Goal: Task Accomplishment & Management: Use online tool/utility

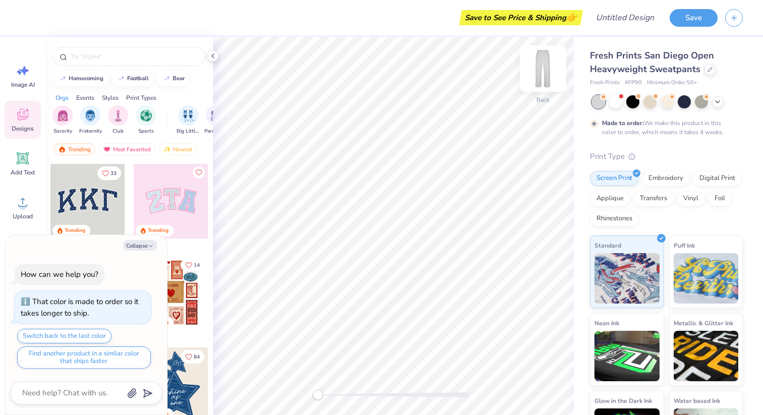
click at [546, 71] on img at bounding box center [543, 68] width 40 height 40
click at [543, 64] on img at bounding box center [543, 68] width 40 height 40
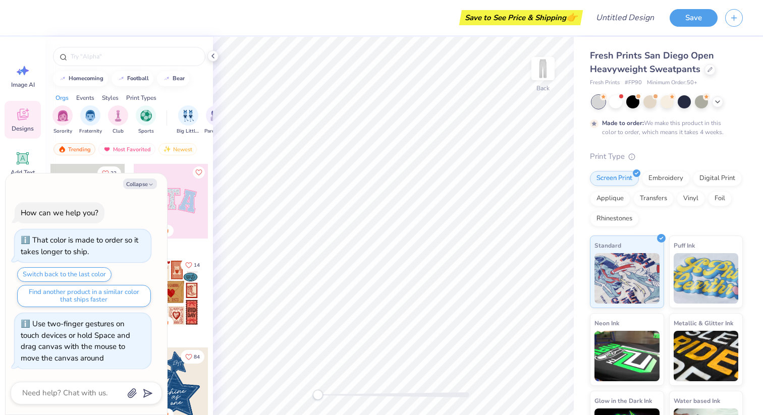
click at [305, 388] on div "Back" at bounding box center [393, 226] width 361 height 378
click at [153, 184] on icon "button" at bounding box center [151, 185] width 6 height 6
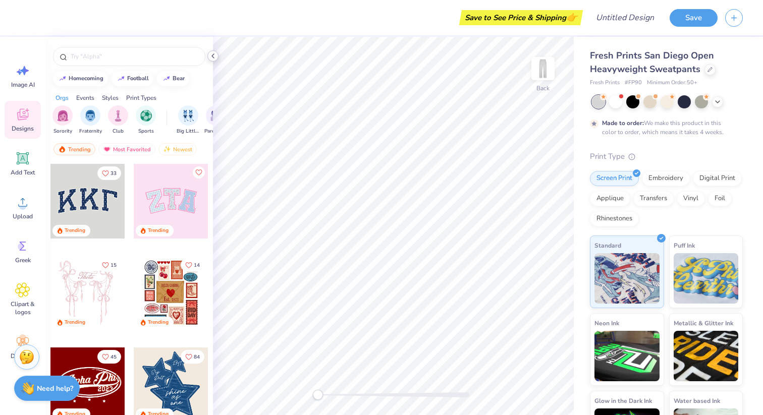
click at [214, 56] on icon at bounding box center [213, 56] width 8 height 8
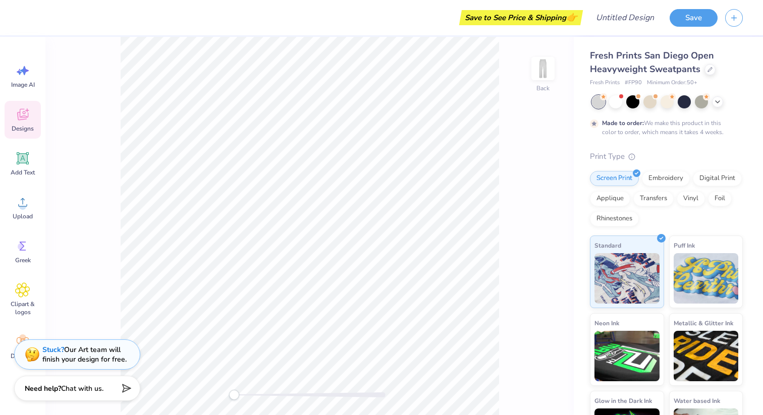
click at [735, 350] on img at bounding box center [705, 356] width 65 height 50
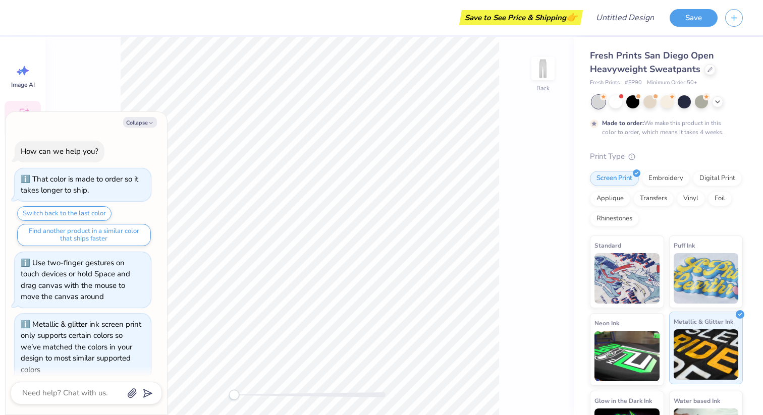
scroll to position [12, 0]
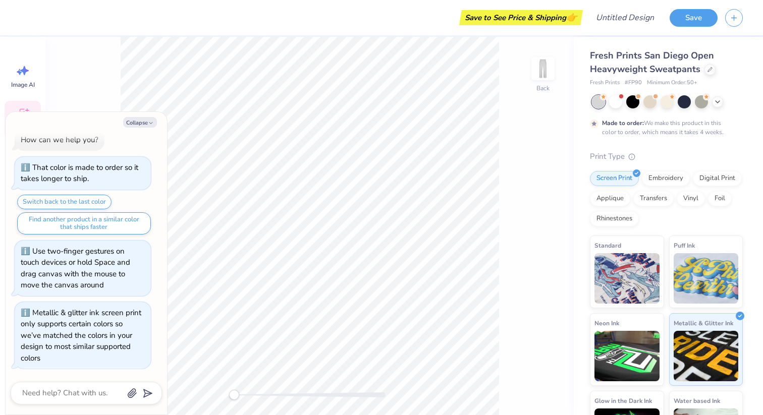
click at [562, 73] on div "Back" at bounding box center [309, 226] width 528 height 378
click at [536, 64] on img at bounding box center [543, 68] width 40 height 40
click at [146, 121] on button "Collapse" at bounding box center [140, 122] width 34 height 11
type textarea "x"
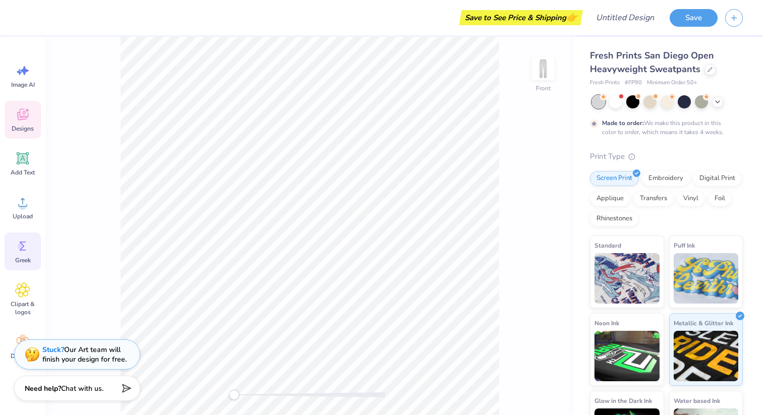
click at [22, 253] on icon at bounding box center [22, 246] width 15 height 15
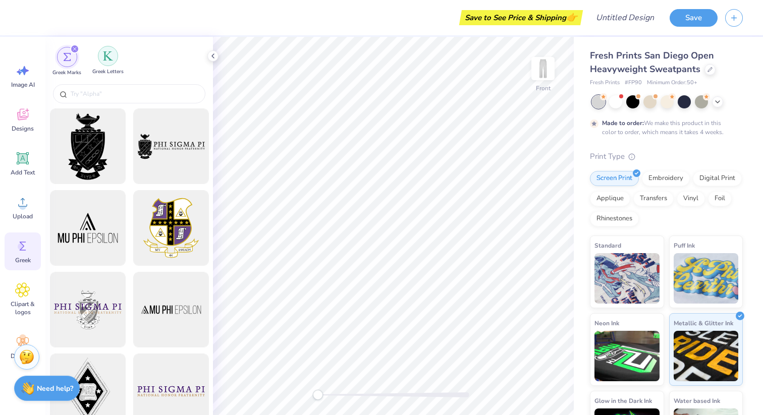
click at [113, 51] on div "filter for Greek Letters" at bounding box center [108, 56] width 20 height 20
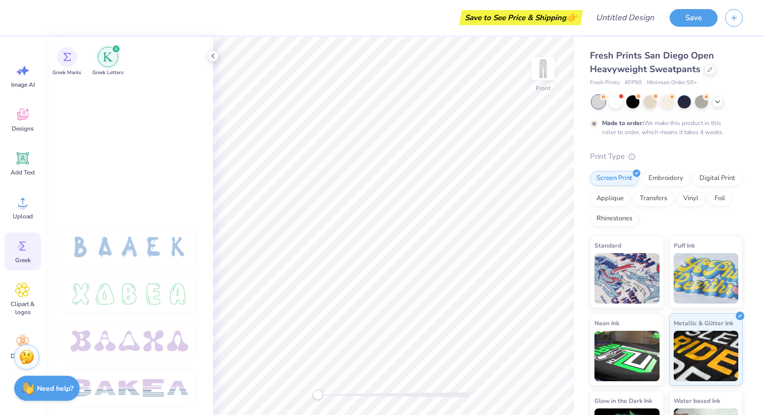
scroll to position [1682, 0]
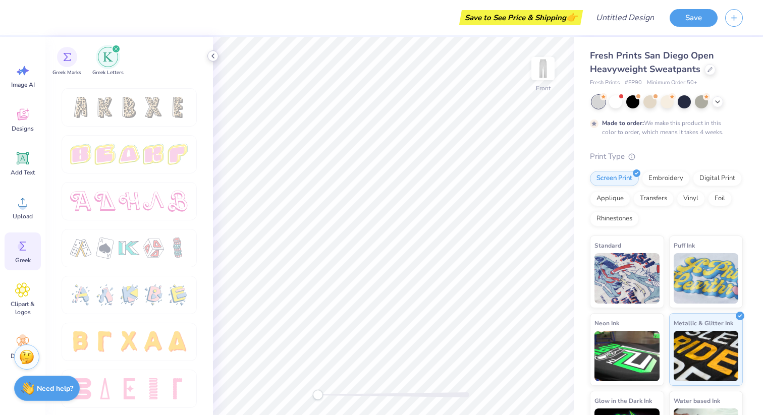
click at [215, 55] on icon at bounding box center [213, 56] width 8 height 8
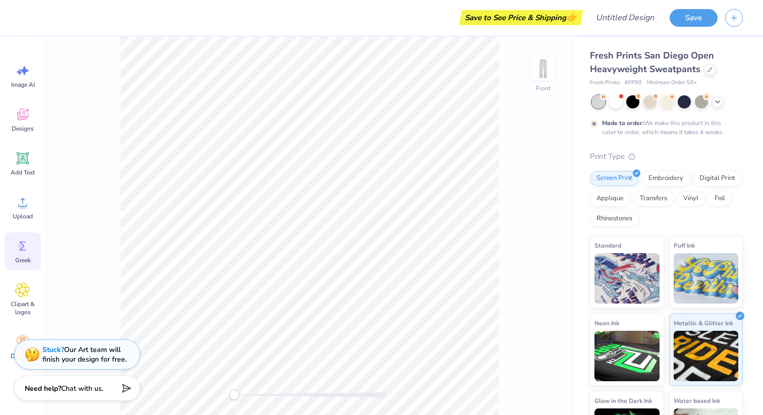
click at [26, 253] on icon at bounding box center [22, 246] width 15 height 15
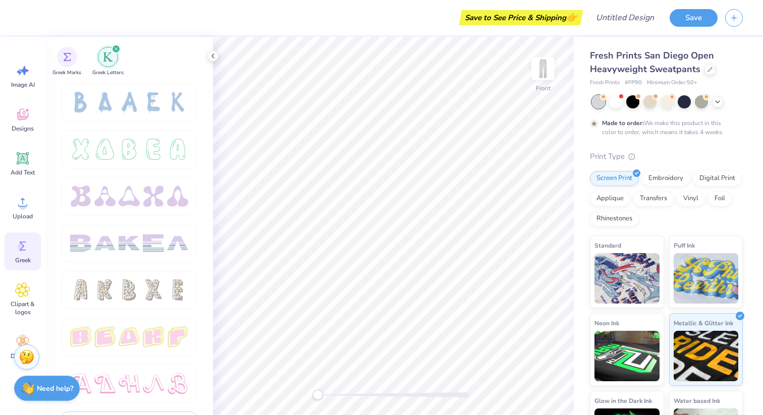
scroll to position [1488, 0]
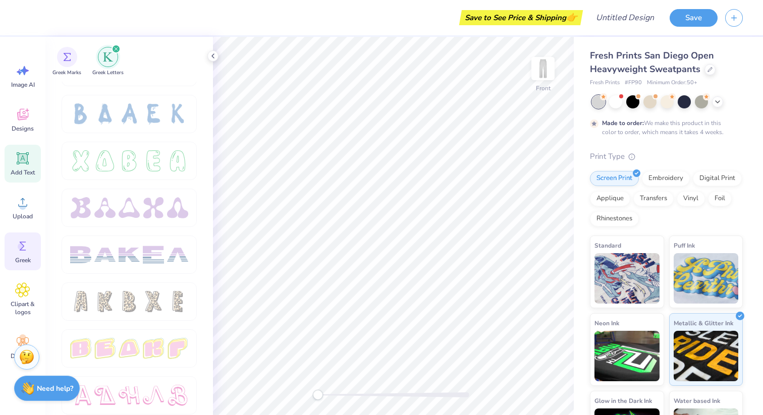
click at [21, 160] on icon at bounding box center [23, 159] width 10 height 10
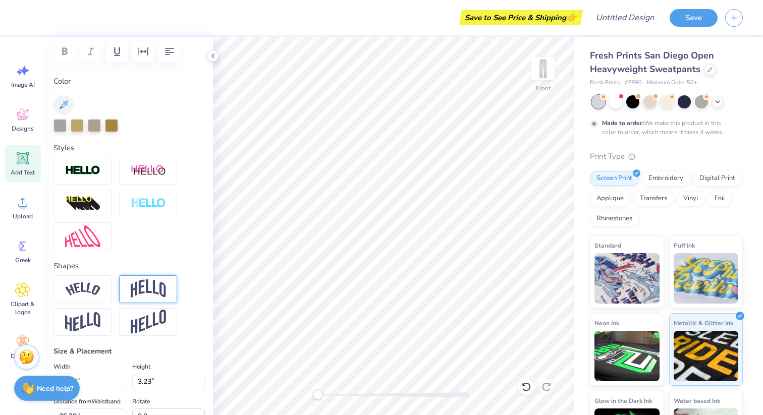
scroll to position [152, 0]
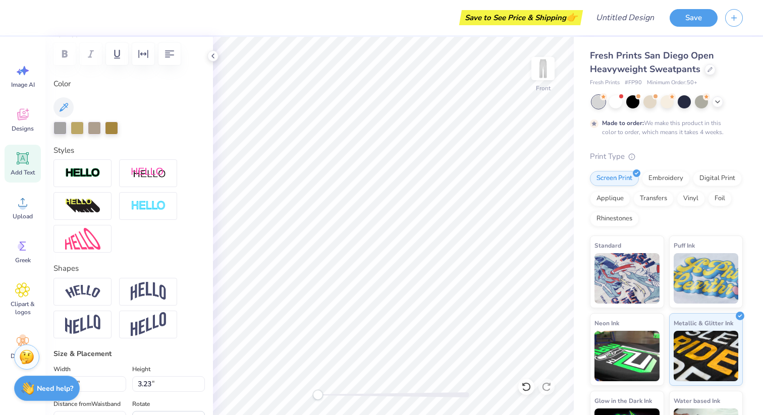
type textarea "X"
type input "2.84"
type input "3.21"
type input "25.39"
type input "5.07"
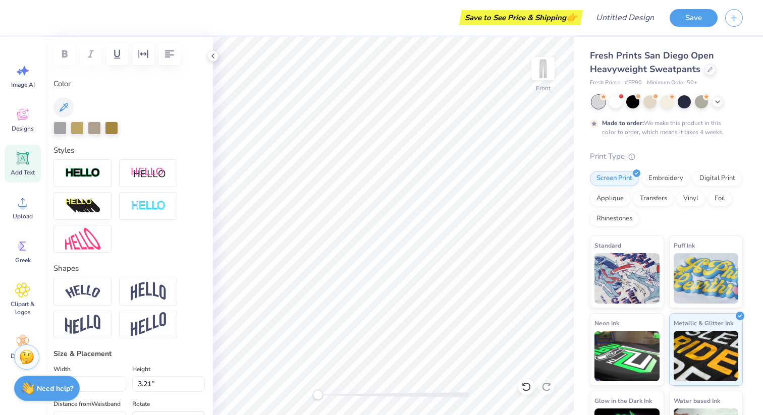
type input "5.74"
type input "3.46"
type input "5.40"
type input "6.12"
type input "3.63"
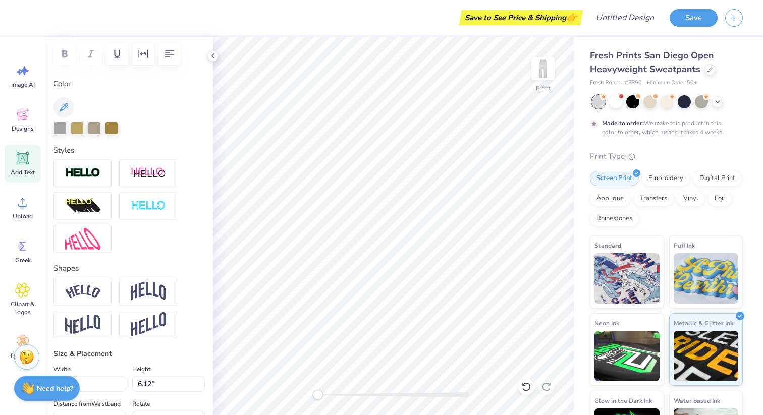
type input "6.50"
type input "7.36"
type input "3.47"
click at [112, 129] on div at bounding box center [111, 127] width 13 height 13
click at [91, 129] on div at bounding box center [94, 127] width 13 height 13
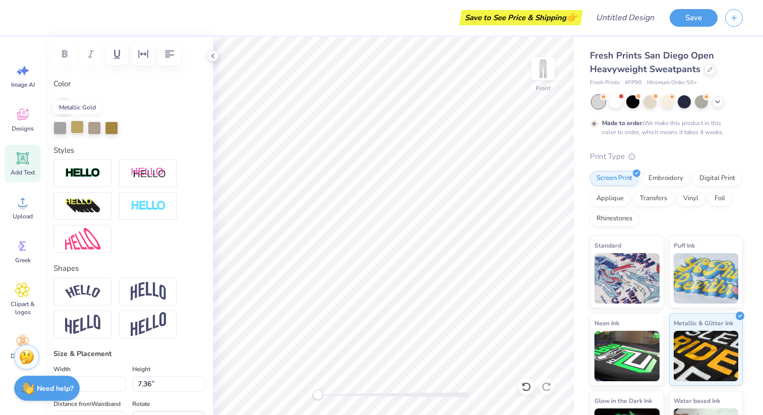
click at [76, 129] on div at bounding box center [77, 127] width 13 height 13
click at [64, 127] on div at bounding box center [59, 127] width 13 height 13
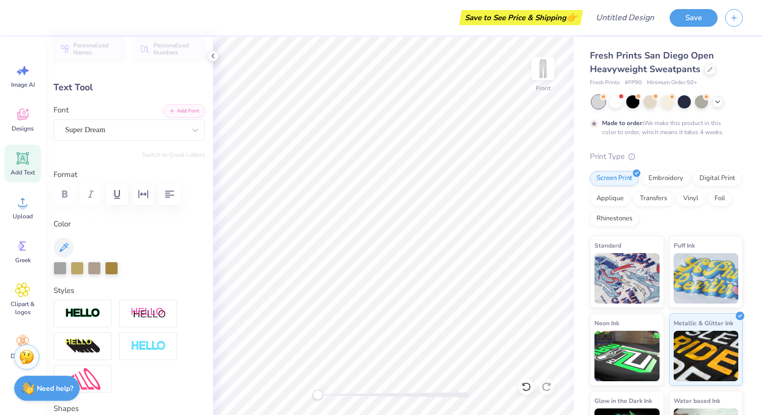
scroll to position [0, 0]
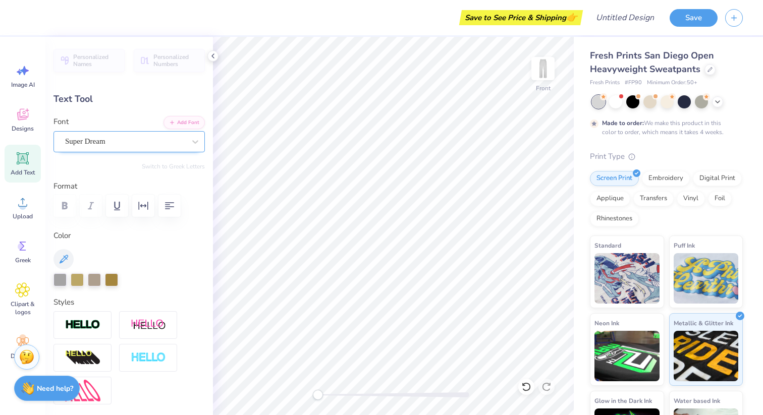
click at [157, 137] on div "Super Dream" at bounding box center [125, 142] width 122 height 16
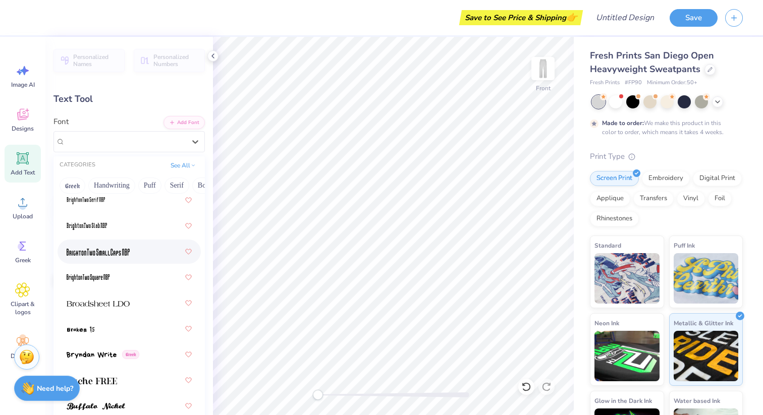
scroll to position [1140, 0]
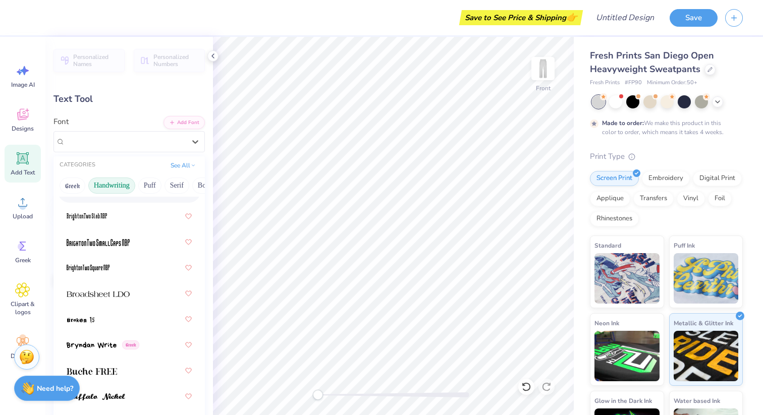
click at [119, 186] on button "Handwriting" at bounding box center [111, 186] width 47 height 16
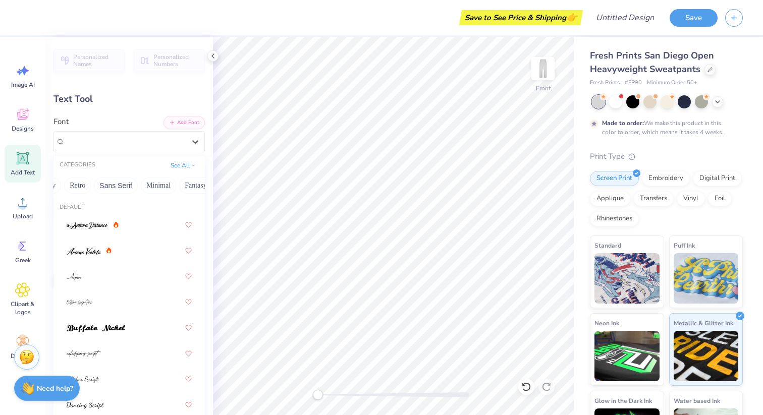
scroll to position [0, 280]
click at [149, 185] on button "Techno" at bounding box center [154, 186] width 32 height 16
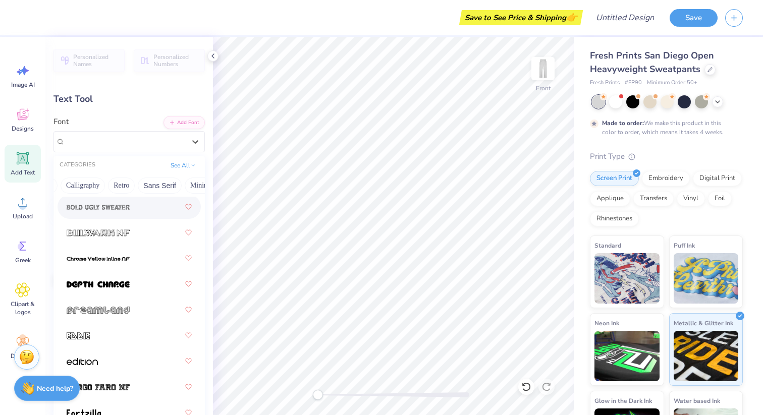
scroll to position [0, 132]
click at [143, 179] on button "Retro" at bounding box center [148, 186] width 27 height 16
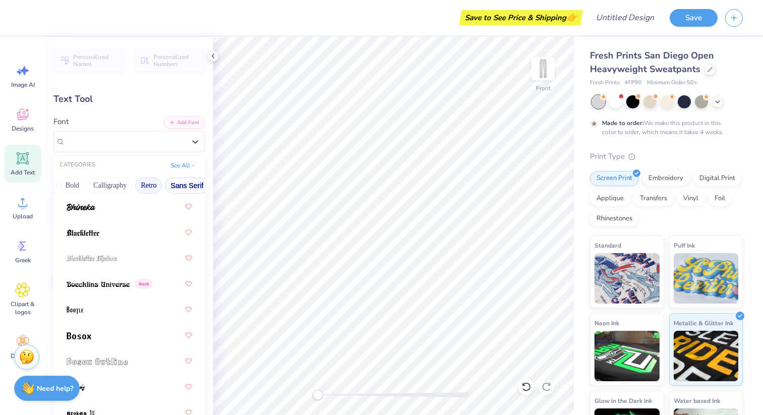
scroll to position [404, 0]
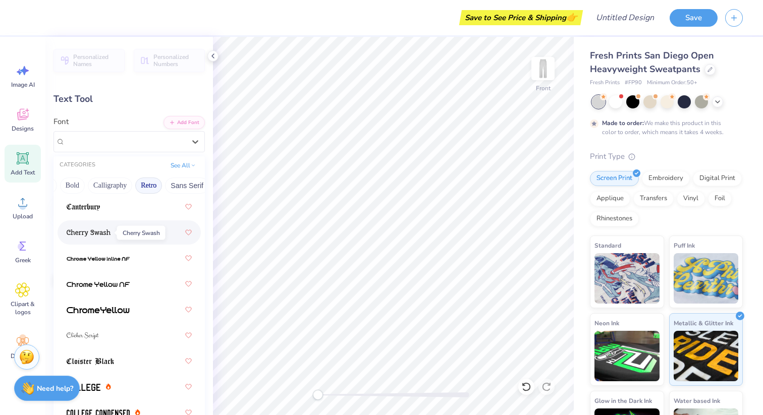
click at [96, 232] on img at bounding box center [89, 232] width 44 height 7
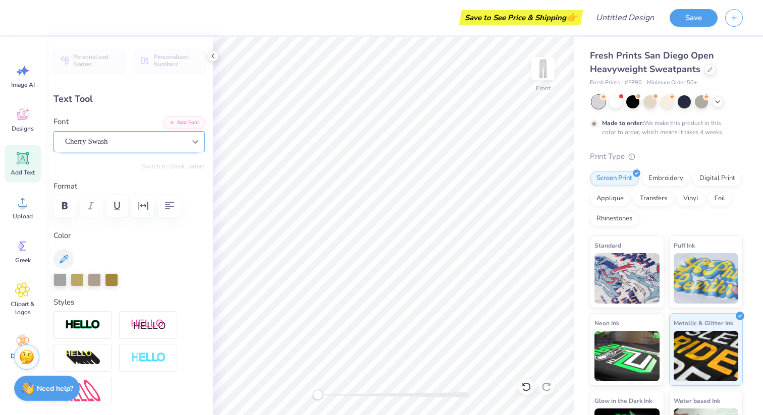
click at [200, 138] on icon at bounding box center [195, 142] width 10 height 10
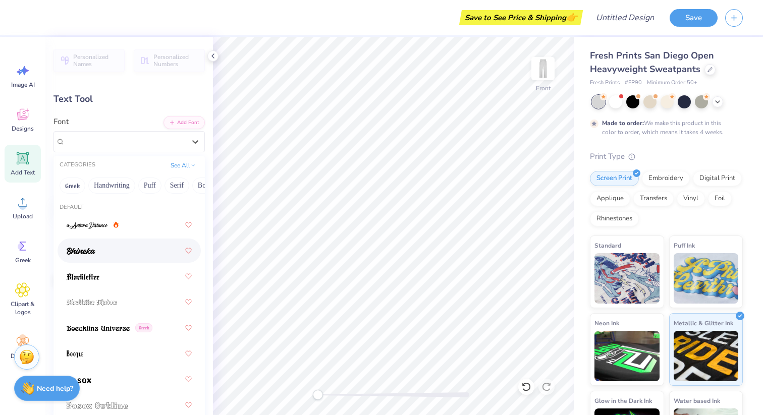
click at [151, 255] on div at bounding box center [129, 251] width 125 height 18
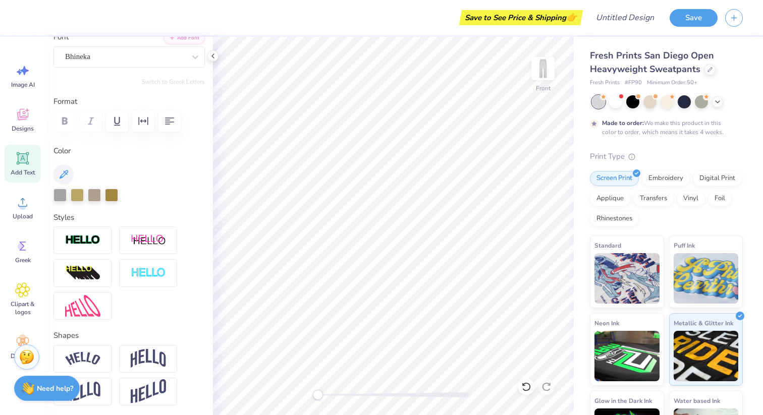
scroll to position [0, 0]
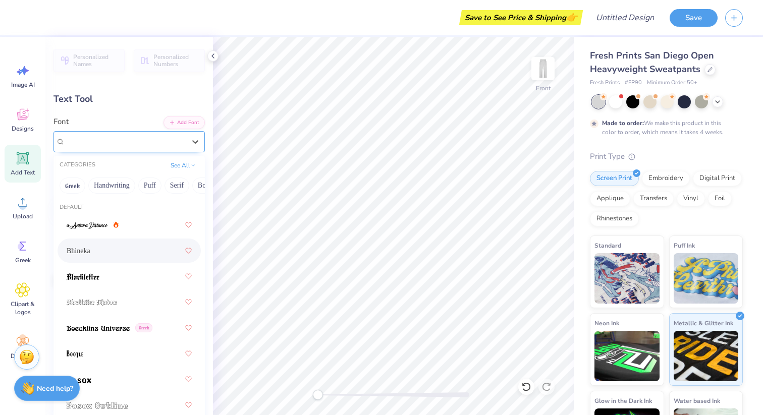
click at [126, 142] on div "Bhineka" at bounding box center [125, 142] width 122 height 16
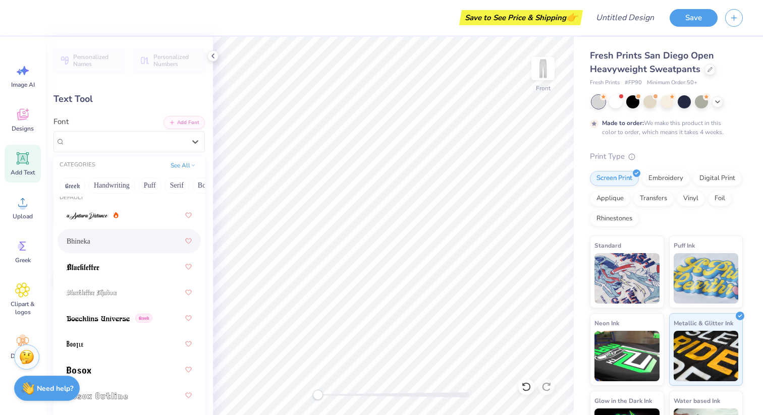
scroll to position [12, 0]
click at [124, 265] on div at bounding box center [129, 265] width 125 height 18
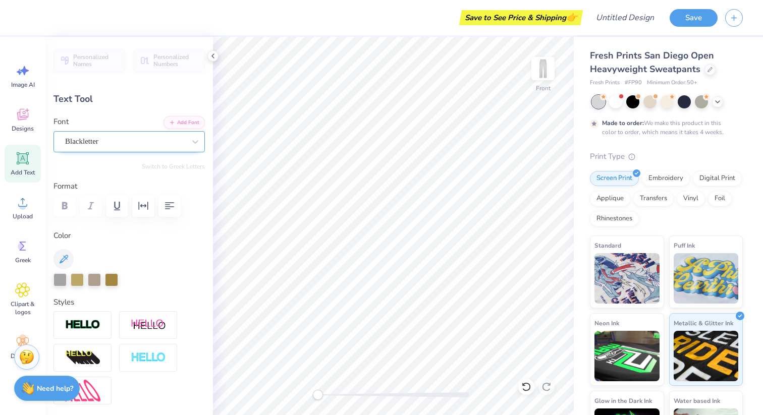
click at [137, 138] on div "Blackletter" at bounding box center [125, 142] width 122 height 16
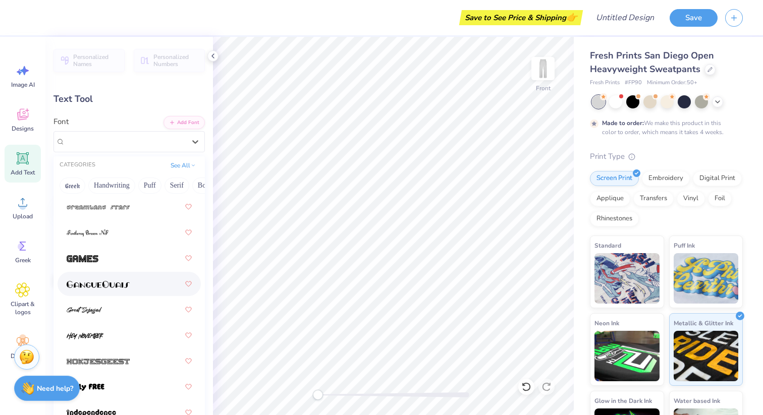
scroll to position [868, 0]
click at [114, 285] on img at bounding box center [98, 283] width 63 height 7
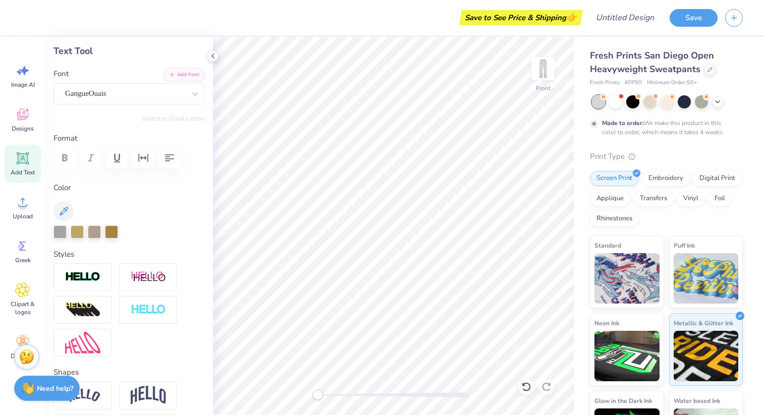
scroll to position [0, 0]
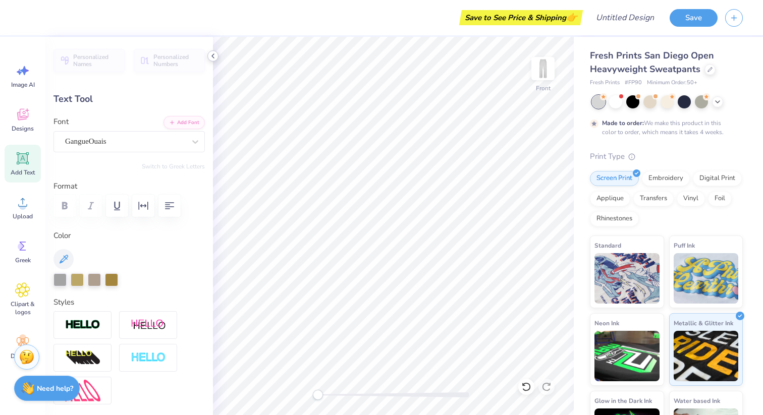
click at [214, 54] on polyline at bounding box center [213, 56] width 2 height 4
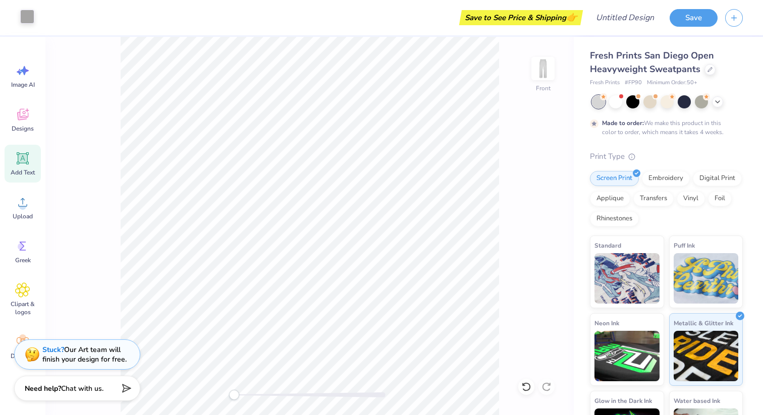
click at [27, 16] on div at bounding box center [27, 17] width 14 height 14
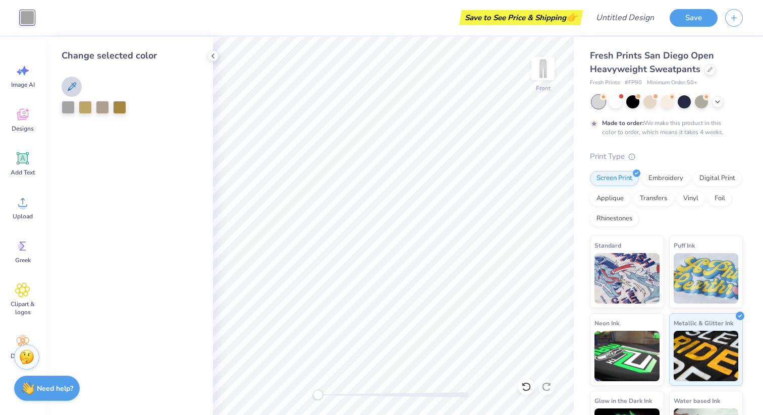
click at [65, 83] on button at bounding box center [72, 87] width 20 height 20
click at [73, 90] on icon at bounding box center [72, 87] width 12 height 12
click at [98, 109] on div at bounding box center [102, 106] width 13 height 13
click at [212, 58] on icon at bounding box center [213, 56] width 8 height 8
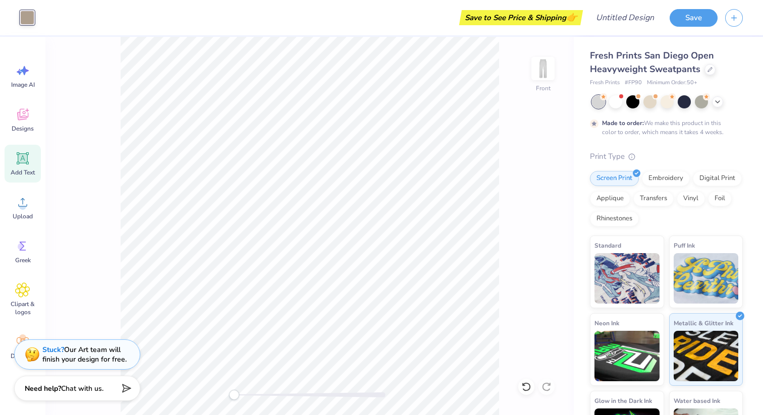
click at [18, 165] on icon at bounding box center [22, 158] width 15 height 15
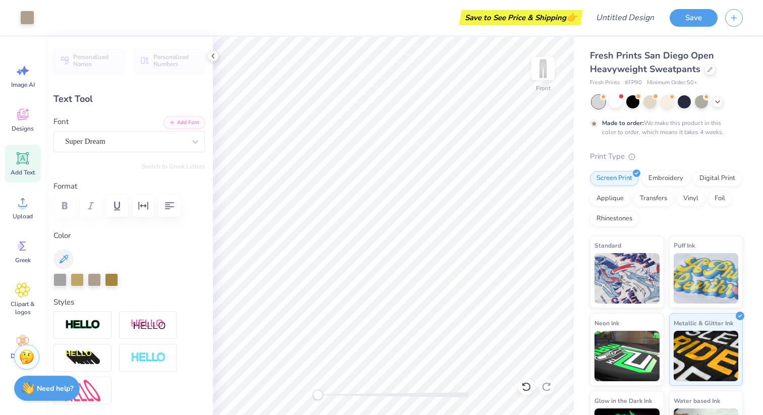
type input "6.38"
type input "6.60"
type input "3.85"
click at [710, 71] on icon at bounding box center [709, 68] width 5 height 5
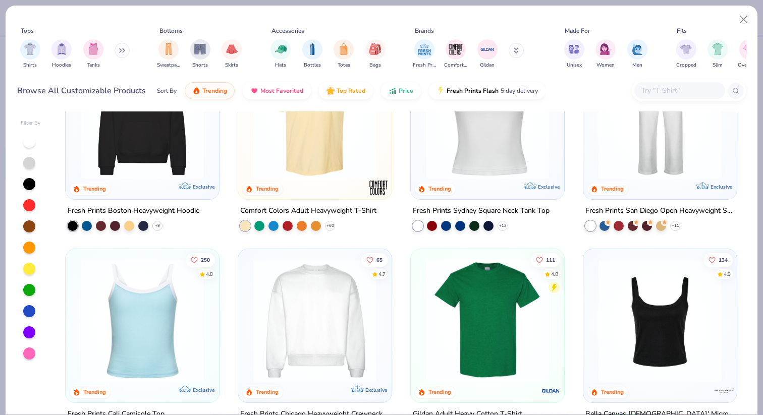
scroll to position [206, 0]
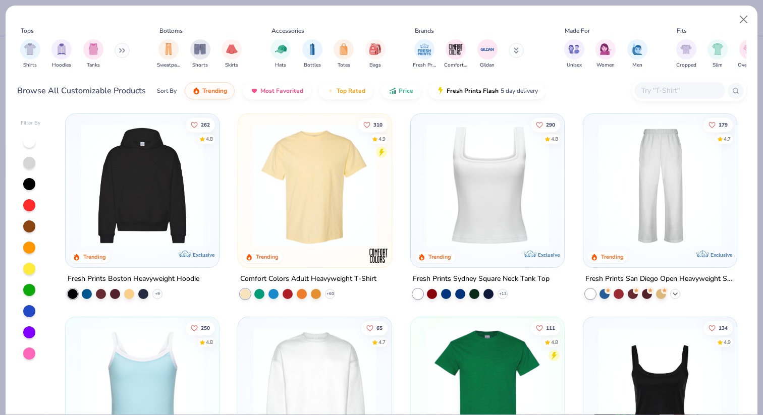
click at [674, 294] on icon at bounding box center [675, 294] width 8 height 8
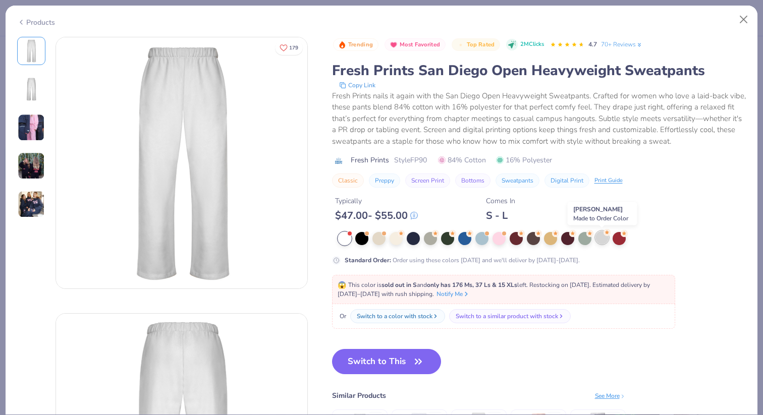
click at [602, 242] on div at bounding box center [601, 237] width 13 height 13
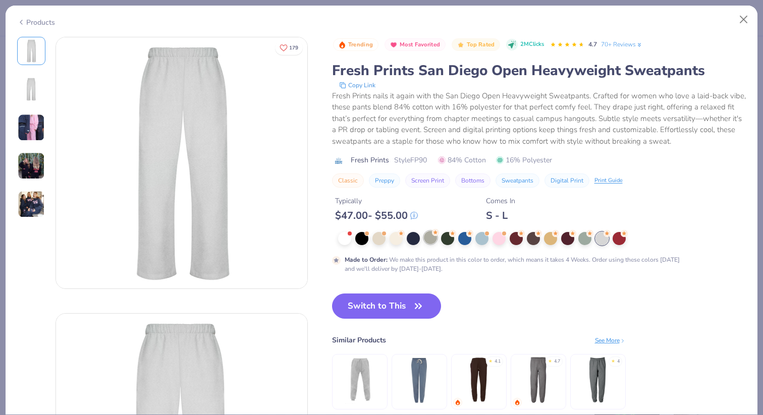
click at [431, 243] on div at bounding box center [430, 237] width 13 height 13
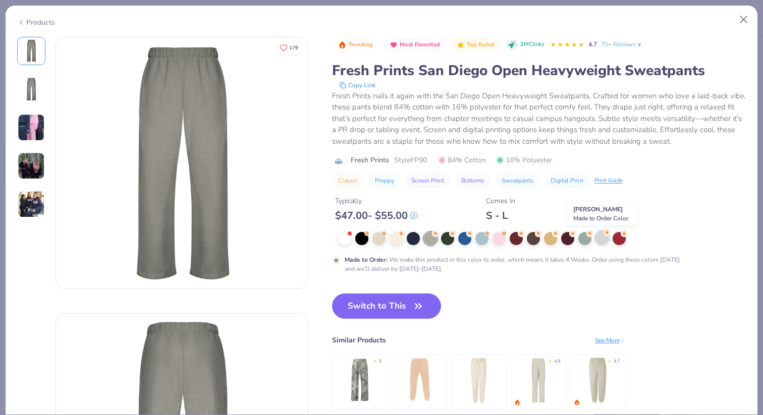
click at [604, 240] on div at bounding box center [601, 237] width 13 height 13
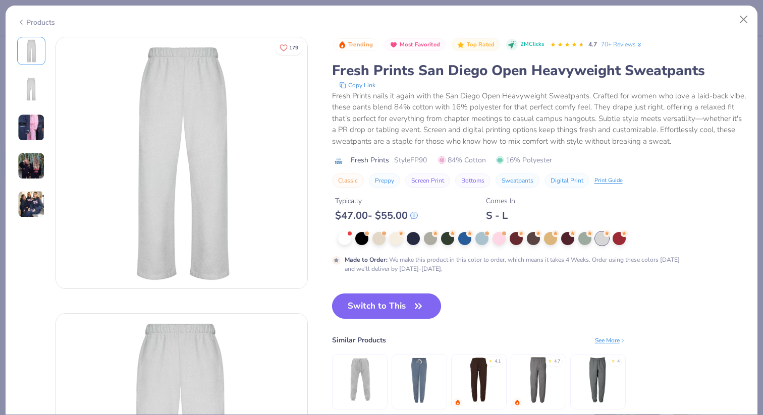
click at [383, 300] on button "Switch to This" at bounding box center [386, 306] width 109 height 25
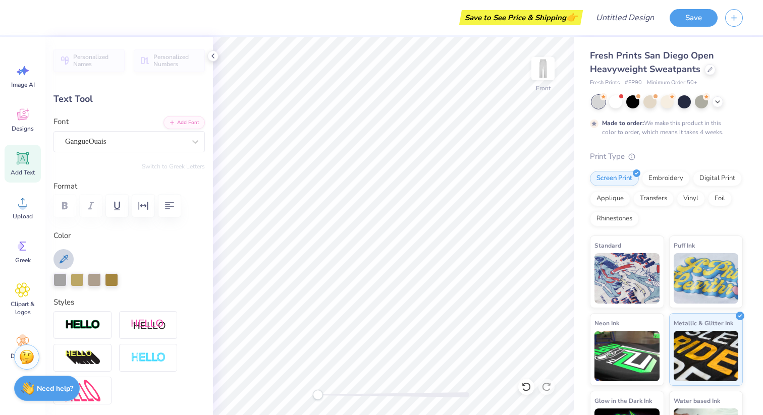
click at [66, 257] on icon at bounding box center [64, 259] width 12 height 12
click at [212, 57] on icon at bounding box center [213, 56] width 8 height 8
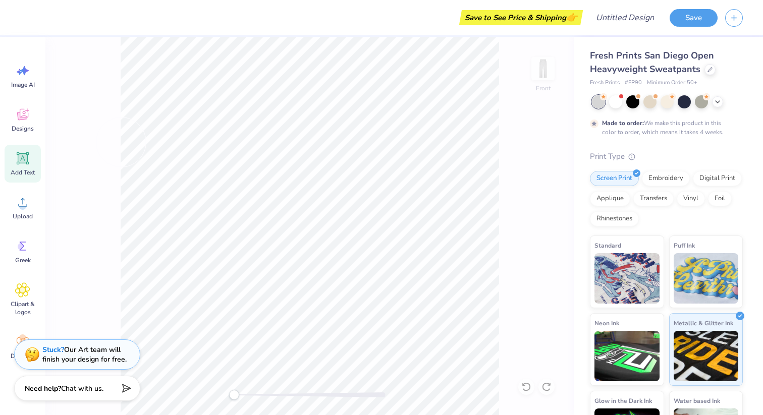
click at [21, 171] on span "Add Text" at bounding box center [23, 172] width 24 height 8
type input "11.16"
type input "3.23"
type input "25.38"
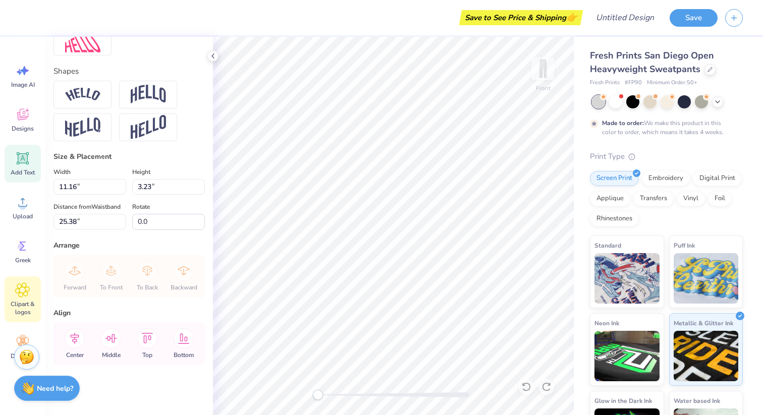
scroll to position [27, 0]
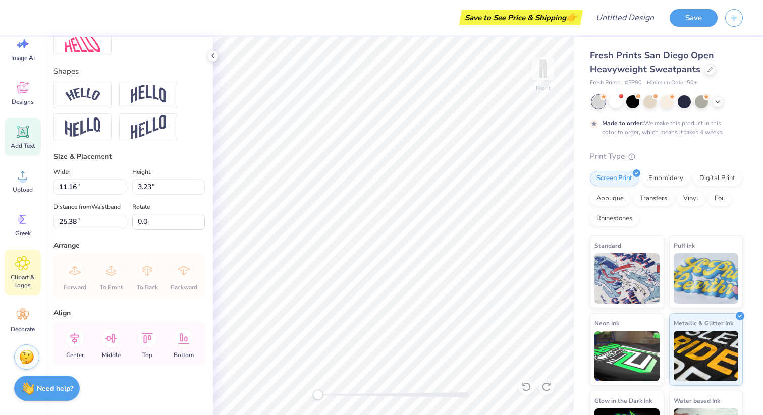
click at [32, 314] on div "Decorate" at bounding box center [23, 321] width 36 height 38
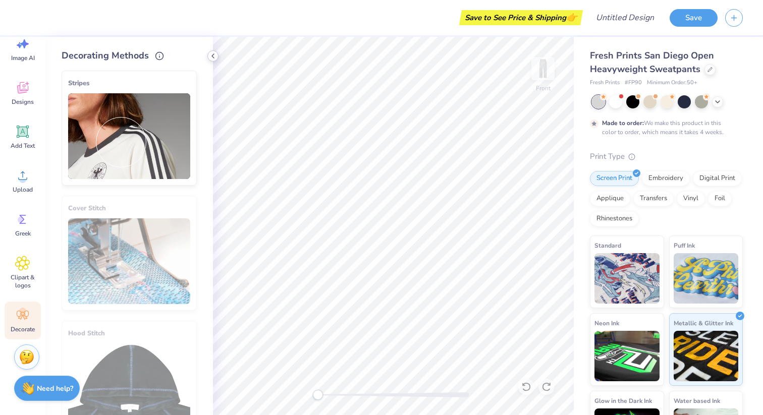
click at [210, 58] on icon at bounding box center [213, 56] width 8 height 8
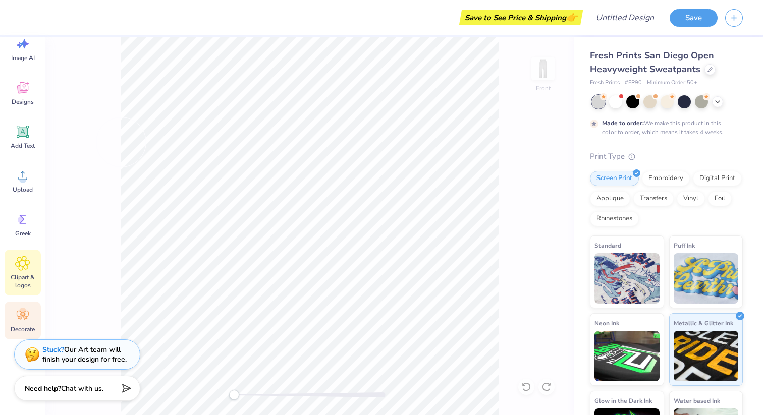
click at [26, 281] on span "Clipart & logos" at bounding box center [22, 281] width 33 height 16
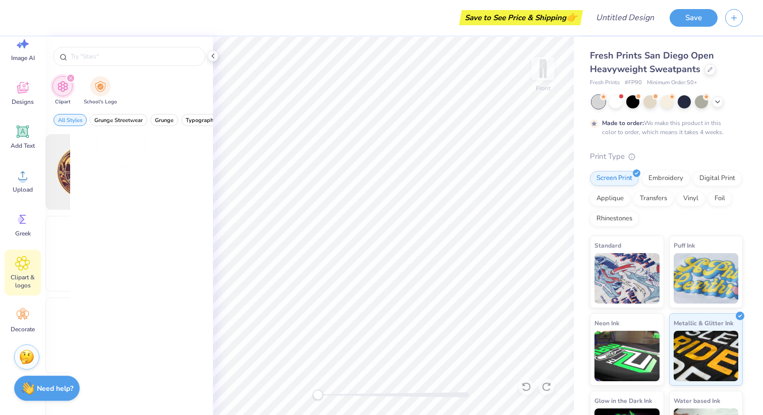
scroll to position [0, 0]
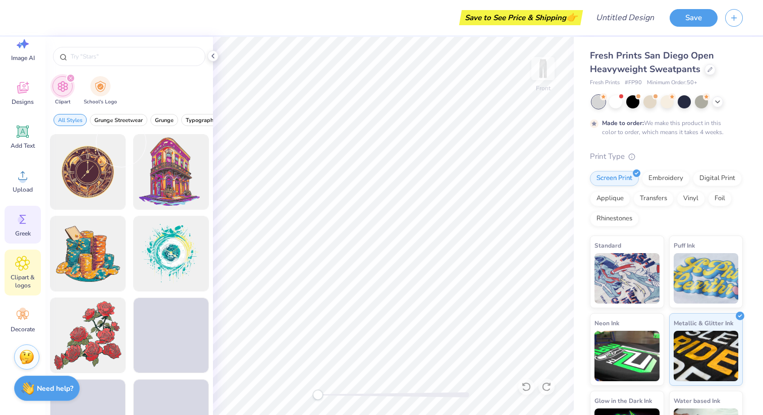
click at [24, 234] on span "Greek" at bounding box center [23, 233] width 16 height 8
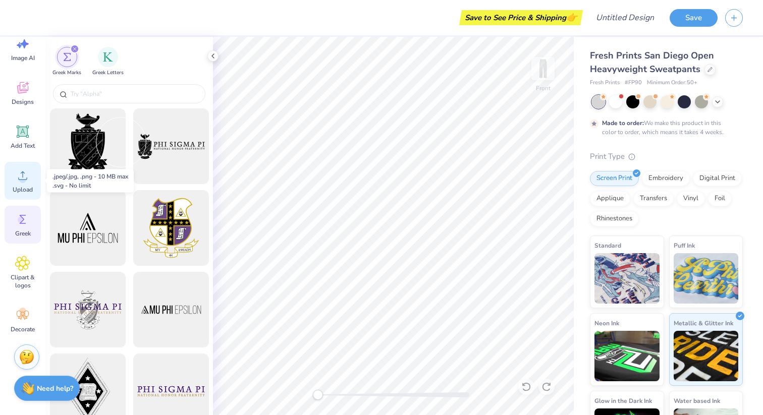
click at [25, 186] on span "Upload" at bounding box center [23, 190] width 20 height 8
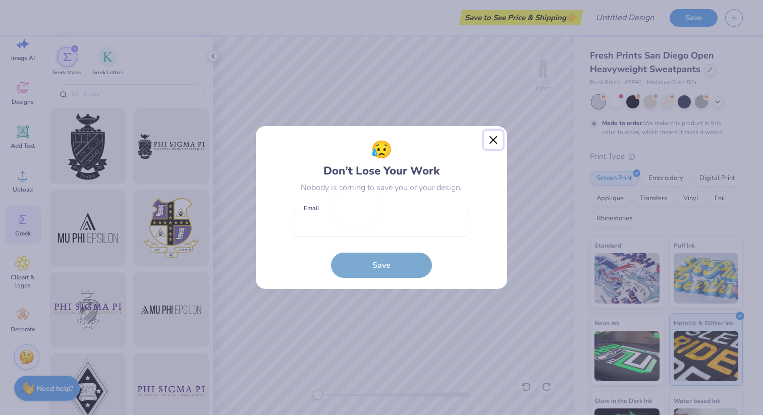
click at [493, 138] on button "Close" at bounding box center [493, 140] width 19 height 19
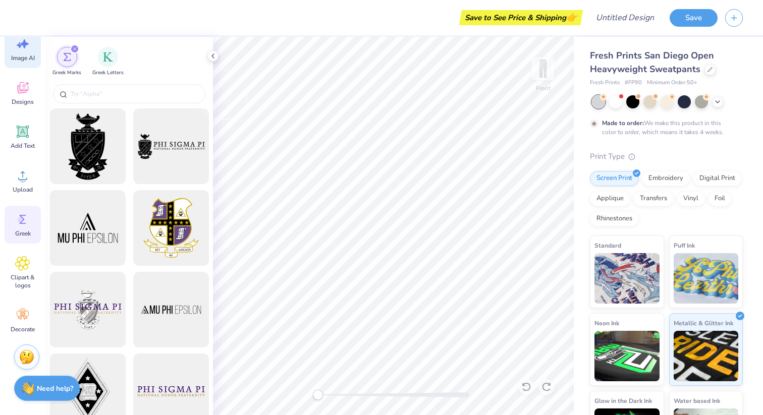
click at [24, 57] on span "Image AI" at bounding box center [23, 58] width 24 height 8
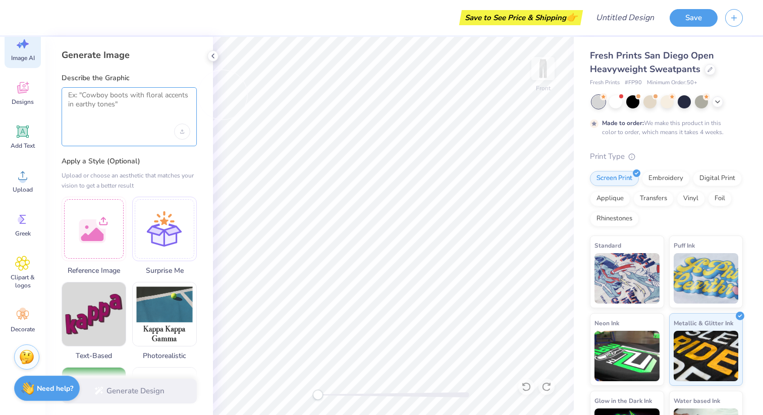
click at [119, 112] on textarea at bounding box center [129, 103] width 122 height 25
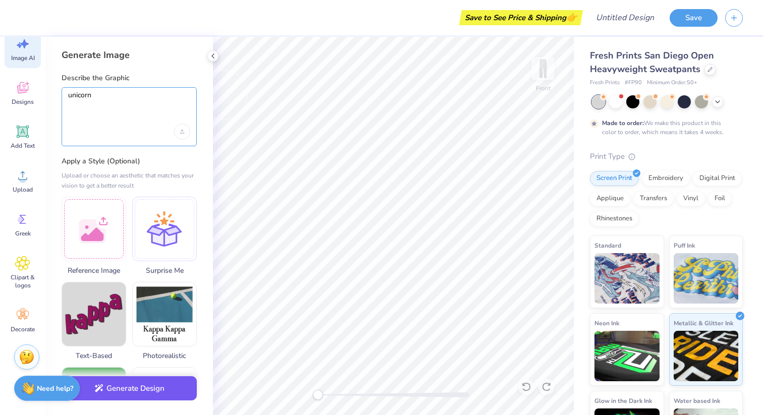
type textarea "unicorn"
click at [120, 392] on button "Generate Design" at bounding box center [129, 388] width 135 height 25
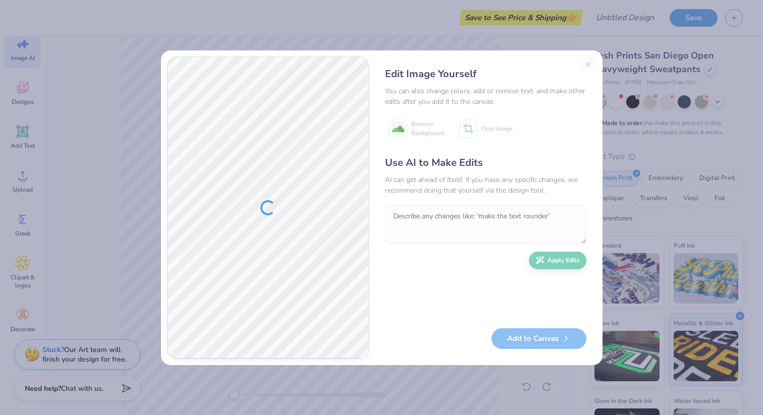
click at [585, 65] on div "Edit Image Yourself You can also change colors, add or remove text, and make ot…" at bounding box center [485, 207] width 221 height 303
click at [587, 65] on div "Edit Image Yourself You can also change colors, add or remove text, and make ot…" at bounding box center [485, 207] width 221 height 303
click at [585, 66] on button "Close" at bounding box center [588, 64] width 16 height 16
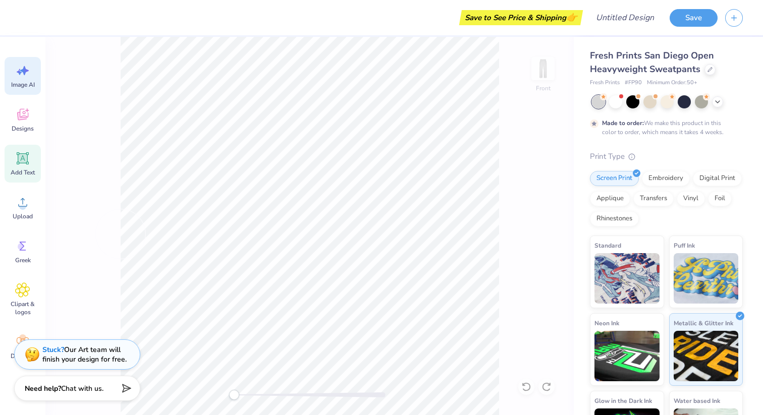
click at [19, 160] on icon at bounding box center [23, 159] width 10 height 10
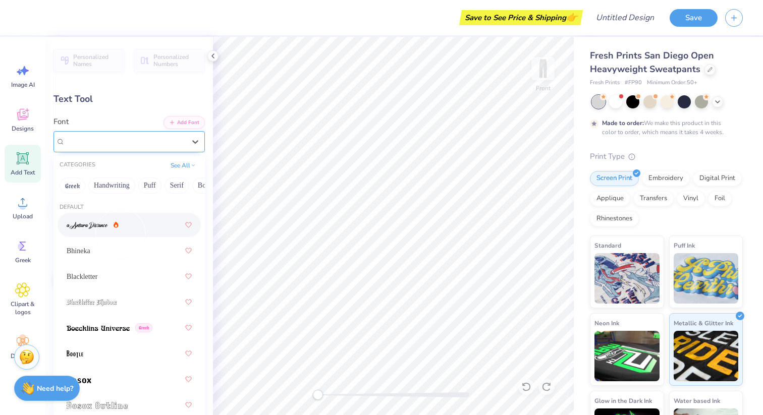
click at [163, 152] on div "Super Dream" at bounding box center [128, 141] width 151 height 21
click at [113, 181] on button "Handwriting" at bounding box center [111, 186] width 47 height 16
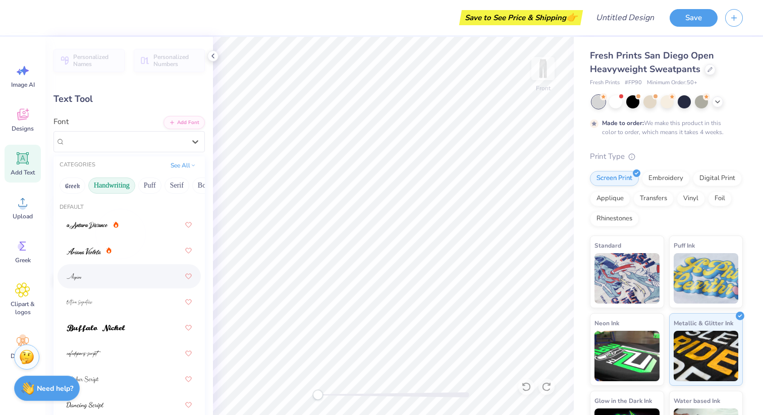
click at [112, 281] on div at bounding box center [129, 276] width 125 height 18
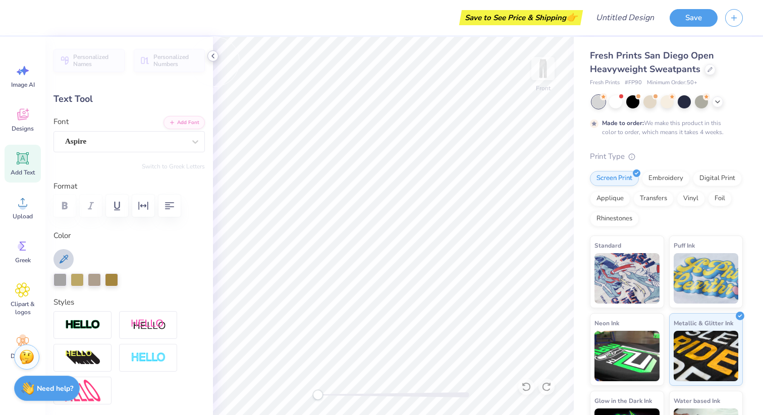
click at [214, 61] on div at bounding box center [212, 55] width 11 height 11
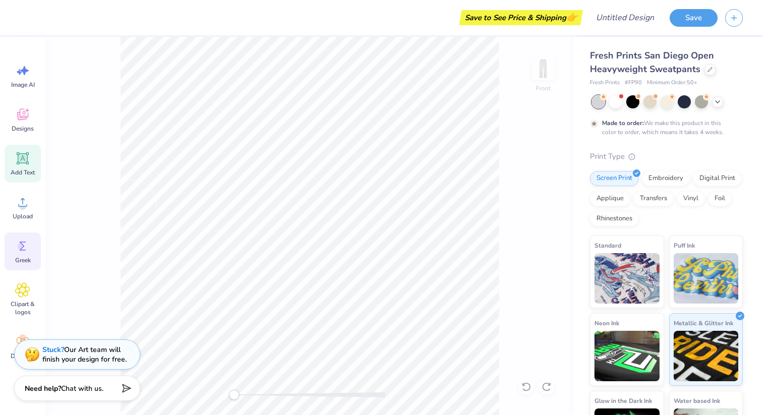
click at [22, 257] on span "Greek" at bounding box center [23, 260] width 16 height 8
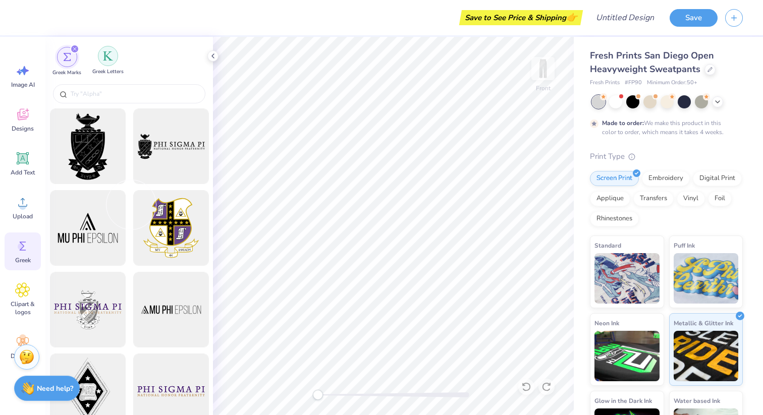
click at [103, 58] on img "filter for Greek Letters" at bounding box center [108, 56] width 10 height 10
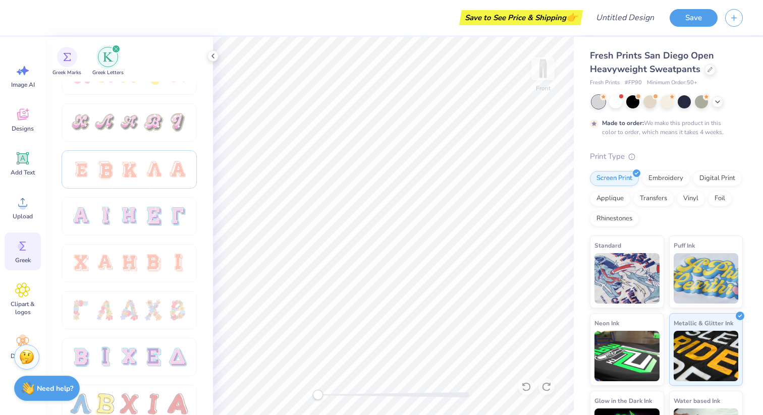
scroll to position [620, 0]
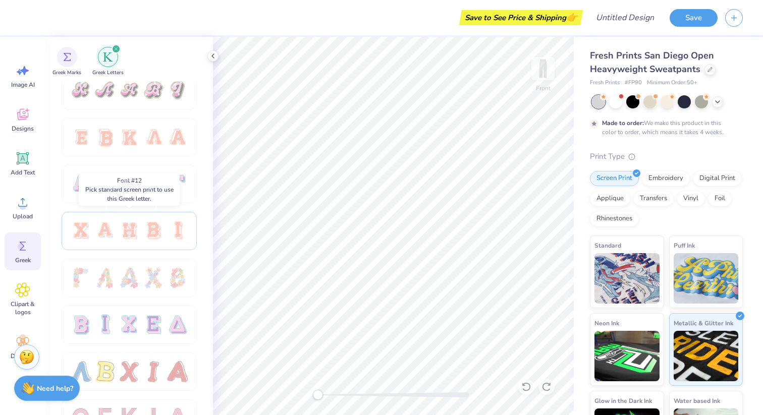
click at [136, 225] on div at bounding box center [129, 230] width 21 height 21
click at [214, 59] on icon at bounding box center [213, 56] width 8 height 8
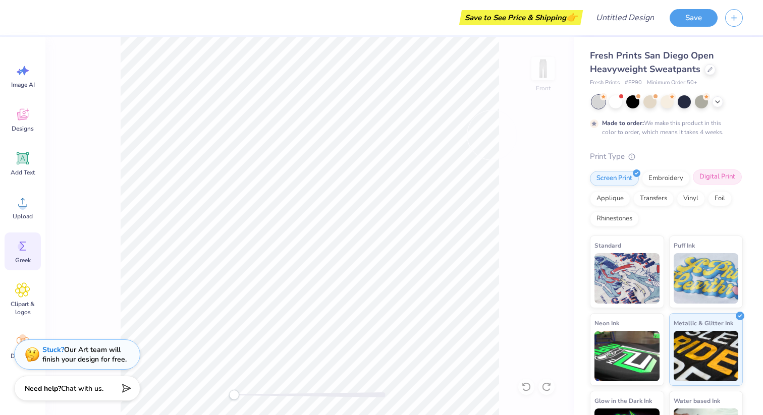
click at [714, 177] on div "Digital Print" at bounding box center [717, 176] width 49 height 15
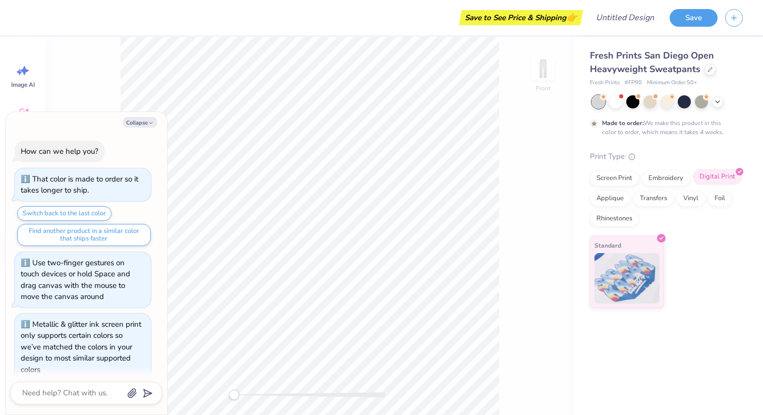
scroll to position [73, 0]
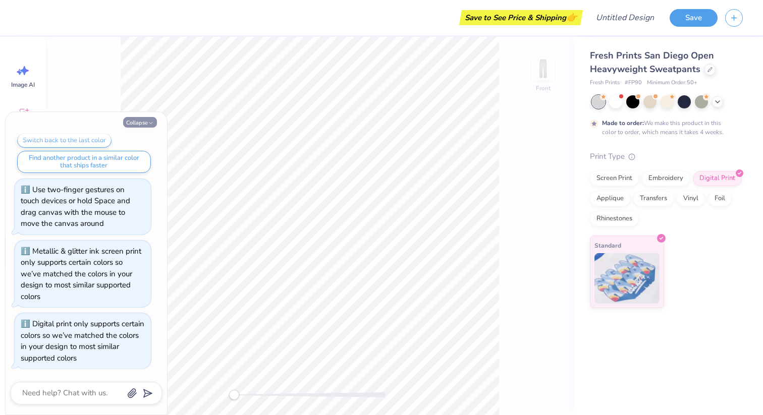
click at [145, 119] on button "Collapse" at bounding box center [140, 122] width 34 height 11
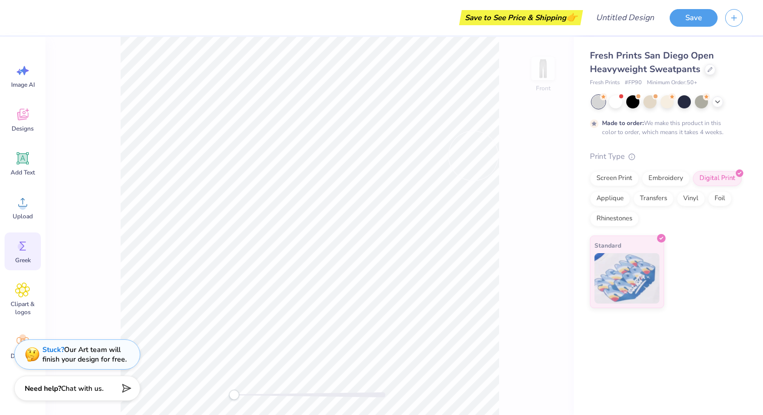
click at [618, 187] on div "Screen Print Embroidery Digital Print Applique Transfers Vinyl Foil Rhinestones" at bounding box center [666, 198] width 153 height 55
click at [618, 176] on div "Screen Print" at bounding box center [614, 176] width 49 height 15
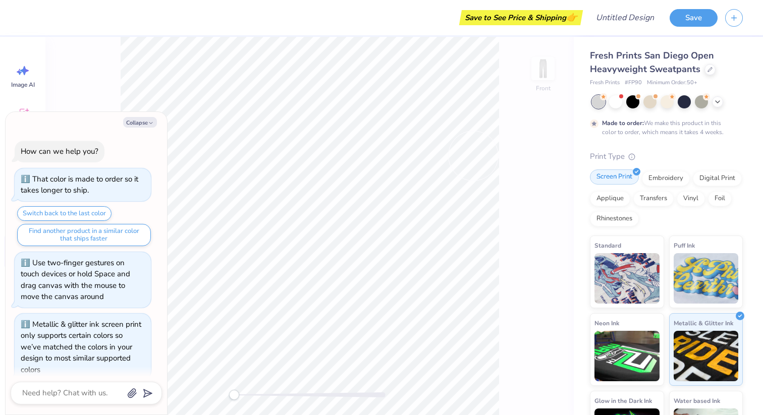
scroll to position [146, 0]
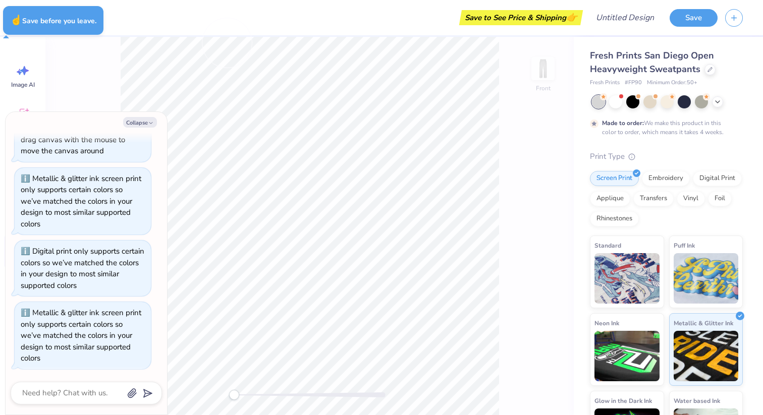
type textarea "x"
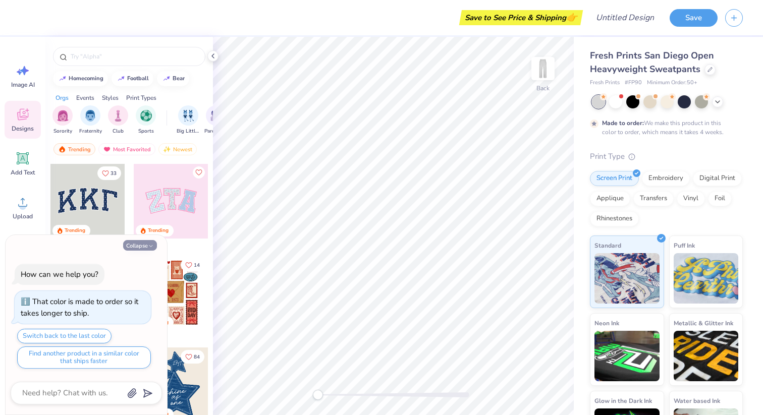
click at [143, 247] on button "Collapse" at bounding box center [140, 245] width 34 height 11
type textarea "x"
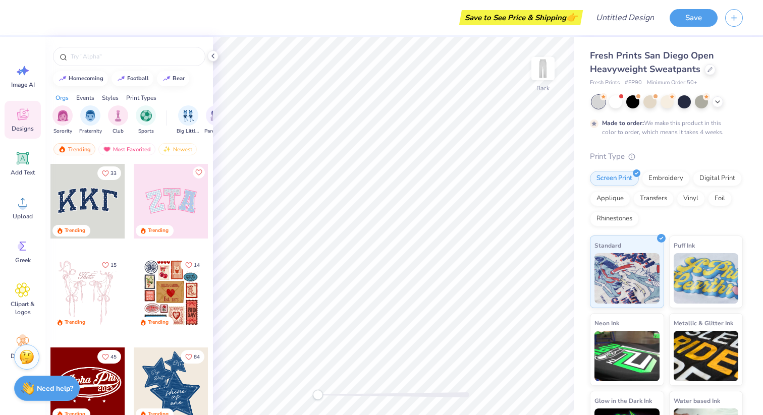
click at [69, 194] on div at bounding box center [87, 201] width 75 height 75
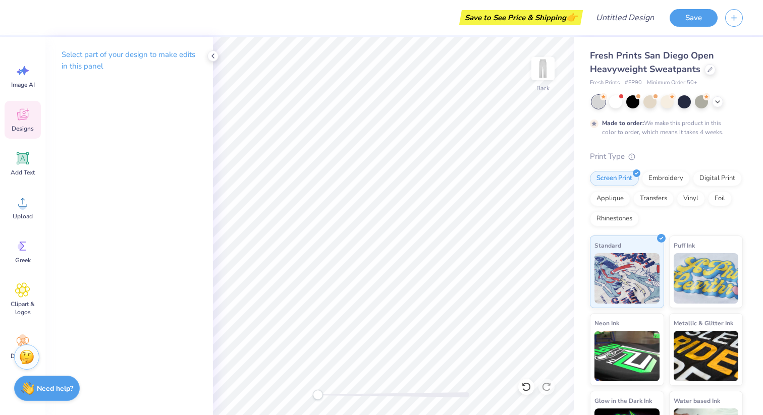
click at [20, 114] on icon at bounding box center [22, 114] width 15 height 15
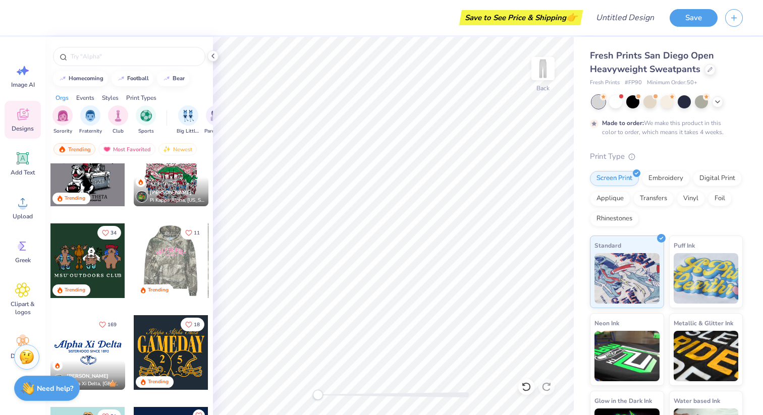
scroll to position [678, 0]
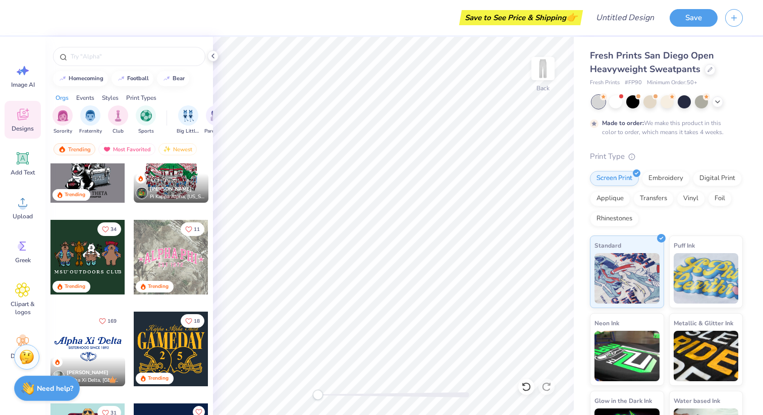
click at [165, 259] on div at bounding box center [246, 257] width 224 height 75
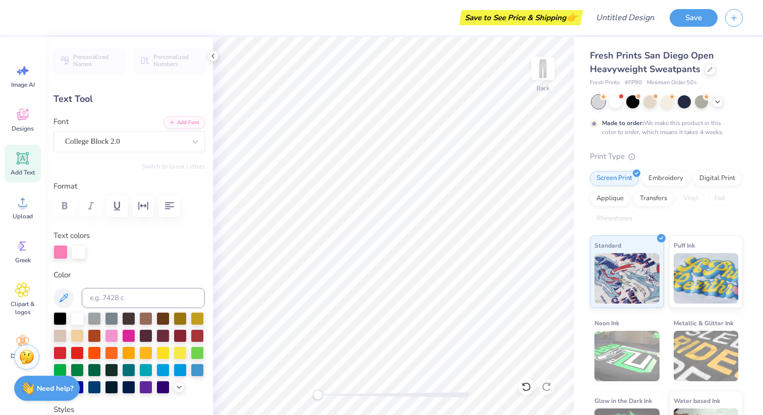
scroll to position [0, 0]
type textarea "X"
type input "3.96"
type input "0.71"
type input "27.85"
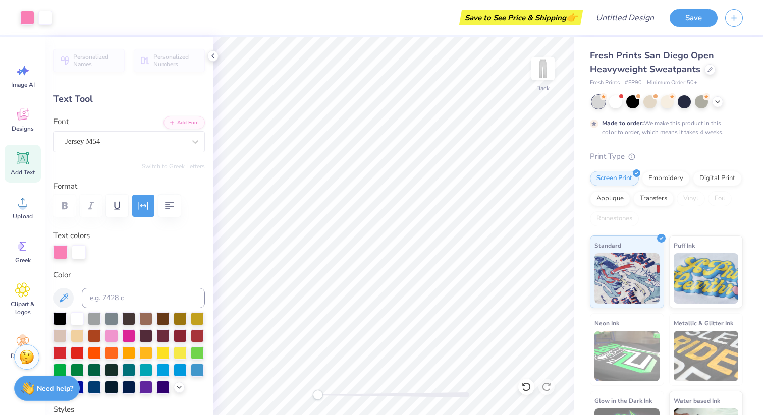
type input "1.01"
type input "1.88"
type input "25.90"
type input "4.00"
type input "7.47"
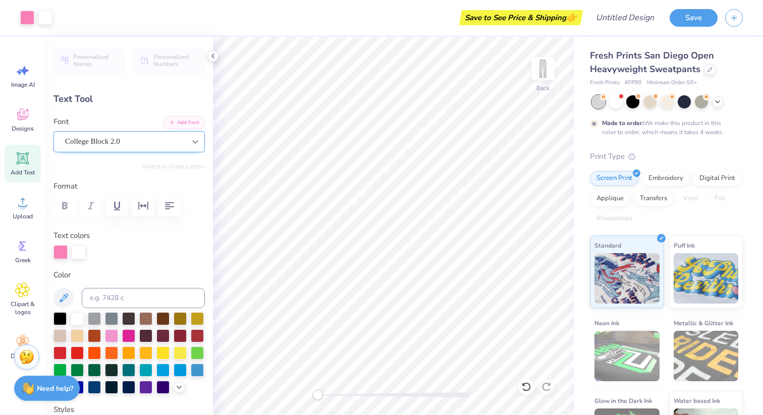
click at [190, 140] on div at bounding box center [195, 142] width 18 height 18
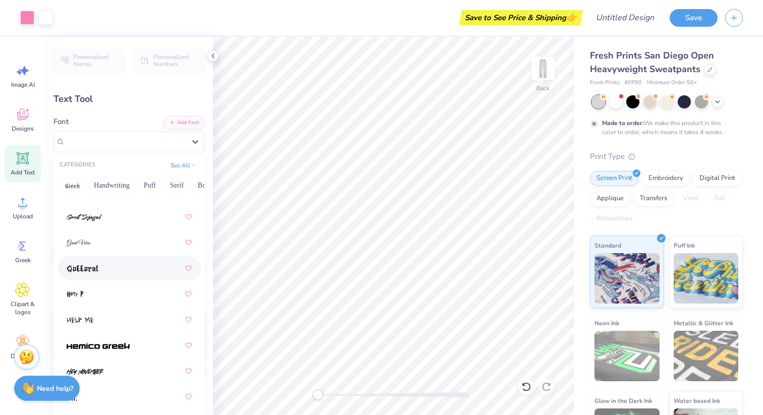
scroll to position [3438, 0]
click at [143, 343] on div at bounding box center [129, 347] width 125 height 18
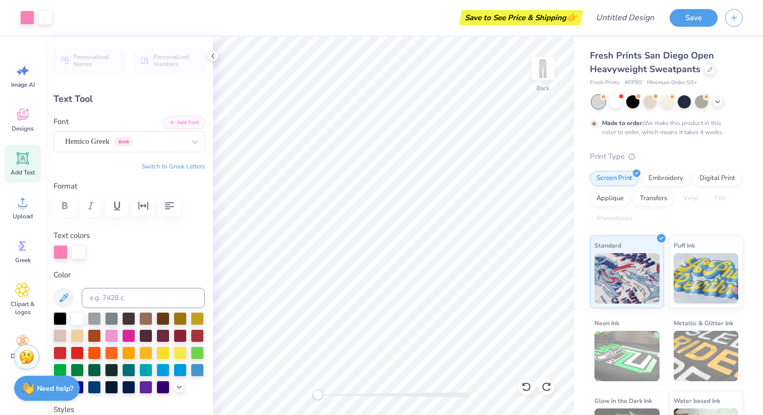
scroll to position [12, 0]
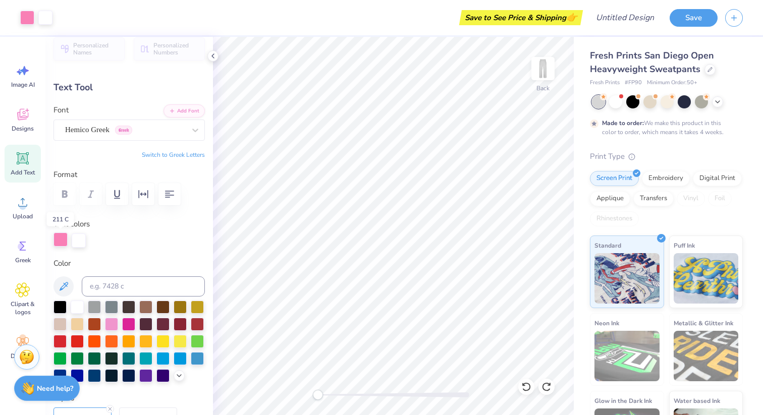
click at [58, 243] on div at bounding box center [60, 240] width 14 height 14
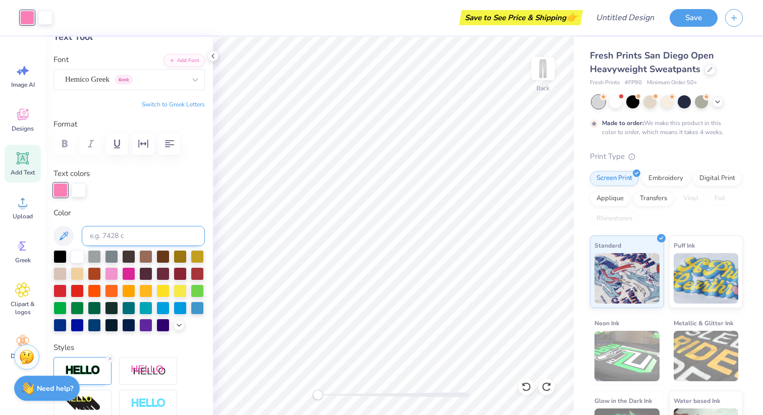
scroll to position [63, 0]
click at [183, 275] on div at bounding box center [180, 272] width 13 height 13
click at [191, 273] on div at bounding box center [197, 272] width 13 height 13
click at [180, 272] on div at bounding box center [180, 272] width 13 height 13
type input "3.53"
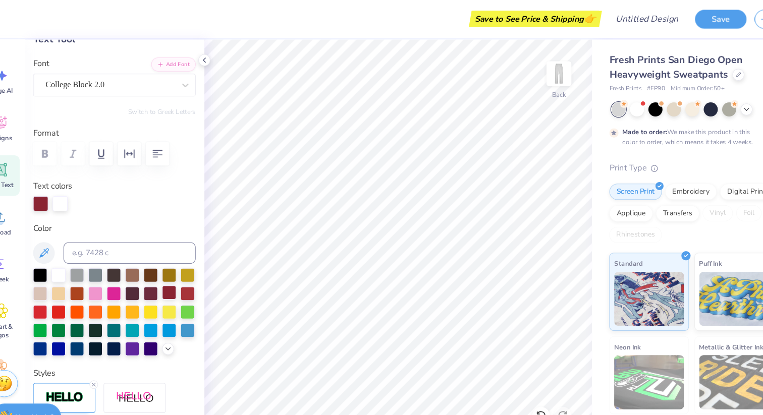
click at [184, 272] on div at bounding box center [180, 272] width 13 height 13
type input "5.33"
type input "9.95"
type input "3.25"
type textarea "I"
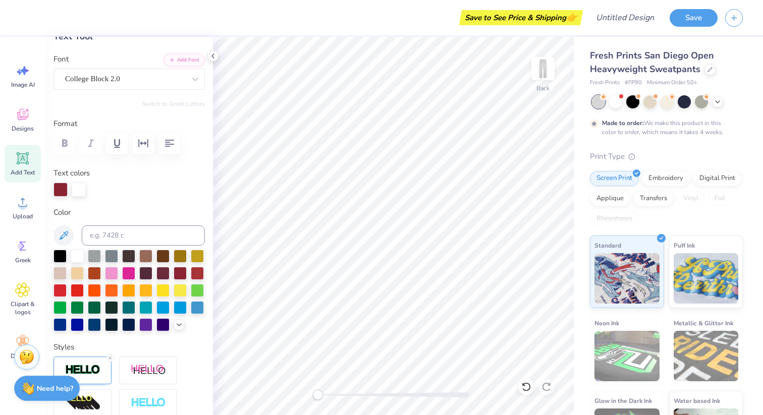
type input "4.96"
type input "9.26"
type input "2.68"
type input "9.64"
type input "3.40"
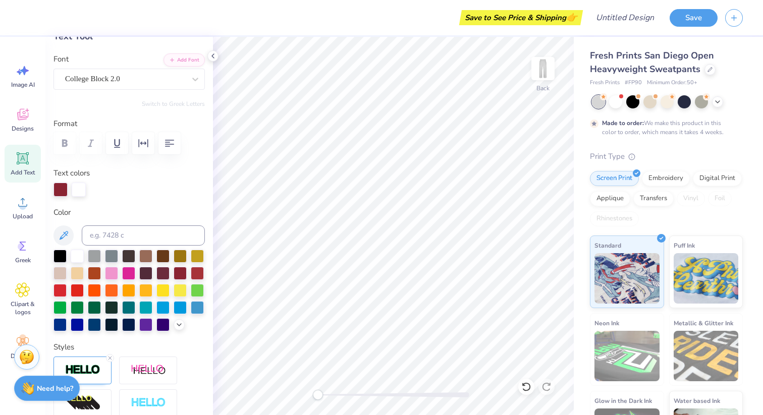
type input "2.48"
type input "8.94"
type input "2.57"
type input "9.26"
type input "4.96"
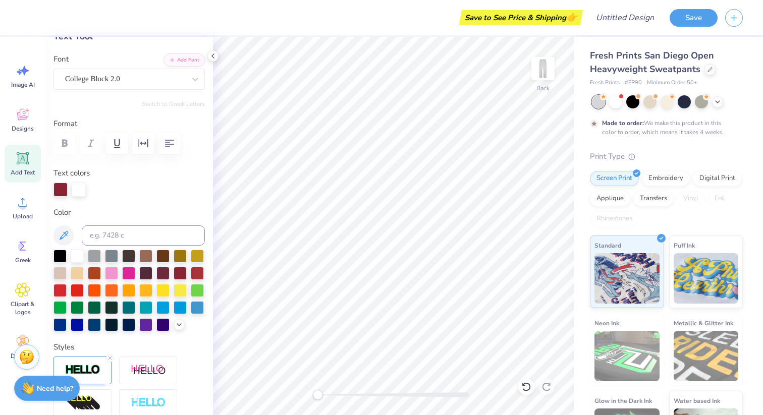
type input "3.25"
type input "5.25"
type input "9.80"
type input "2.57"
type input "9.26"
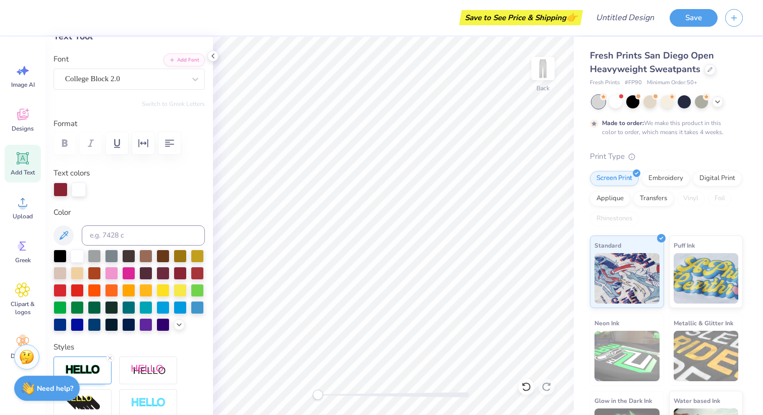
type input "2.79"
type input "10.04"
type input "2.72"
type input "9.80"
click at [202, 77] on div at bounding box center [195, 79] width 18 height 18
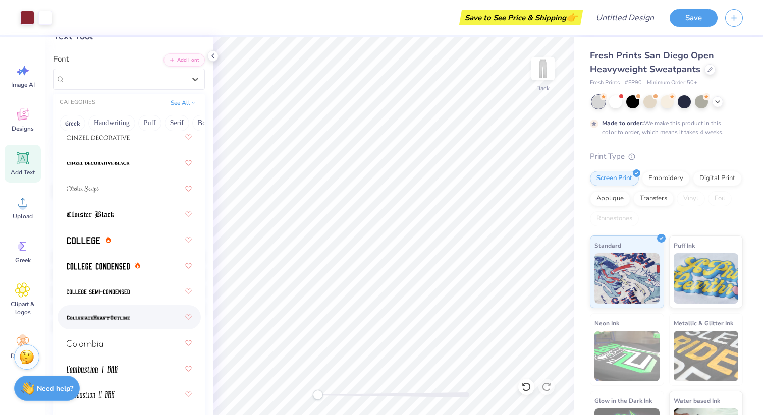
scroll to position [1811, 0]
click at [125, 213] on div at bounding box center [129, 214] width 125 height 18
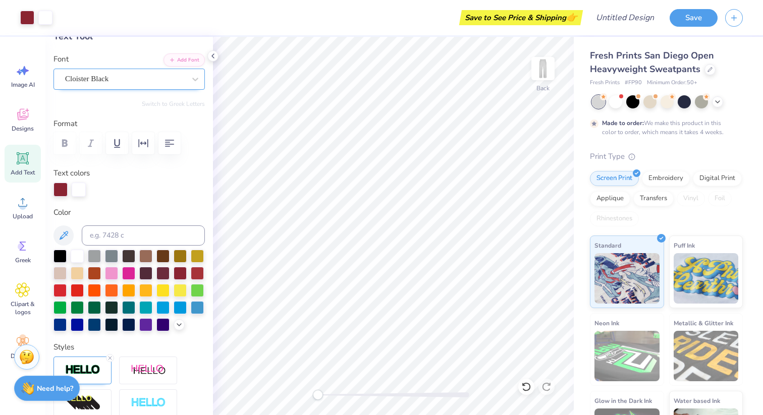
click at [168, 77] on div "Cloister Black" at bounding box center [125, 79] width 122 height 16
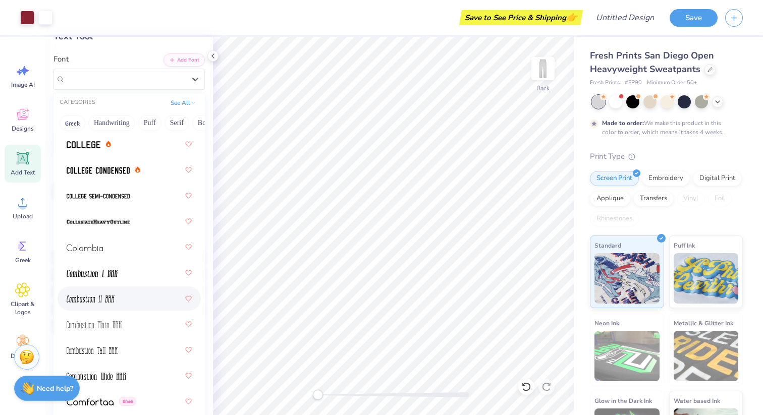
scroll to position [1907, 0]
click at [118, 217] on span at bounding box center [98, 221] width 63 height 11
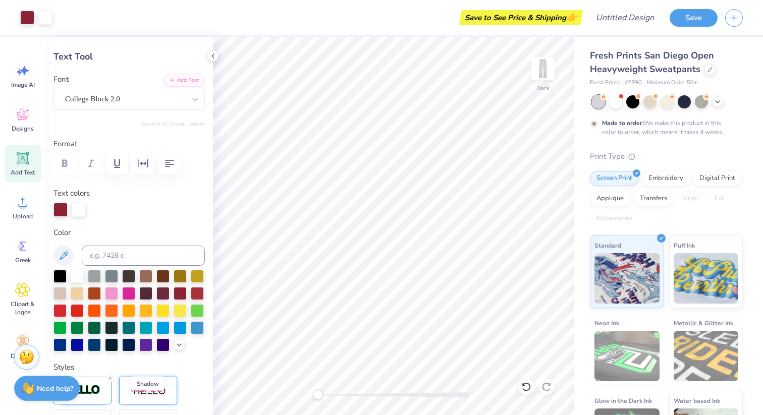
scroll to position [0, 0]
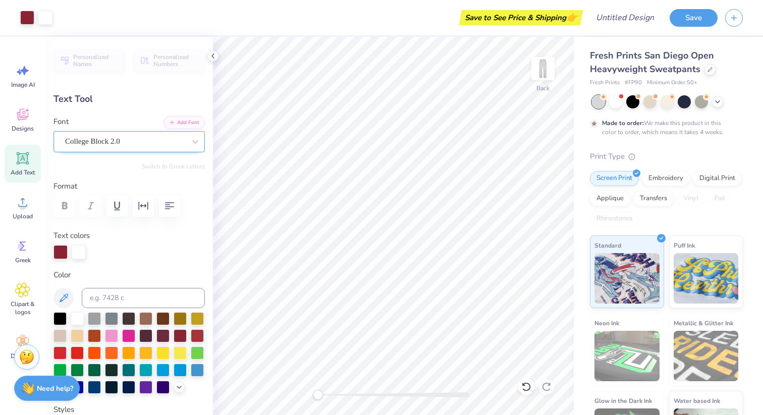
click at [135, 131] on div "College Block 2.0" at bounding box center [128, 141] width 151 height 21
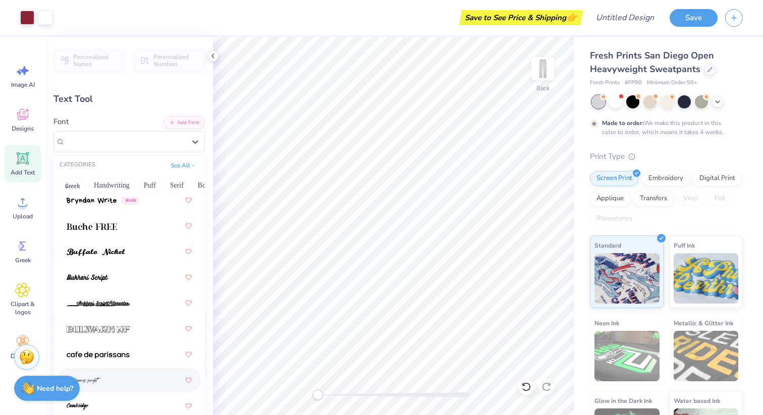
scroll to position [1263, 0]
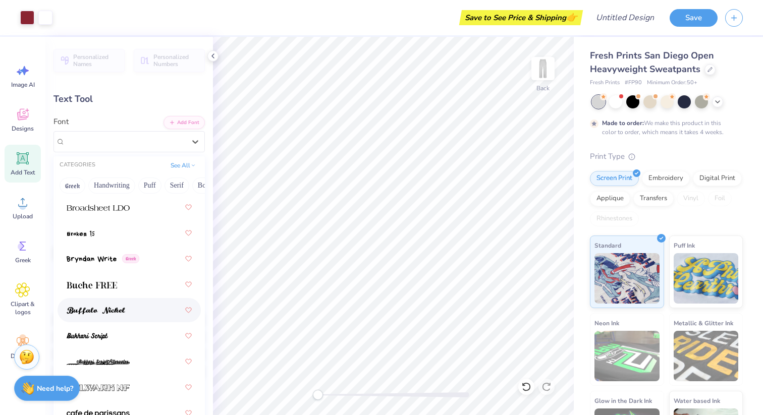
click at [126, 311] on div at bounding box center [129, 310] width 125 height 18
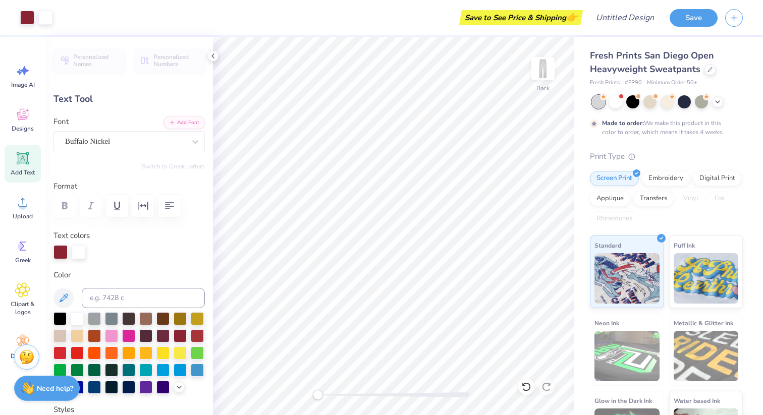
type input "2.77"
type input "8.38"
type input "3.96"
click at [179, 143] on div "CollegiateHeavyOutline" at bounding box center [125, 142] width 122 height 16
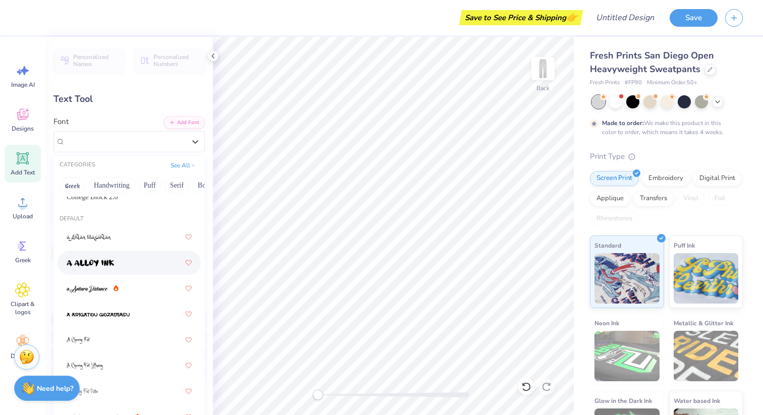
scroll to position [25, 0]
type input "7.44"
type input "7.94"
type input "4.18"
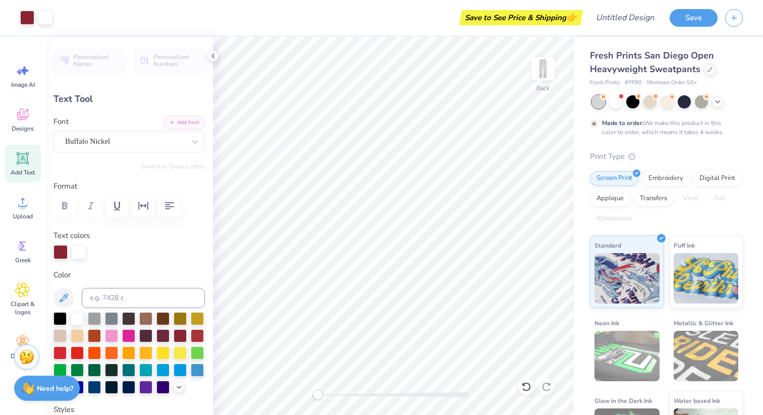
type input "2.77"
type input "8.38"
type input "3.96"
click at [189, 143] on div at bounding box center [195, 142] width 18 height 18
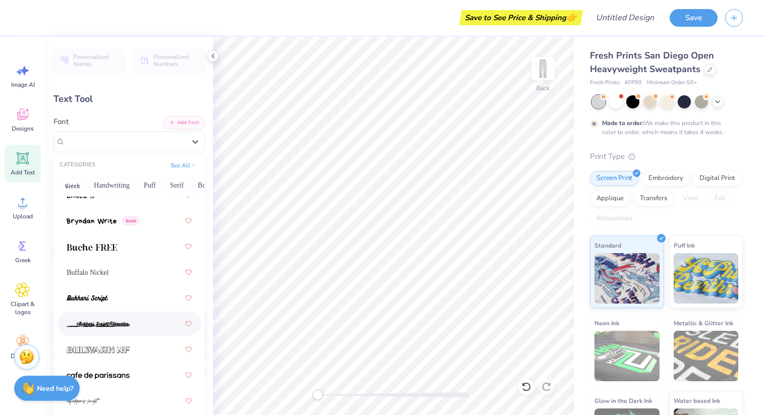
scroll to position [1302, 0]
click at [131, 273] on div "Buffalo Nickel" at bounding box center [129, 271] width 125 height 18
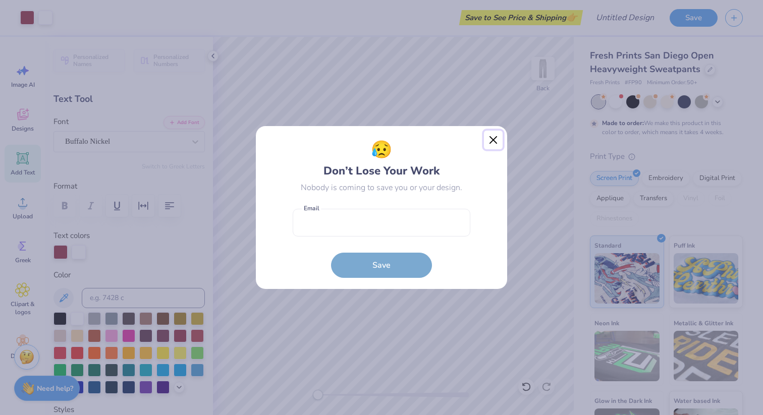
click at [494, 139] on button "Close" at bounding box center [493, 140] width 19 height 19
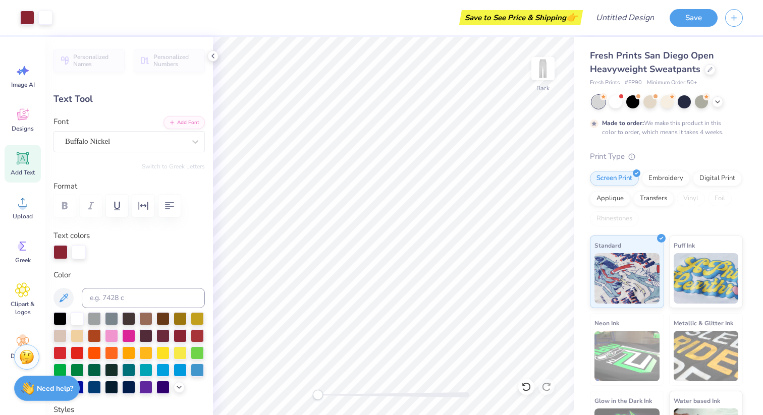
type input "6.47"
type input "7.86"
type input "4.22"
click at [81, 259] on div "Personalized Names Personalized Numbers Text Tool Add Font Font Buffalo Nickel …" at bounding box center [128, 226] width 167 height 378
click at [79, 254] on div at bounding box center [79, 251] width 14 height 14
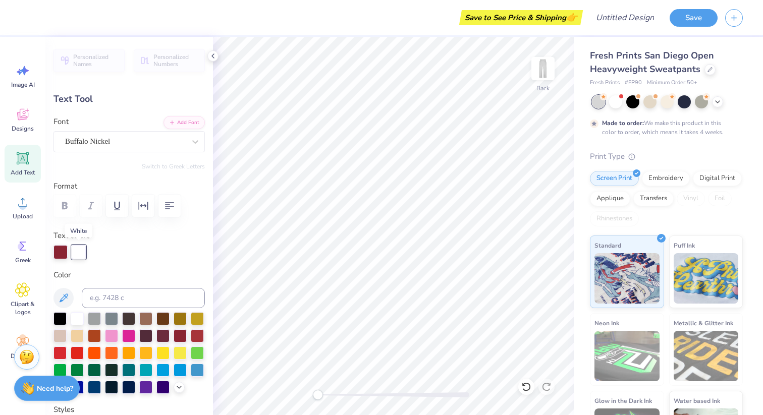
click at [79, 252] on div at bounding box center [79, 252] width 14 height 14
click at [72, 250] on div at bounding box center [79, 251] width 14 height 14
click at [201, 334] on div at bounding box center [197, 334] width 13 height 13
click at [186, 336] on div at bounding box center [180, 334] width 13 height 13
type input "7.44"
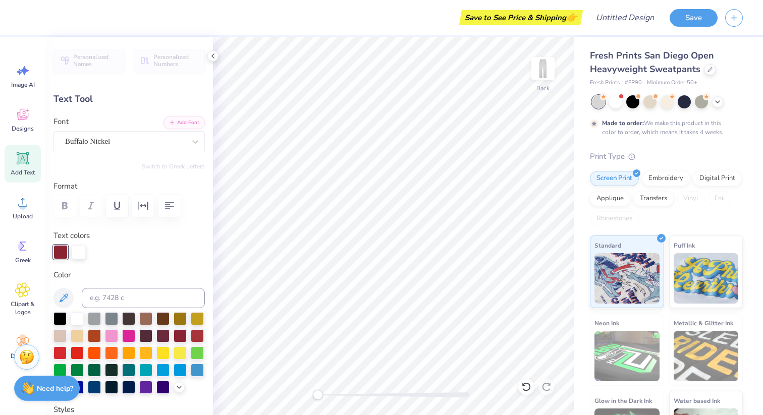
type input "7.94"
type input "4.18"
click at [78, 253] on div at bounding box center [79, 251] width 14 height 14
click at [182, 341] on div at bounding box center [180, 334] width 13 height 13
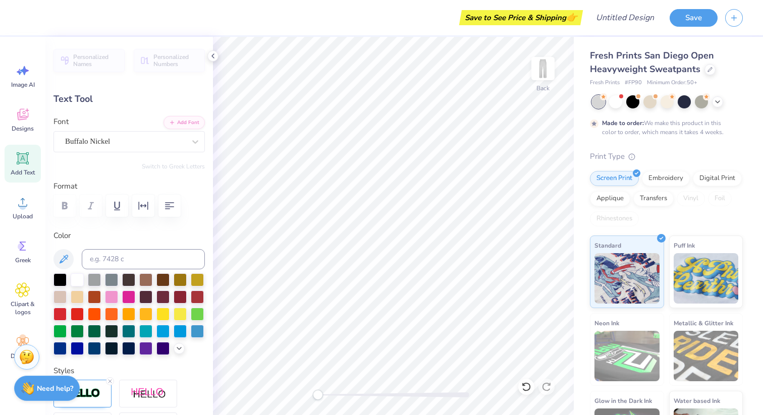
type input "6.35"
type input "6.78"
type input "6.47"
type input "7.86"
type input "4.22"
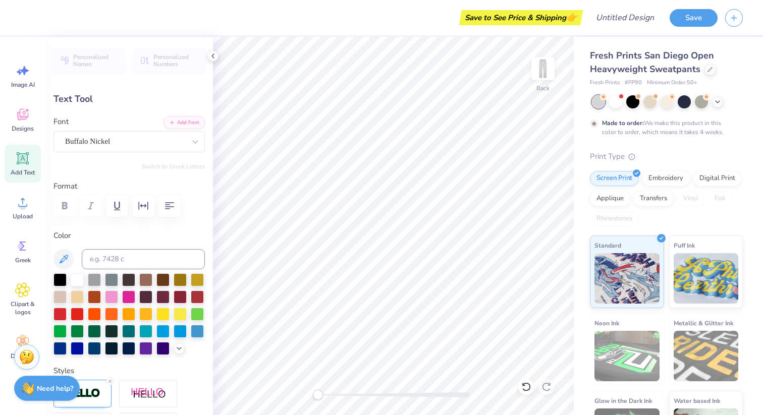
type input "5.72"
type input "6.94"
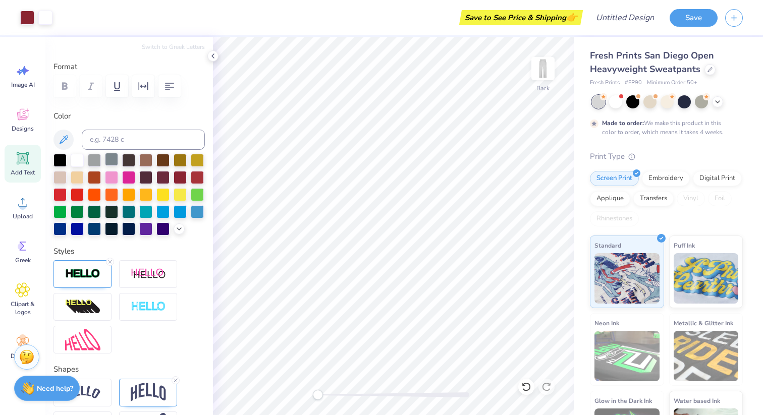
scroll to position [88, 0]
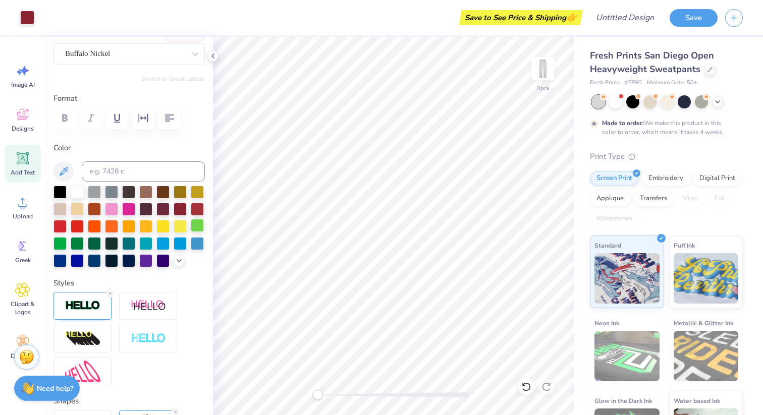
type input "6.35"
type input "6.78"
type input "3.10"
type input "5.72"
type input "6.94"
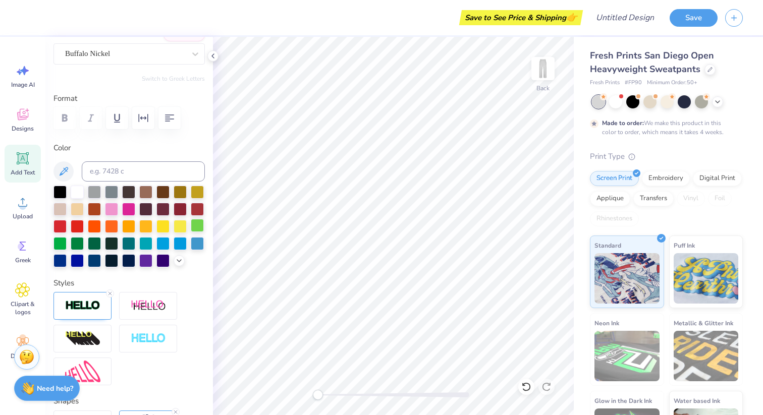
type input "2.94"
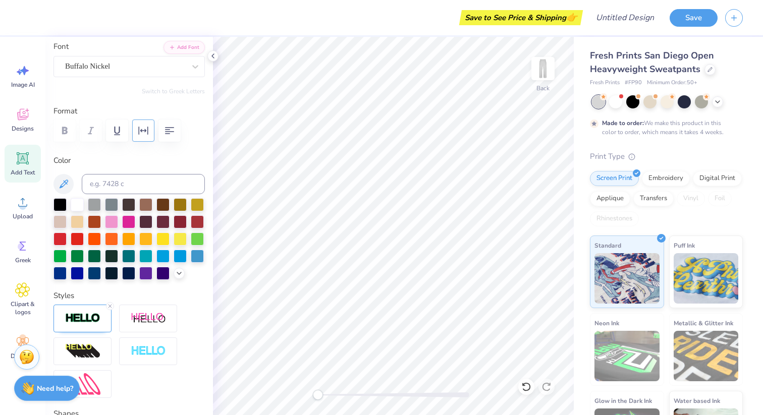
scroll to position [0, 0]
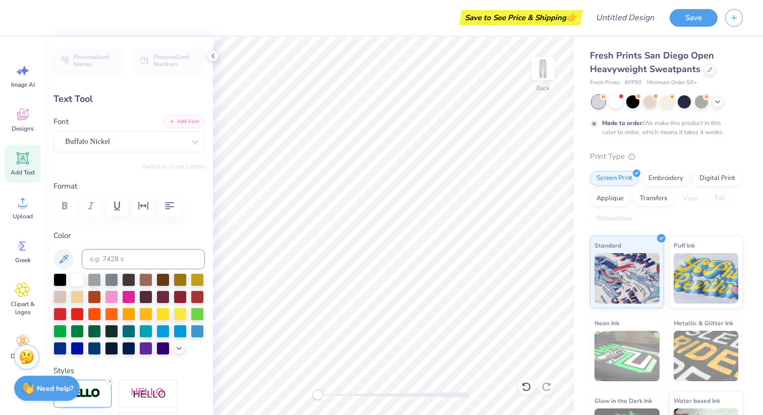
type input "6.35"
type input "6.78"
type input "3.10"
type input "5.72"
type input "6.94"
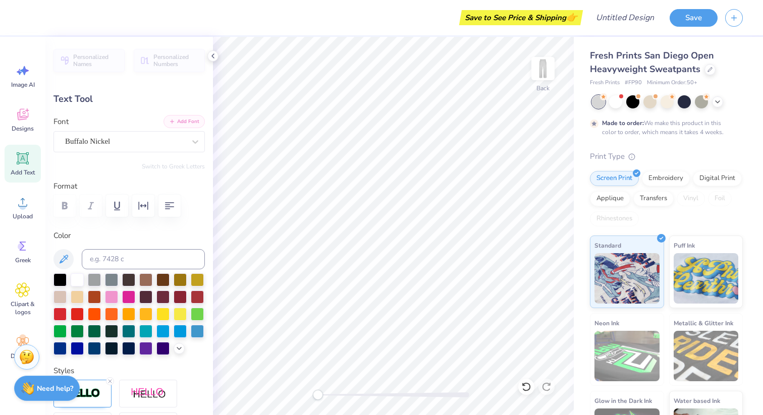
type input "2.94"
type textarea "XI"
type input "10.85"
type input "6.81"
type input "3.01"
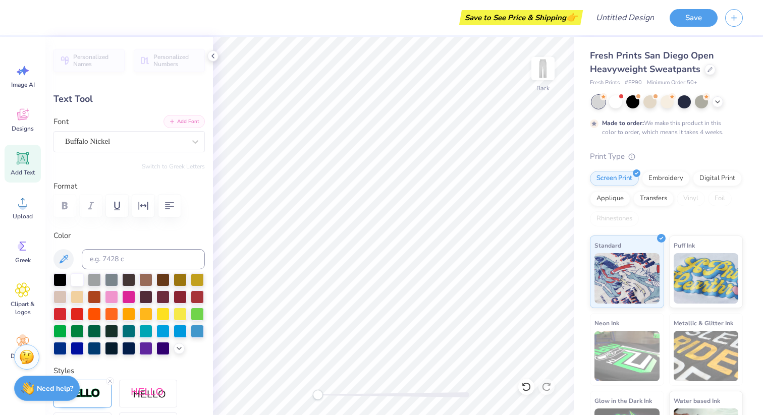
type textarea "X. I"
type input "3.40"
type input "4.72"
type input "6.81"
type input "3.01"
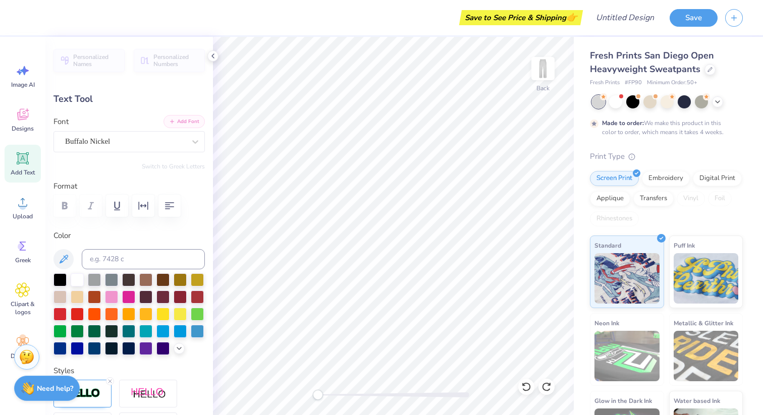
type input "5.72"
type input "6.94"
type input "2.94"
type input "6.35"
type input "6.78"
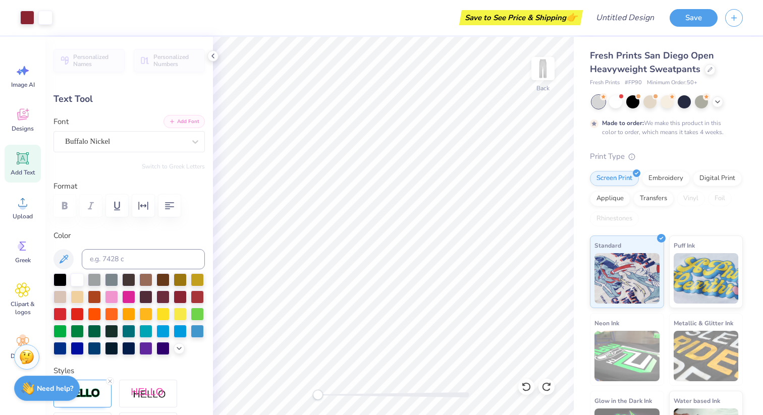
type input "3.10"
click at [133, 135] on div at bounding box center [125, 142] width 120 height 14
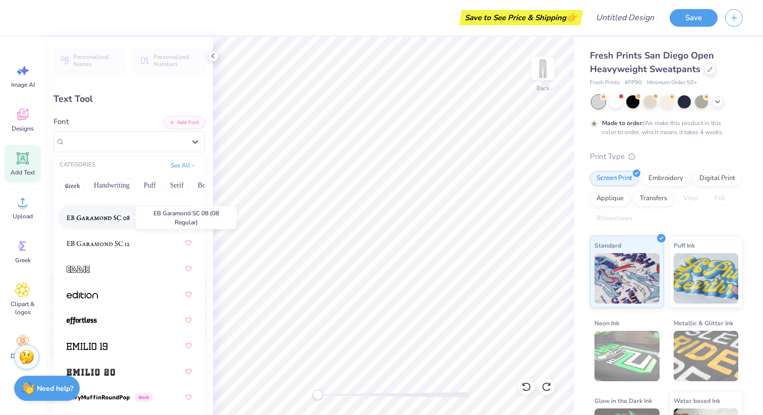
scroll to position [2823, 0]
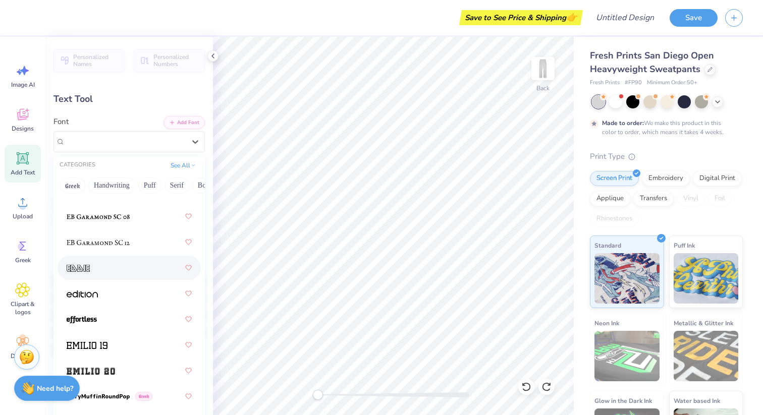
click at [125, 271] on div at bounding box center [129, 268] width 125 height 18
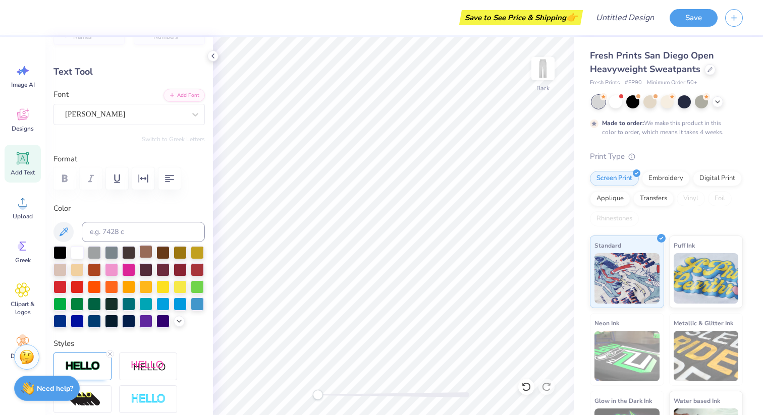
scroll to position [0, 0]
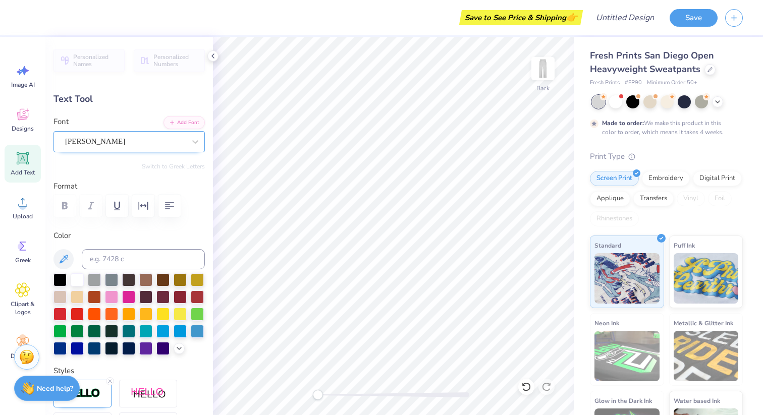
click at [137, 139] on div "[PERSON_NAME]" at bounding box center [125, 142] width 122 height 16
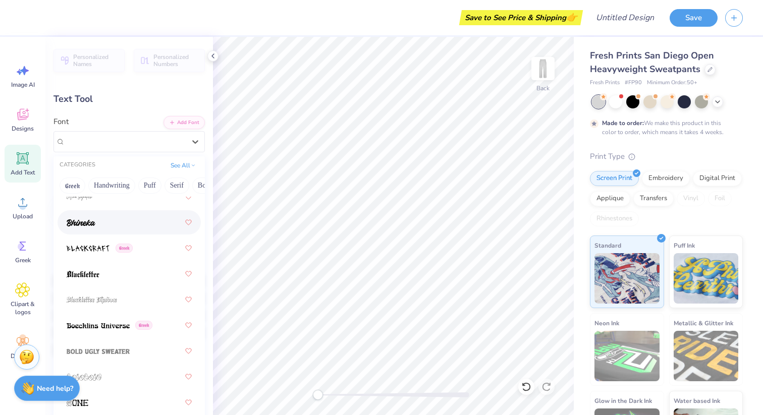
scroll to position [760, 0]
click at [125, 276] on div at bounding box center [129, 273] width 125 height 18
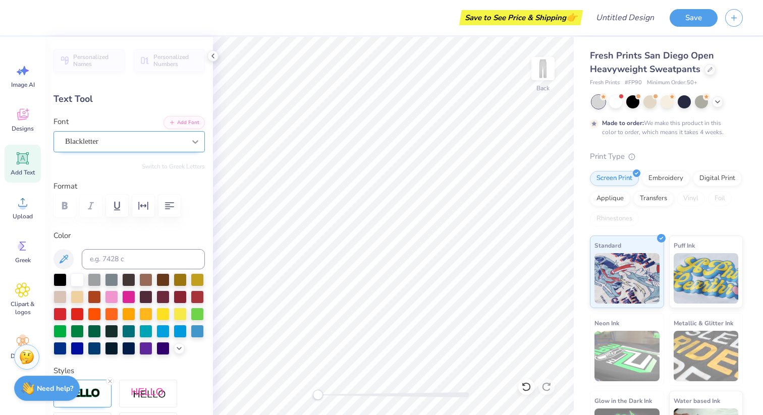
type input "5.72"
type input "6.94"
type input "2.94"
click at [164, 142] on div "Buffalo Nickel" at bounding box center [125, 142] width 122 height 16
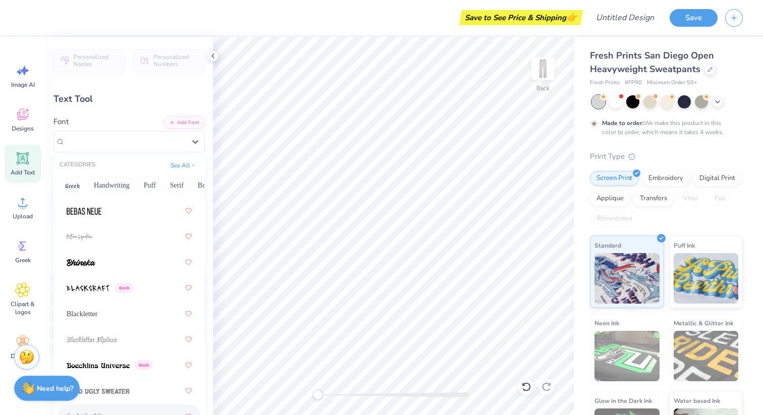
scroll to position [713, 0]
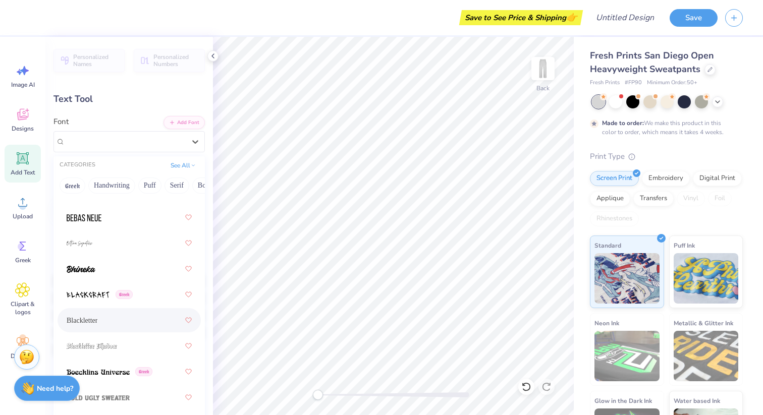
click at [135, 319] on div "Blackletter" at bounding box center [129, 320] width 125 height 18
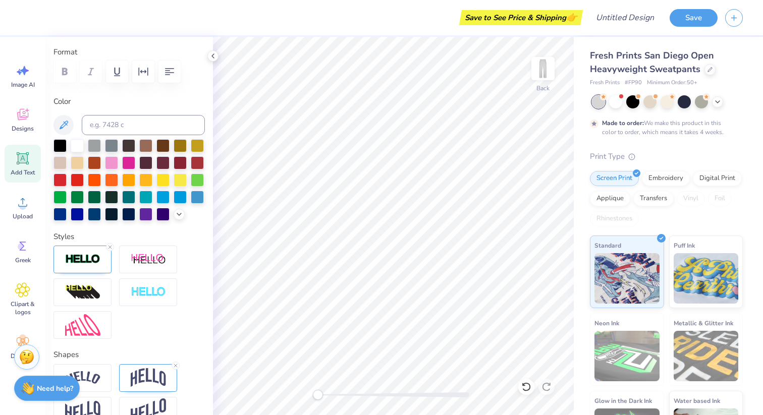
scroll to position [0, 0]
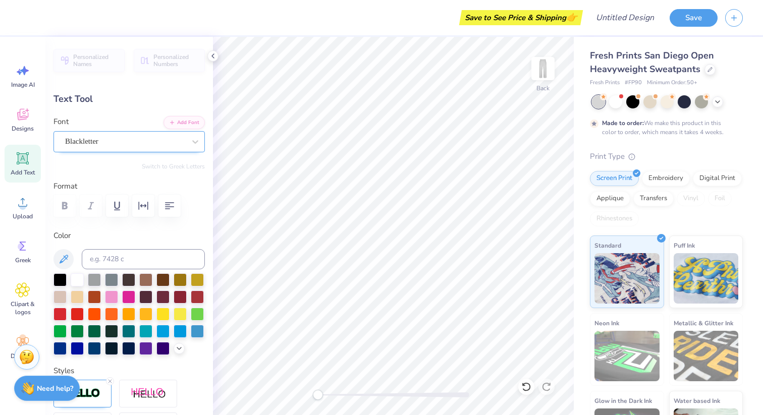
click at [150, 135] on div at bounding box center [125, 142] width 120 height 14
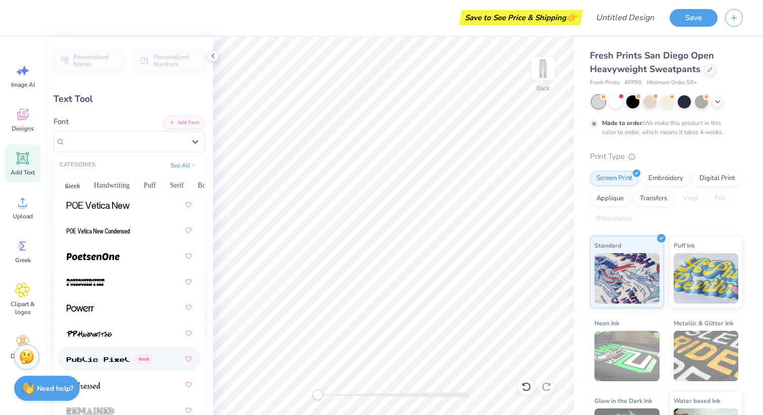
scroll to position [6157, 0]
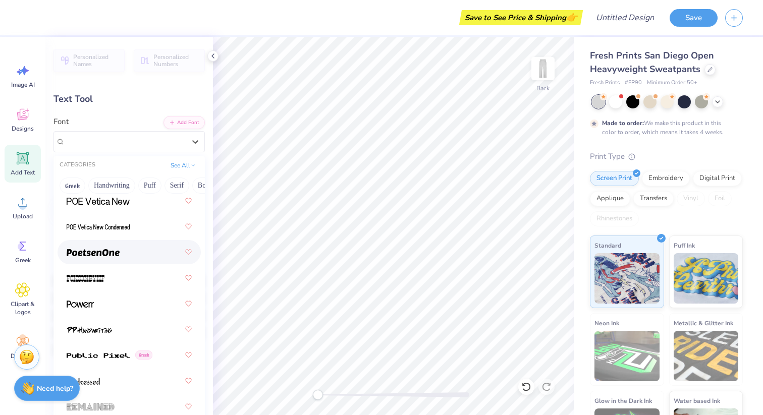
click at [127, 247] on div at bounding box center [129, 252] width 125 height 18
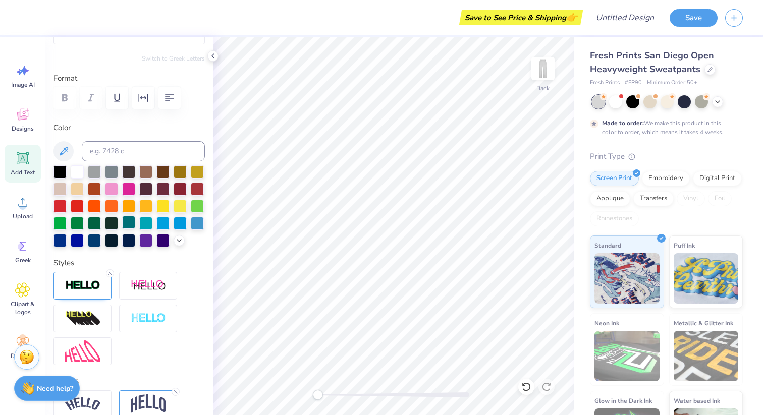
scroll to position [0, 0]
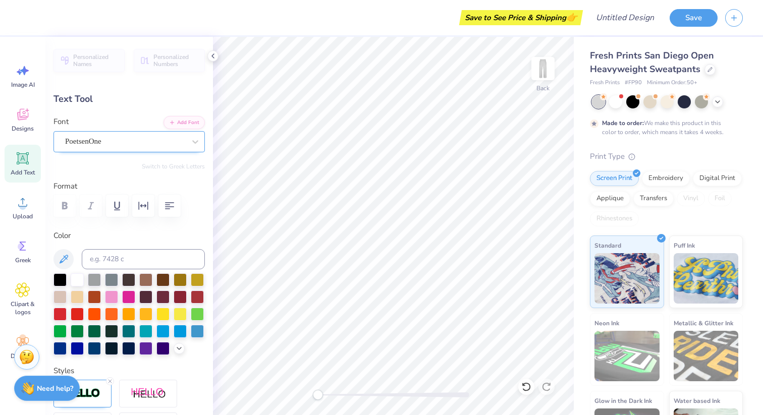
click at [143, 136] on div "PoetsenOne" at bounding box center [125, 142] width 122 height 16
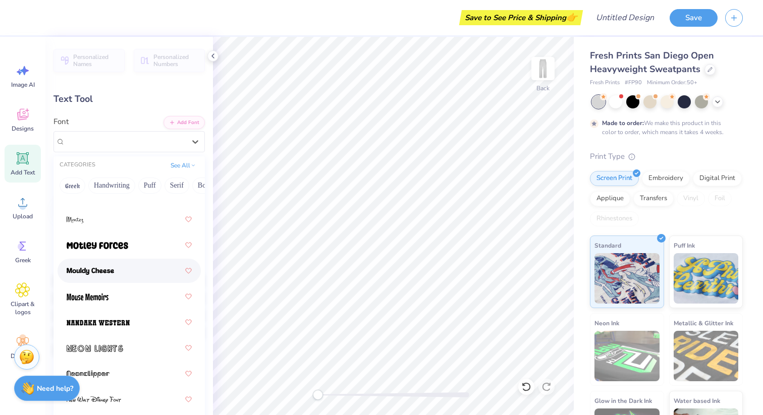
scroll to position [5317, 0]
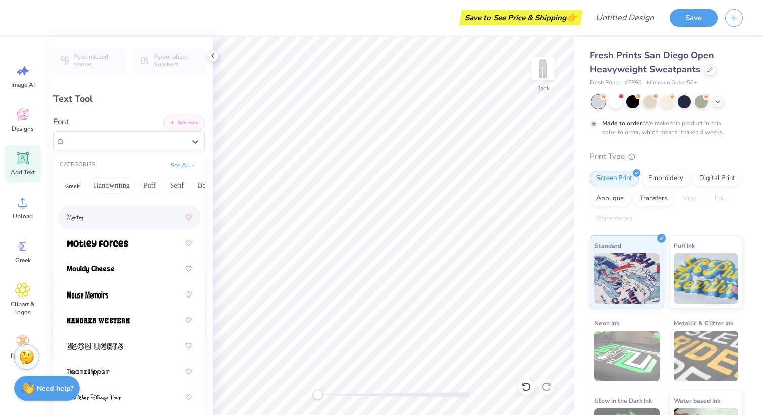
click at [120, 227] on div at bounding box center [129, 217] width 143 height 24
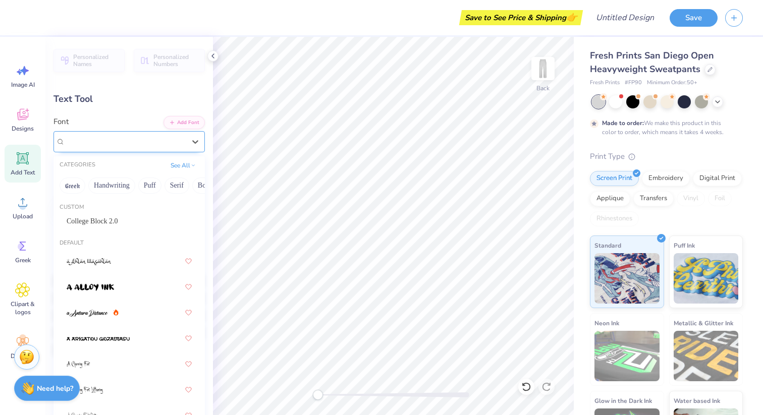
click at [144, 144] on div "[PERSON_NAME]" at bounding box center [125, 142] width 122 height 16
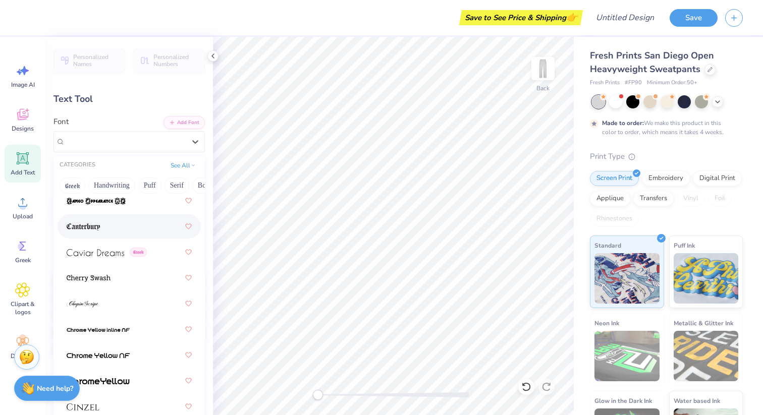
scroll to position [1562, 0]
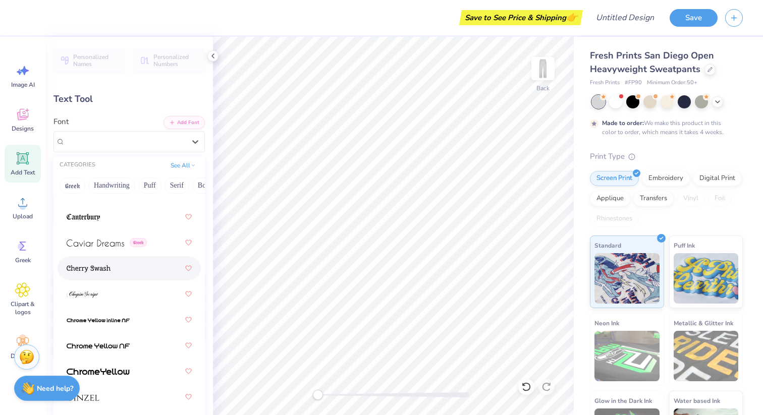
click at [114, 278] on div at bounding box center [129, 268] width 143 height 24
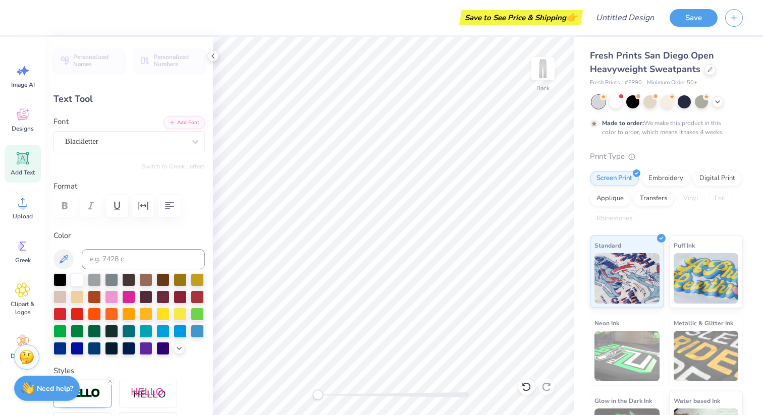
type input "5.54"
type input "8.30"
type input "2.34"
click at [146, 145] on div "Blackletter" at bounding box center [125, 142] width 122 height 16
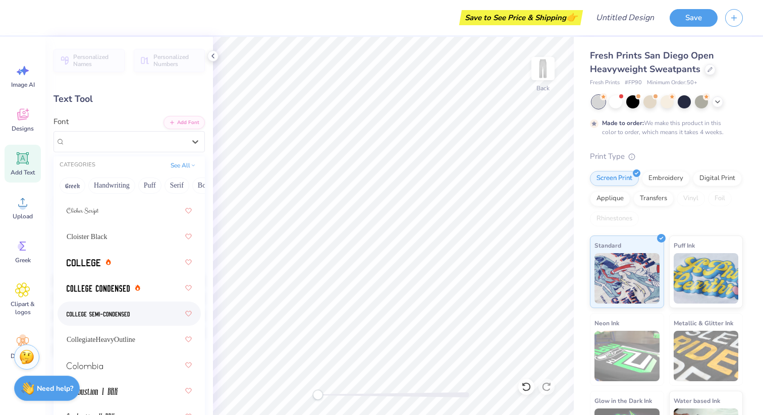
scroll to position [1833, 0]
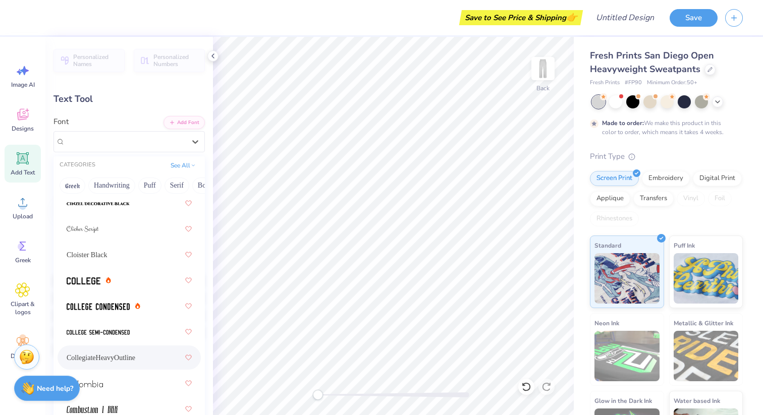
click at [126, 363] on div "CollegiateHeavyOutline" at bounding box center [129, 358] width 125 height 18
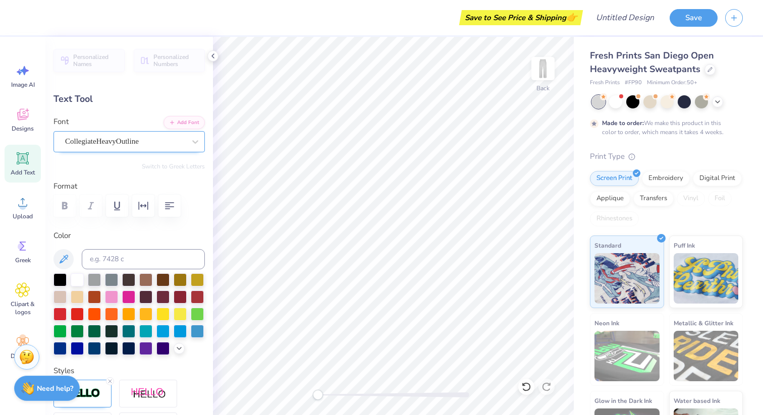
click at [151, 137] on div "CollegiateHeavyOutline" at bounding box center [125, 142] width 122 height 16
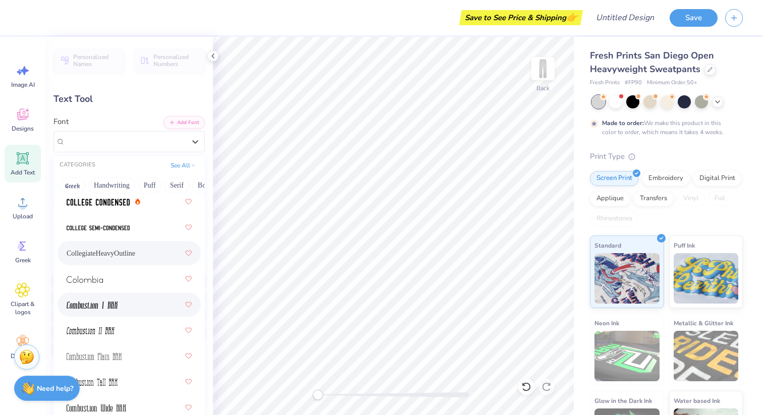
scroll to position [1938, 0]
click at [143, 206] on div at bounding box center [129, 201] width 125 height 18
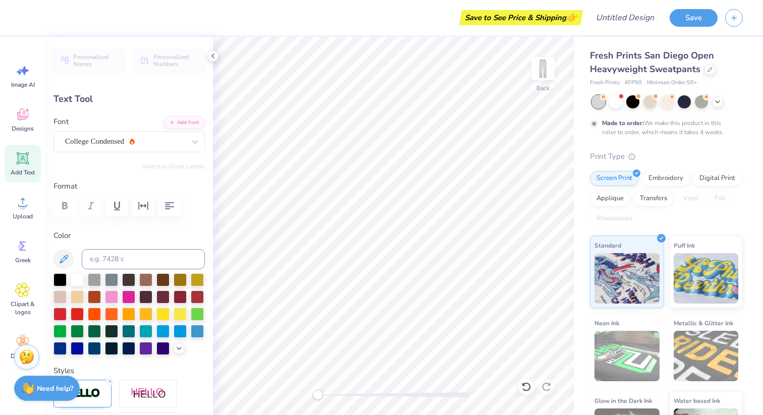
click at [169, 152] on div "Personalized Names Personalized Numbers Text Tool Add Font Font College Condens…" at bounding box center [128, 226] width 167 height 378
click at [167, 134] on div "College Condensed" at bounding box center [125, 142] width 122 height 16
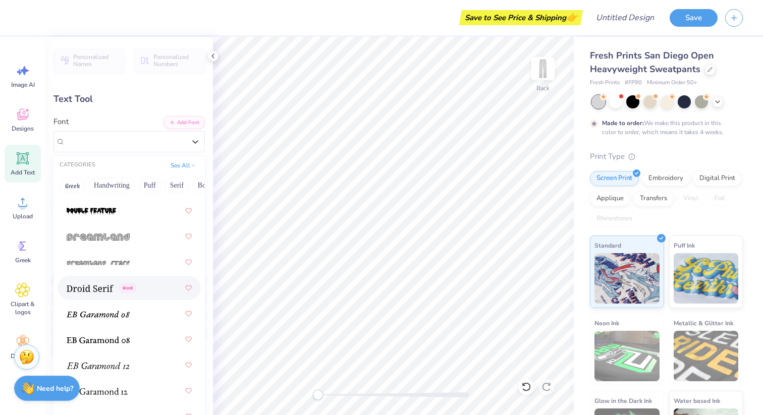
scroll to position [2507, 0]
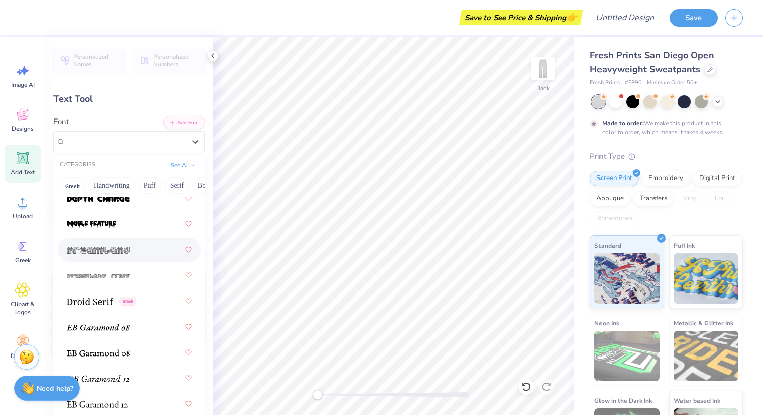
click at [113, 246] on span at bounding box center [98, 250] width 63 height 11
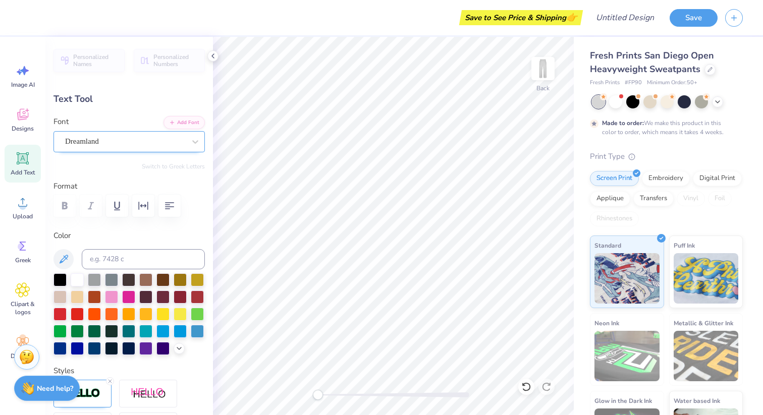
click at [140, 142] on div "Dreamland" at bounding box center [125, 142] width 122 height 16
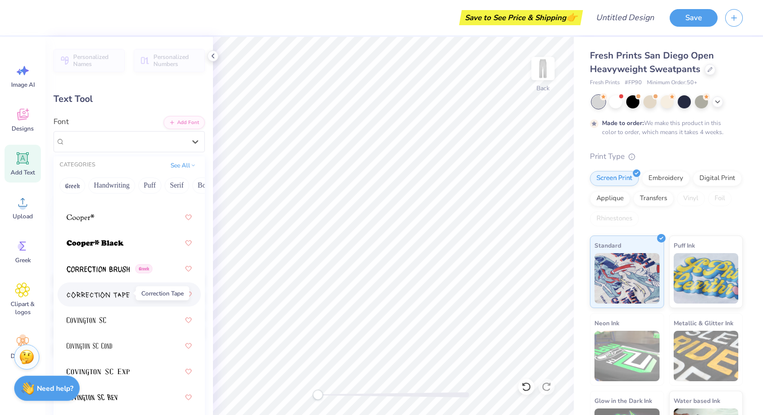
scroll to position [2207, 0]
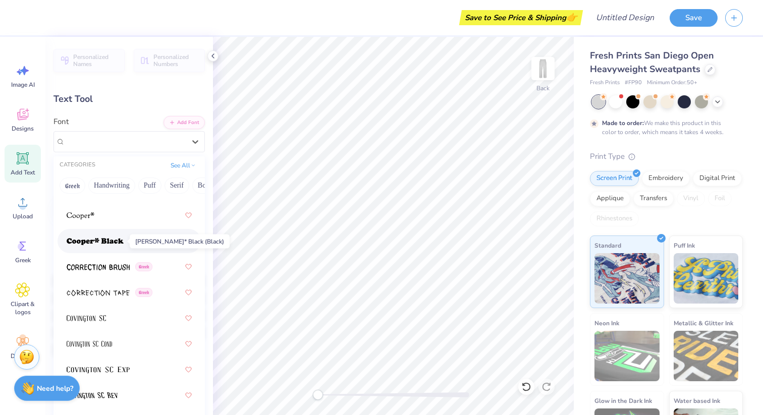
click at [113, 245] on span at bounding box center [95, 241] width 57 height 11
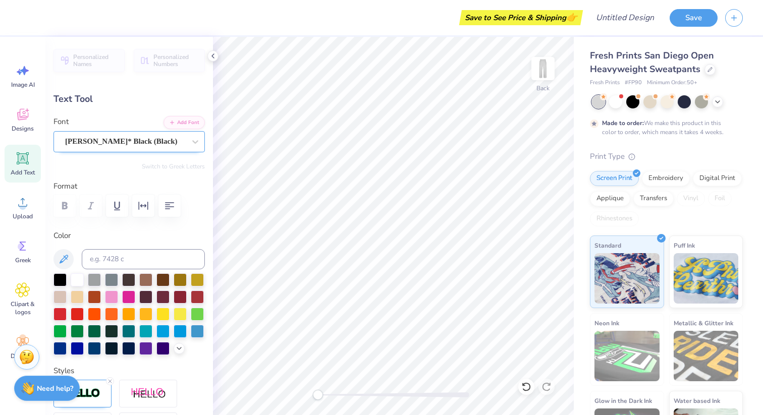
click at [153, 149] on div "[PERSON_NAME]* Black (Black)" at bounding box center [128, 141] width 151 height 21
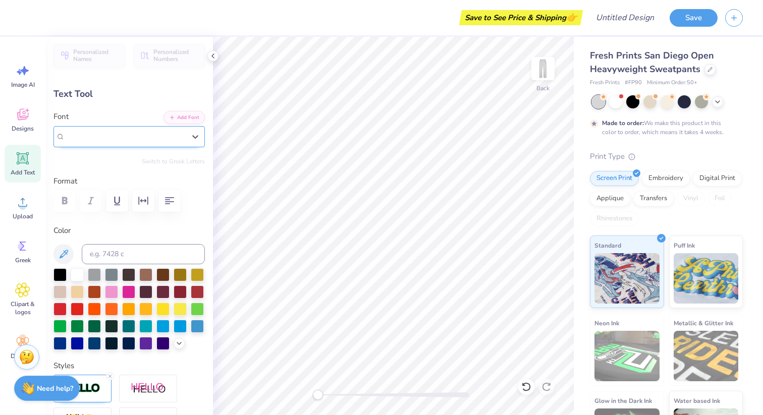
click at [118, 130] on div at bounding box center [125, 137] width 120 height 14
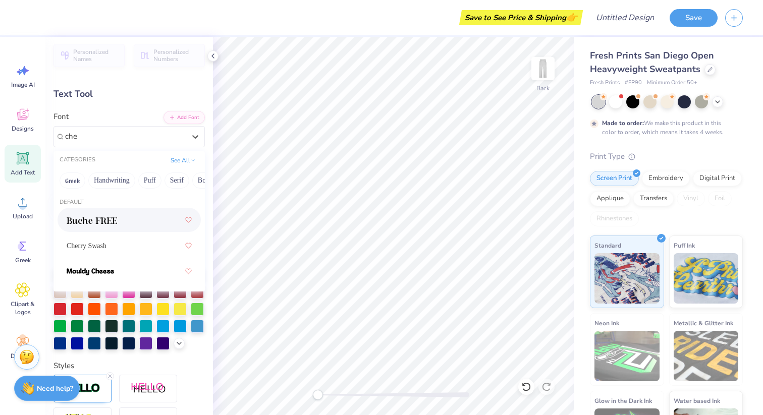
scroll to position [0, 0]
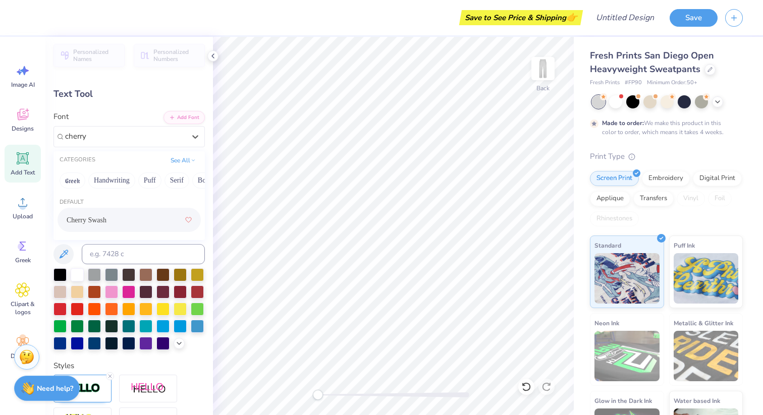
click at [106, 214] on div "Cherry Swash" at bounding box center [129, 220] width 125 height 18
type input "cherry"
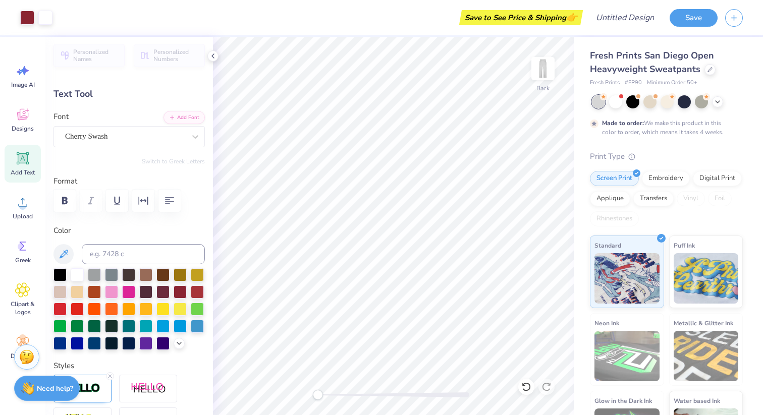
type input "6.83"
type input "7.15"
type input "2.92"
type input "4.76"
type input "7.23"
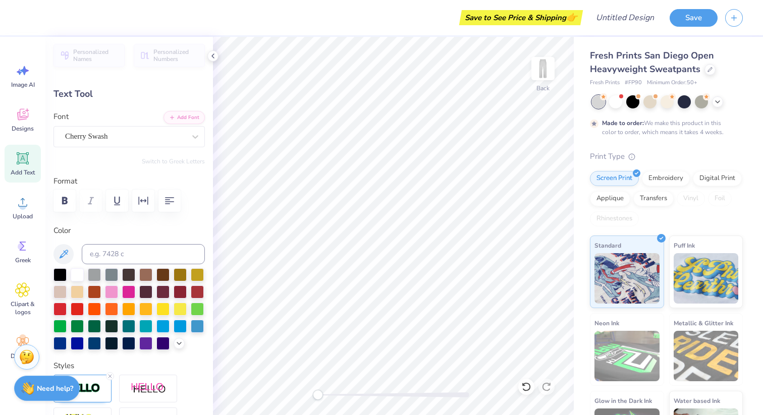
type input "2.87"
click at [130, 134] on div "Cherry Swash" at bounding box center [125, 137] width 122 height 16
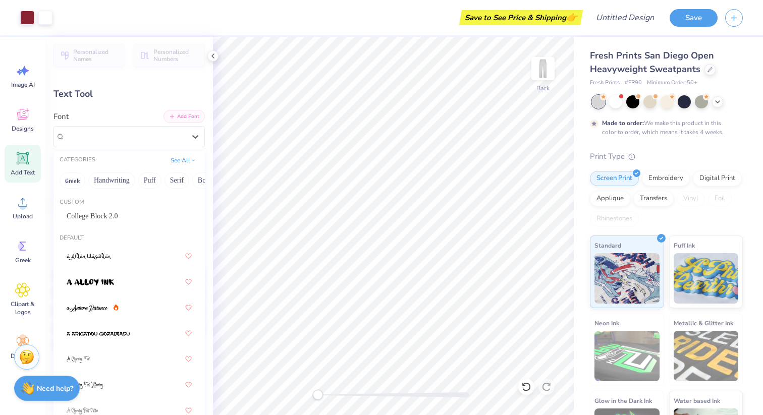
type input "6.83"
type input "7.15"
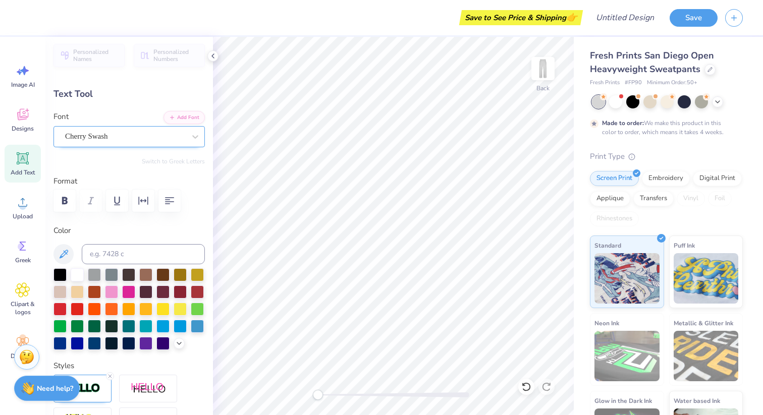
click at [126, 140] on div "Cherry Swash" at bounding box center [125, 137] width 122 height 16
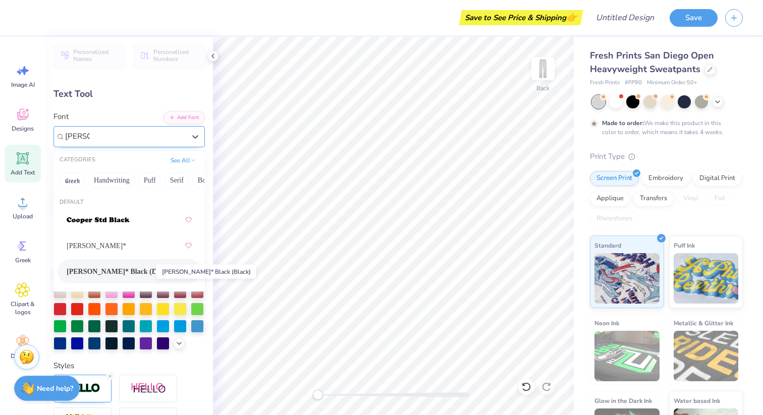
click at [133, 269] on span "[PERSON_NAME]* Black (Black)" at bounding box center [119, 271] width 105 height 11
type input "[PERSON_NAME]"
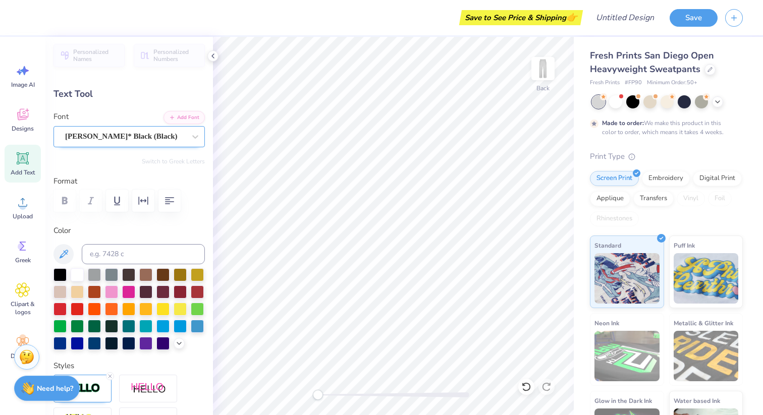
click at [136, 133] on div "[PERSON_NAME]* Black (Black)" at bounding box center [125, 137] width 122 height 16
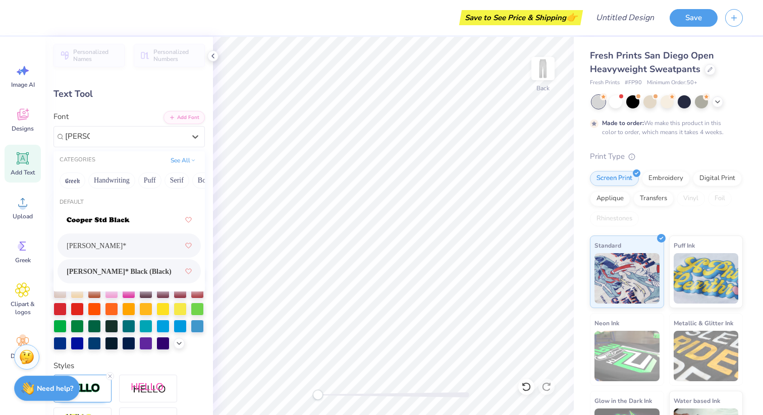
click at [113, 256] on div "[PERSON_NAME]*" at bounding box center [129, 246] width 143 height 24
type input "[PERSON_NAME]"
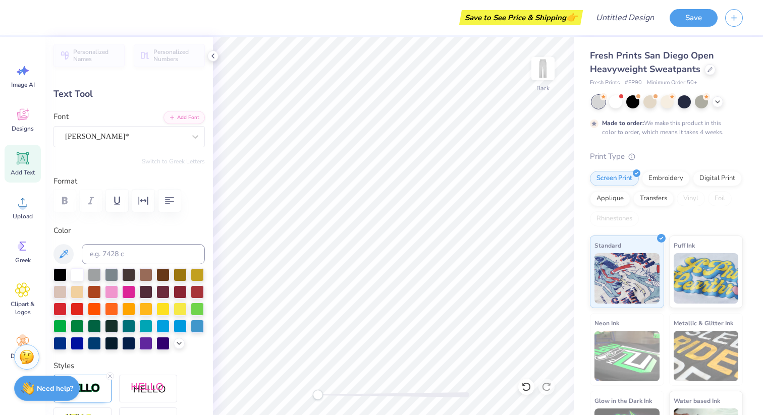
type input "4.76"
type input "7.23"
click at [120, 134] on div "Cherry Swash" at bounding box center [125, 137] width 122 height 16
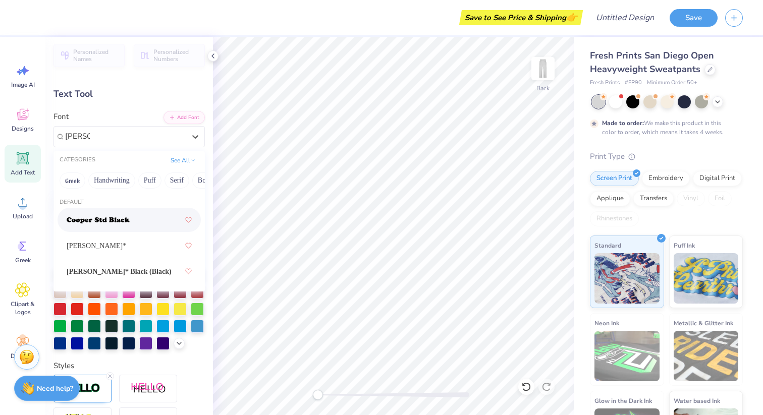
click at [118, 221] on img at bounding box center [98, 220] width 63 height 7
type input "[PERSON_NAME]"
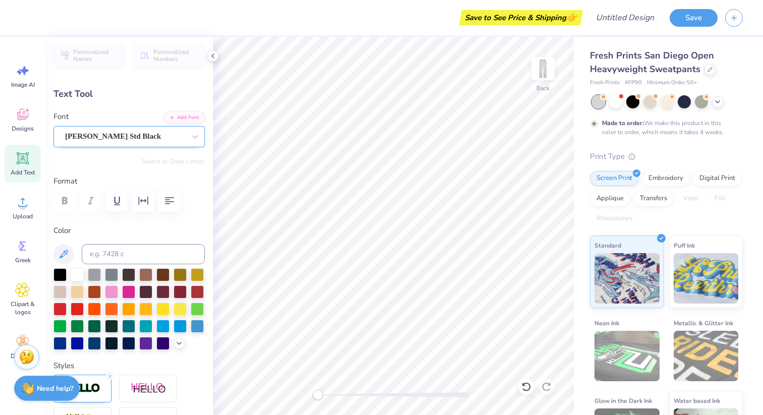
click at [135, 134] on div "[PERSON_NAME] Std Black" at bounding box center [125, 137] width 122 height 16
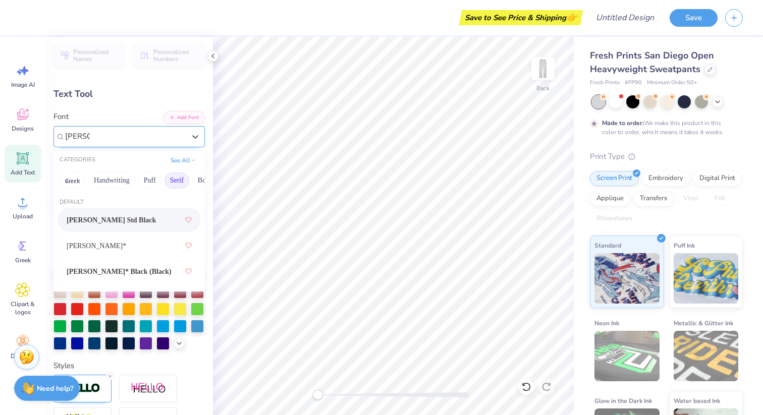
type input "[PERSON_NAME]"
type input "6.38"
type input "6.93"
type input "2.98"
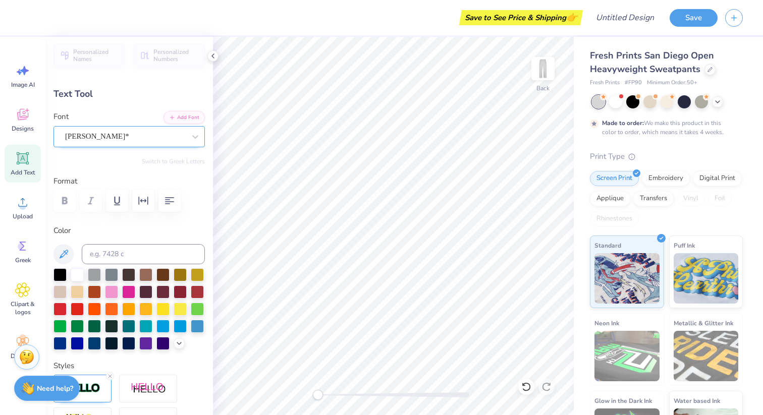
click at [131, 137] on div "[PERSON_NAME]*" at bounding box center [125, 137] width 122 height 16
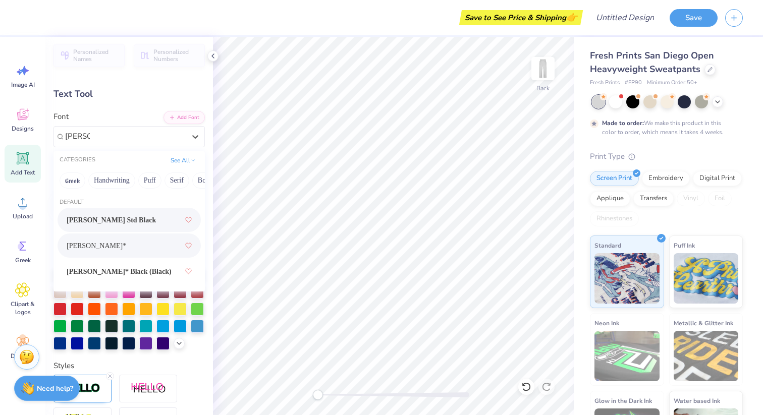
click at [131, 223] on span "[PERSON_NAME] Std Black" at bounding box center [111, 220] width 89 height 11
type input "[PERSON_NAME]"
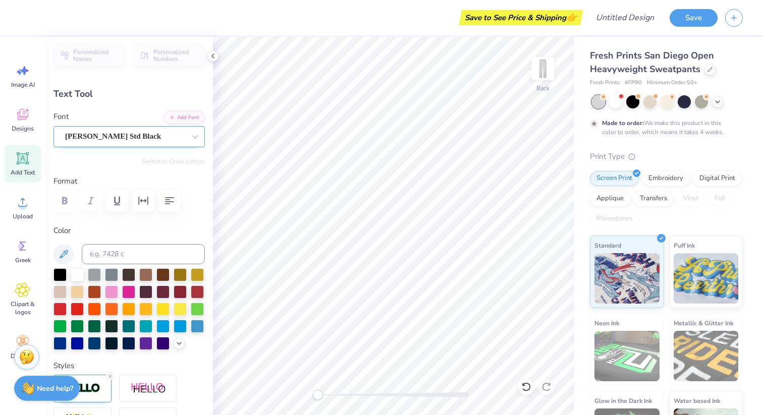
click at [130, 137] on div "[PERSON_NAME] Std Black" at bounding box center [125, 137] width 122 height 16
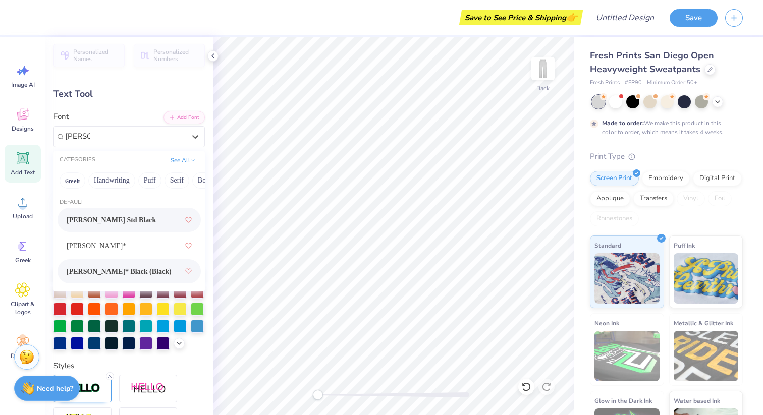
click at [148, 267] on span "[PERSON_NAME]* Black (Black)" at bounding box center [119, 271] width 105 height 11
type input "[PERSON_NAME]"
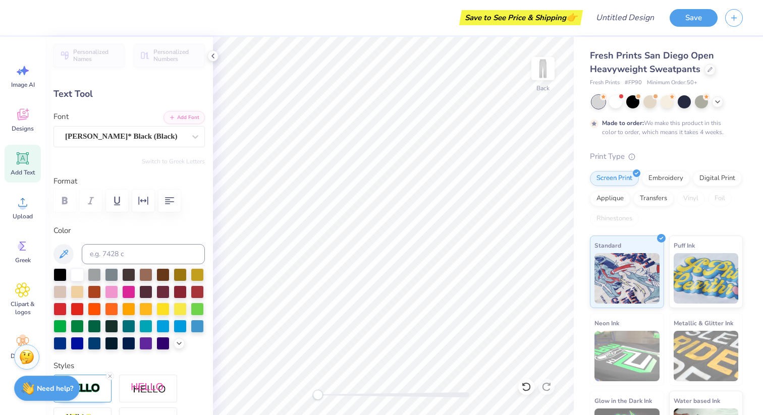
type input "4.02"
type input "7.05"
type input "2.97"
click at [109, 136] on div "[PERSON_NAME] Std Black" at bounding box center [125, 137] width 122 height 16
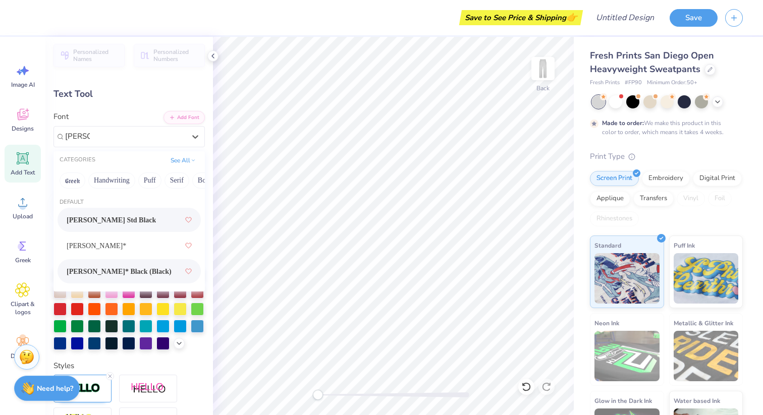
click at [145, 272] on span "[PERSON_NAME]* Black (Black)" at bounding box center [119, 271] width 105 height 11
type input "[PERSON_NAME]"
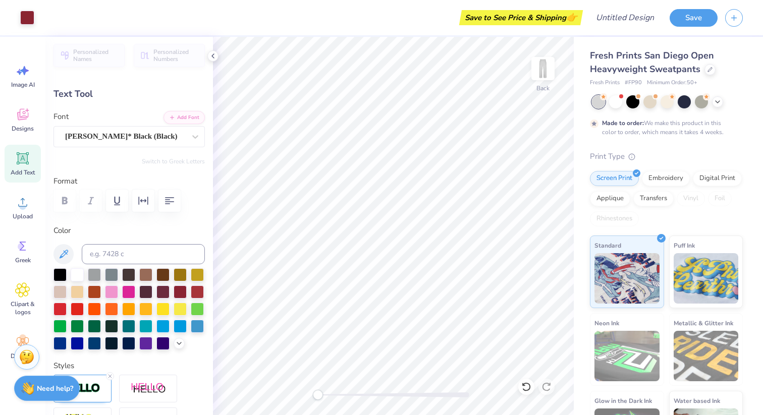
type input "7.17"
type input "7.23"
type input "2.82"
type input "6.77"
type input "6.82"
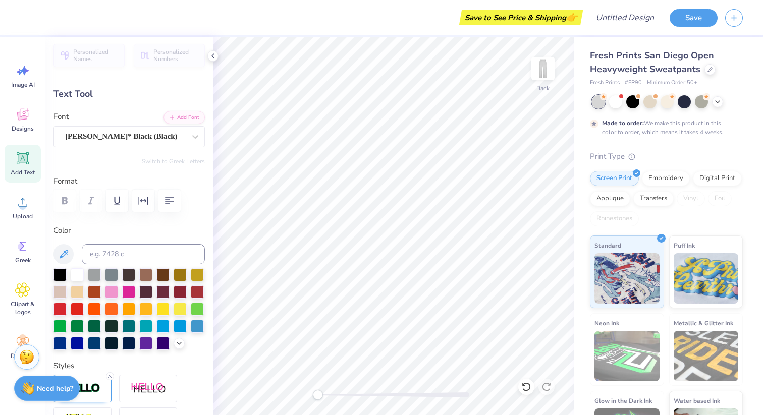
type input "3.88"
type input "7.17"
type input "2.93"
type input "3.63"
type input "6.71"
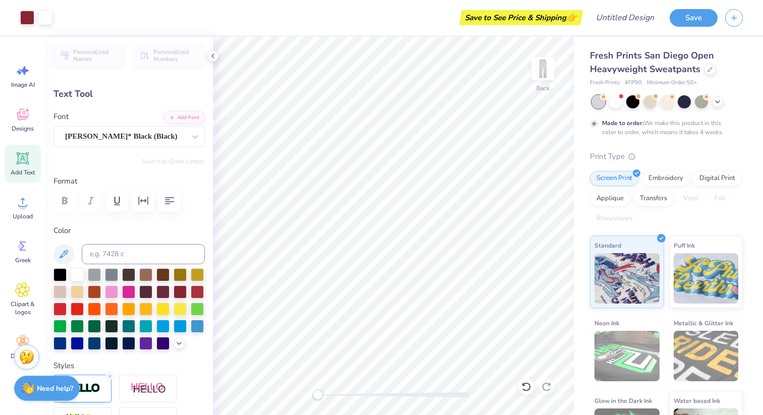
type input "6.77"
type input "6.82"
click at [179, 139] on div "[PERSON_NAME]* Black (Black)" at bounding box center [125, 137] width 122 height 16
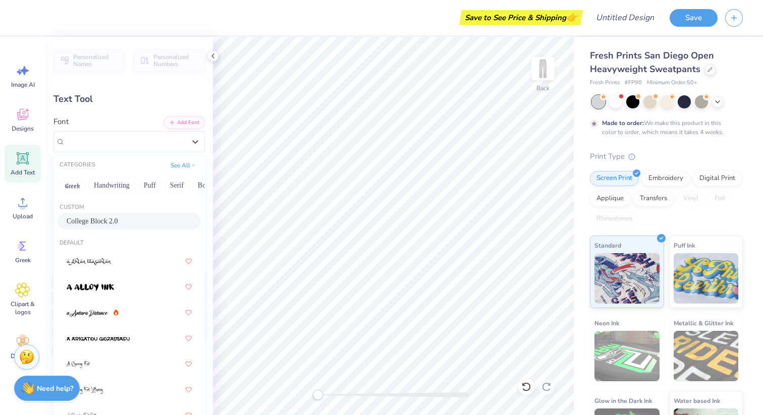
click at [135, 222] on div "College Block 2.0" at bounding box center [129, 221] width 125 height 11
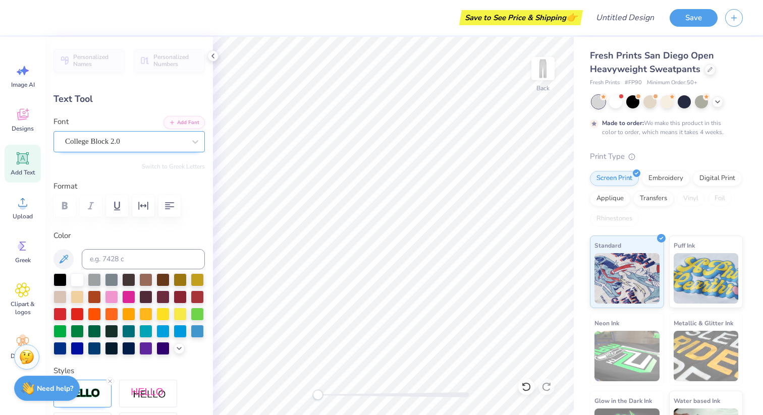
click at [157, 146] on div "College Block 2.0" at bounding box center [125, 142] width 122 height 16
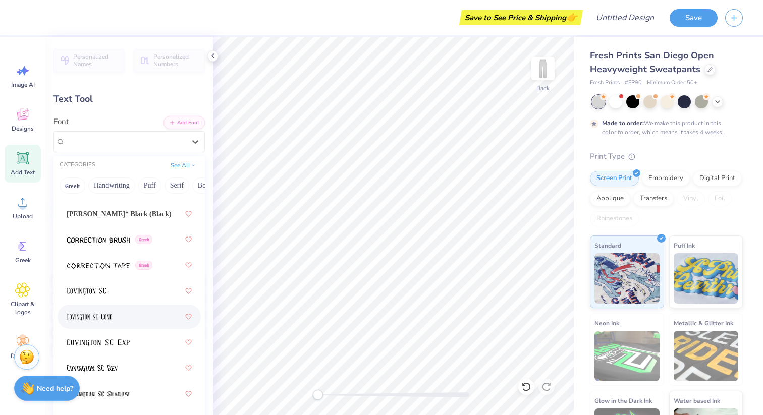
scroll to position [2272, 0]
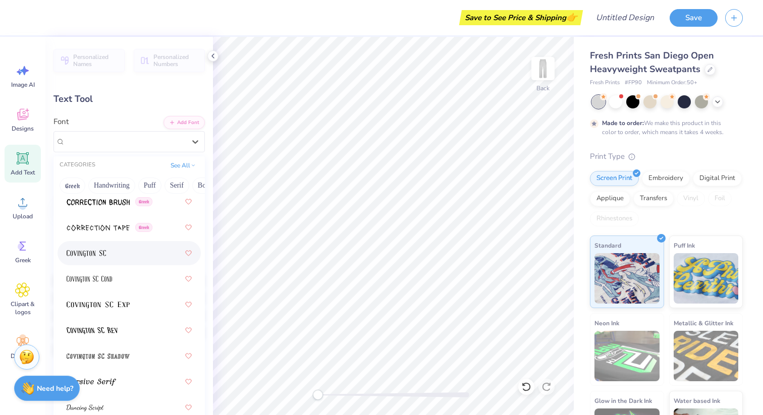
click at [146, 255] on div at bounding box center [129, 253] width 125 height 18
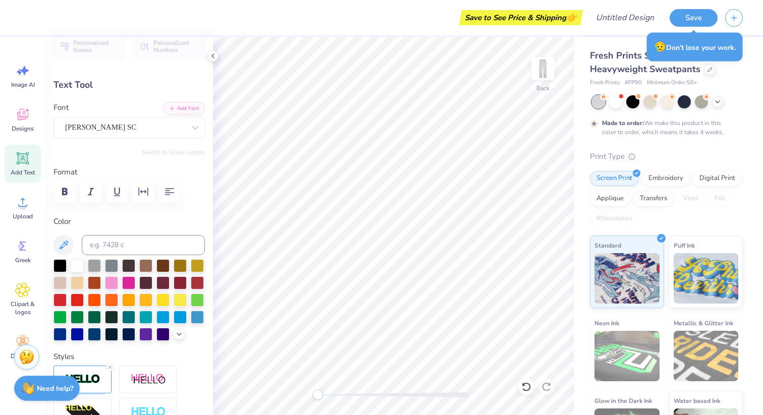
scroll to position [0, 0]
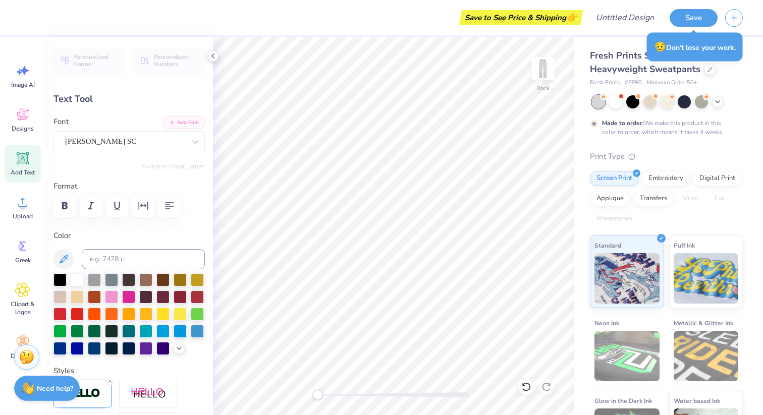
type input "4.81"
type input "8.35"
type input "3.16"
type input "4.18"
type input "7.25"
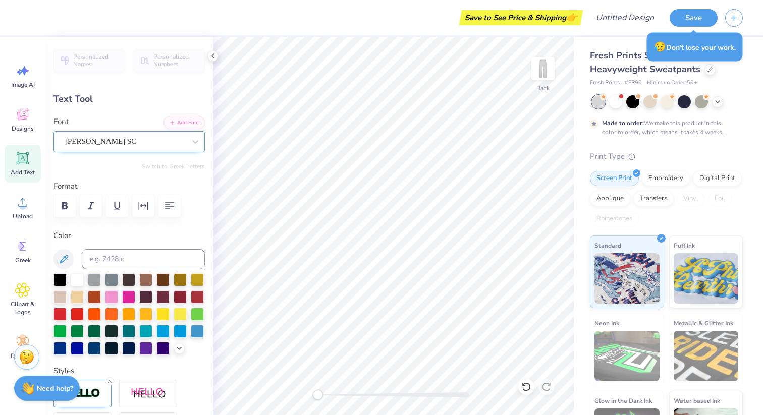
click at [116, 149] on div "[PERSON_NAME] SC" at bounding box center [125, 142] width 122 height 16
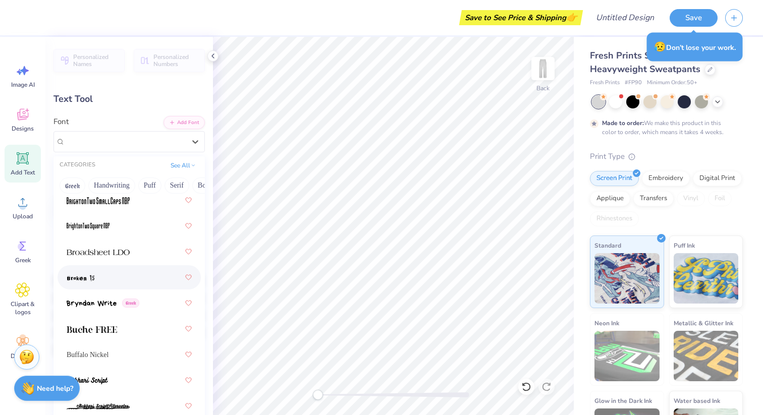
scroll to position [1220, 0]
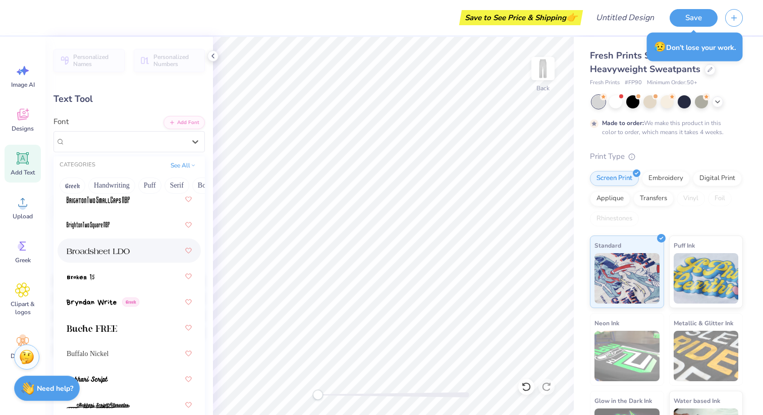
click at [117, 246] on span at bounding box center [98, 251] width 63 height 11
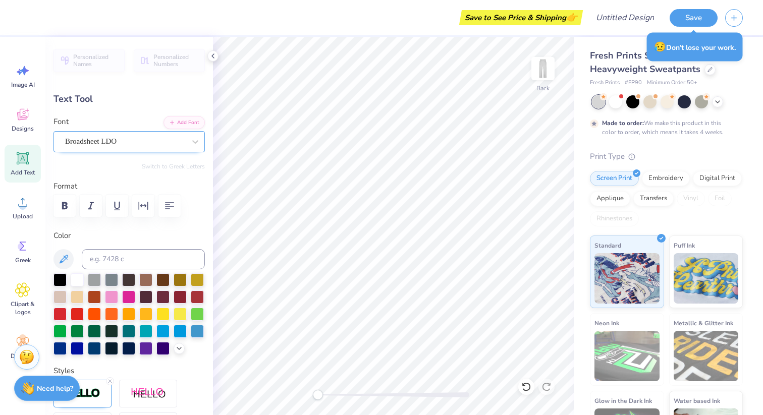
click at [178, 142] on div "Broadsheet LDO" at bounding box center [125, 142] width 122 height 16
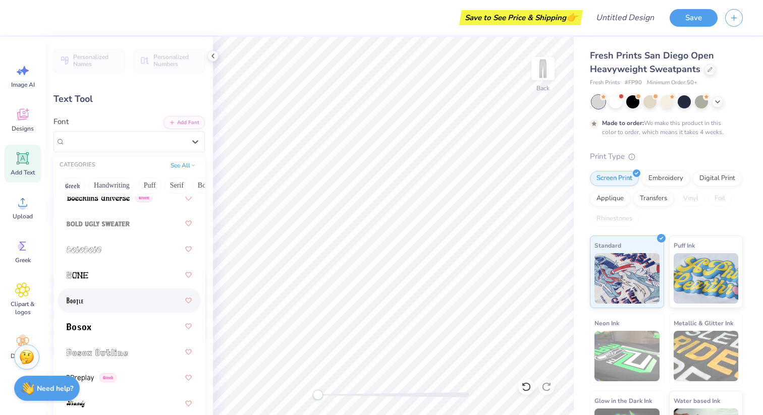
scroll to position [894, 0]
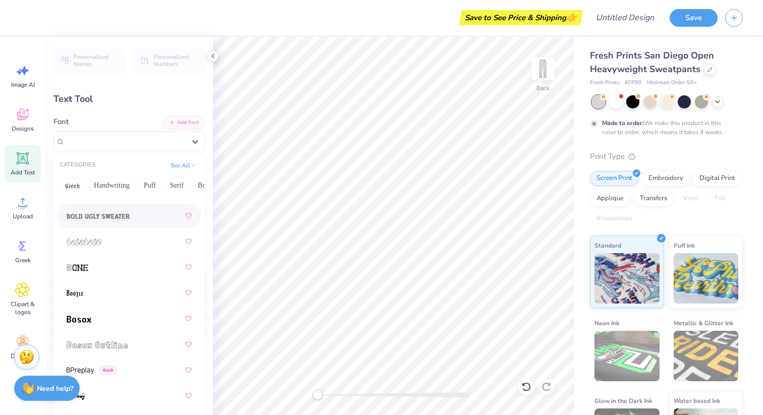
click at [143, 223] on div at bounding box center [129, 216] width 125 height 18
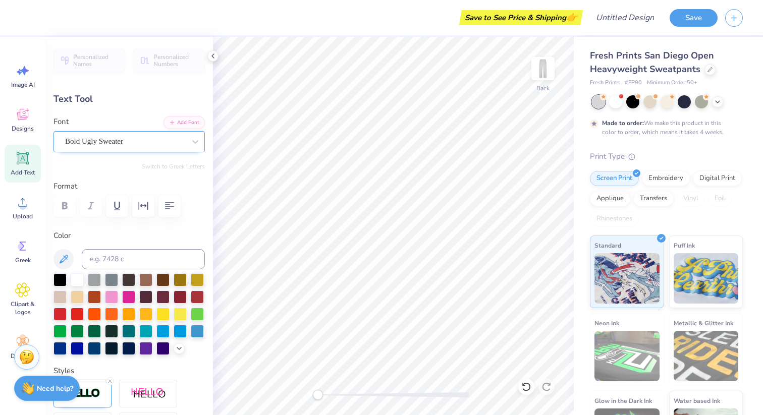
click at [137, 140] on div "Bold Ugly Sweater" at bounding box center [125, 142] width 122 height 16
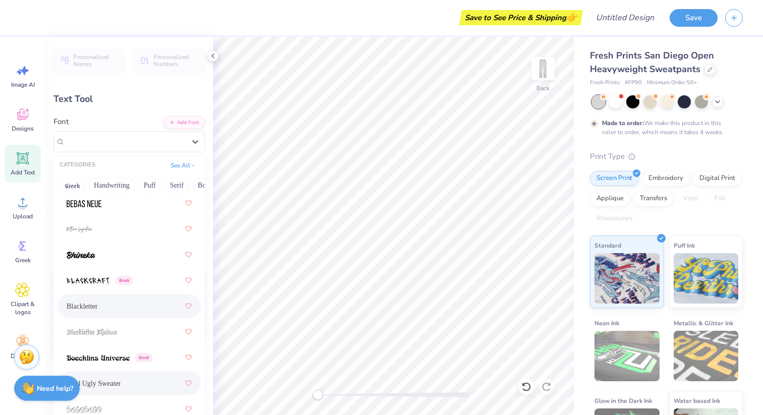
scroll to position [728, 0]
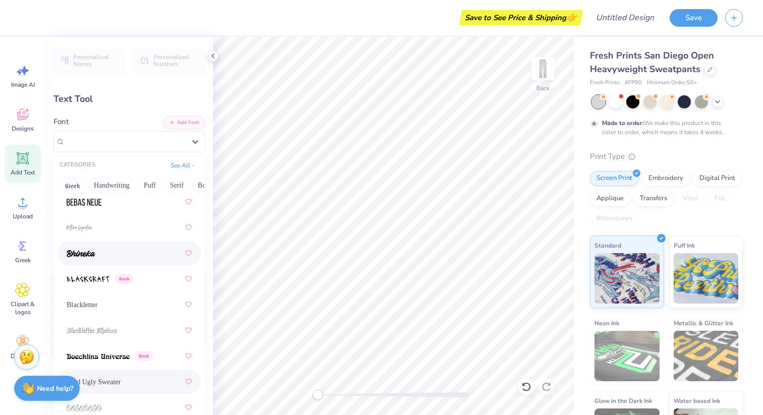
click at [116, 254] on div at bounding box center [129, 253] width 125 height 18
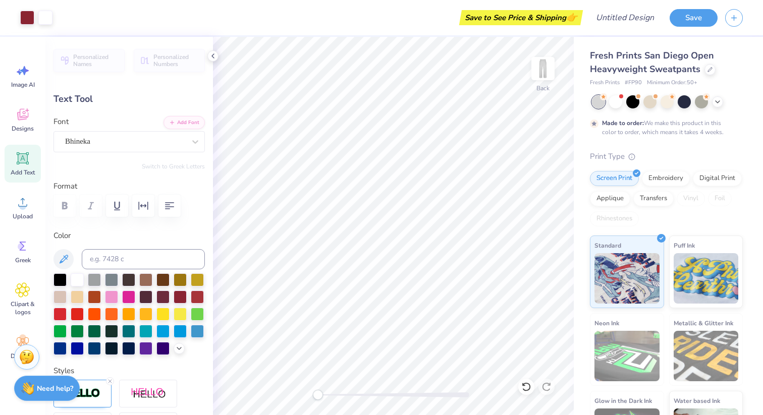
type input "7.98"
type input "7.43"
type input "3.08"
type input "3.63"
type input "6.71"
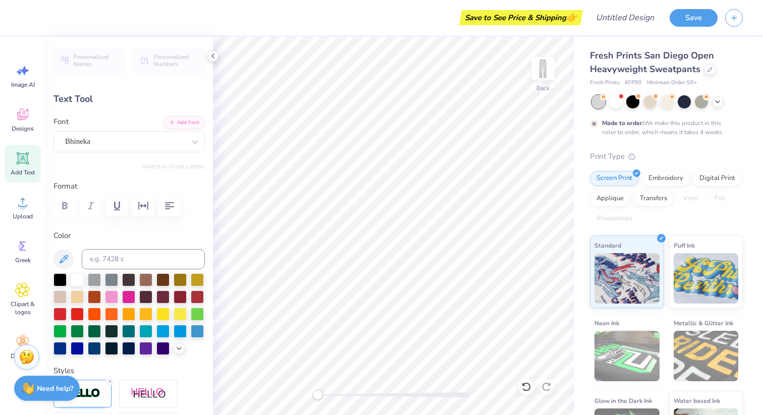
type input "2.93"
click at [192, 137] on icon at bounding box center [195, 142] width 10 height 10
click at [79, 225] on span "Bhineka" at bounding box center [79, 225] width 24 height 11
type input "bhin"
type input "7.98"
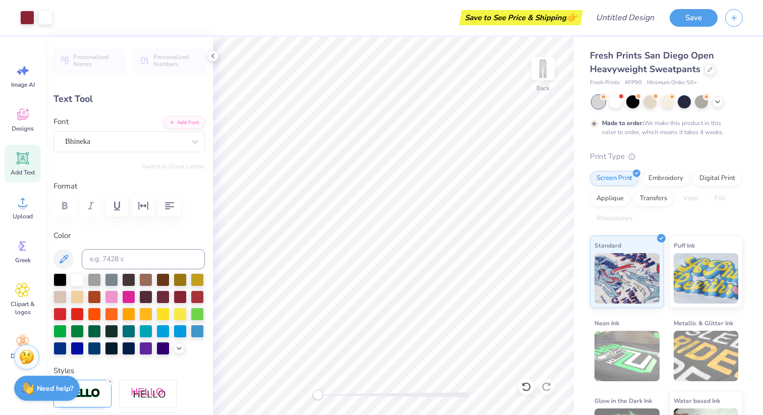
type input "7.43"
type input "7.34"
type input "6.83"
type input "4.35"
type input "6.69"
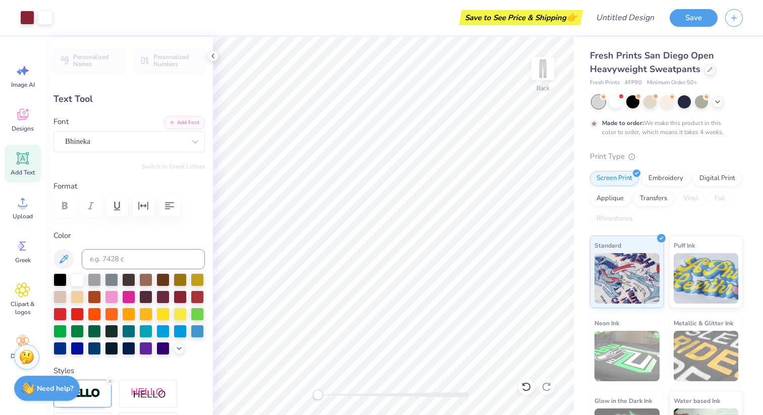
type input "2.94"
click at [130, 142] on div "Bhineka" at bounding box center [125, 142] width 122 height 16
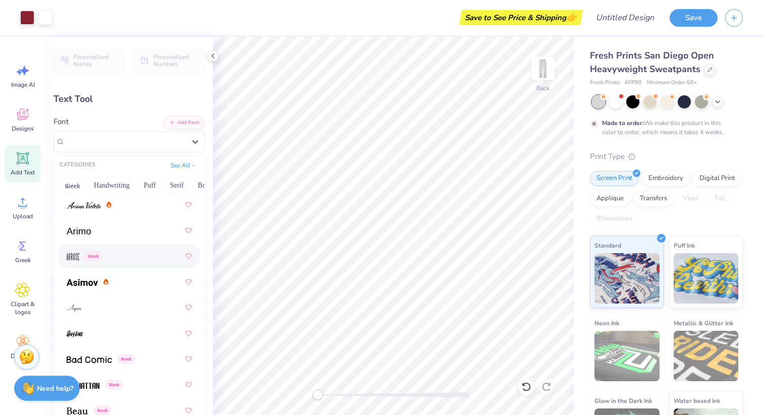
scroll to position [495, 0]
click at [140, 278] on div at bounding box center [129, 281] width 125 height 18
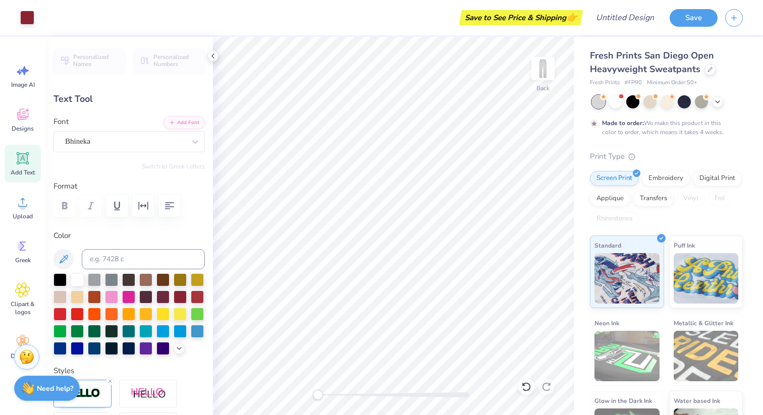
type input "7.34"
type input "6.83"
type input "2.88"
click at [100, 146] on div "Bhineka" at bounding box center [125, 142] width 122 height 16
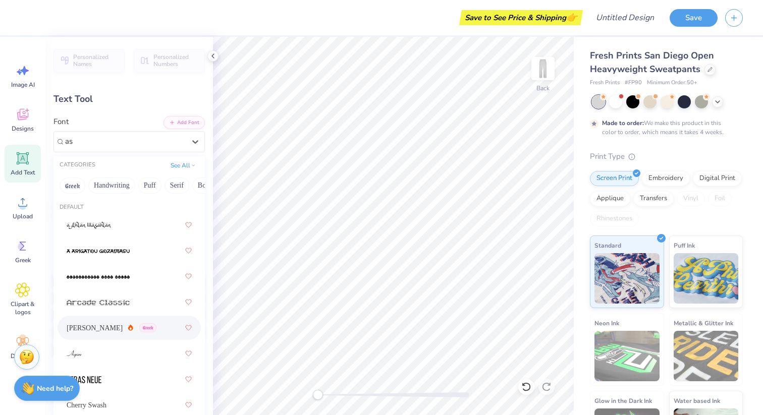
click at [93, 323] on div "[PERSON_NAME] Greek" at bounding box center [112, 328] width 90 height 11
type input "as"
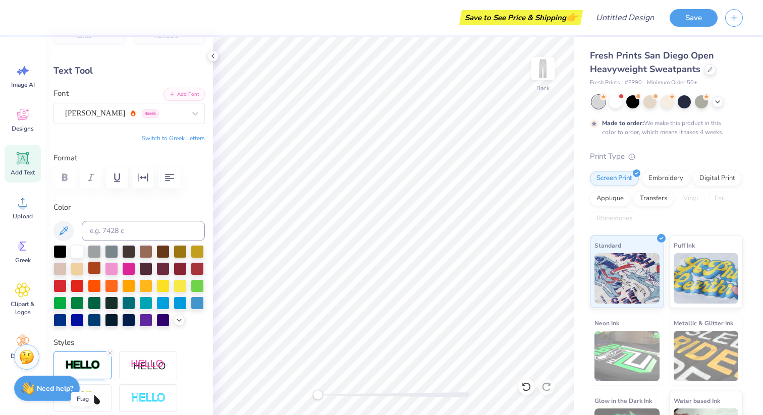
scroll to position [25, 0]
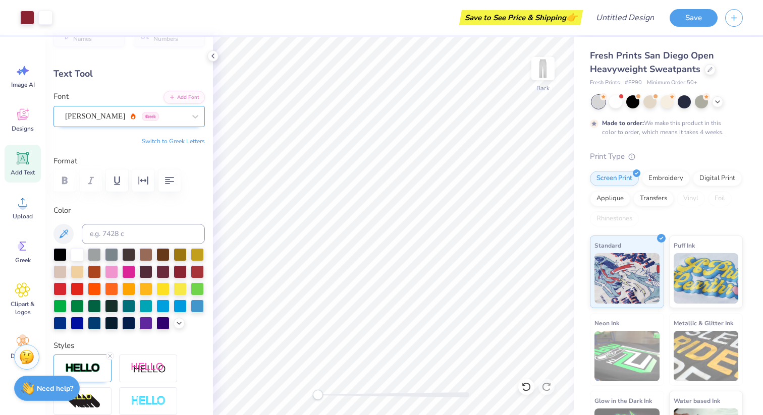
click at [125, 117] on div "[PERSON_NAME] Greek" at bounding box center [125, 116] width 122 height 16
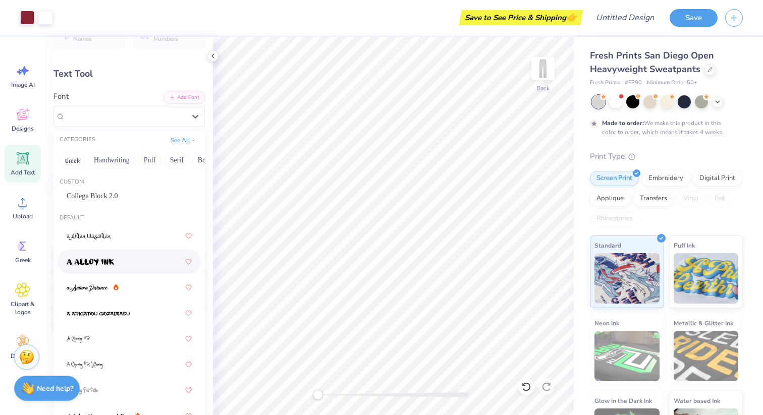
click at [106, 265] on img at bounding box center [90, 262] width 47 height 7
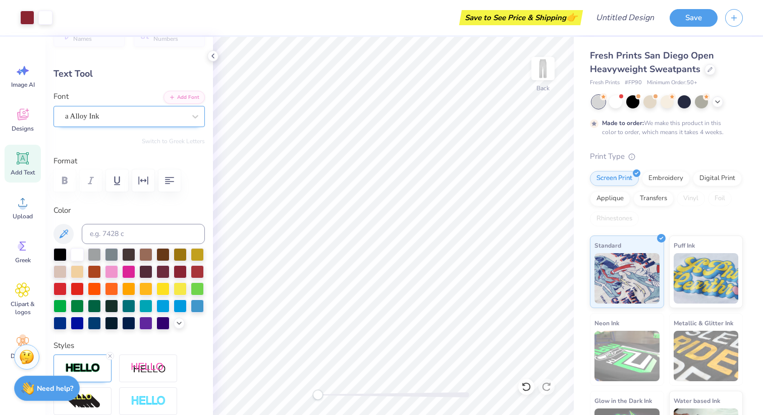
click at [156, 122] on div "a Alloy Ink" at bounding box center [125, 116] width 122 height 16
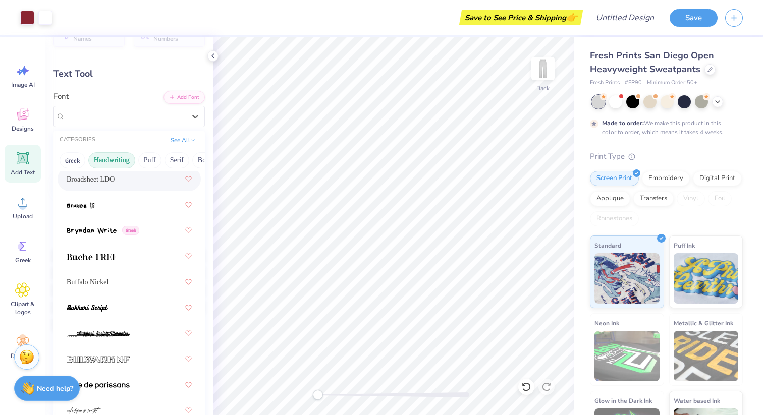
click at [124, 164] on button "Handwriting" at bounding box center [111, 160] width 47 height 16
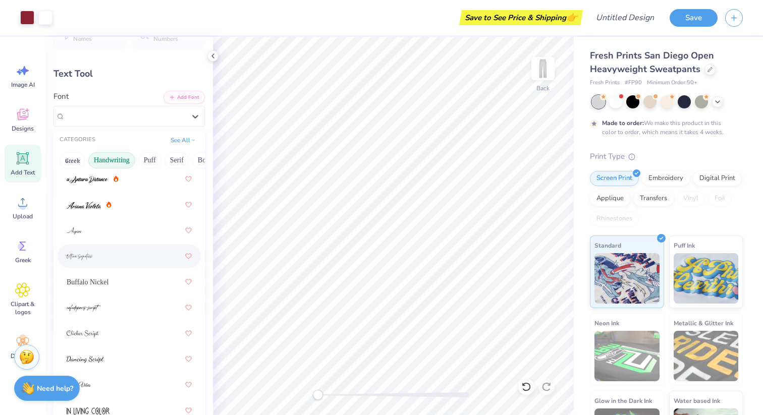
scroll to position [441, 0]
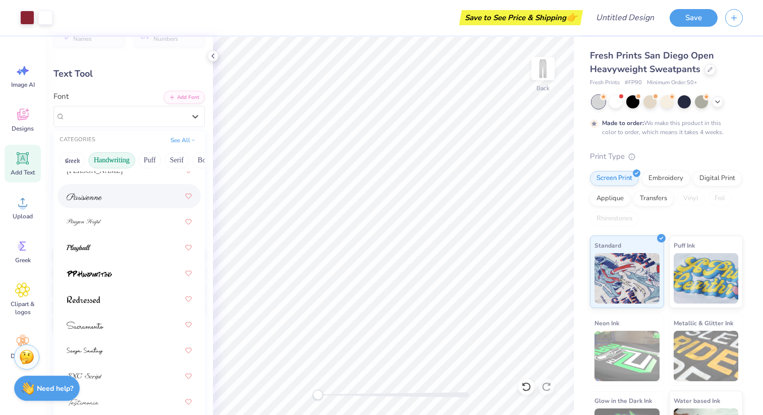
click at [130, 200] on div at bounding box center [129, 196] width 125 height 18
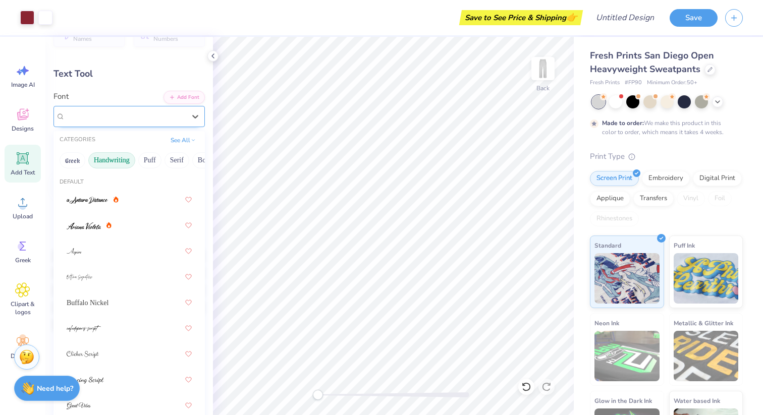
click at [177, 109] on div at bounding box center [125, 116] width 120 height 14
click at [152, 156] on button "Puff" at bounding box center [149, 160] width 23 height 16
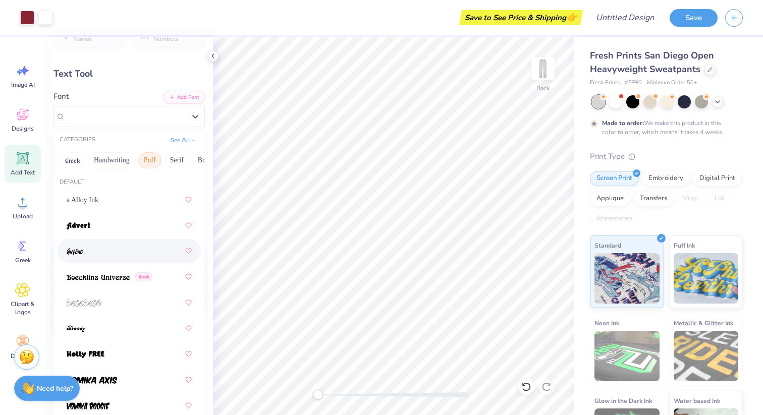
click at [128, 254] on div at bounding box center [129, 251] width 125 height 18
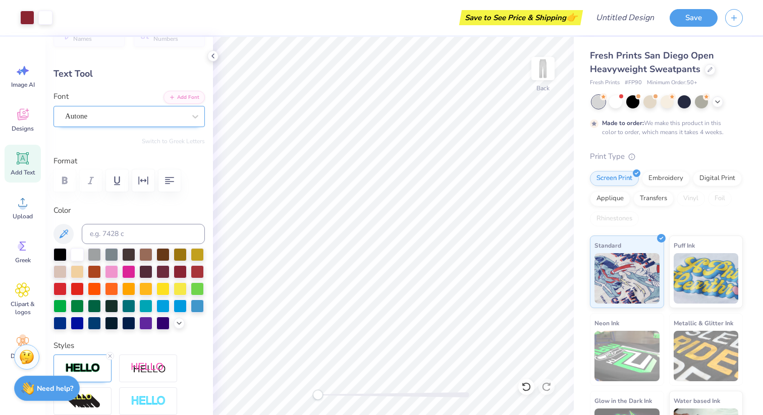
click at [131, 117] on div "Autone" at bounding box center [125, 116] width 122 height 16
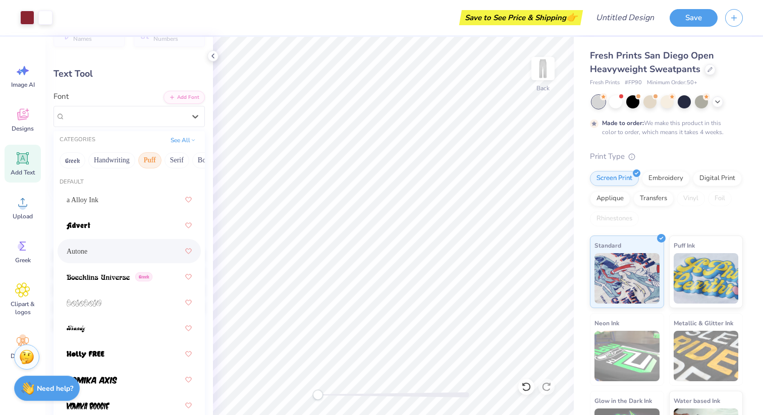
scroll to position [23, 0]
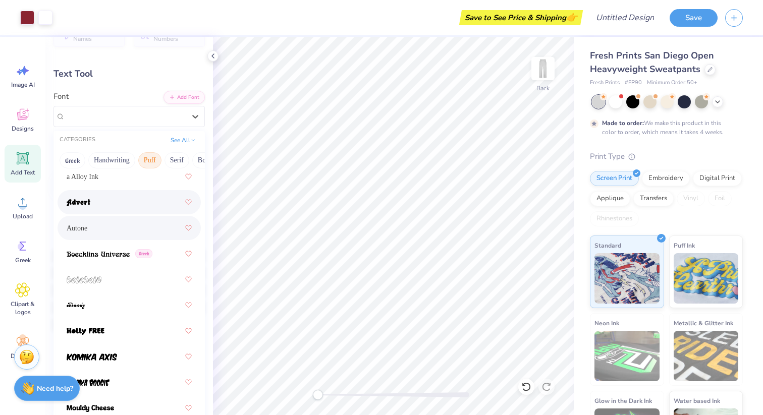
click at [130, 193] on div at bounding box center [129, 202] width 125 height 18
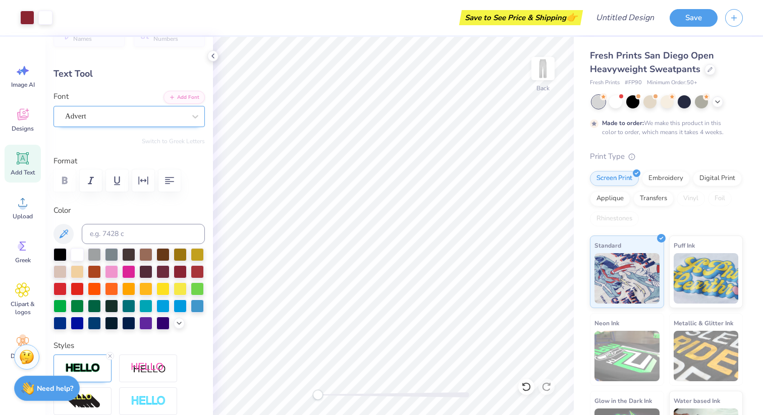
click at [135, 111] on div "Advert" at bounding box center [125, 116] width 122 height 16
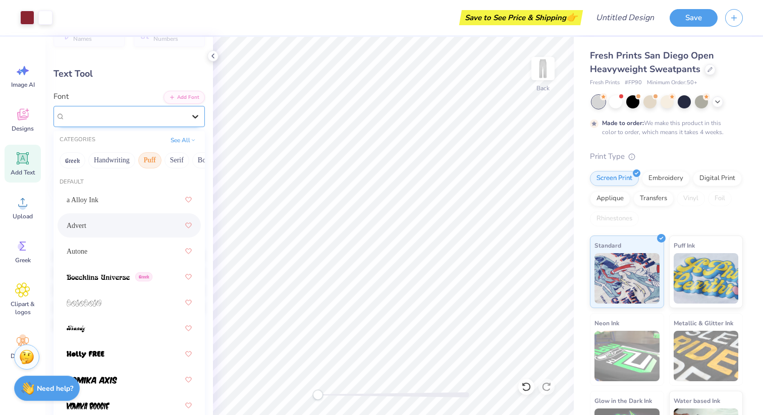
type input "1.50"
type input "6.56"
type input "2.94"
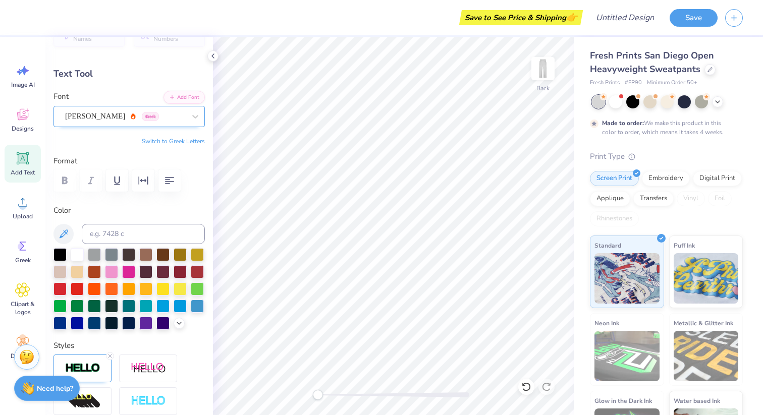
click at [156, 112] on div "[PERSON_NAME] Greek" at bounding box center [125, 116] width 122 height 16
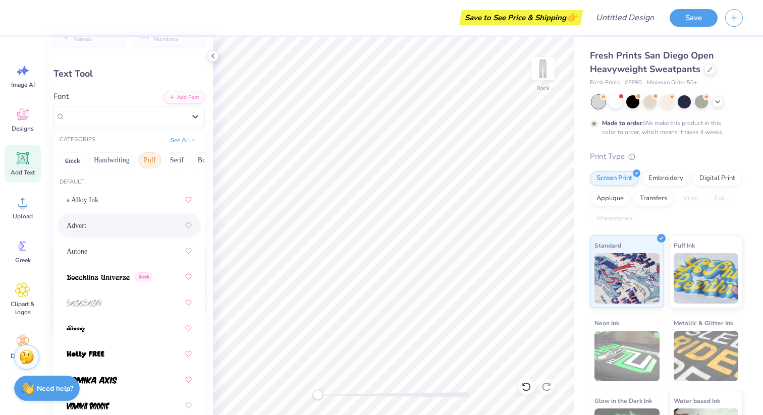
click at [132, 226] on div "Advert" at bounding box center [129, 225] width 125 height 18
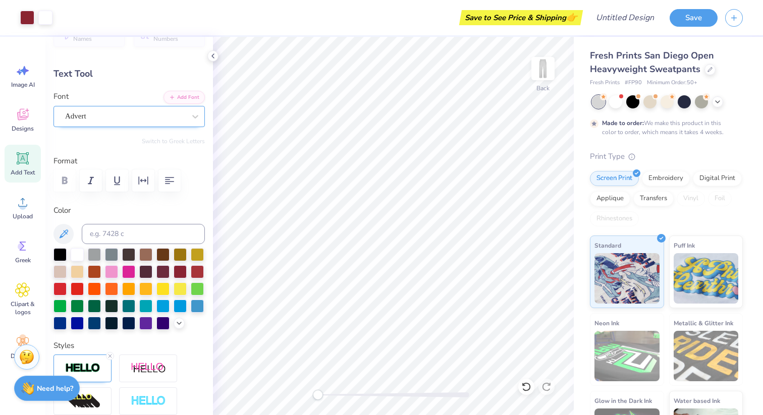
click at [122, 114] on div "Advert" at bounding box center [125, 116] width 122 height 16
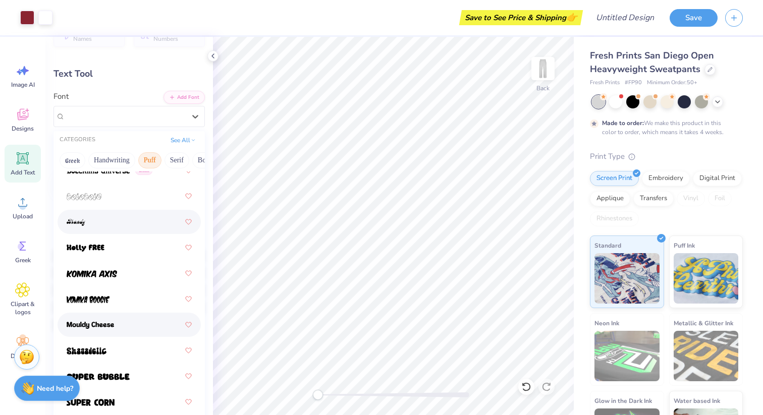
scroll to position [105, 0]
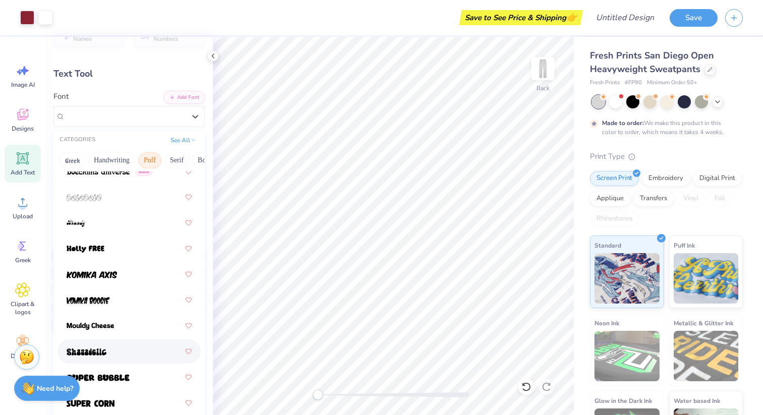
click at [127, 352] on div at bounding box center [129, 351] width 125 height 18
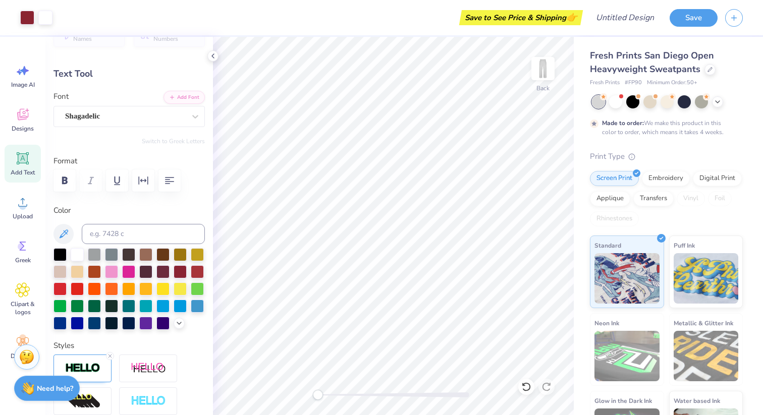
type input "5.10"
type input "6.47"
type input "3.05"
click at [178, 121] on div "Advert" at bounding box center [125, 116] width 122 height 16
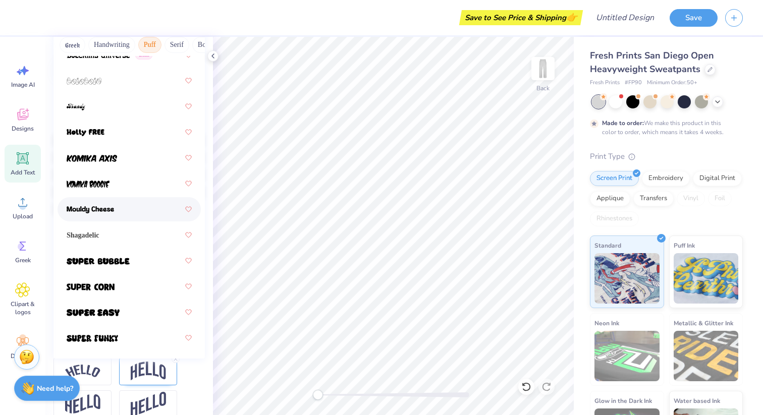
scroll to position [142, 0]
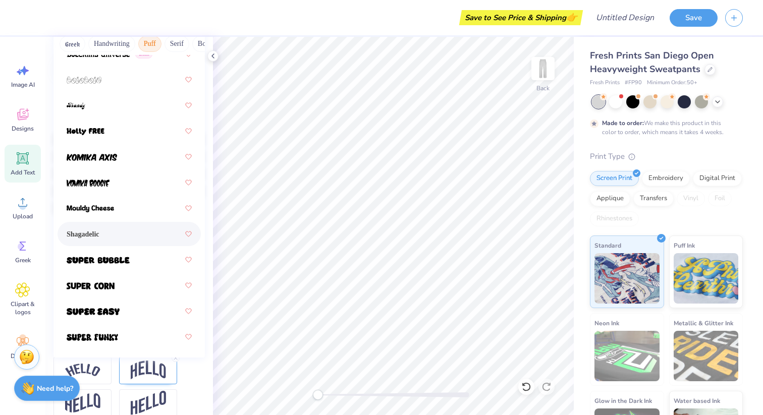
click at [143, 223] on div "Shagadelic" at bounding box center [129, 234] width 143 height 24
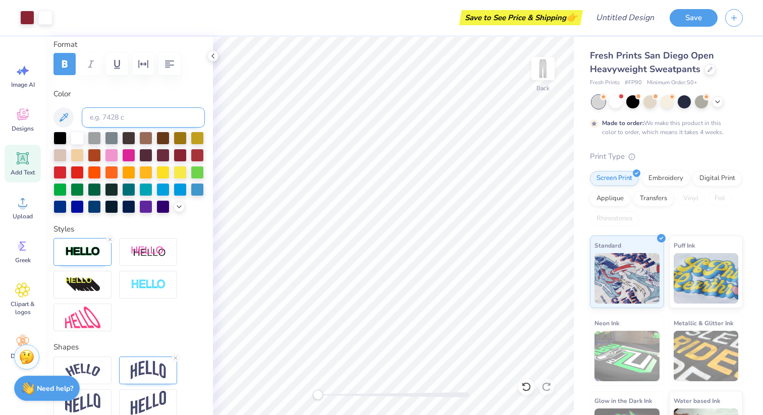
click at [121, 112] on input at bounding box center [143, 117] width 123 height 20
type input "6.10"
type input "7.31"
type input "2.64"
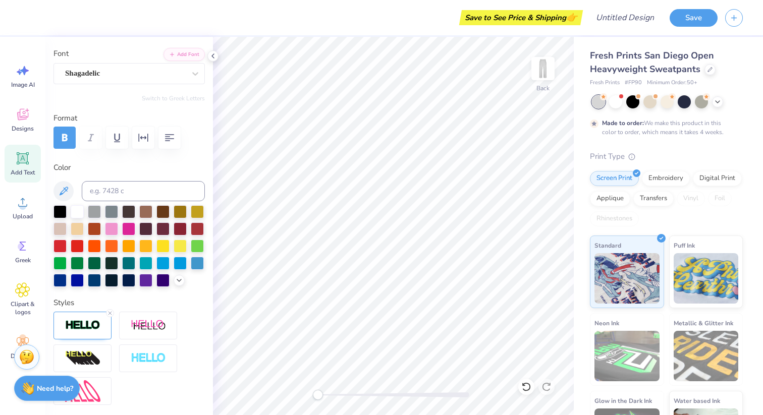
scroll to position [0, 0]
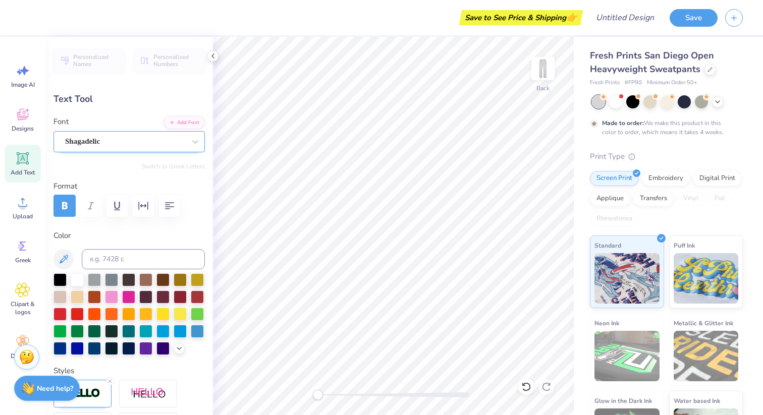
click at [136, 149] on div "Shagadelic" at bounding box center [128, 141] width 151 height 21
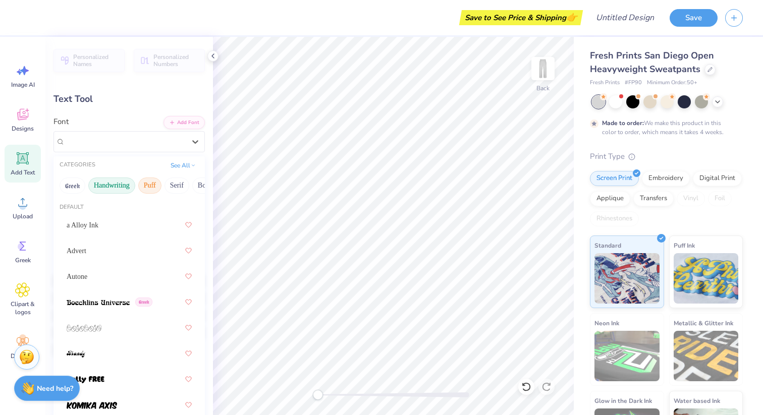
click at [123, 180] on button "Handwriting" at bounding box center [111, 186] width 47 height 16
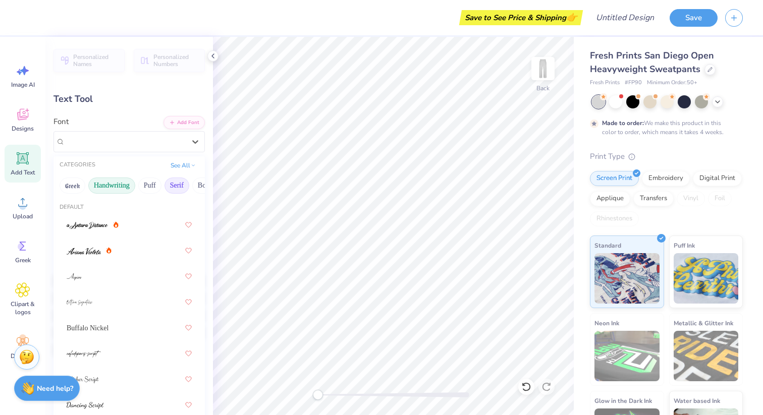
click at [183, 187] on button "Serif" at bounding box center [176, 186] width 25 height 16
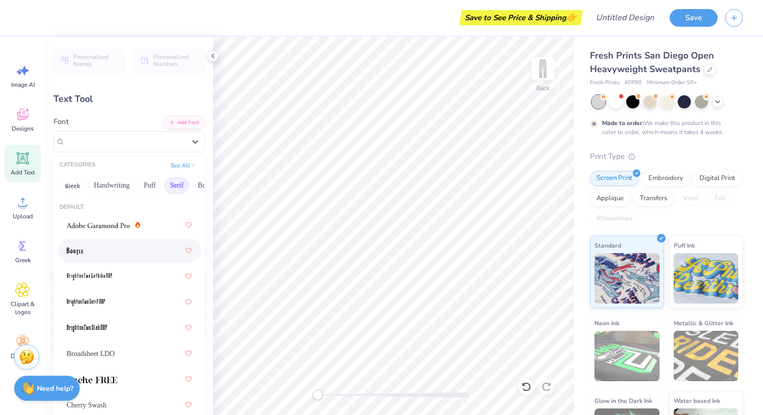
click at [131, 254] on div at bounding box center [129, 251] width 125 height 18
click at [130, 141] on div "BOOTLE Greek" at bounding box center [125, 142] width 122 height 16
click at [117, 380] on div at bounding box center [129, 379] width 125 height 18
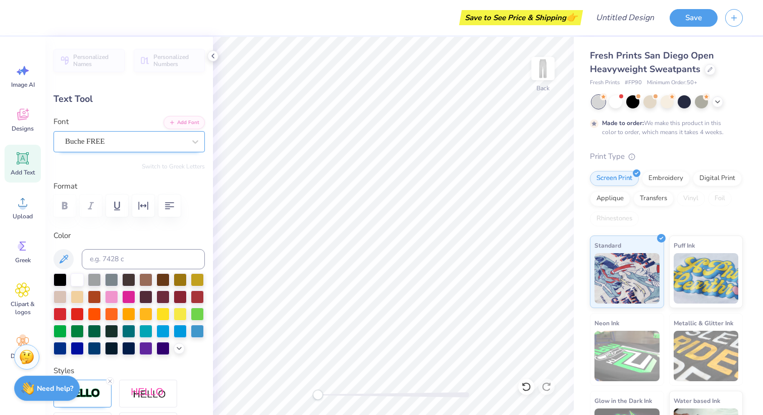
click at [161, 146] on div "Buche FREE" at bounding box center [125, 142] width 122 height 16
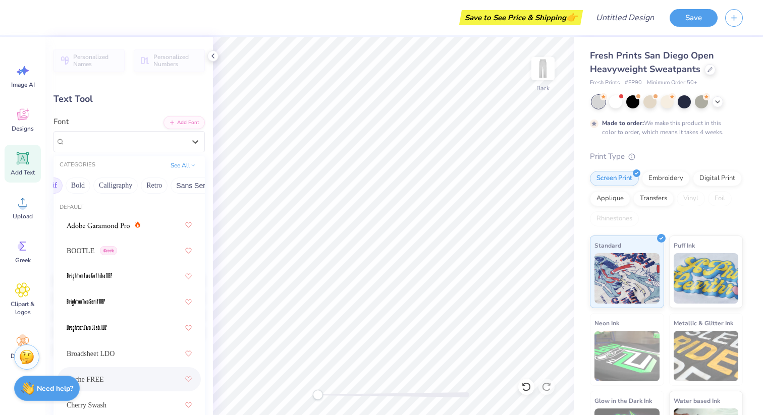
scroll to position [0, 135]
click at [81, 184] on button "Bold" at bounding box center [70, 186] width 25 height 16
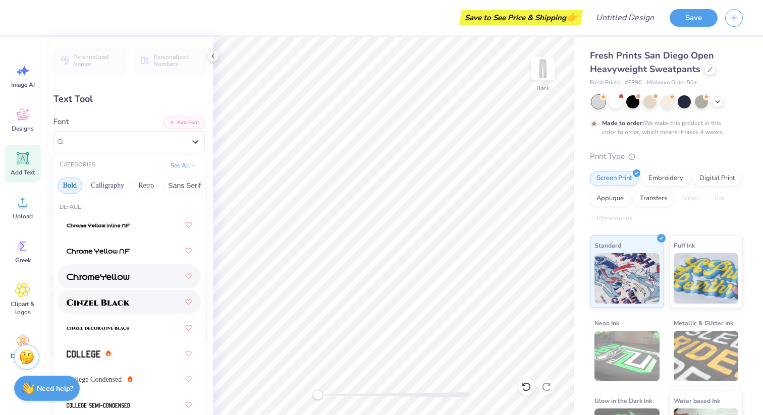
click at [121, 299] on img at bounding box center [98, 302] width 63 height 7
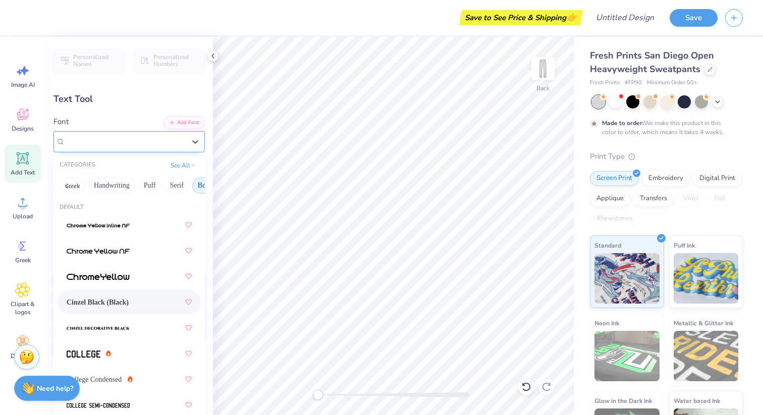
click at [128, 140] on div "Cinzel Black (Black)" at bounding box center [125, 142] width 122 height 16
click at [122, 183] on button "Handwriting" at bounding box center [111, 186] width 47 height 16
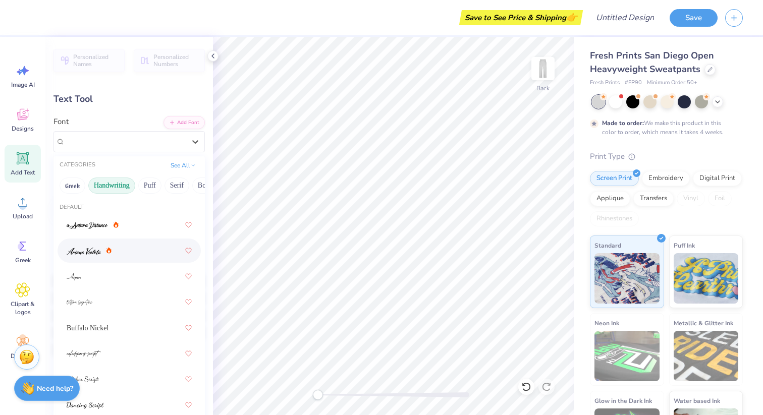
click at [149, 252] on div at bounding box center [129, 251] width 125 height 18
click at [110, 144] on div "[PERSON_NAME]" at bounding box center [125, 142] width 122 height 16
click at [114, 221] on div at bounding box center [93, 225] width 52 height 11
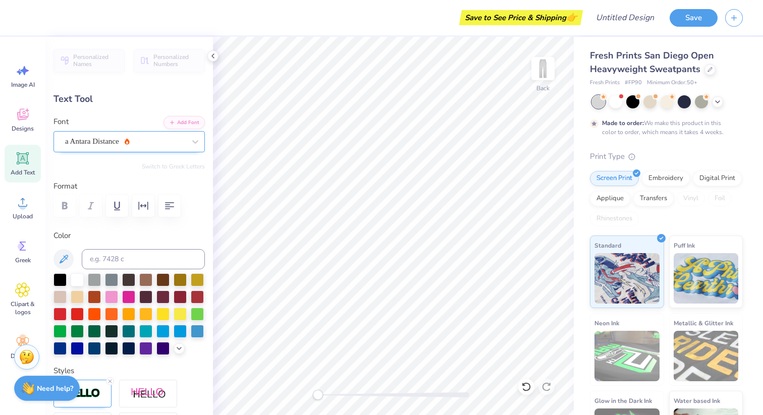
click at [110, 140] on div "a Antara Distance" at bounding box center [125, 142] width 122 height 16
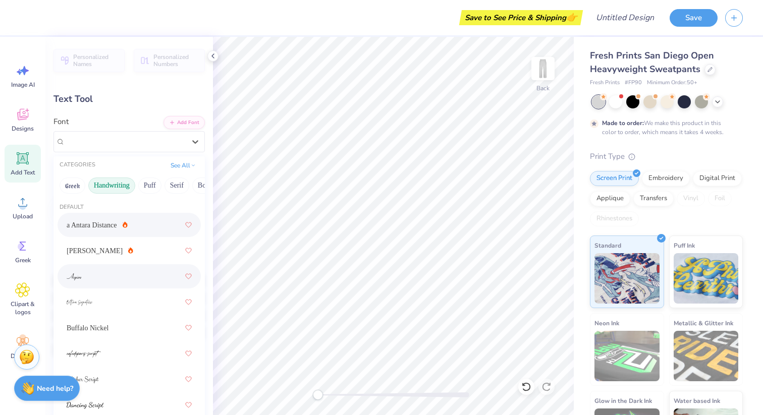
click at [99, 275] on div at bounding box center [129, 276] width 125 height 18
click at [112, 143] on div "Aspire" at bounding box center [125, 142] width 122 height 16
click at [107, 305] on div at bounding box center [129, 302] width 125 height 18
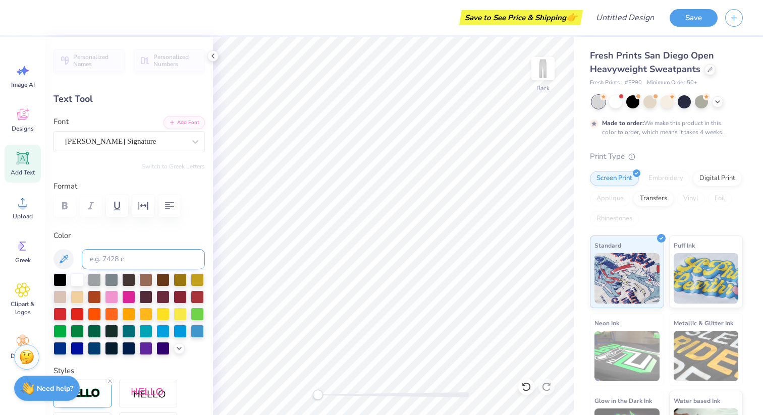
type input "10.85"
type input "15.01"
type input "0.56"
type input "8.31"
type input "11.49"
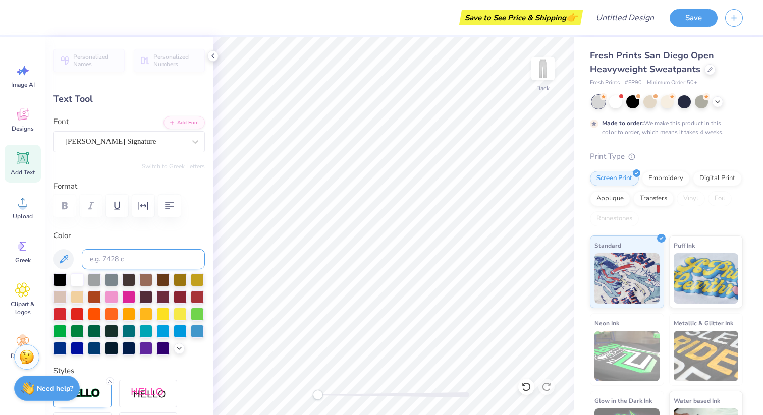
type input "7.52"
type input "10.40"
type input "1.47"
type input "3.61"
type input "7.66"
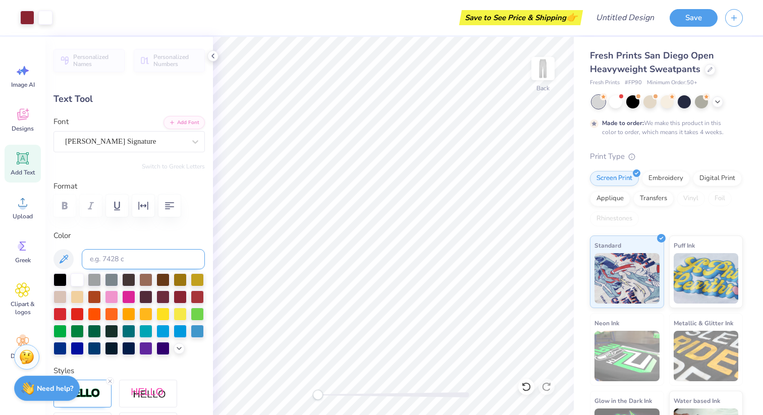
type input "2.39"
type input "7.52"
type input "10.40"
type input "1.45"
type input "3.61"
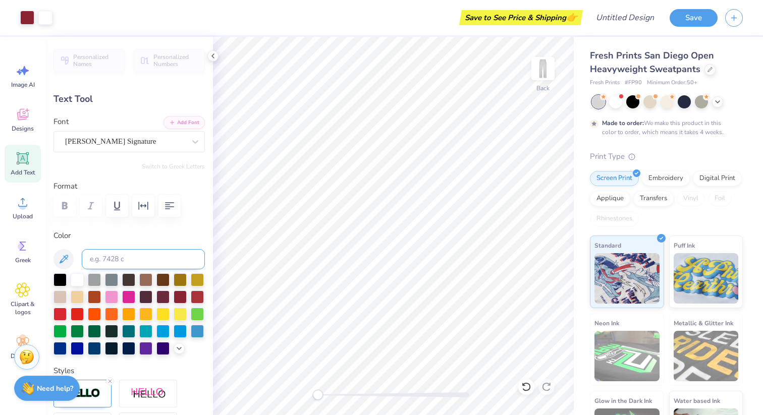
type input "7.66"
type input "2.39"
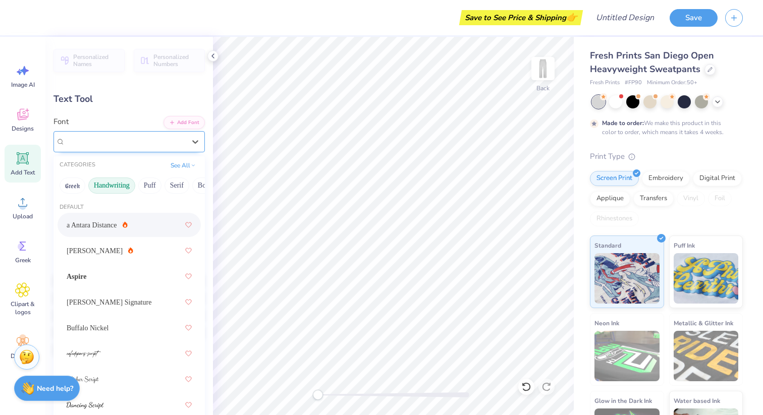
click at [163, 140] on div "Shagadelic" at bounding box center [125, 142] width 122 height 16
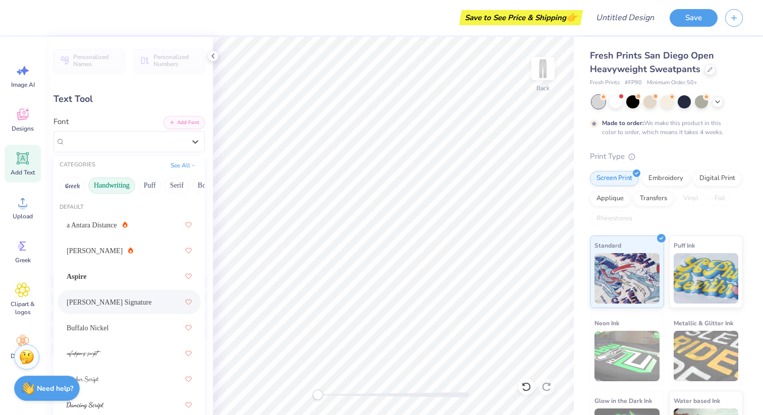
click at [131, 293] on div "[PERSON_NAME] Signature" at bounding box center [129, 302] width 143 height 24
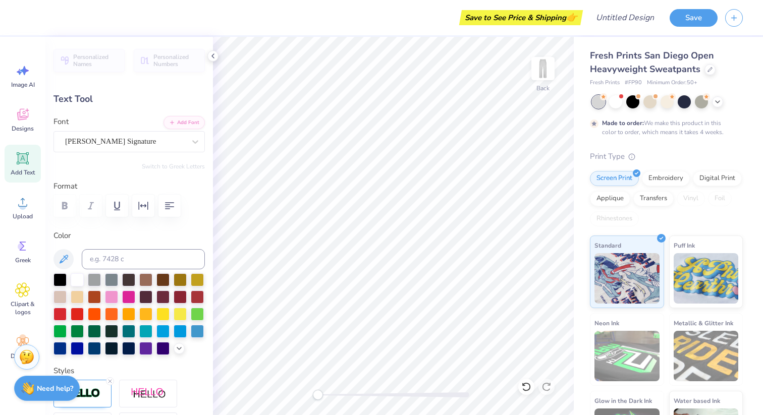
type input "2.73"
type input "10.45"
type input "0.56"
click at [132, 153] on div "Personalized Names Personalized Numbers Text Tool Add Font Font [PERSON_NAME] S…" at bounding box center [128, 226] width 167 height 378
type input "7.52"
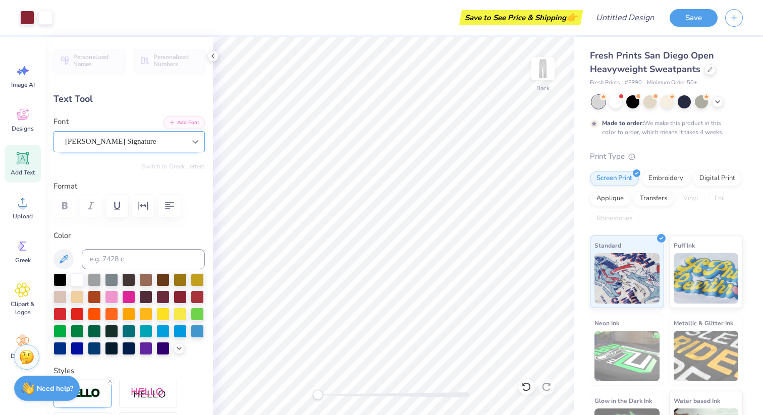
type input "10.40"
type input "1.02"
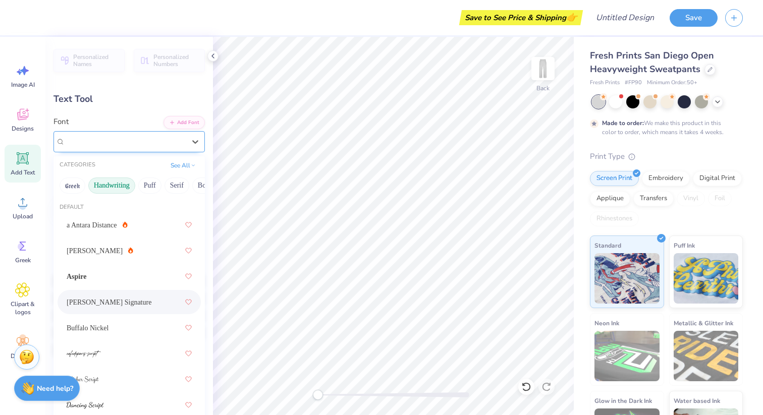
click at [158, 136] on div "[PERSON_NAME] Signature" at bounding box center [125, 142] width 122 height 16
click at [123, 327] on div "Buffalo Nickel" at bounding box center [129, 328] width 125 height 18
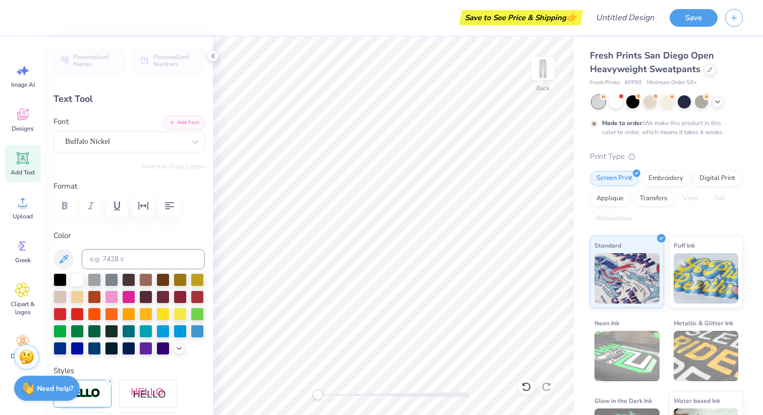
type input "5.67"
type input "6.05"
type input "2.05"
type input "2.73"
type input "10.45"
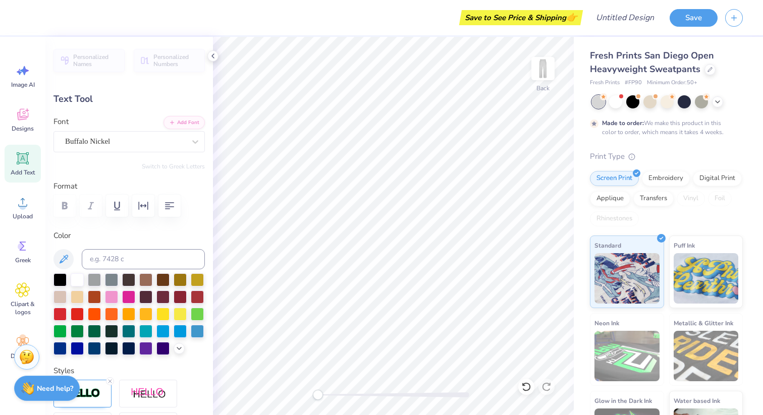
type input "0.97"
click at [125, 136] on div "[PERSON_NAME] Signature" at bounding box center [125, 142] width 122 height 16
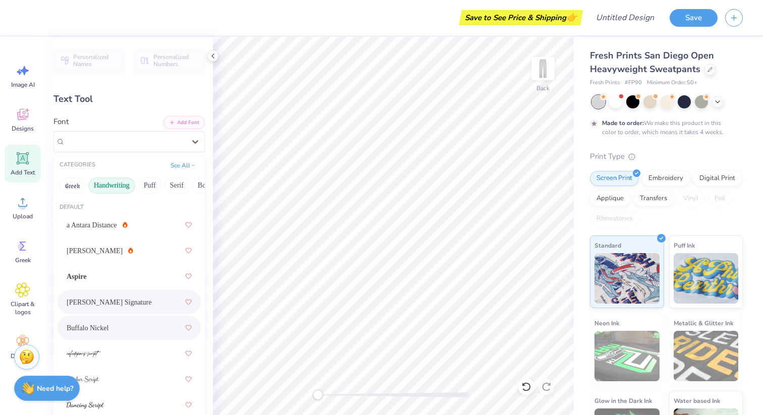
click at [110, 321] on div "Buffalo Nickel" at bounding box center [129, 328] width 125 height 18
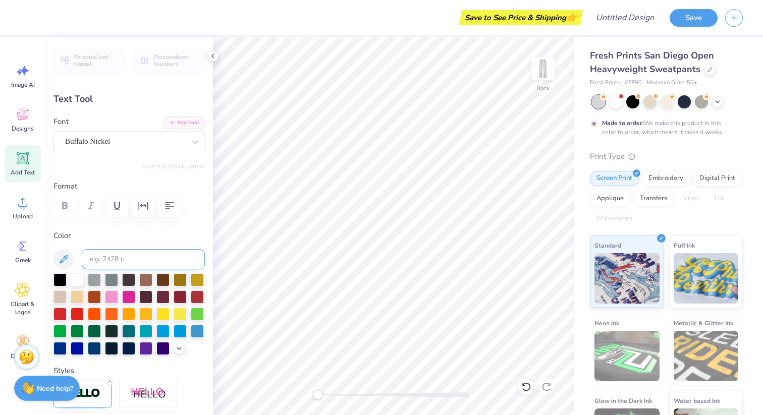
type input "4.56"
type input "5.54"
type input "2.97"
click at [142, 132] on div "Buffalo Nickel" at bounding box center [128, 141] width 151 height 21
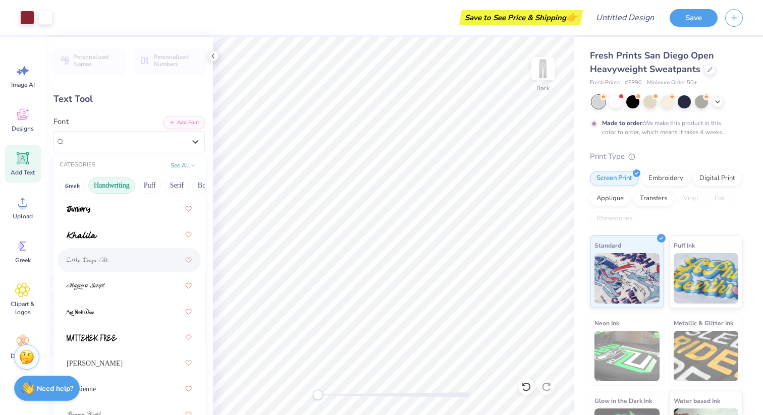
scroll to position [275, 0]
click at [125, 267] on div at bounding box center [129, 258] width 125 height 18
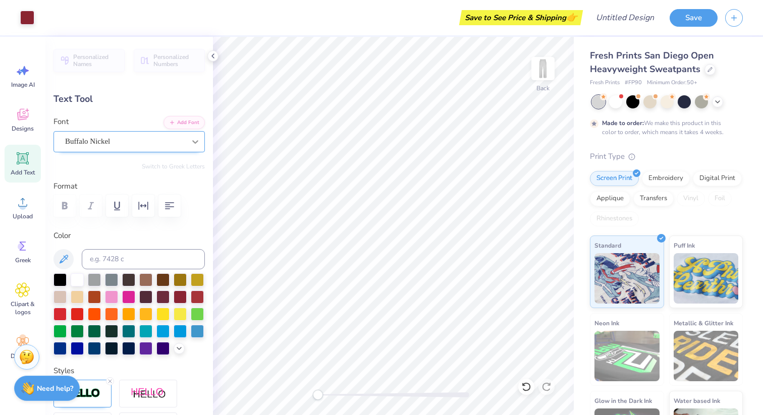
type input "5.67"
type input "6.05"
type input "3.17"
click at [146, 147] on div at bounding box center [125, 142] width 120 height 14
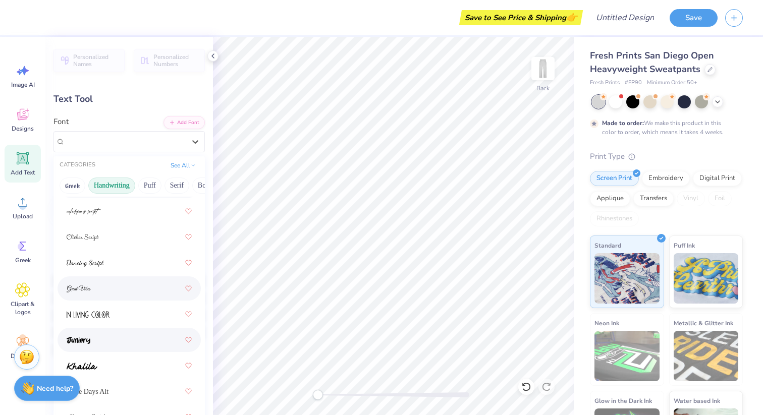
scroll to position [147, 0]
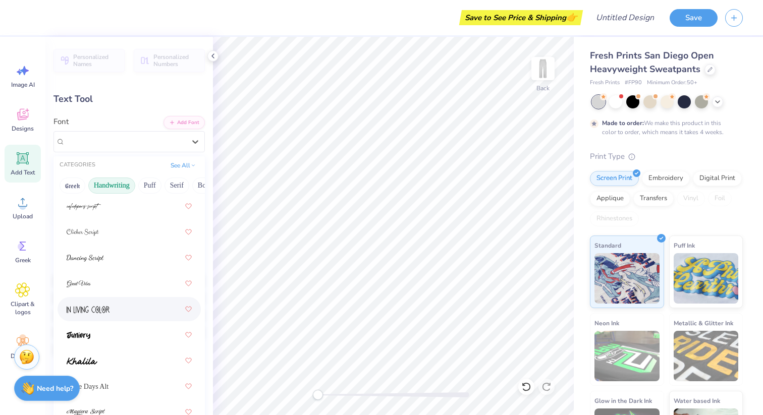
click at [122, 313] on div at bounding box center [129, 309] width 125 height 18
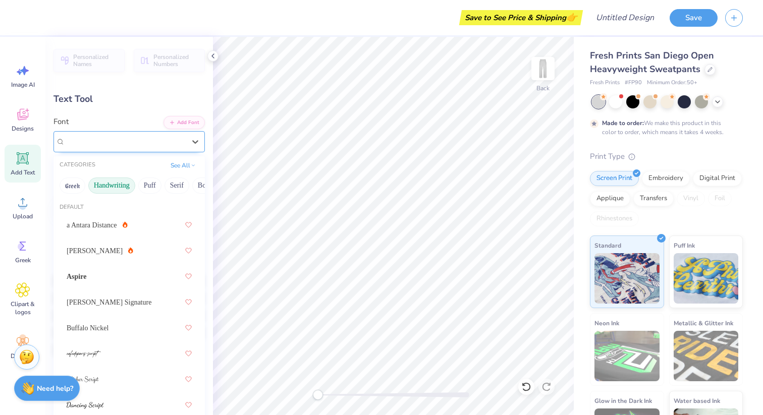
click at [120, 134] on div "In Living Color" at bounding box center [125, 142] width 122 height 16
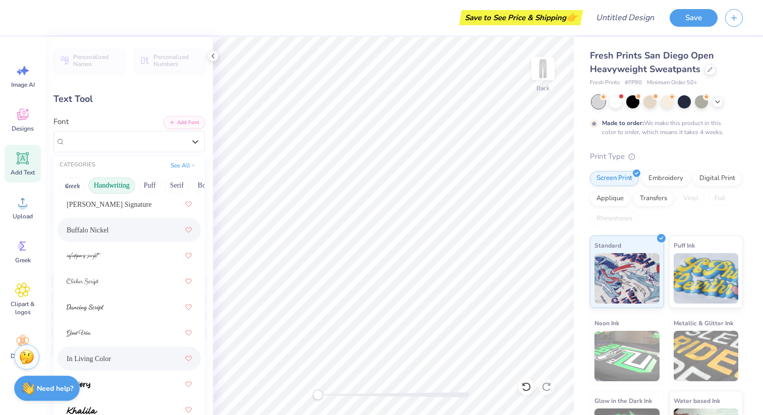
scroll to position [104, 0]
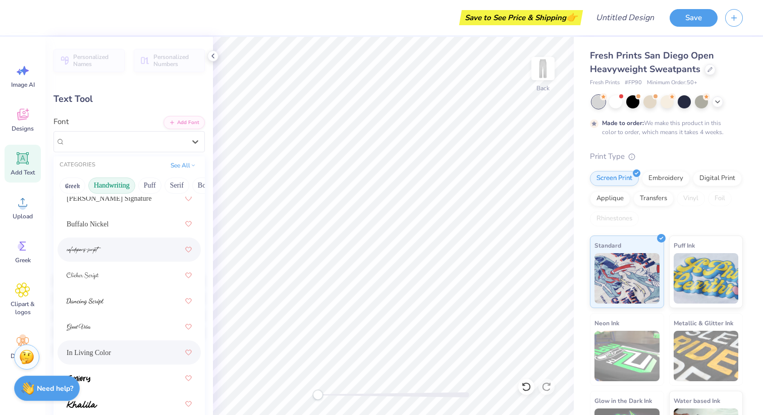
click at [110, 250] on div at bounding box center [129, 250] width 125 height 18
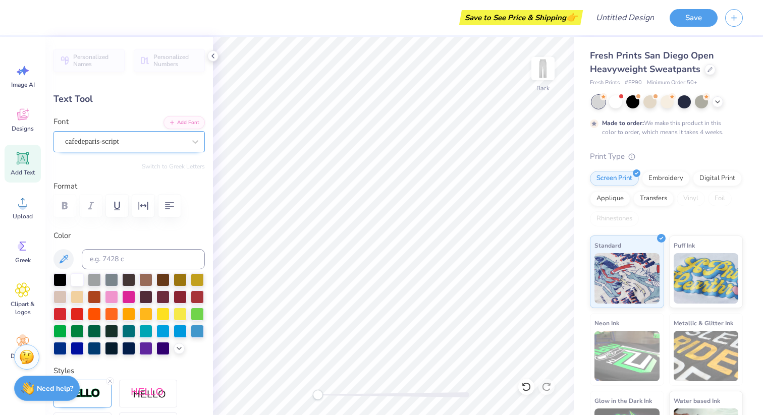
click at [125, 143] on div "cafedeparis-script" at bounding box center [125, 142] width 122 height 16
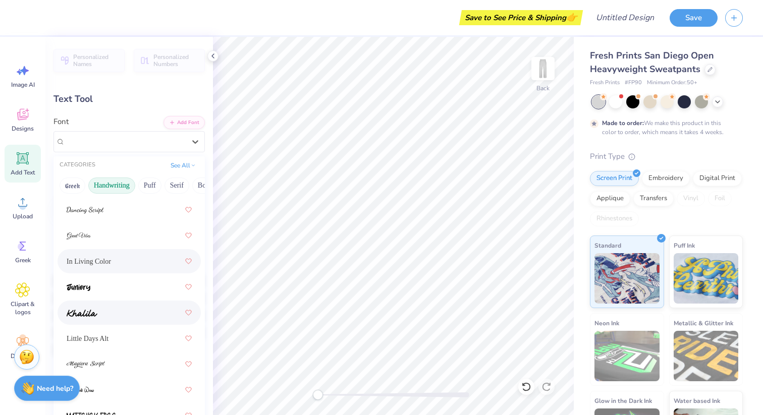
scroll to position [197, 0]
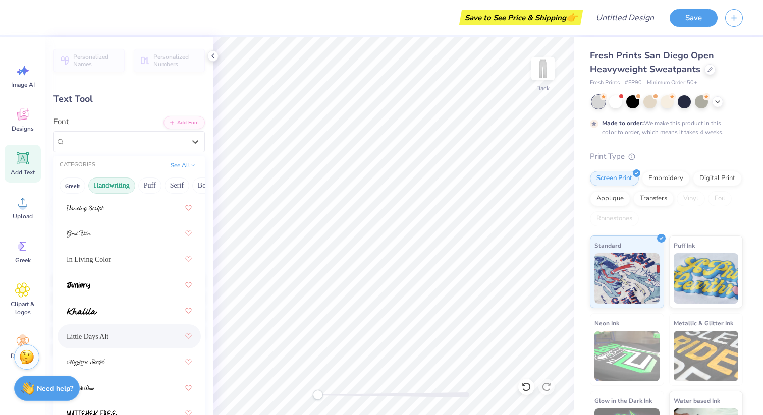
click at [107, 335] on span "Little Days Alt" at bounding box center [88, 336] width 42 height 11
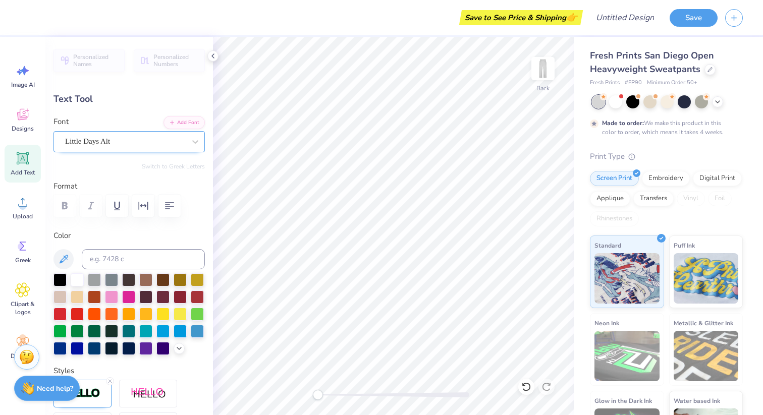
click at [169, 146] on div "Little Days Alt" at bounding box center [125, 142] width 122 height 16
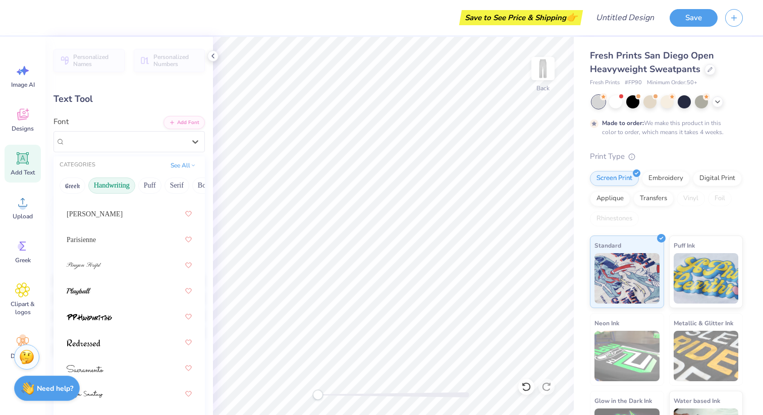
scroll to position [441, 0]
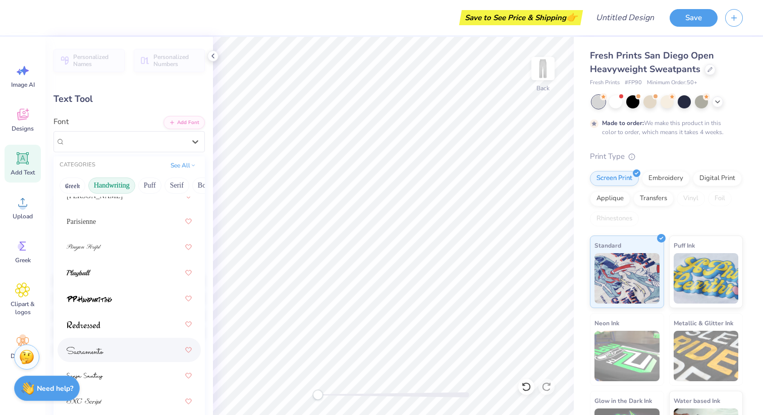
click at [130, 351] on div at bounding box center [129, 350] width 125 height 18
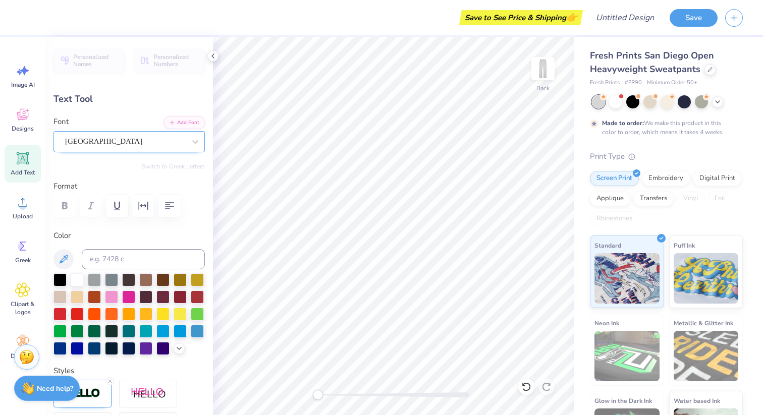
click at [124, 143] on div "[GEOGRAPHIC_DATA]" at bounding box center [125, 142] width 122 height 16
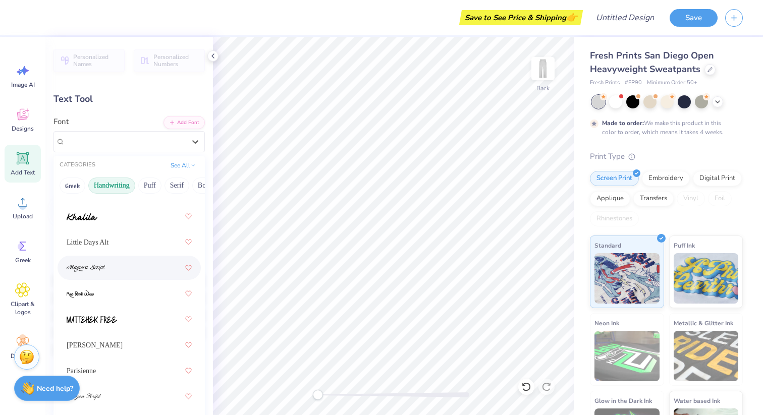
scroll to position [196, 0]
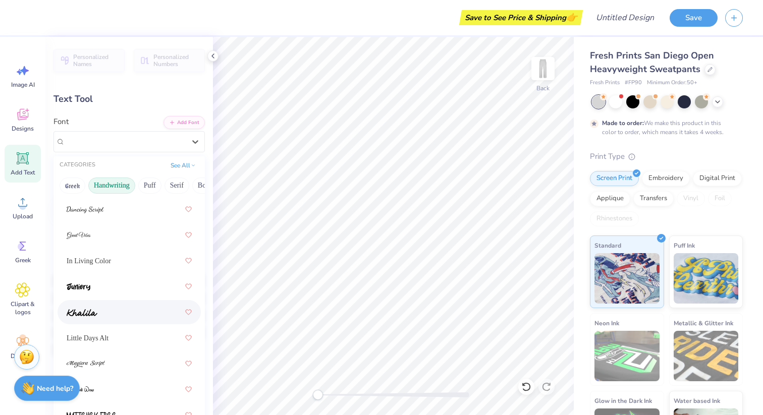
click at [99, 311] on div at bounding box center [129, 312] width 125 height 18
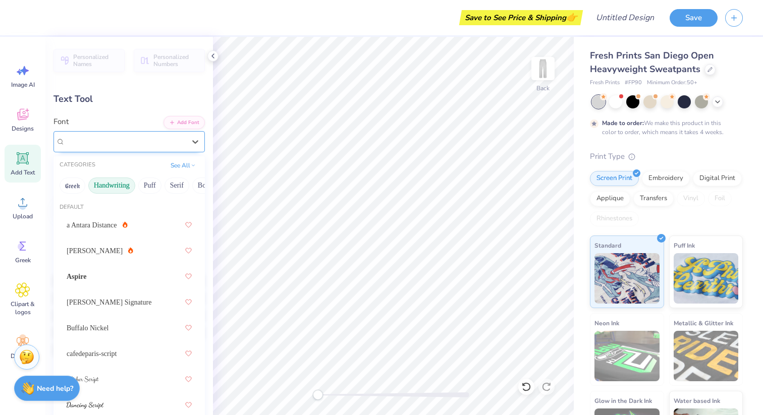
click at [110, 143] on div "Khalila" at bounding box center [125, 142] width 122 height 16
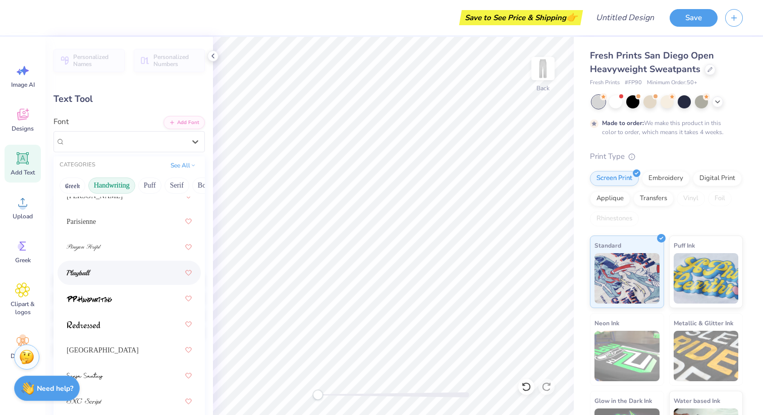
click at [105, 279] on div at bounding box center [129, 273] width 125 height 18
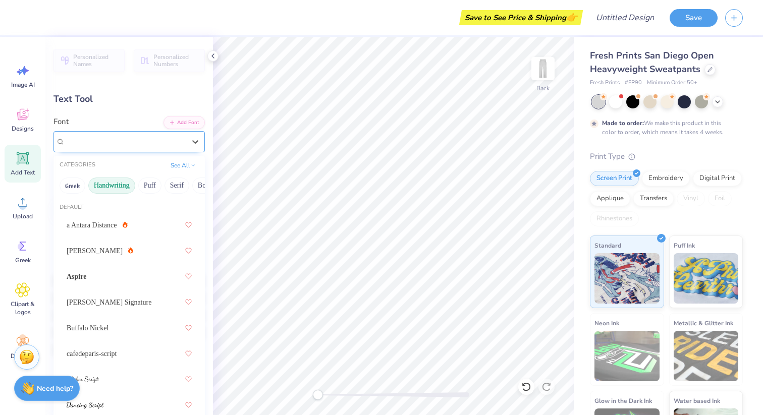
click at [142, 145] on div "Playball" at bounding box center [125, 142] width 122 height 16
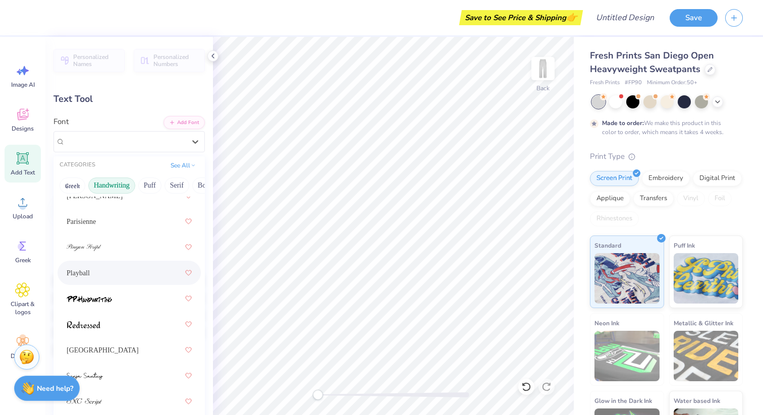
click at [114, 326] on div at bounding box center [129, 324] width 125 height 18
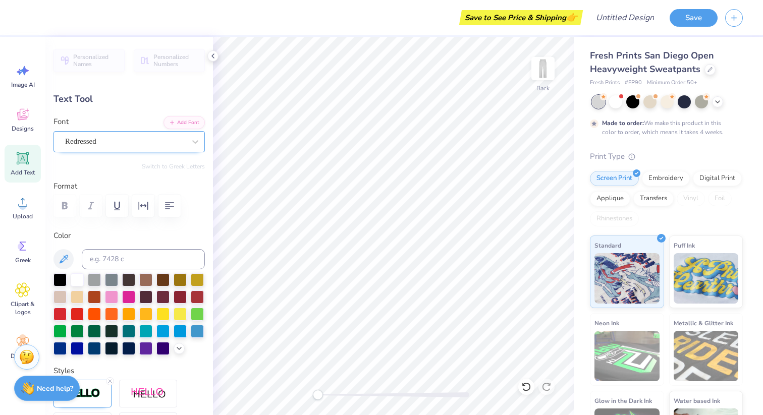
click at [144, 148] on div "Redressed" at bounding box center [125, 142] width 122 height 16
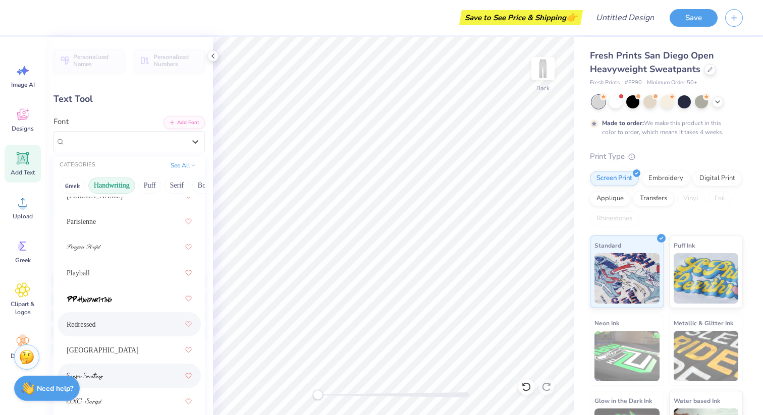
click at [108, 369] on div at bounding box center [129, 376] width 125 height 18
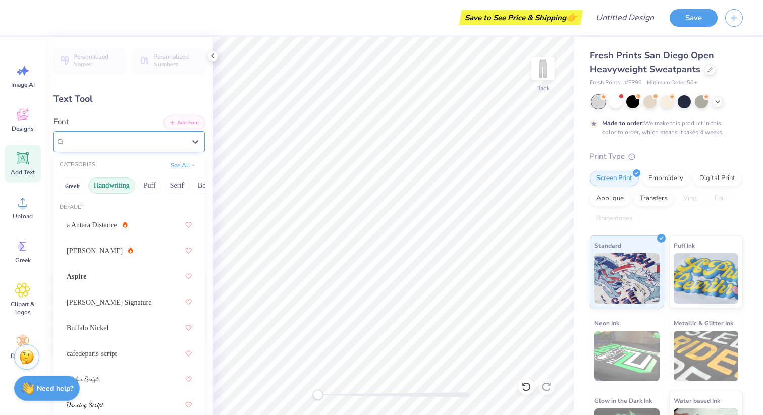
click at [175, 145] on div "Senja Santuy" at bounding box center [125, 142] width 122 height 16
click at [166, 253] on div "[PERSON_NAME]" at bounding box center [129, 251] width 125 height 18
click at [170, 143] on div "Little Days Alt" at bounding box center [125, 142] width 122 height 16
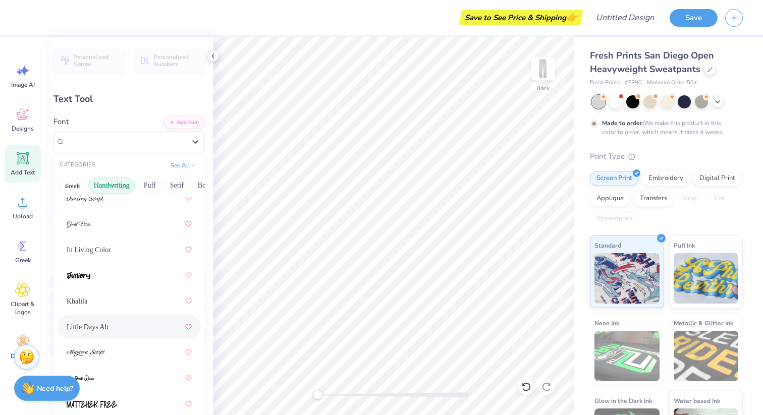
scroll to position [149, 0]
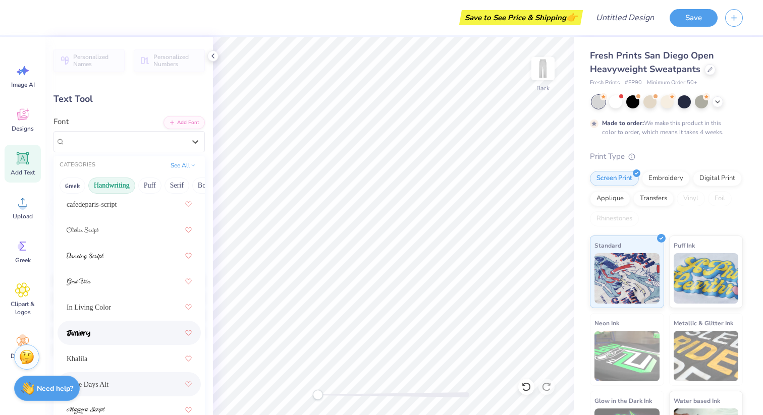
click at [133, 326] on div at bounding box center [129, 333] width 125 height 18
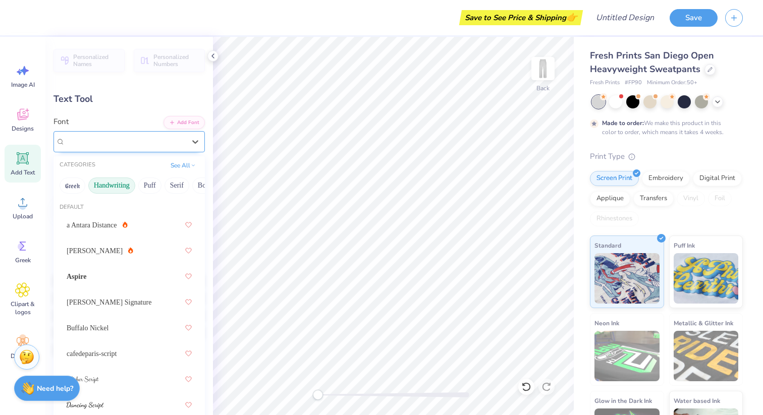
click at [166, 144] on div "Juniory" at bounding box center [125, 142] width 122 height 16
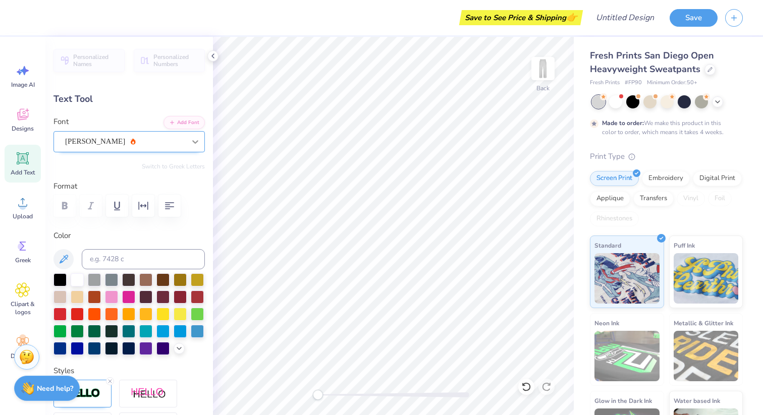
click at [194, 139] on icon at bounding box center [195, 142] width 10 height 10
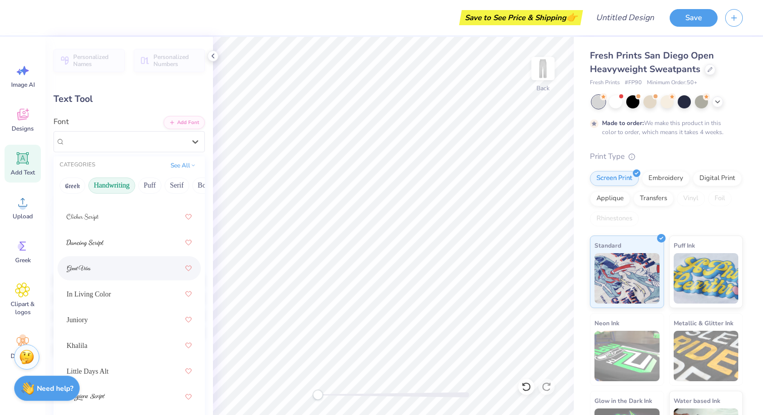
scroll to position [164, 0]
click at [125, 324] on div "Juniory" at bounding box center [129, 318] width 125 height 18
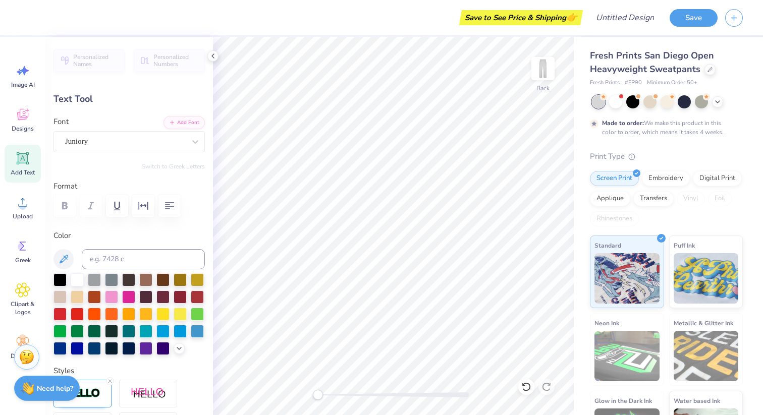
click at [173, 152] on div "Personalized Names Personalized Numbers Text Tool Add Font Font Juniory Switch …" at bounding box center [128, 226] width 167 height 378
click at [173, 143] on div "Juniory" at bounding box center [125, 142] width 122 height 16
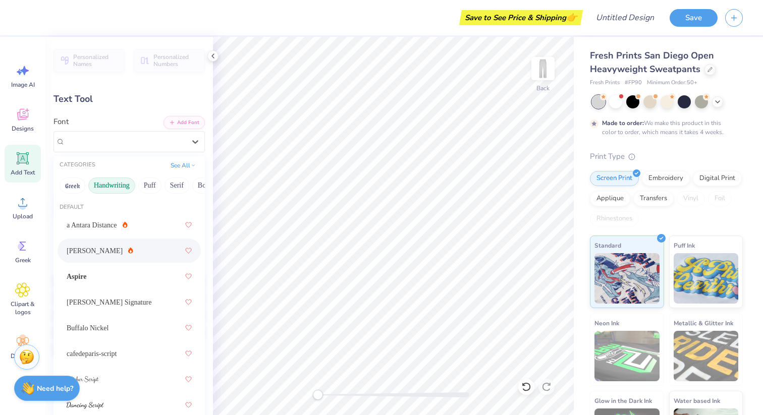
click at [146, 248] on div "[PERSON_NAME]" at bounding box center [129, 251] width 125 height 18
click at [156, 144] on div "Juniory" at bounding box center [125, 142] width 122 height 16
click at [140, 245] on div "[PERSON_NAME]" at bounding box center [129, 251] width 125 height 18
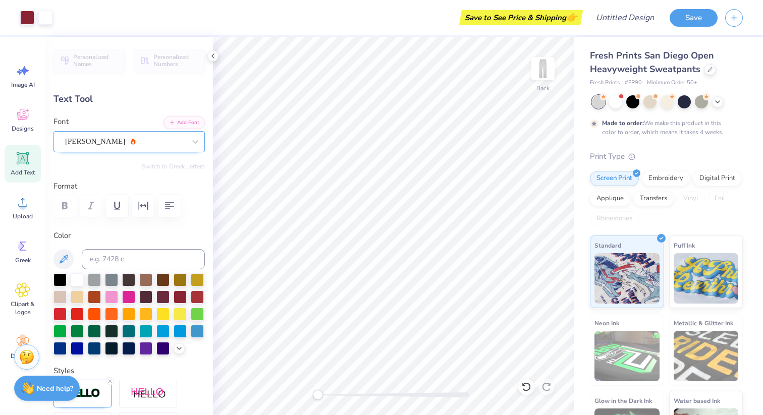
click at [122, 137] on div "[PERSON_NAME]" at bounding box center [125, 142] width 122 height 16
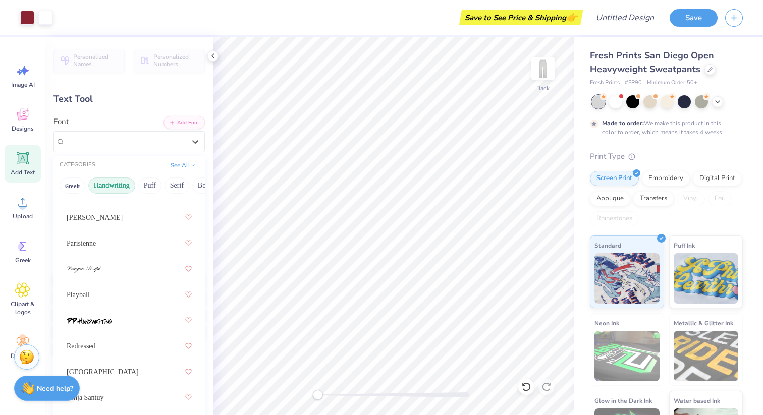
scroll to position [441, 0]
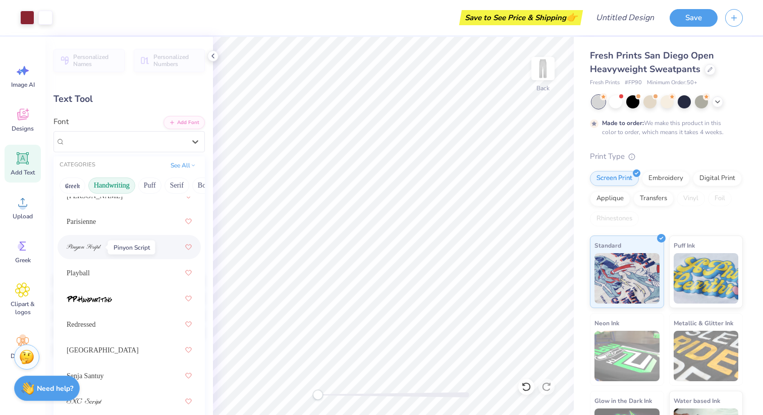
click at [97, 244] on img at bounding box center [84, 247] width 35 height 7
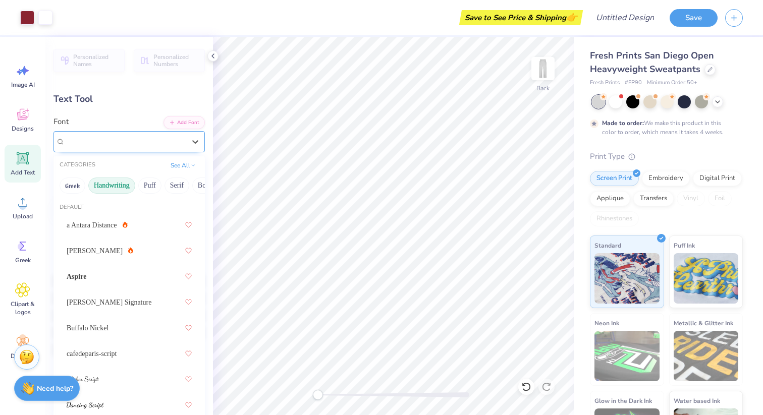
click at [130, 144] on div "Pinyon Script" at bounding box center [125, 142] width 122 height 16
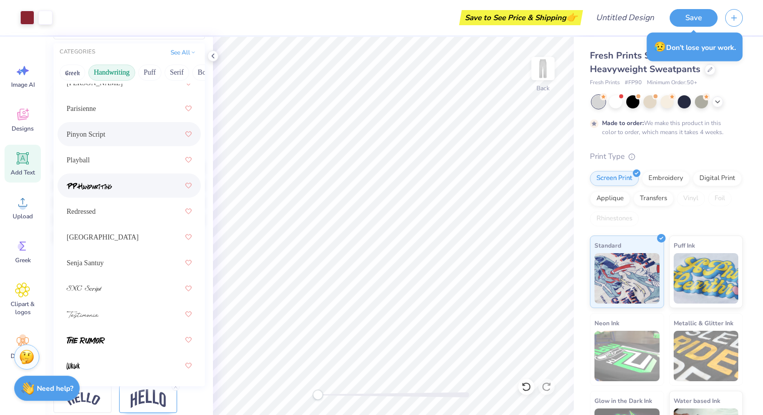
scroll to position [163, 0]
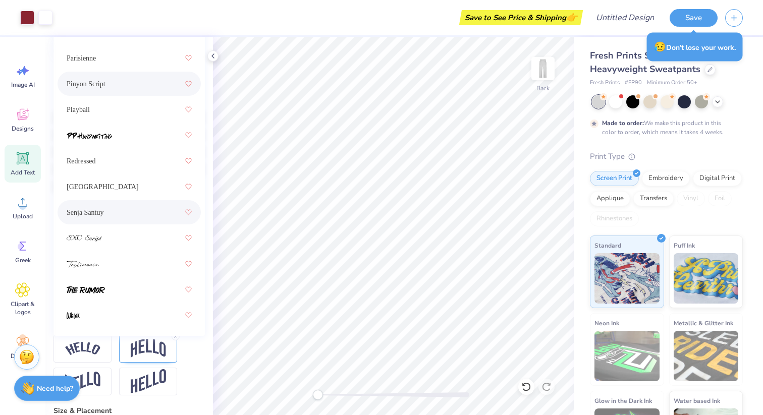
click at [119, 210] on div "Senja Santuy" at bounding box center [129, 212] width 125 height 18
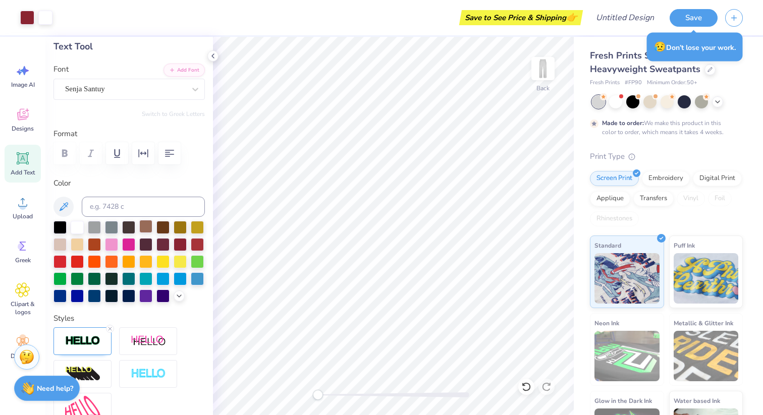
scroll to position [0, 0]
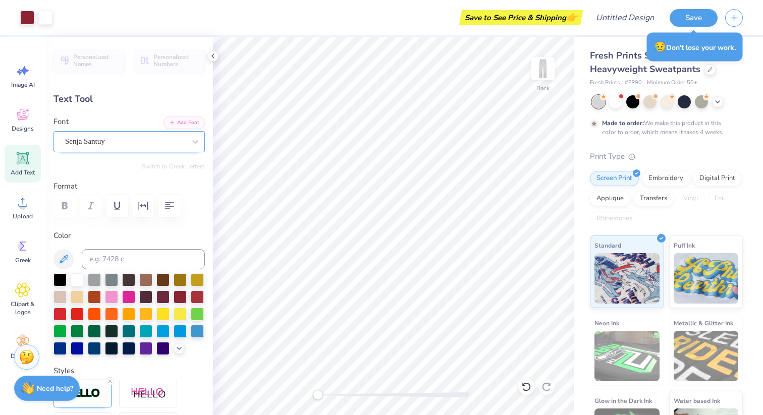
click at [135, 151] on div "Senja Santuy" at bounding box center [128, 141] width 151 height 21
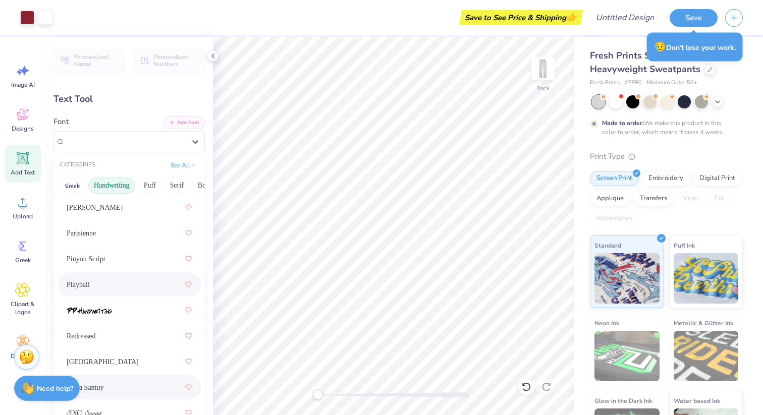
scroll to position [440, 0]
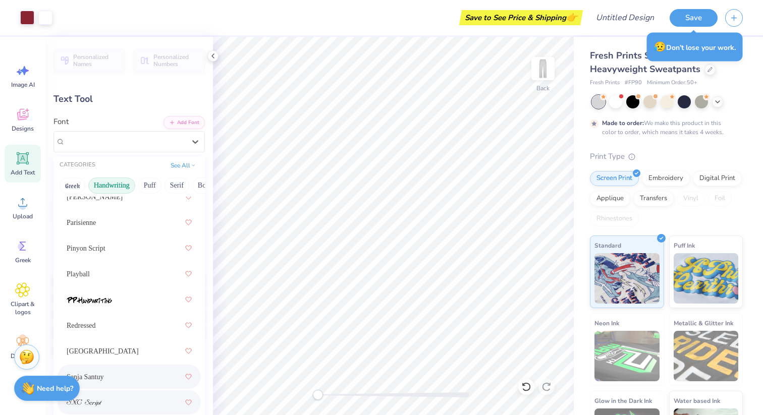
click at [89, 397] on span at bounding box center [84, 402] width 35 height 11
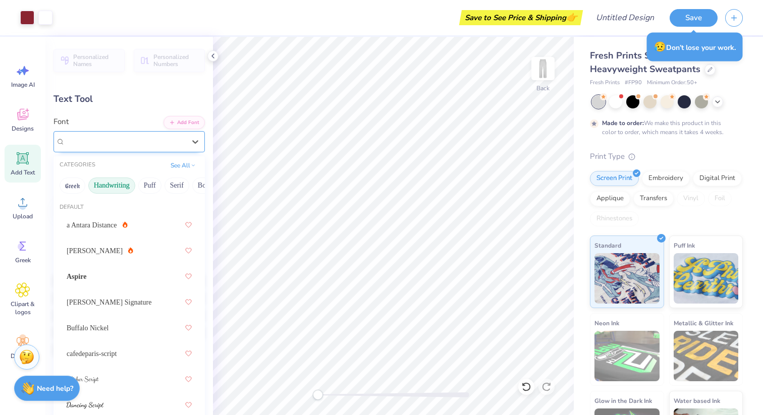
click at [124, 138] on div "SNC Script" at bounding box center [125, 142] width 122 height 16
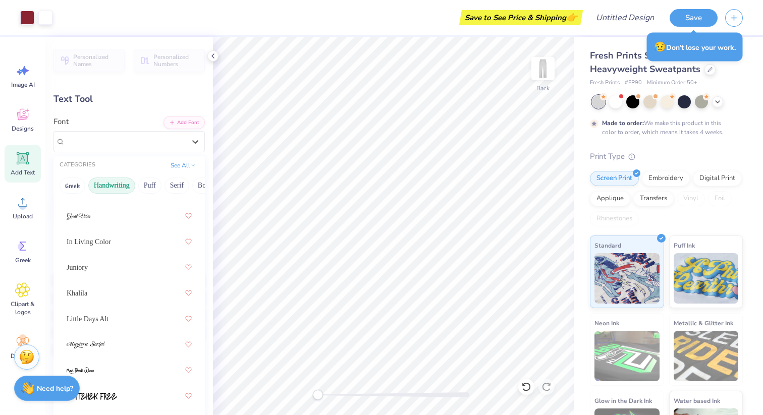
scroll to position [244, 0]
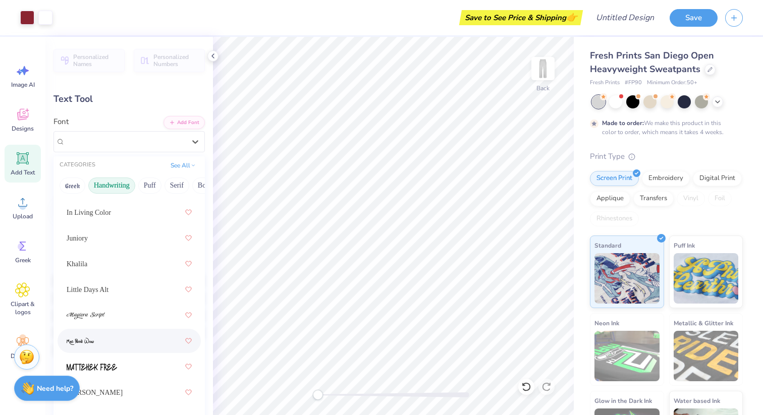
click at [110, 334] on div at bounding box center [129, 341] width 125 height 18
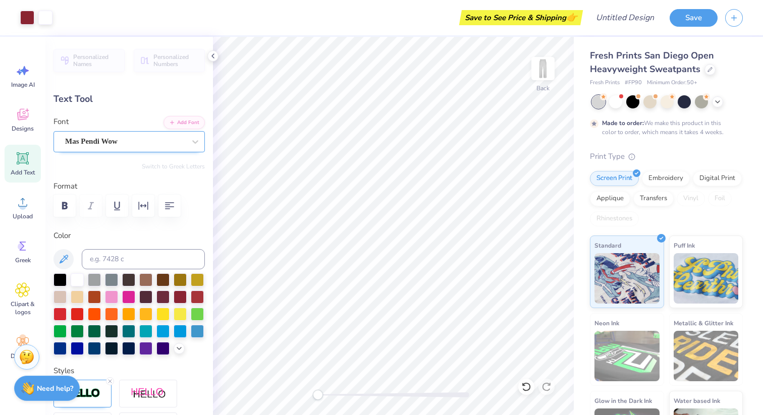
click at [97, 141] on div "Mas Pendi Wow" at bounding box center [125, 142] width 122 height 16
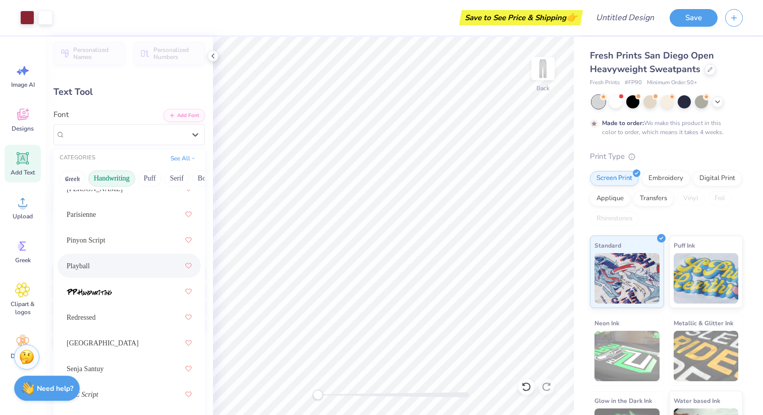
scroll to position [11, 0]
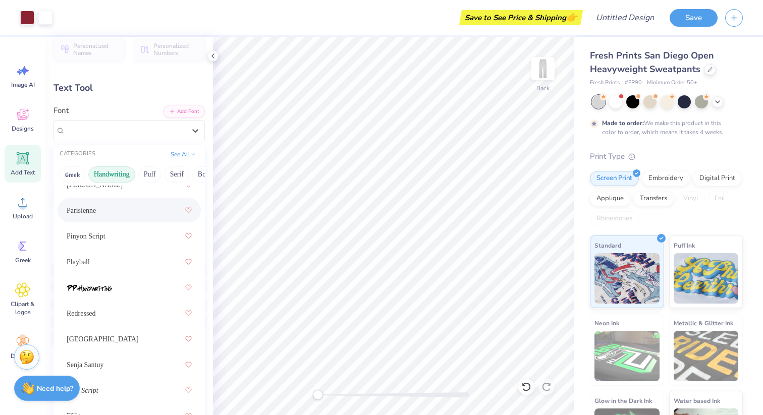
click at [105, 216] on div "Parisienne" at bounding box center [129, 210] width 125 height 18
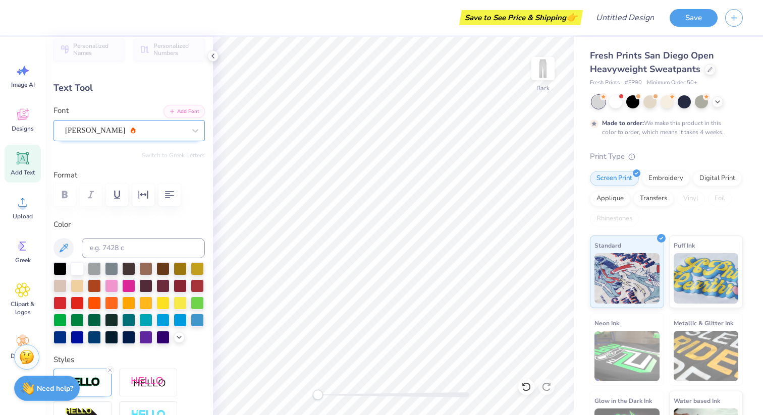
click at [180, 127] on div "[PERSON_NAME]" at bounding box center [125, 131] width 122 height 16
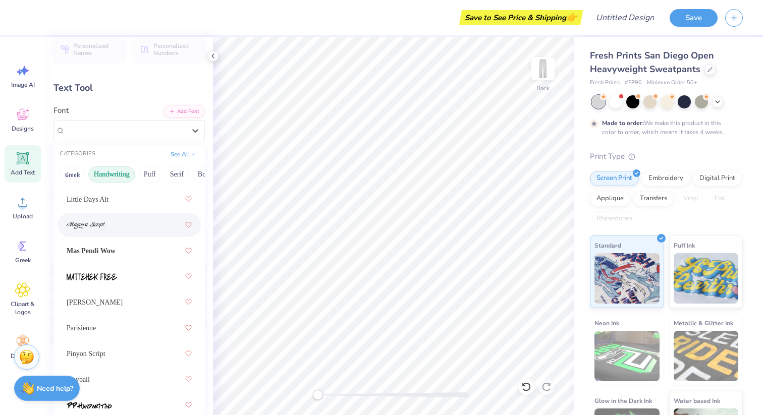
scroll to position [325, 0]
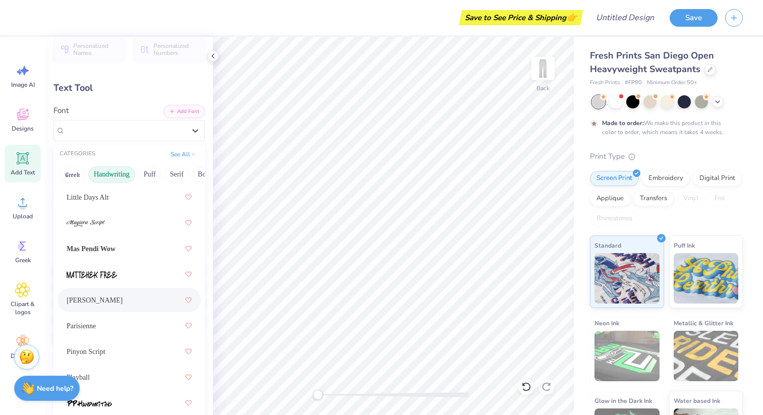
click at [121, 297] on div "[PERSON_NAME]" at bounding box center [129, 300] width 125 height 18
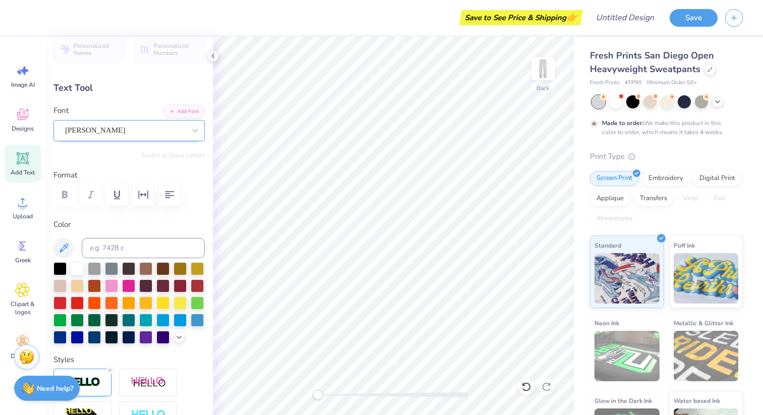
click at [132, 137] on div "[PERSON_NAME]" at bounding box center [125, 131] width 122 height 16
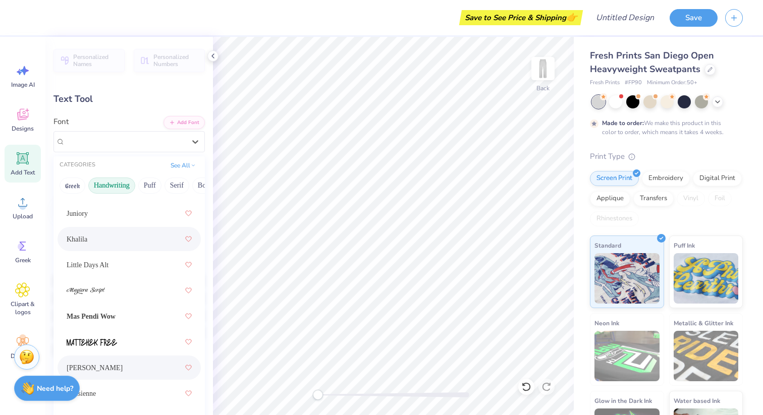
scroll to position [272, 0]
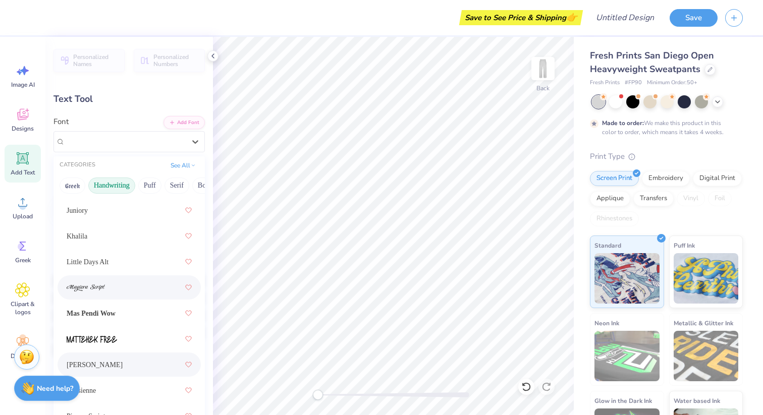
click at [115, 294] on div at bounding box center [129, 287] width 125 height 18
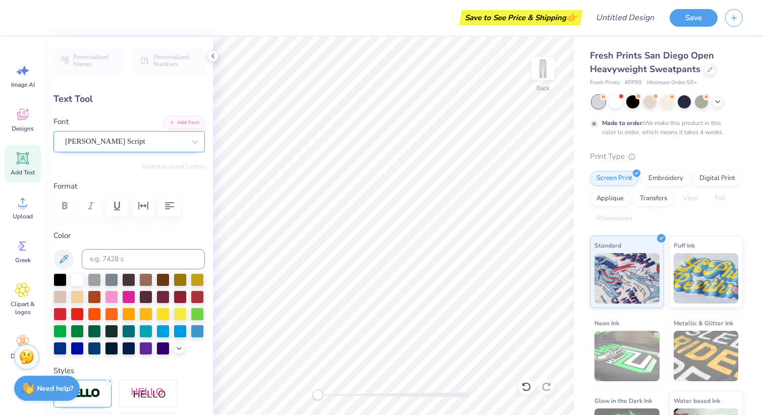
click at [127, 141] on div "[PERSON_NAME] Script" at bounding box center [125, 142] width 122 height 16
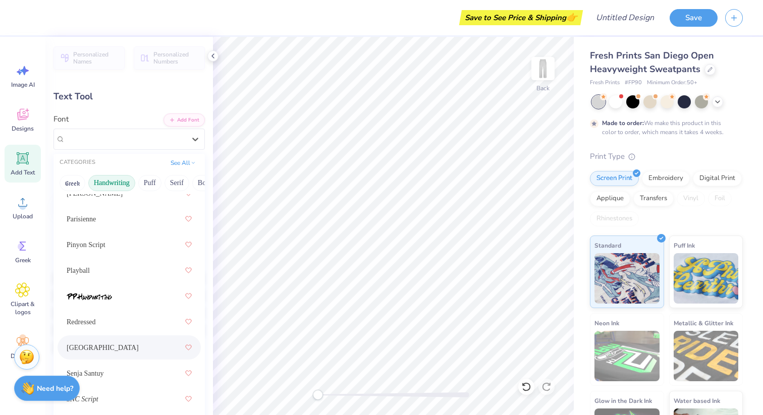
scroll to position [3, 0]
click at [104, 216] on div "Parisienne" at bounding box center [129, 218] width 125 height 18
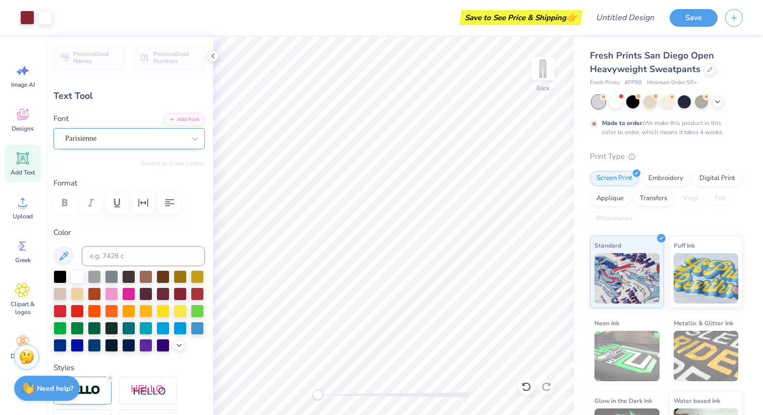
click at [166, 138] on div "Parisienne" at bounding box center [125, 139] width 122 height 16
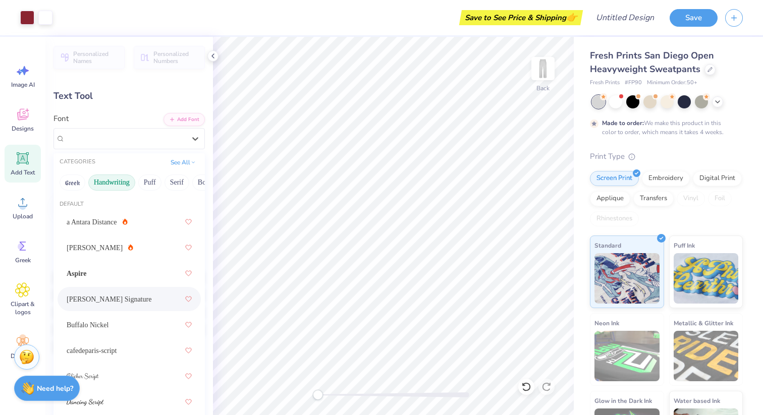
scroll to position [441, 0]
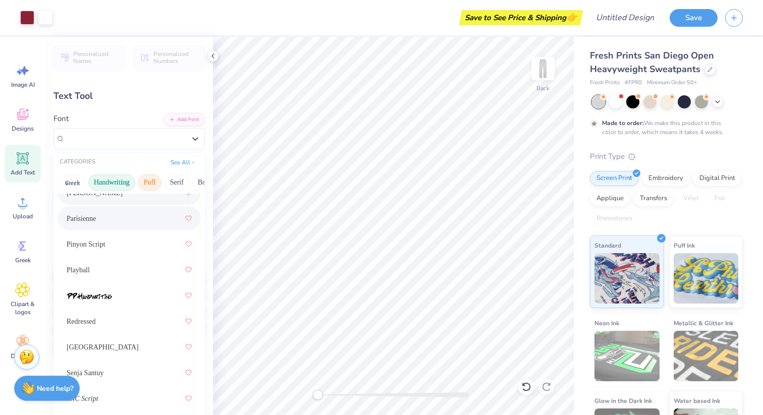
click at [153, 188] on button "Puff" at bounding box center [149, 183] width 23 height 16
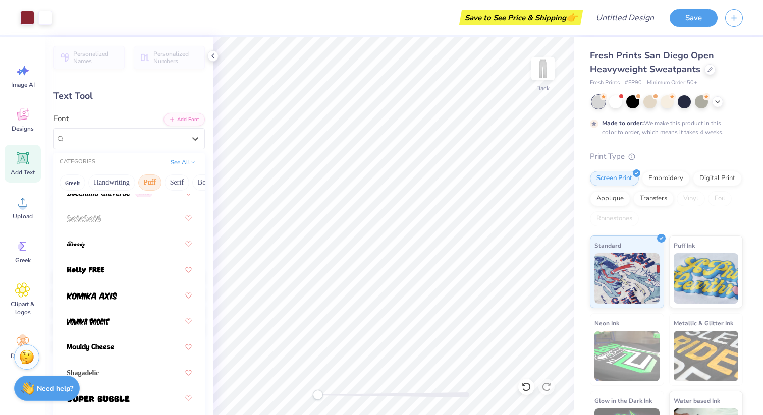
scroll to position [106, 0]
click at [130, 273] on div at bounding box center [129, 270] width 125 height 18
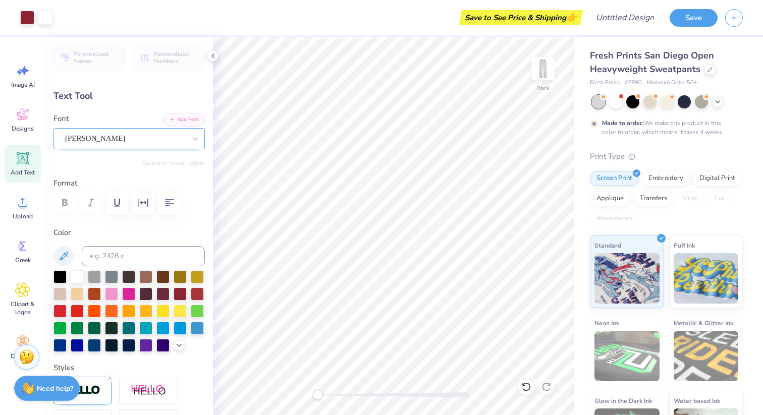
click at [168, 132] on div at bounding box center [125, 139] width 120 height 14
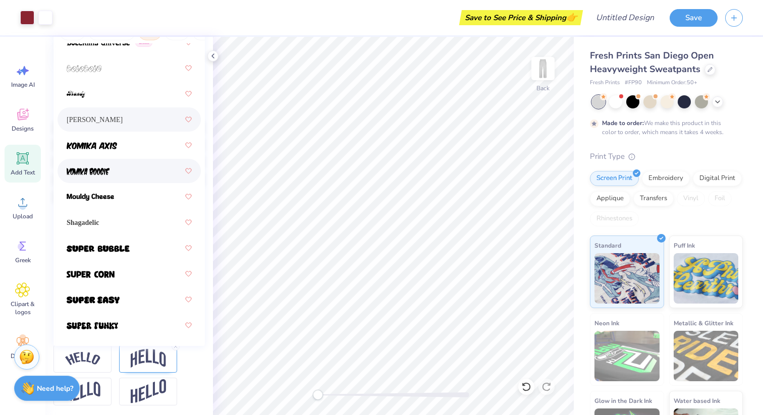
scroll to position [154, 0]
click at [130, 256] on div at bounding box center [129, 248] width 125 height 18
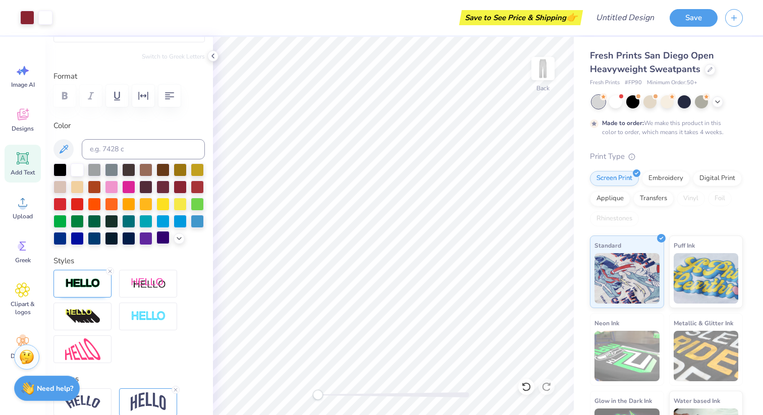
scroll to position [0, 0]
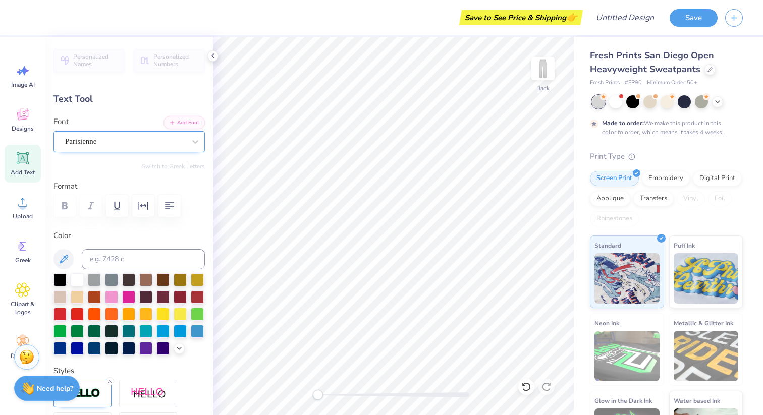
click at [171, 140] on div "Parisienne" at bounding box center [125, 142] width 122 height 16
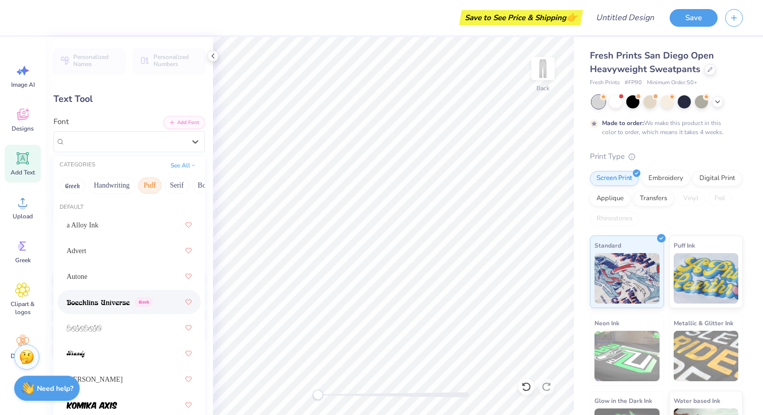
click at [148, 297] on div "Greek" at bounding box center [110, 302] width 86 height 11
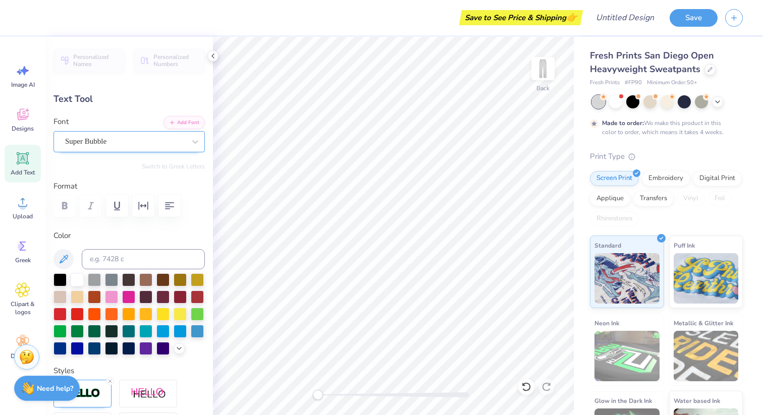
click at [127, 138] on div "Super Bubble" at bounding box center [125, 142] width 122 height 16
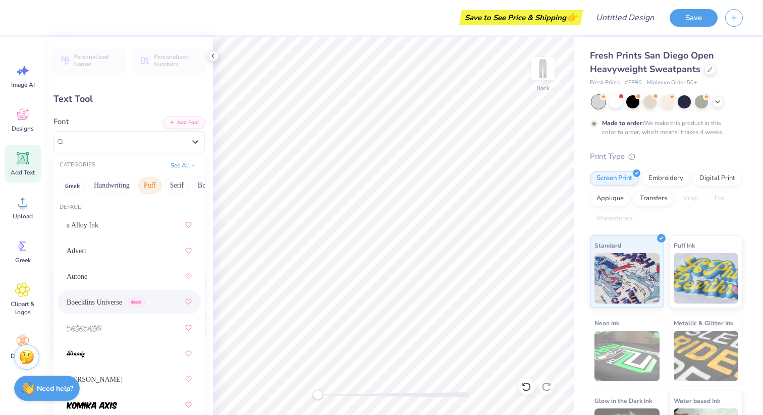
click at [109, 293] on div "Boecklins Universe Greek" at bounding box center [129, 302] width 125 height 18
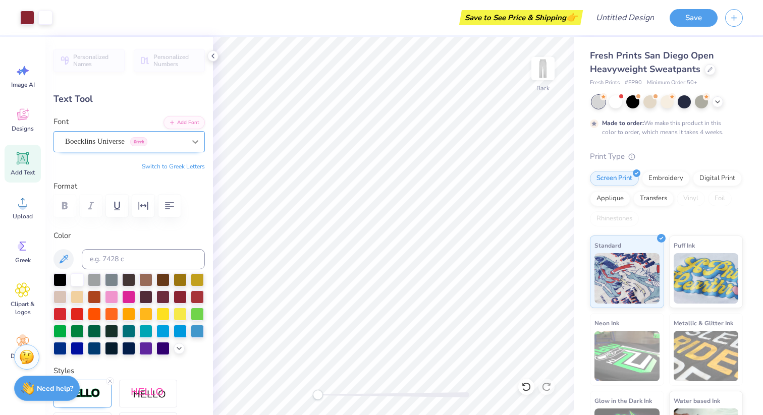
click at [188, 142] on div at bounding box center [195, 142] width 18 height 18
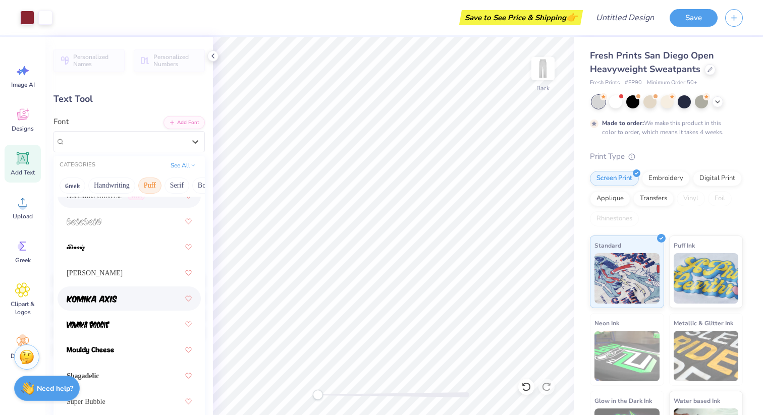
scroll to position [6, 0]
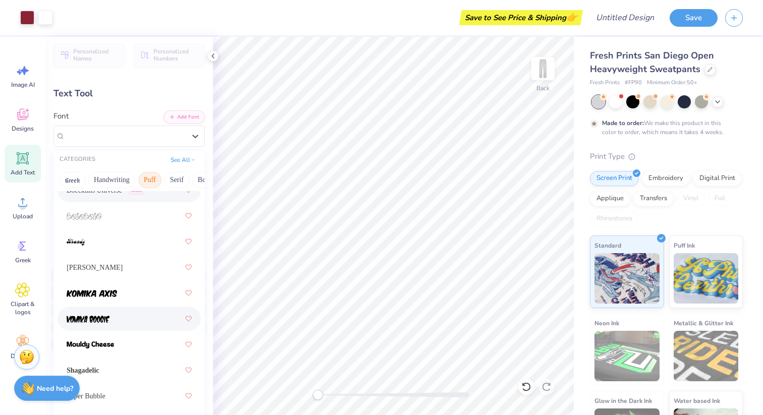
click at [127, 320] on div at bounding box center [129, 319] width 125 height 18
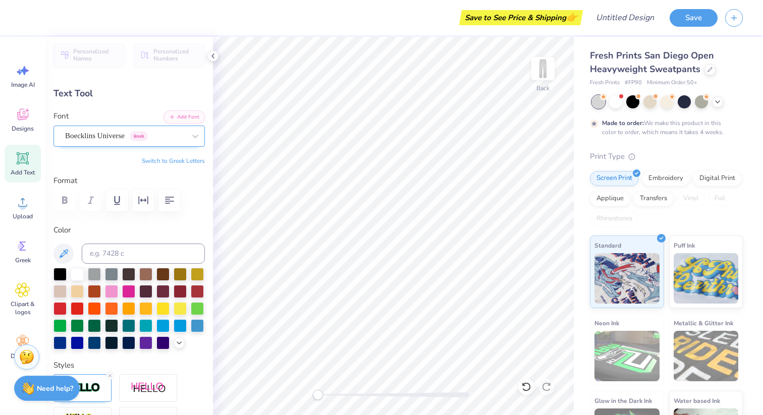
click at [159, 137] on div "Boecklins Universe Greek" at bounding box center [125, 136] width 122 height 16
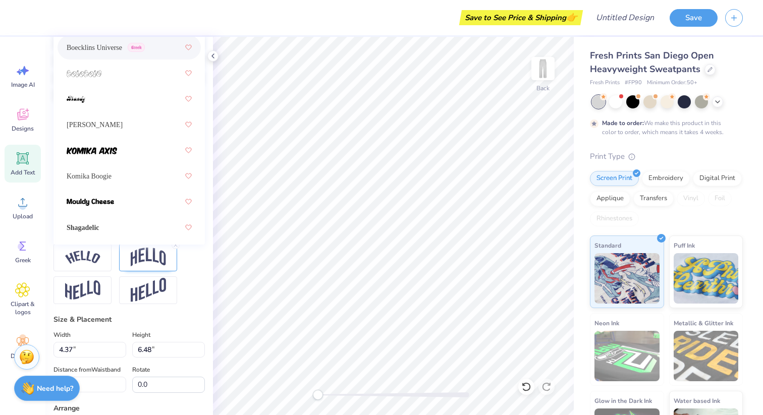
scroll to position [109, 0]
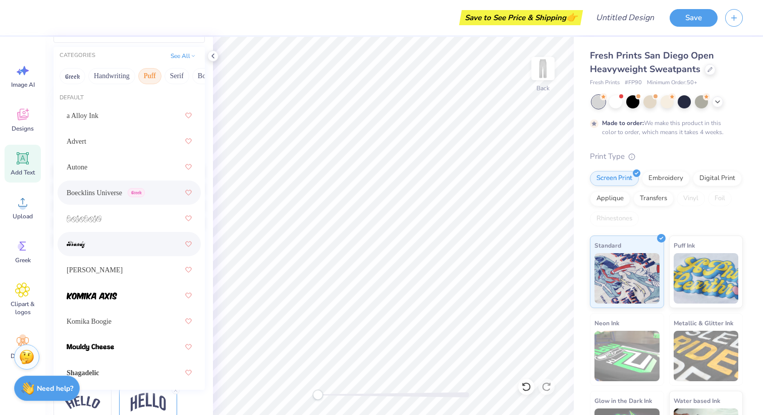
click at [135, 245] on div at bounding box center [129, 244] width 125 height 18
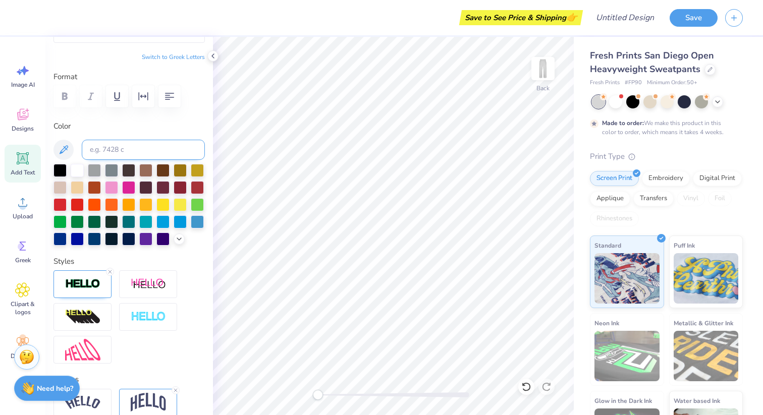
scroll to position [0, 0]
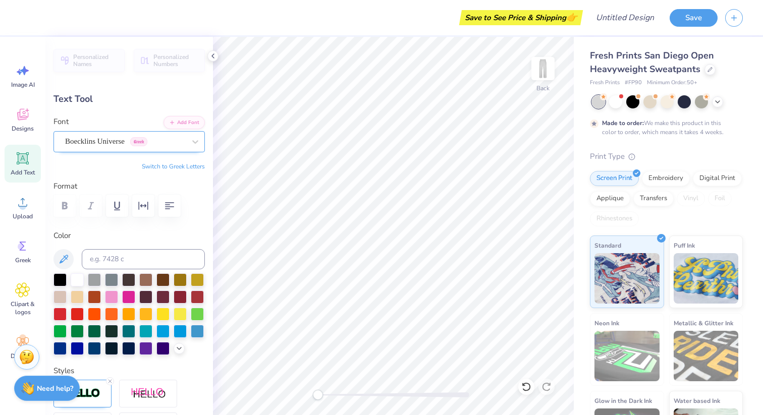
click at [123, 133] on div "Boecklins Universe Greek" at bounding box center [128, 141] width 151 height 21
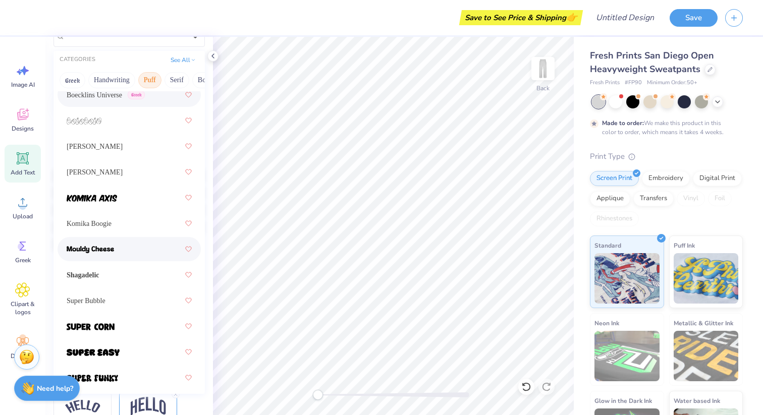
scroll to position [101, 0]
click at [113, 148] on div "[PERSON_NAME]" at bounding box center [129, 147] width 125 height 18
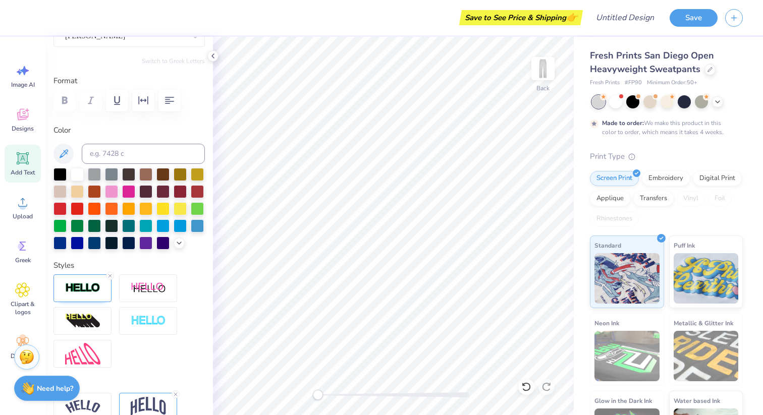
scroll to position [105, 0]
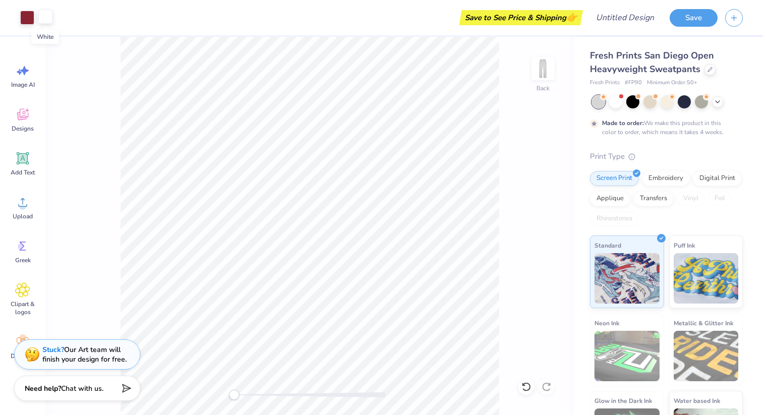
click at [50, 18] on div at bounding box center [45, 17] width 14 height 14
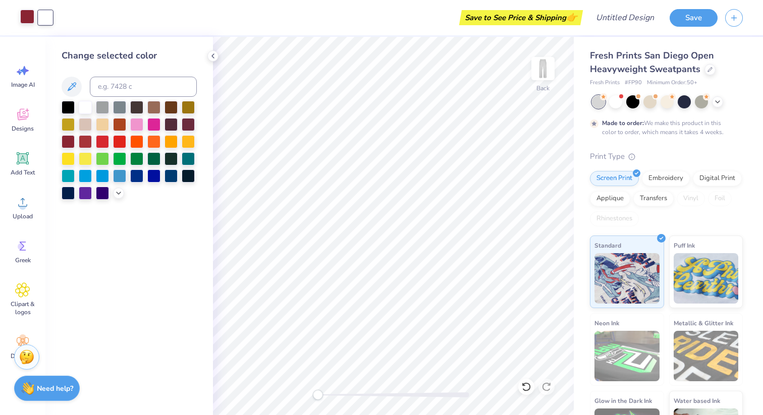
click at [33, 14] on div at bounding box center [27, 17] width 14 height 14
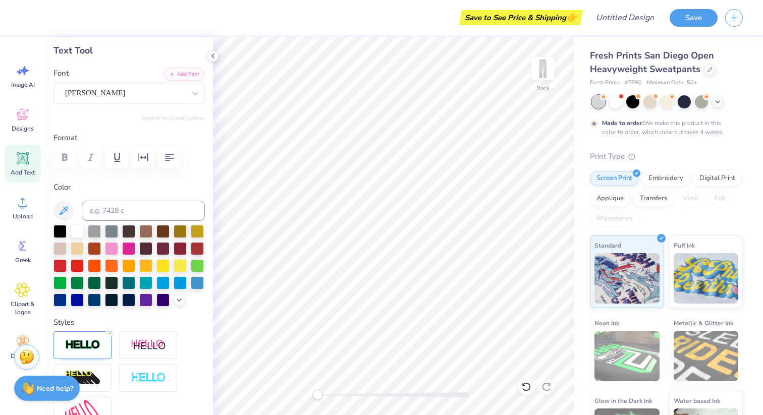
scroll to position [47, 0]
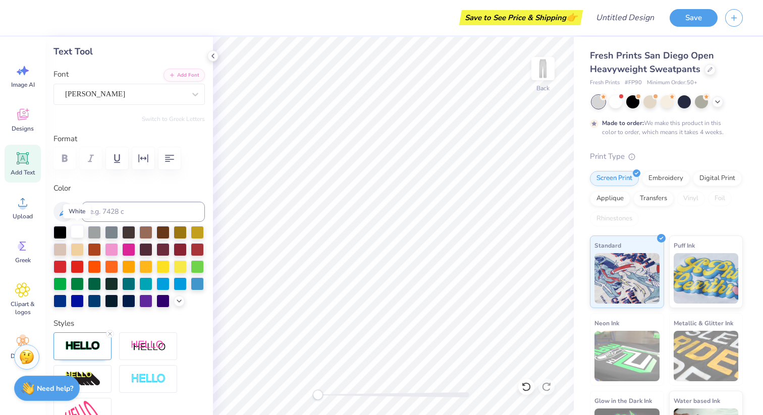
click at [78, 234] on div at bounding box center [77, 231] width 13 height 13
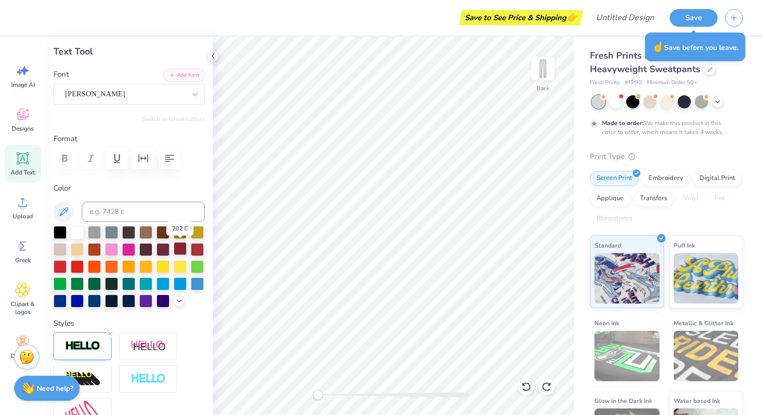
click at [182, 252] on div at bounding box center [180, 248] width 13 height 13
click at [180, 248] on div at bounding box center [180, 248] width 13 height 13
click at [75, 232] on div at bounding box center [77, 231] width 13 height 13
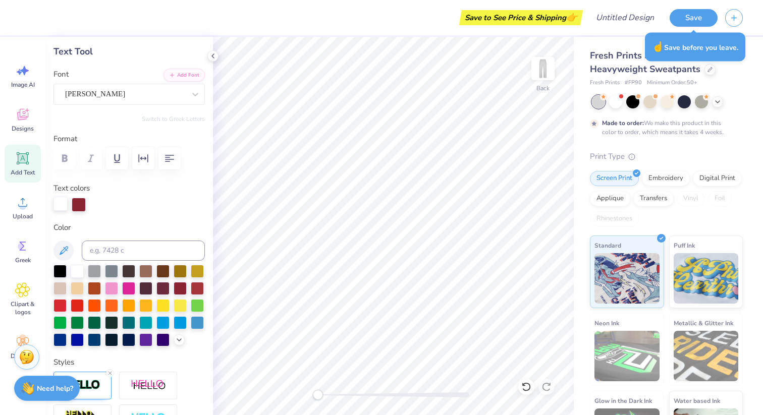
click at [65, 204] on div at bounding box center [60, 204] width 14 height 14
click at [181, 289] on div at bounding box center [180, 287] width 13 height 13
click at [66, 202] on div at bounding box center [60, 204] width 14 height 14
drag, startPoint x: 65, startPoint y: 205, endPoint x: 85, endPoint y: 204, distance: 20.7
click at [85, 204] on div at bounding box center [128, 205] width 151 height 14
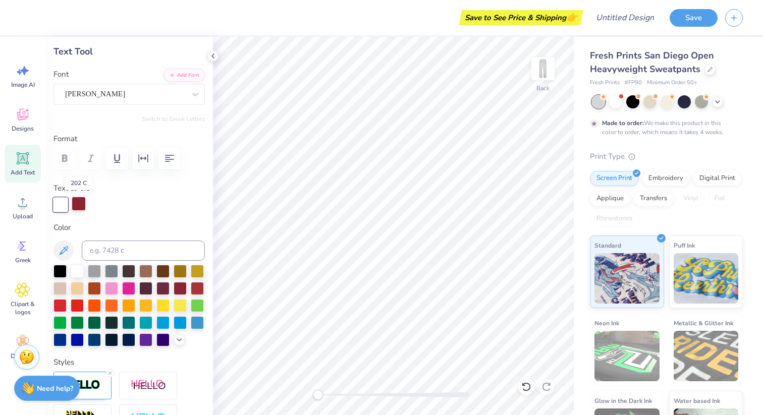
click at [80, 202] on div at bounding box center [79, 204] width 14 height 14
click at [55, 209] on div at bounding box center [60, 204] width 14 height 14
click at [81, 204] on div at bounding box center [79, 204] width 14 height 14
click at [60, 204] on div at bounding box center [60, 204] width 14 height 14
click at [61, 204] on div at bounding box center [60, 204] width 14 height 14
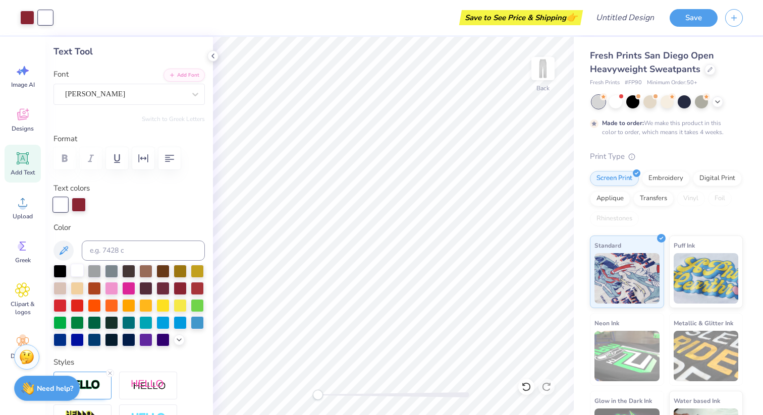
click at [80, 273] on div at bounding box center [77, 270] width 13 height 13
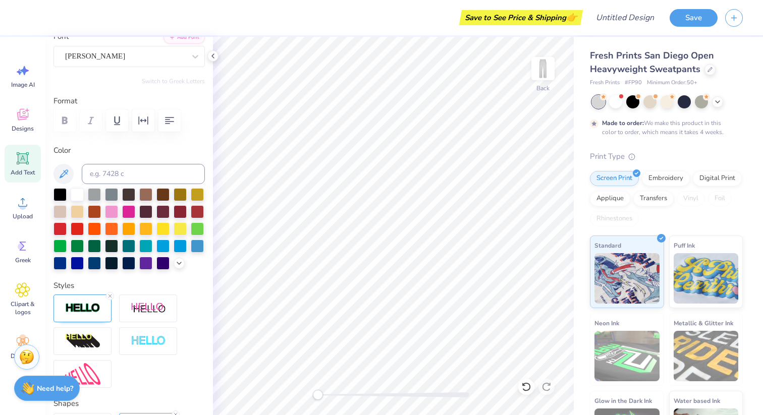
scroll to position [0, 0]
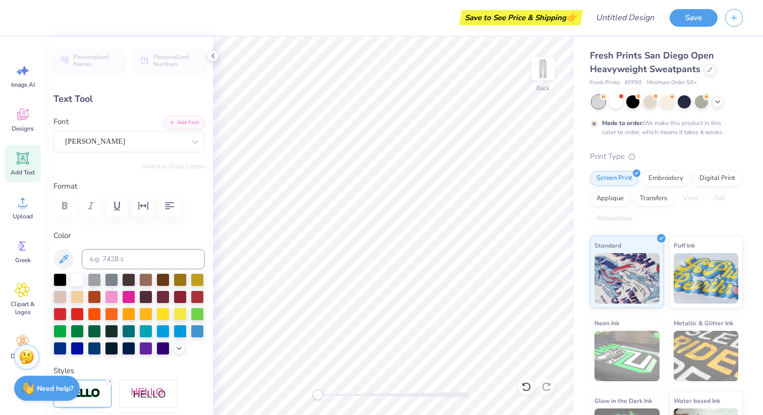
click at [127, 228] on div "Personalized Names Personalized Numbers Text Tool Add Font Font [PERSON_NAME] S…" at bounding box center [128, 226] width 167 height 378
click at [64, 257] on icon at bounding box center [64, 259] width 12 height 12
click at [78, 279] on div at bounding box center [77, 278] width 13 height 13
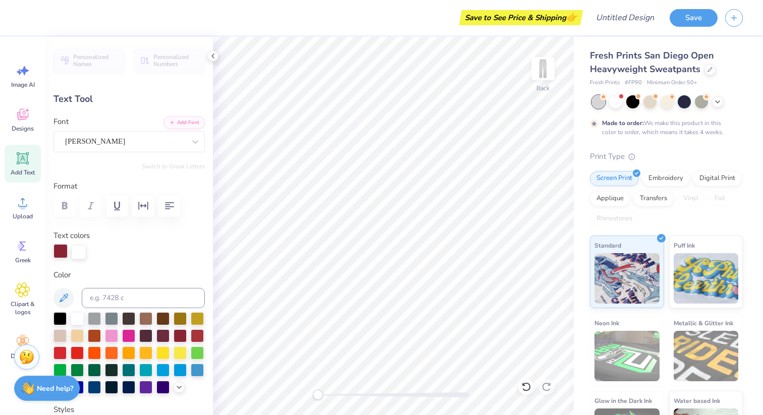
drag, startPoint x: 79, startPoint y: 255, endPoint x: 52, endPoint y: 254, distance: 27.3
click at [53, 254] on div at bounding box center [128, 252] width 151 height 14
click at [57, 253] on div at bounding box center [60, 251] width 14 height 14
click at [80, 255] on div at bounding box center [79, 251] width 14 height 14
click at [62, 251] on div at bounding box center [60, 251] width 14 height 14
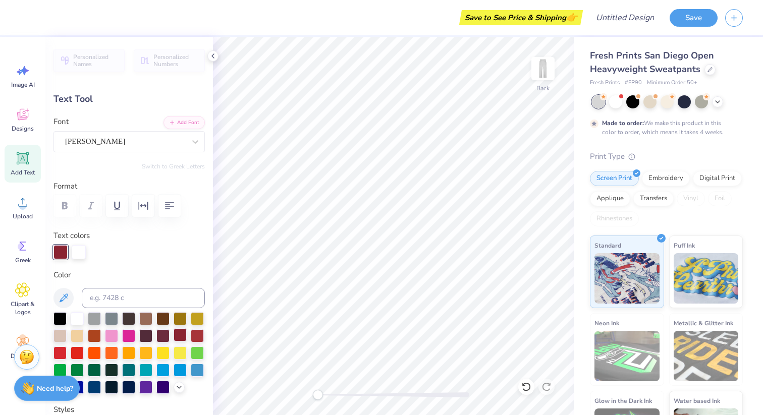
click at [181, 336] on div at bounding box center [180, 334] width 13 height 13
click at [79, 251] on div at bounding box center [79, 251] width 14 height 14
click at [76, 319] on div at bounding box center [77, 317] width 13 height 13
click at [65, 249] on div at bounding box center [60, 252] width 14 height 14
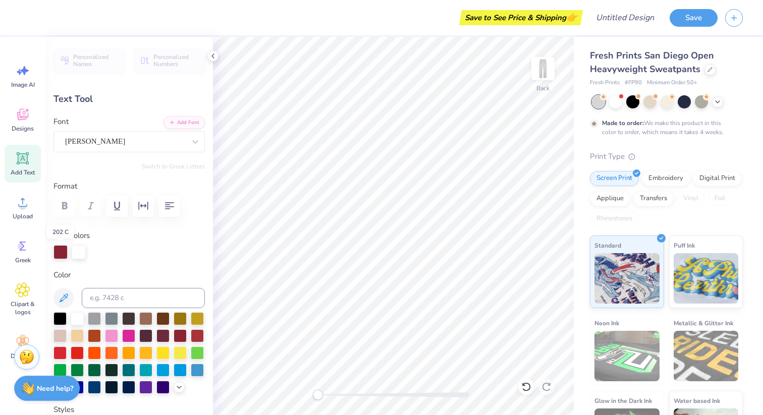
click at [58, 255] on div at bounding box center [60, 252] width 14 height 14
click at [61, 251] on div at bounding box center [60, 252] width 14 height 14
click at [64, 252] on div at bounding box center [60, 252] width 14 height 14
click at [59, 255] on div at bounding box center [60, 252] width 14 height 14
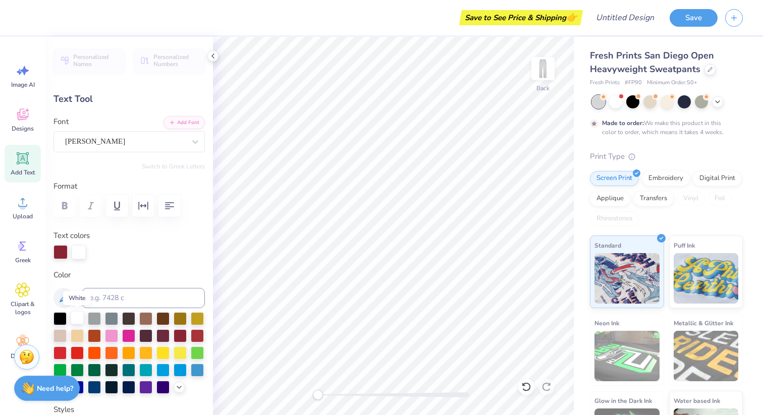
click at [75, 322] on div at bounding box center [77, 317] width 13 height 13
click at [210, 55] on icon at bounding box center [213, 56] width 8 height 8
click at [80, 251] on div at bounding box center [79, 251] width 14 height 14
click at [80, 251] on div at bounding box center [79, 252] width 14 height 14
click at [83, 256] on div at bounding box center [79, 251] width 14 height 14
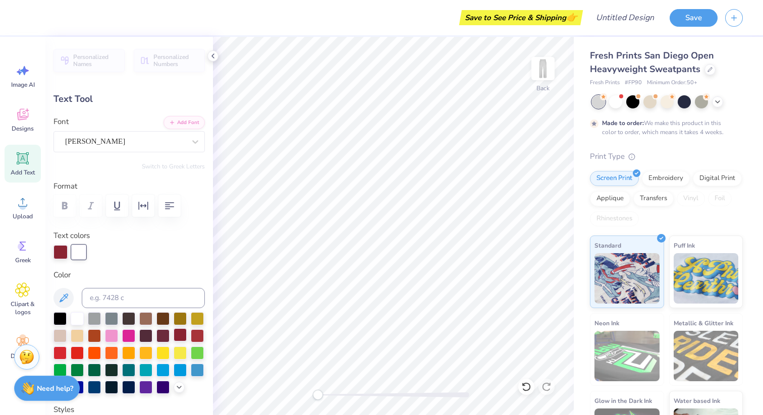
click at [180, 331] on div at bounding box center [180, 334] width 13 height 13
click at [59, 252] on div at bounding box center [60, 252] width 14 height 14
click at [77, 317] on div at bounding box center [77, 317] width 13 height 13
click at [175, 335] on div at bounding box center [180, 334] width 13 height 13
click at [76, 251] on div at bounding box center [79, 251] width 14 height 14
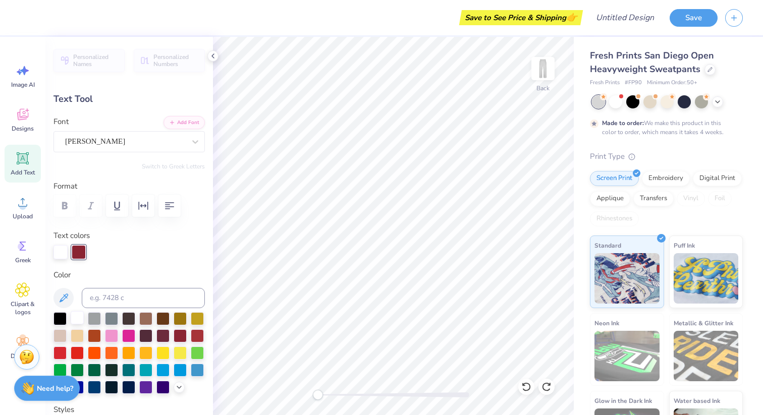
click at [76, 322] on div at bounding box center [77, 317] width 13 height 13
click at [180, 336] on div at bounding box center [180, 334] width 13 height 13
click at [182, 337] on div at bounding box center [180, 334] width 13 height 13
click at [53, 256] on div at bounding box center [60, 251] width 14 height 14
click at [181, 333] on div at bounding box center [180, 334] width 13 height 13
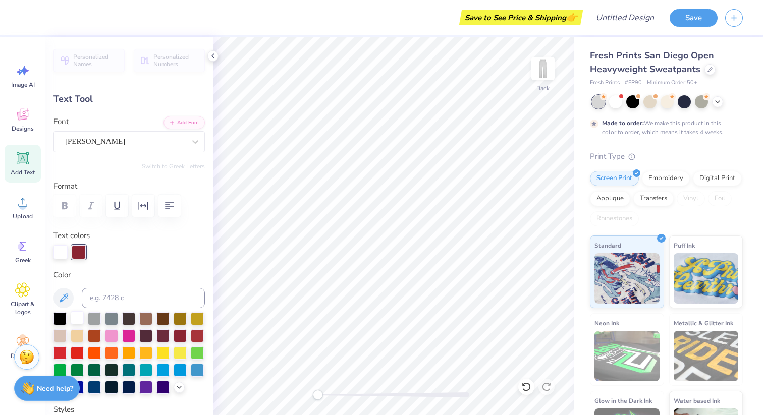
click at [79, 319] on div at bounding box center [77, 317] width 13 height 13
click at [82, 251] on div at bounding box center [79, 251] width 14 height 14
click at [178, 337] on div at bounding box center [180, 334] width 13 height 13
click at [53, 253] on div at bounding box center [60, 251] width 14 height 14
click at [59, 253] on div at bounding box center [60, 252] width 14 height 14
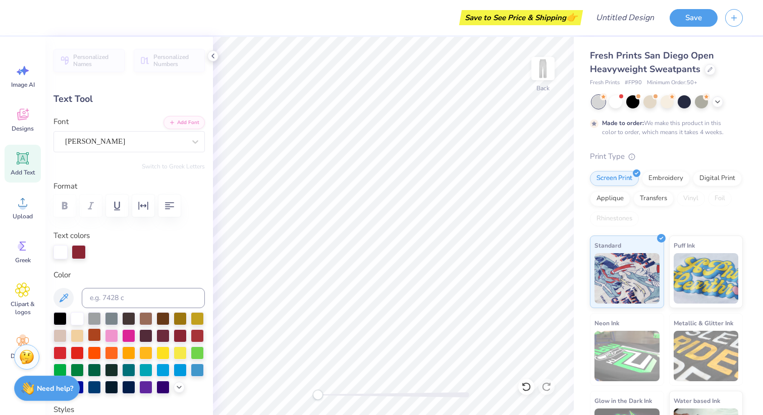
click at [96, 341] on div at bounding box center [94, 334] width 13 height 13
click at [182, 334] on div at bounding box center [180, 334] width 13 height 13
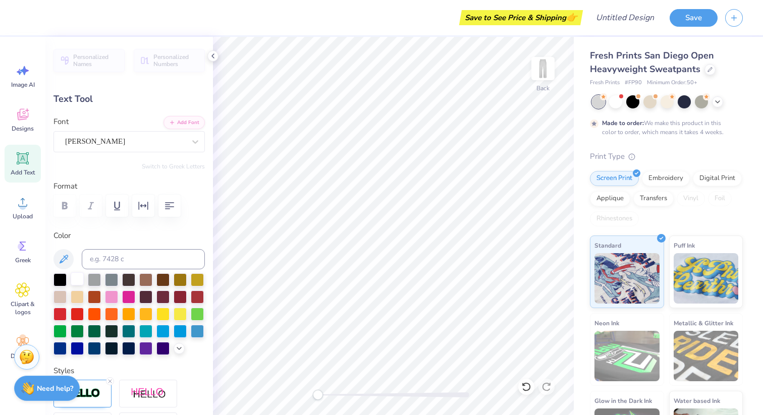
click at [83, 278] on div at bounding box center [77, 278] width 13 height 13
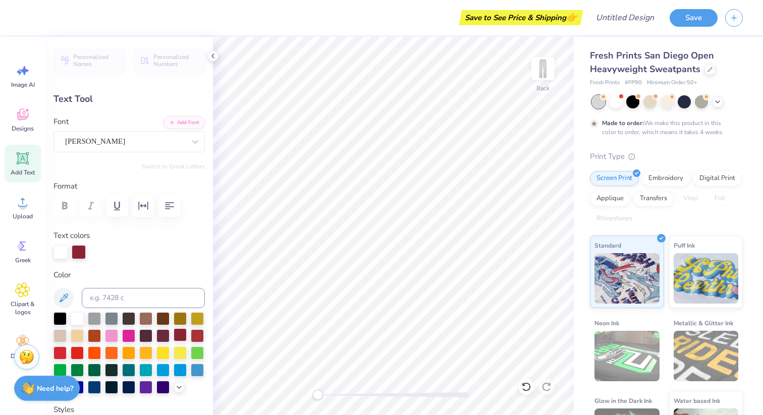
click at [179, 340] on div at bounding box center [180, 334] width 13 height 13
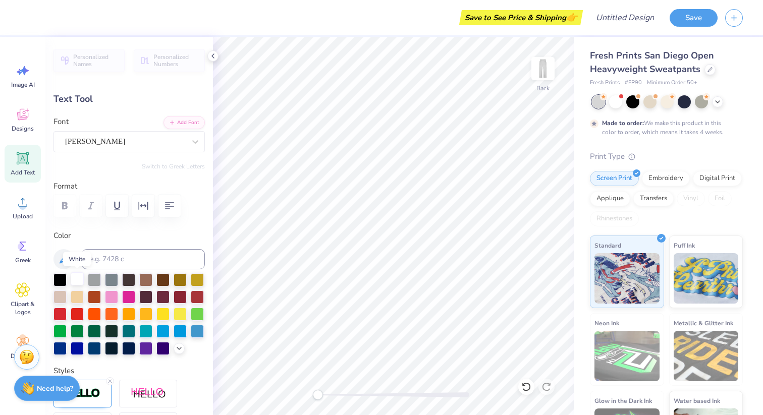
click at [81, 275] on div at bounding box center [77, 278] width 13 height 13
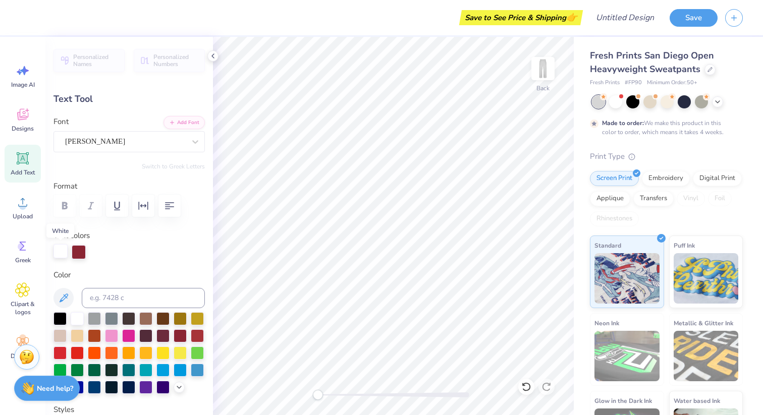
click at [61, 249] on div at bounding box center [60, 251] width 14 height 14
click at [177, 338] on div at bounding box center [180, 334] width 13 height 13
click at [81, 251] on div at bounding box center [79, 252] width 14 height 14
click at [77, 319] on div at bounding box center [77, 317] width 13 height 13
click at [64, 248] on div at bounding box center [60, 251] width 14 height 14
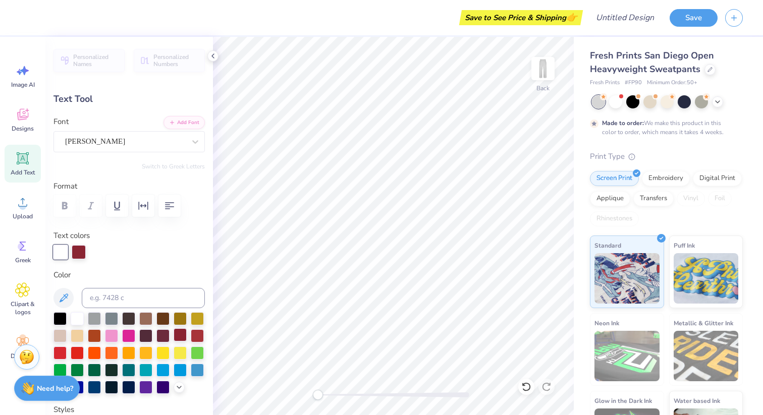
click at [181, 335] on div at bounding box center [180, 334] width 13 height 13
click at [62, 254] on div at bounding box center [60, 251] width 14 height 14
click at [83, 258] on div at bounding box center [79, 251] width 14 height 14
click at [77, 317] on div at bounding box center [77, 317] width 13 height 13
click at [59, 255] on div at bounding box center [60, 252] width 14 height 14
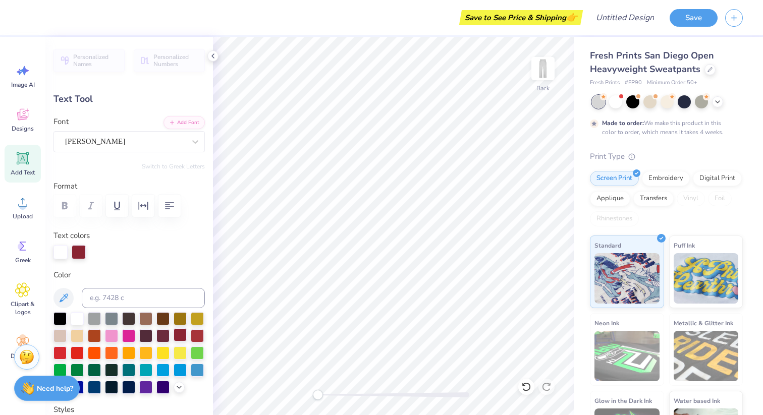
click at [183, 341] on div at bounding box center [180, 334] width 13 height 13
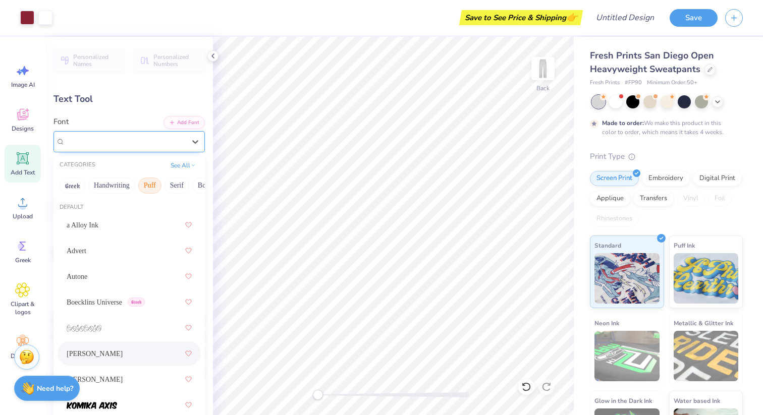
click at [90, 133] on div "[PERSON_NAME]" at bounding box center [128, 141] width 151 height 21
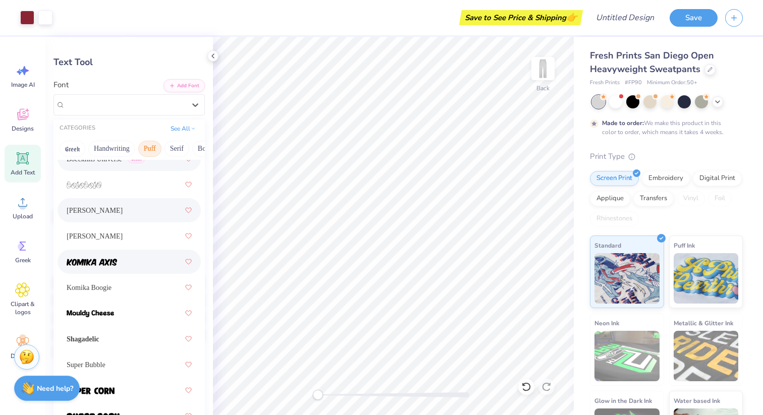
scroll to position [40, 0]
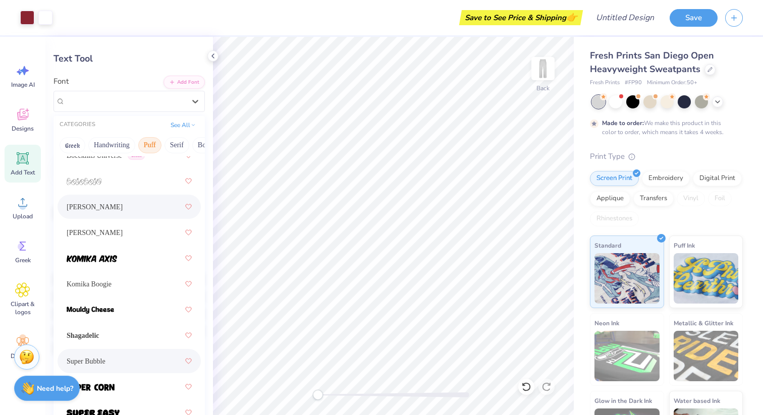
click at [105, 357] on span "Super Bubble" at bounding box center [86, 361] width 39 height 11
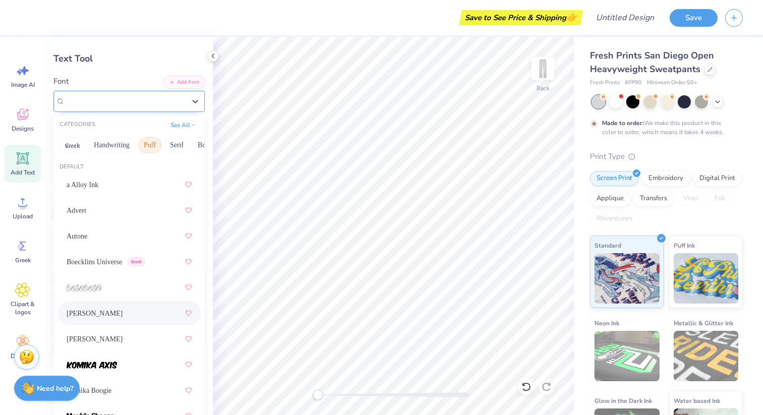
click at [149, 100] on div "[PERSON_NAME]" at bounding box center [125, 101] width 122 height 16
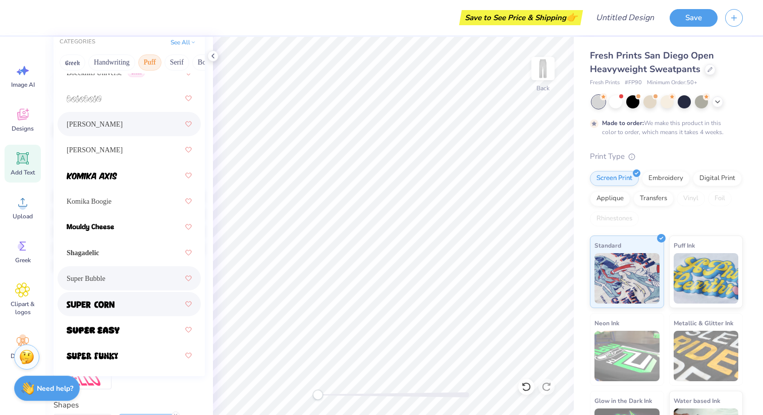
scroll to position [125, 0]
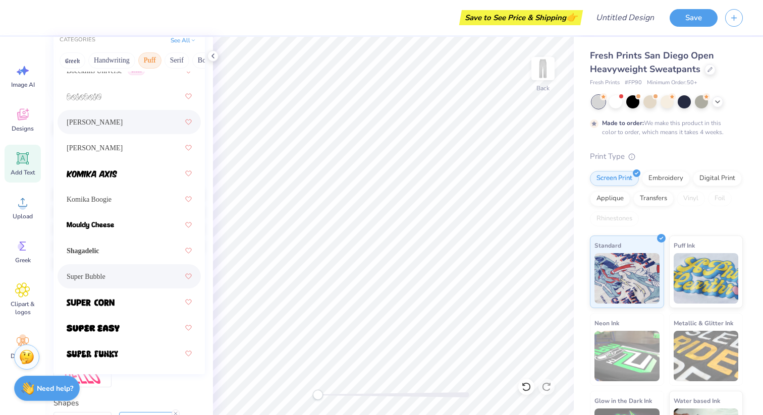
click at [131, 276] on div "Super Bubble" at bounding box center [129, 276] width 125 height 18
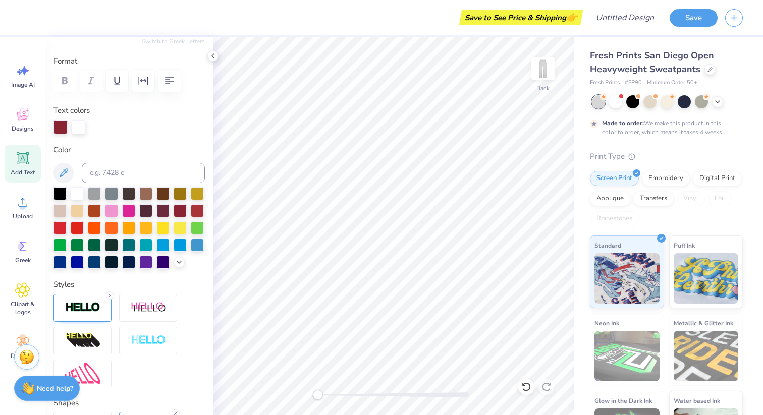
scroll to position [0, 0]
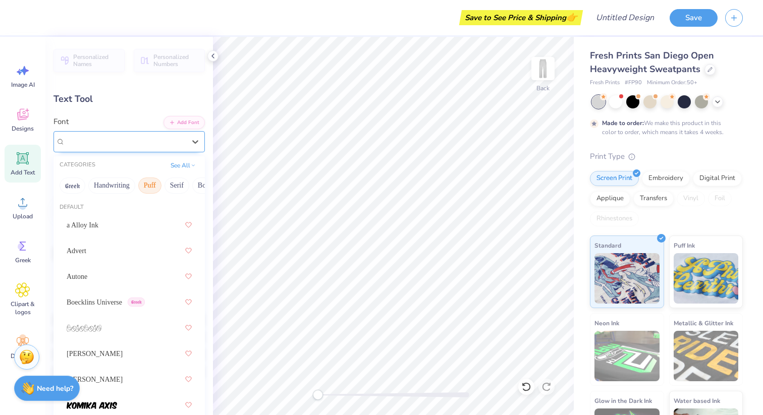
click at [134, 138] on div "Super Bubble" at bounding box center [125, 142] width 122 height 16
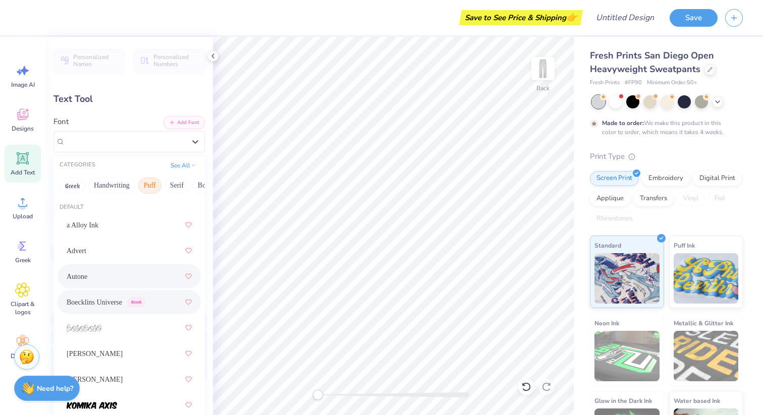
scroll to position [106, 0]
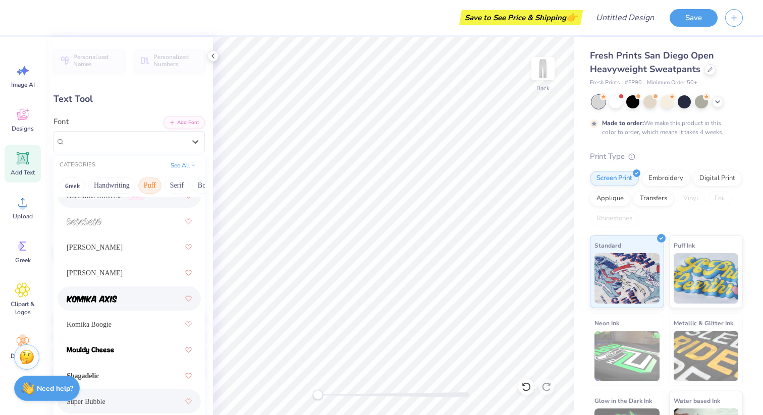
click at [124, 299] on div at bounding box center [129, 299] width 125 height 18
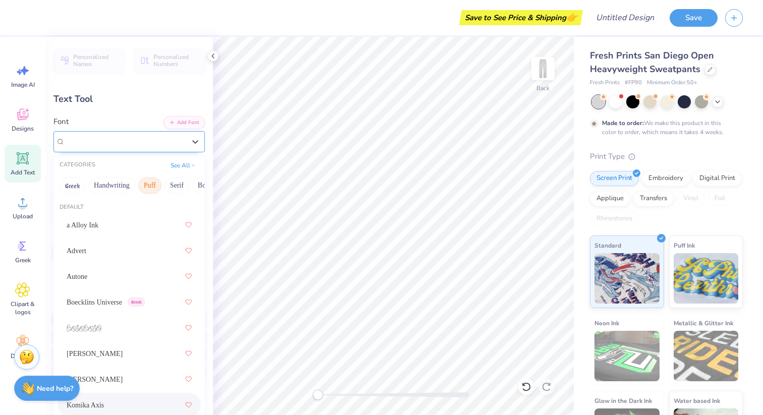
click at [150, 138] on div "Komika Axis" at bounding box center [125, 142] width 122 height 16
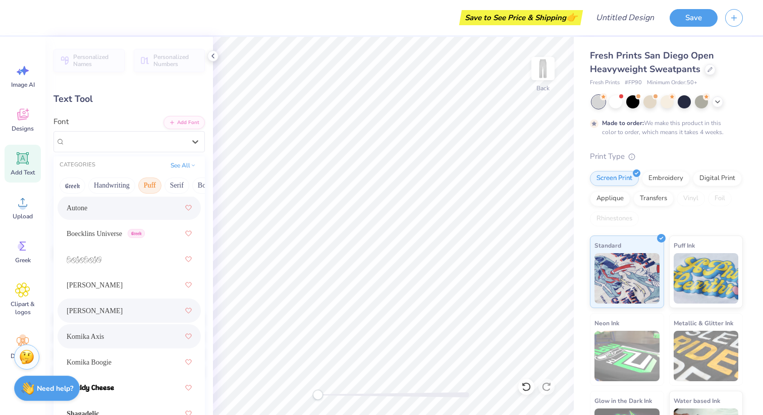
scroll to position [56, 0]
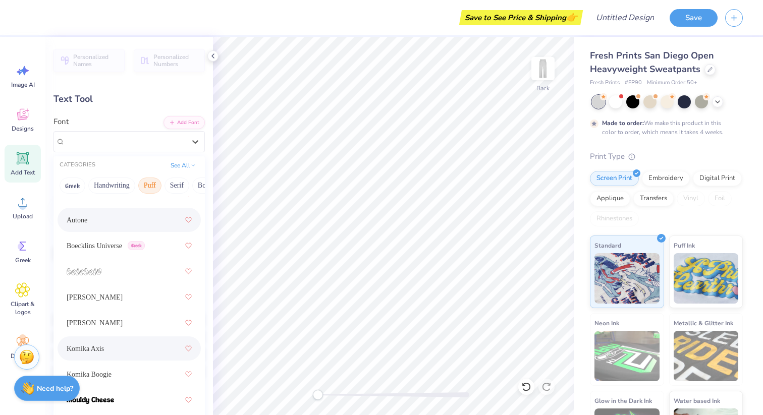
click at [119, 230] on div "Autone" at bounding box center [129, 220] width 143 height 24
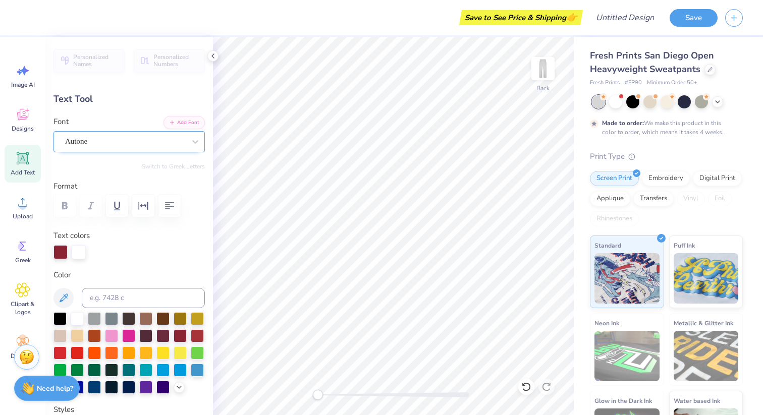
click at [120, 137] on div "Autone" at bounding box center [125, 142] width 122 height 16
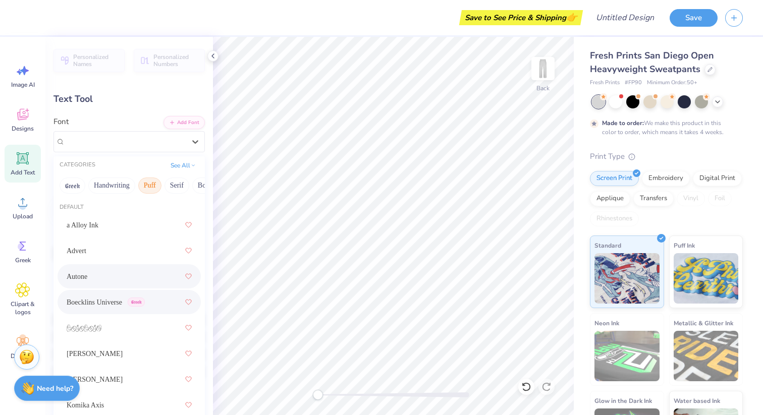
click at [112, 303] on span "Boecklins Universe" at bounding box center [94, 302] width 55 height 11
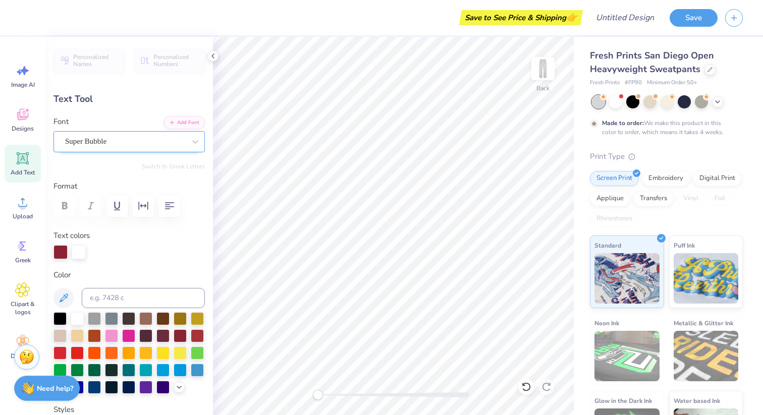
click at [170, 140] on div "Super Bubble" at bounding box center [125, 142] width 122 height 16
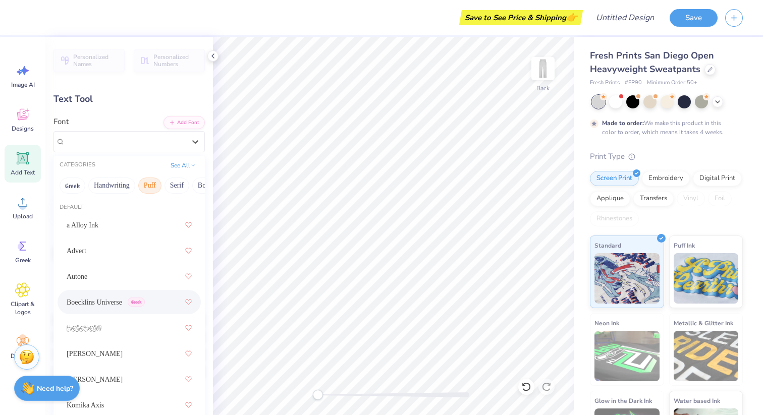
click at [122, 300] on span "Boecklins Universe" at bounding box center [94, 302] width 55 height 11
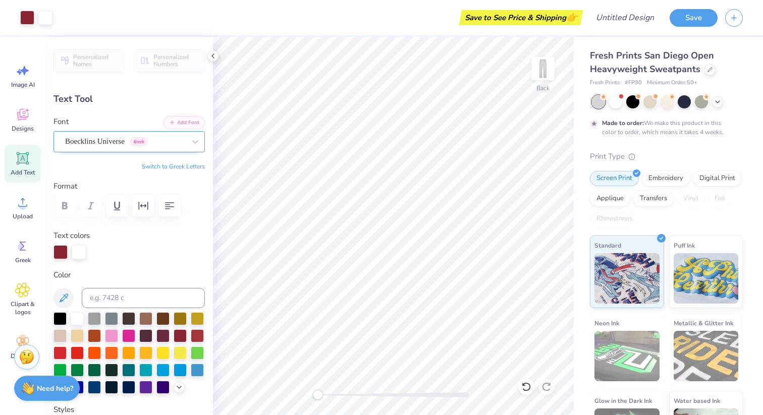
click at [150, 143] on div "Boecklins Universe Greek" at bounding box center [125, 142] width 122 height 16
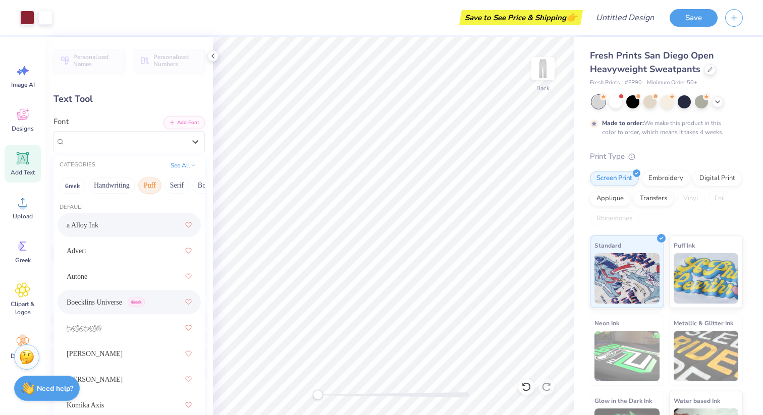
click at [138, 228] on div "a Alloy Ink" at bounding box center [129, 225] width 125 height 18
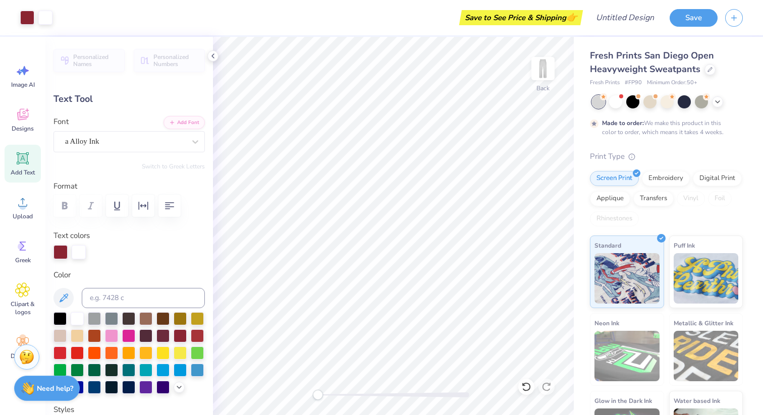
click at [157, 130] on div "Font a Alloy Ink" at bounding box center [128, 134] width 151 height 36
click at [157, 136] on div "a Alloy Ink" at bounding box center [125, 142] width 122 height 16
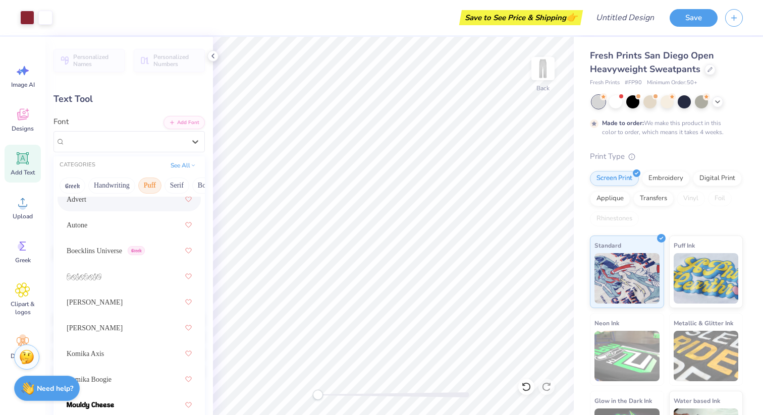
scroll to position [106, 0]
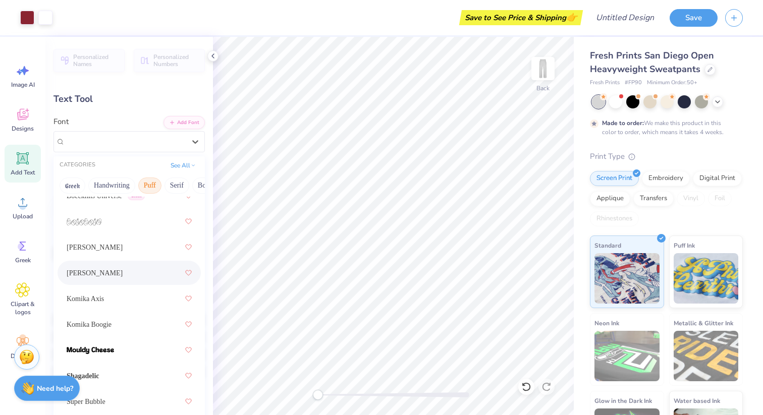
click at [152, 266] on div "[PERSON_NAME]" at bounding box center [129, 273] width 125 height 18
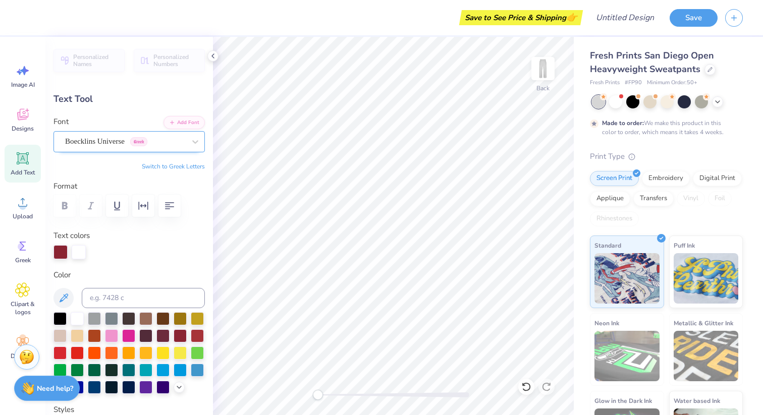
click at [173, 145] on div "Boecklins Universe Greek" at bounding box center [125, 142] width 122 height 16
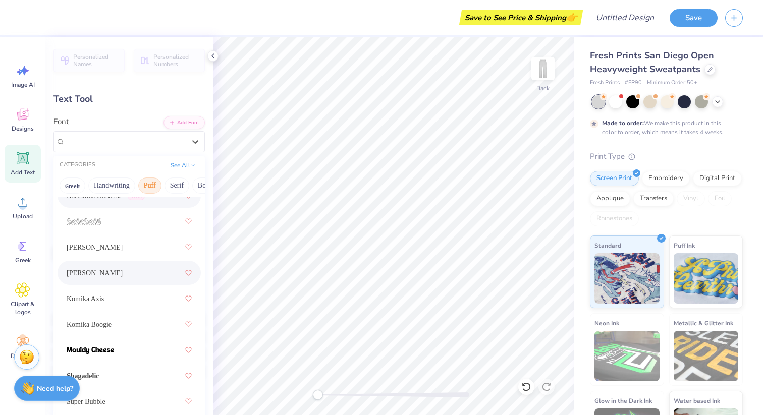
click at [139, 265] on div "[PERSON_NAME]" at bounding box center [129, 273] width 125 height 18
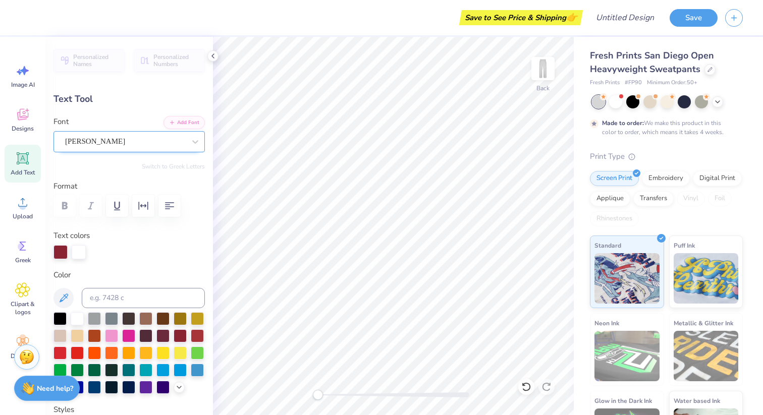
click at [168, 147] on div at bounding box center [125, 142] width 120 height 14
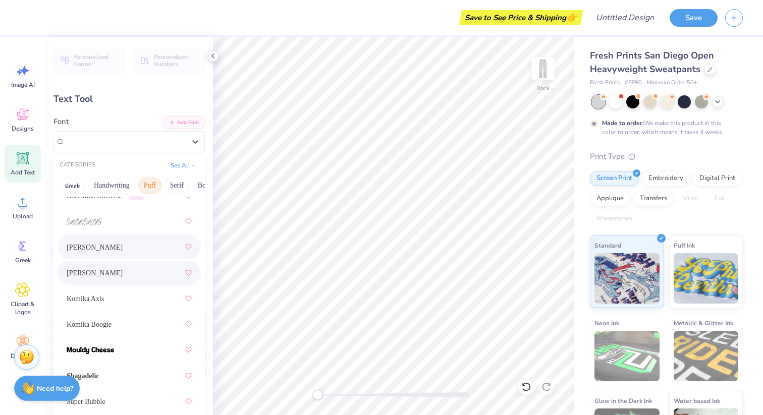
scroll to position [1, 0]
click at [138, 320] on div "Komika Boogie" at bounding box center [129, 324] width 125 height 18
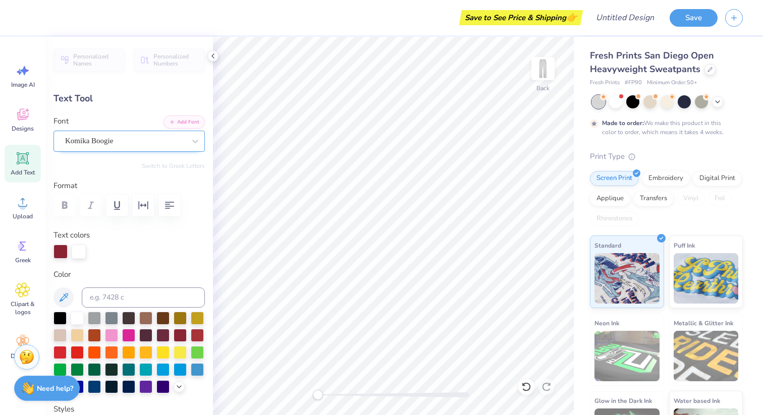
click at [160, 145] on div "Komika Boogie" at bounding box center [125, 141] width 122 height 16
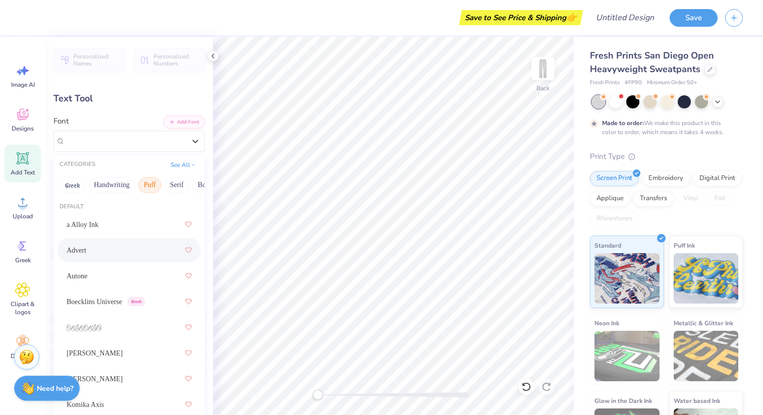
scroll to position [106, 0]
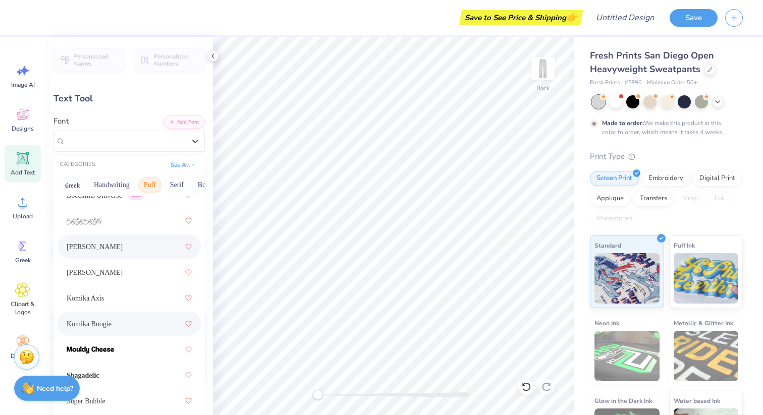
click at [152, 248] on div "[PERSON_NAME]" at bounding box center [129, 247] width 125 height 18
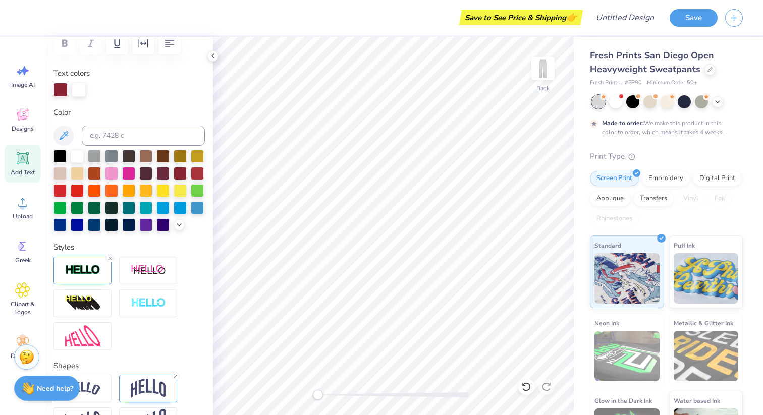
scroll to position [0, 0]
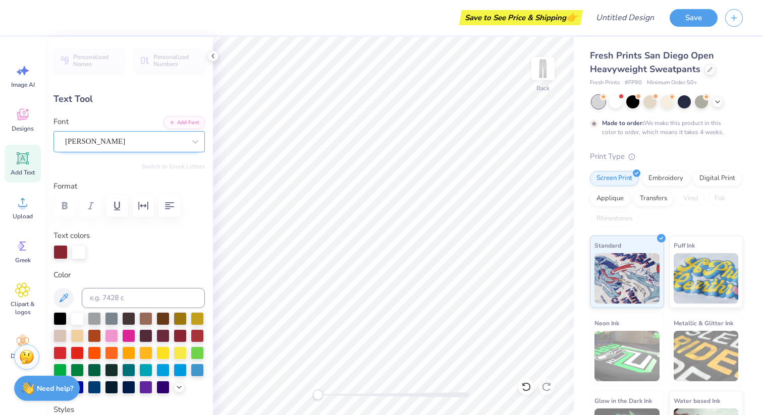
click at [142, 135] on div at bounding box center [125, 142] width 120 height 14
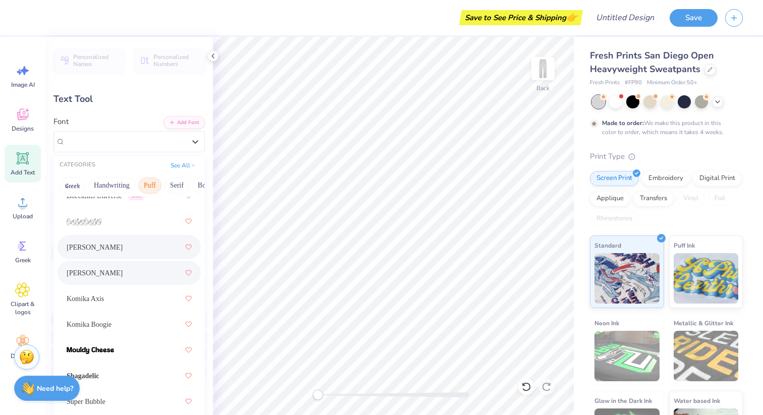
scroll to position [5, 0]
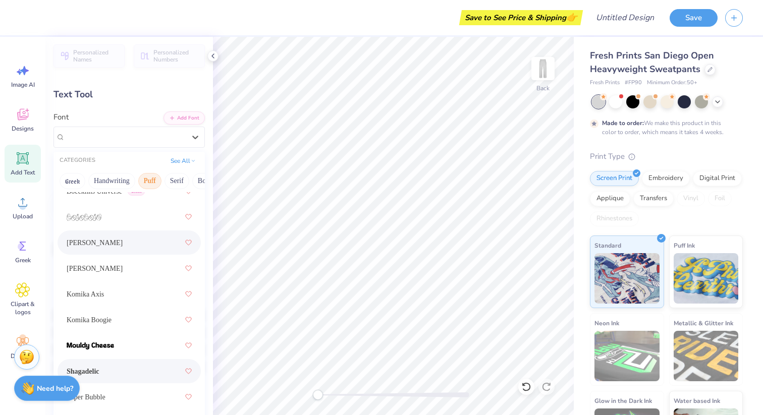
click at [128, 374] on div "Shagadelic" at bounding box center [129, 371] width 125 height 18
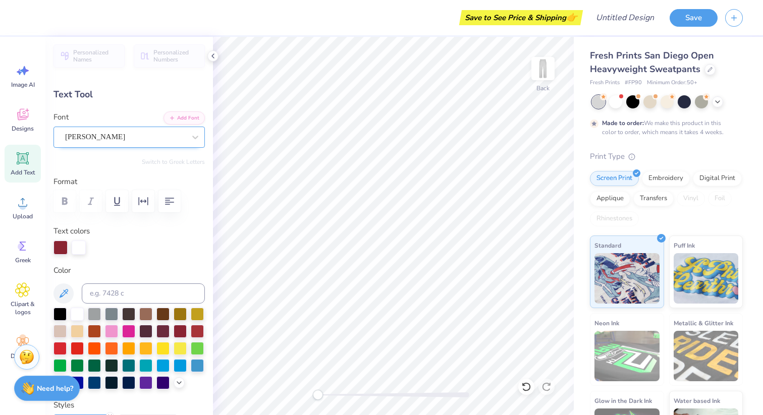
click at [159, 141] on div "[PERSON_NAME]" at bounding box center [125, 137] width 122 height 16
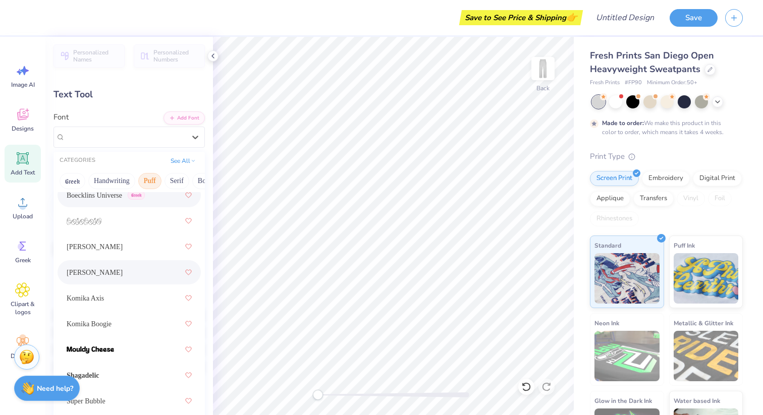
scroll to position [106, 0]
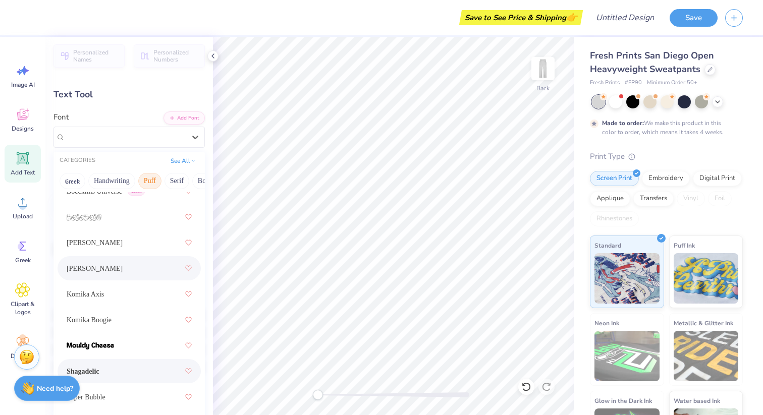
click at [149, 368] on div "Shagadelic" at bounding box center [129, 371] width 125 height 18
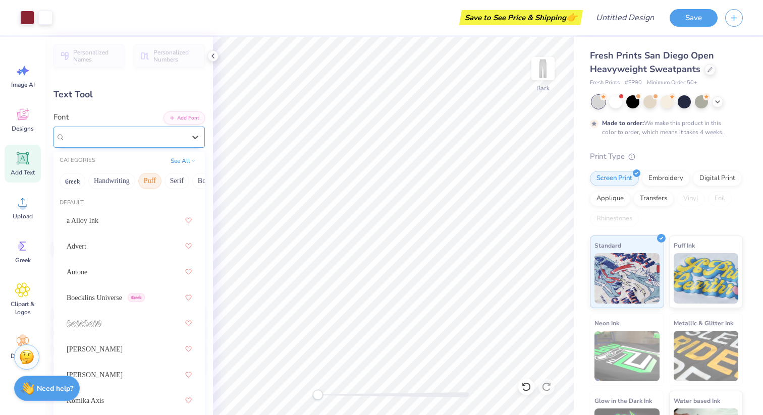
click at [151, 128] on div "Shagadelic" at bounding box center [128, 137] width 151 height 21
click at [133, 247] on div "Advert" at bounding box center [129, 246] width 125 height 18
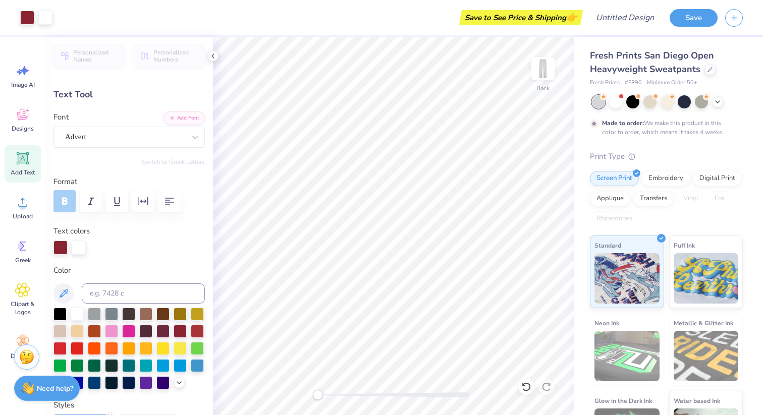
click at [163, 147] on div "Personalized Names Personalized Numbers Text Tool Add Font Font Advert Switch t…" at bounding box center [128, 226] width 167 height 378
click at [135, 141] on div "Shagadelic" at bounding box center [125, 137] width 122 height 16
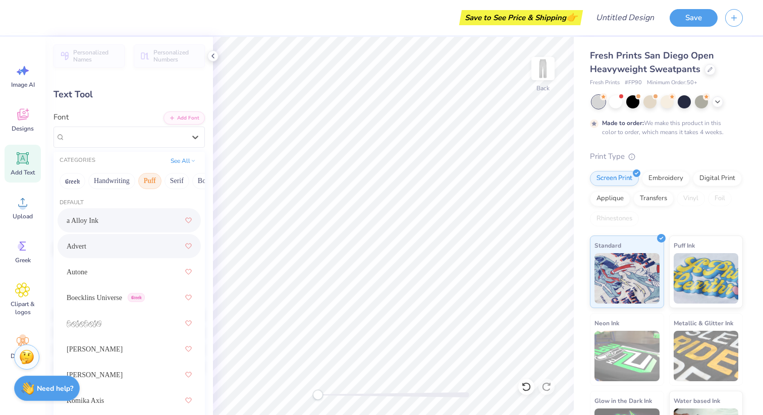
click at [128, 242] on div "Advert" at bounding box center [129, 246] width 125 height 18
click at [148, 137] on div "Advert" at bounding box center [125, 137] width 122 height 16
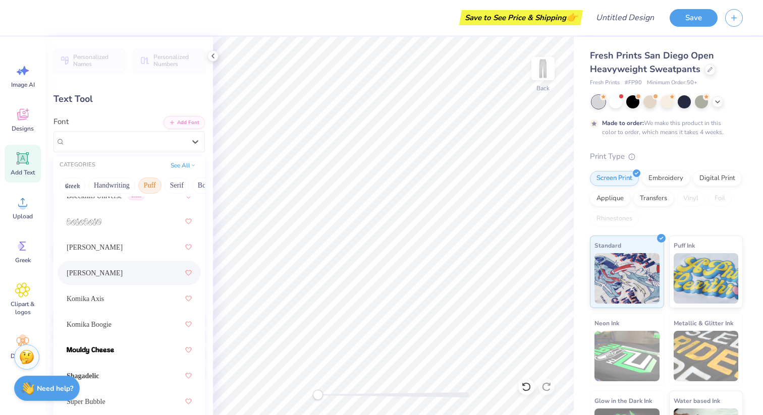
scroll to position [83, 0]
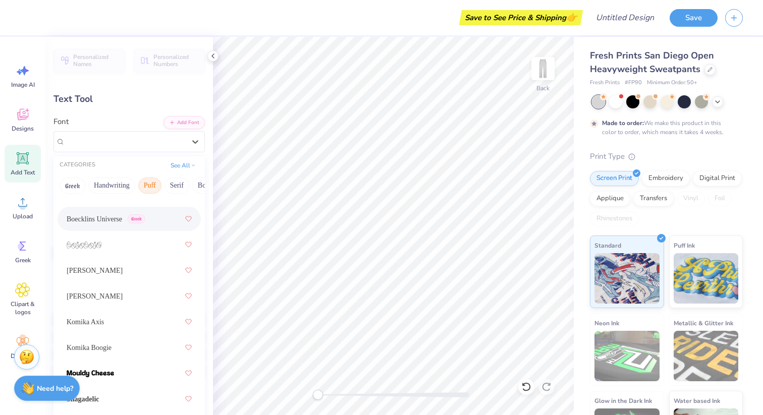
click at [118, 217] on span "Boecklins Universe" at bounding box center [94, 219] width 55 height 11
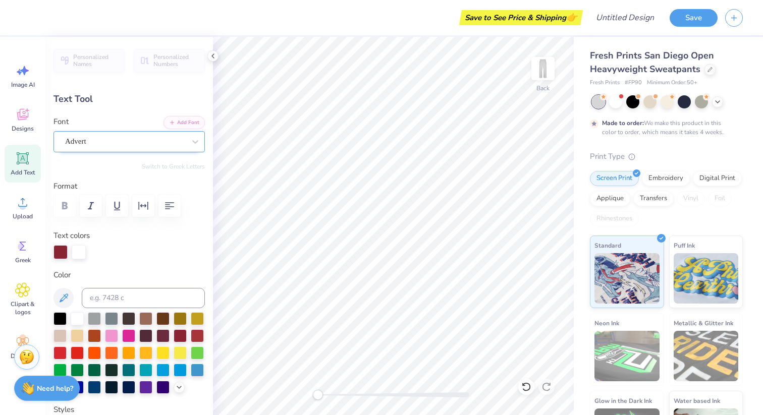
click at [164, 143] on div "Advert" at bounding box center [125, 142] width 122 height 16
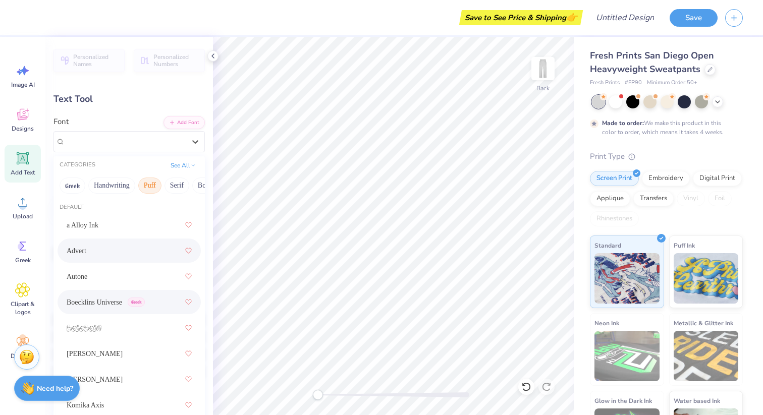
click at [122, 301] on span "Boecklins Universe" at bounding box center [94, 302] width 55 height 11
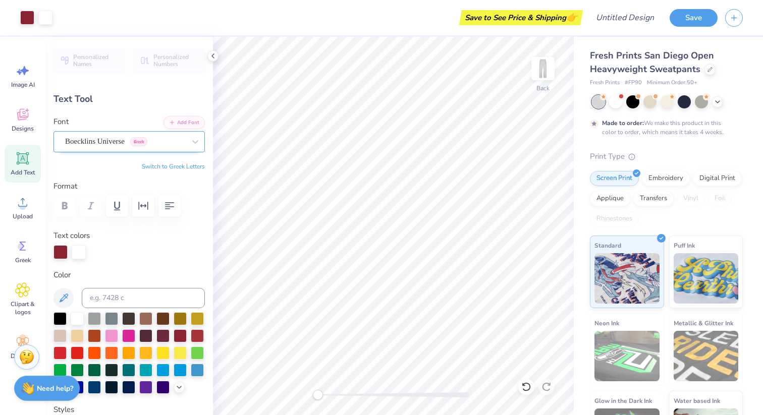
click at [131, 139] on div "Boecklins Universe Greek" at bounding box center [125, 142] width 122 height 16
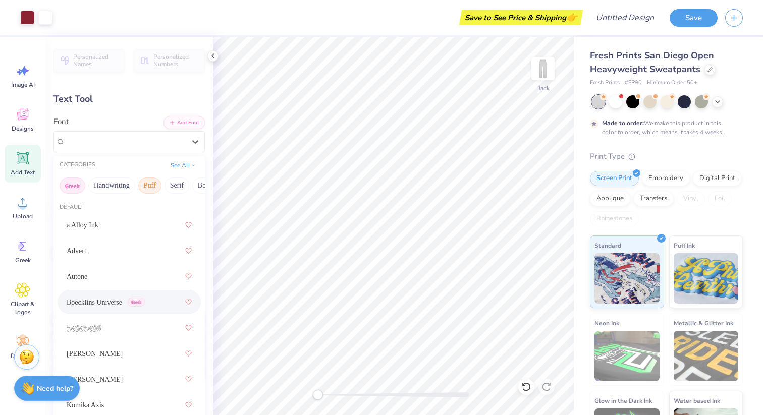
click at [68, 185] on button "Greek" at bounding box center [73, 186] width 26 height 16
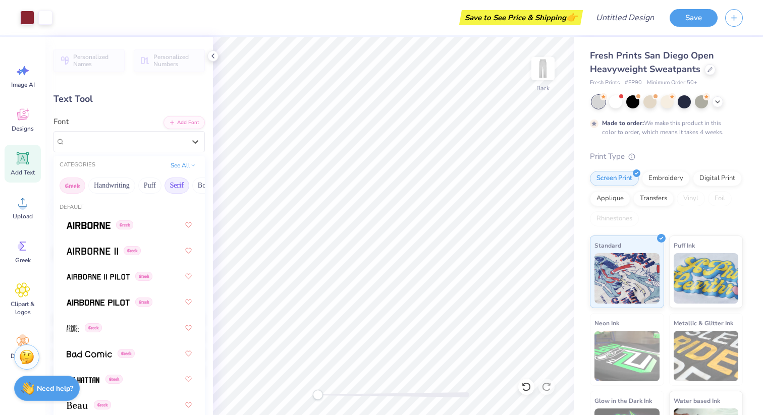
click at [189, 188] on button "Serif" at bounding box center [176, 186] width 25 height 16
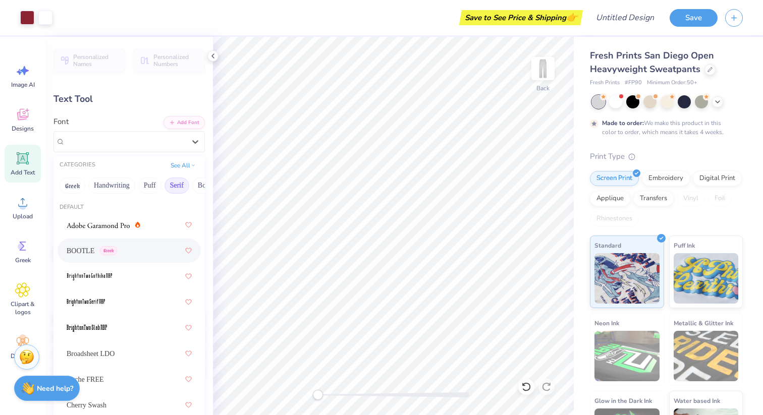
click at [139, 247] on div "BOOTLE Greek" at bounding box center [129, 251] width 125 height 18
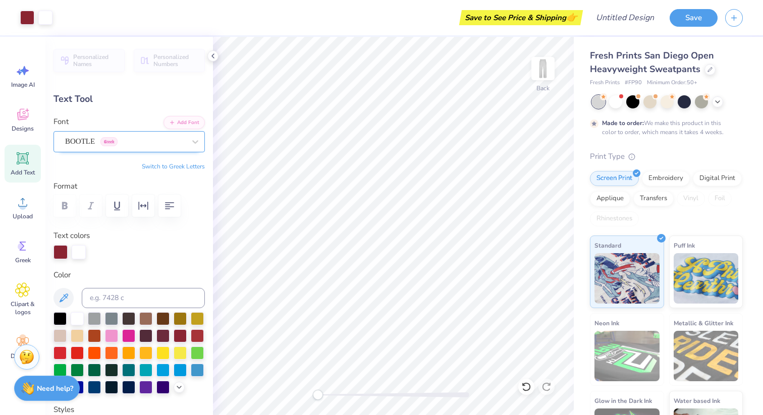
click at [167, 147] on div "BOOTLE Greek" at bounding box center [125, 142] width 122 height 16
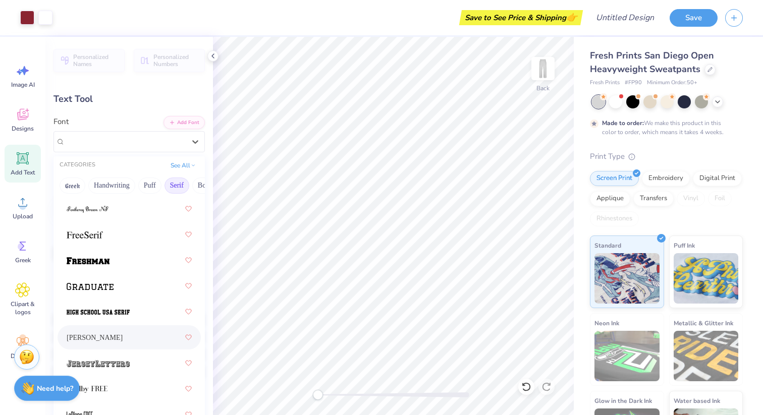
scroll to position [1186, 0]
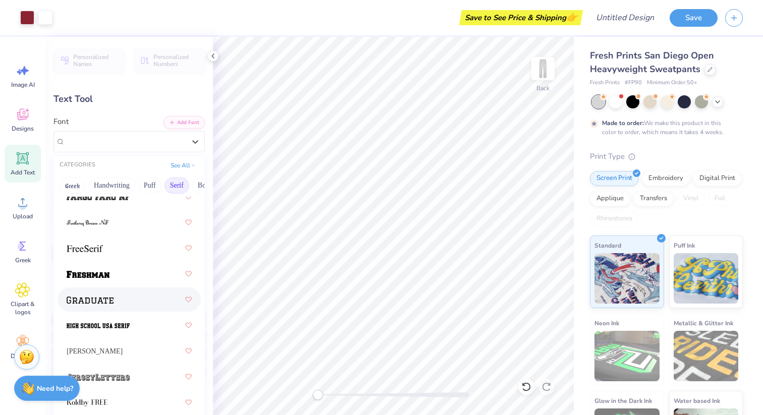
click at [139, 306] on div at bounding box center [129, 300] width 125 height 18
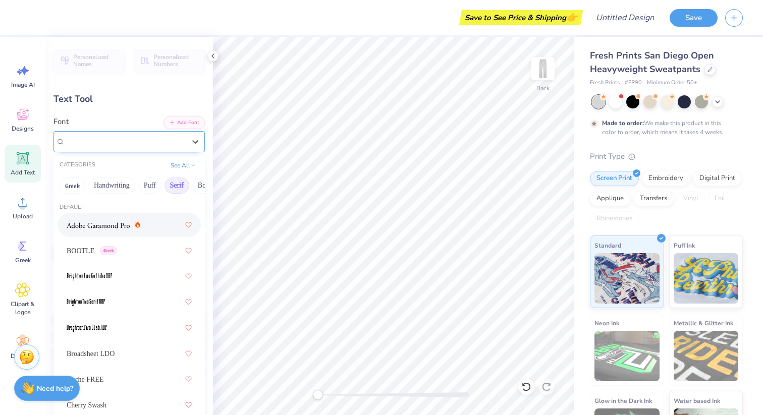
click at [126, 138] on div "Boecklins Universe Greek" at bounding box center [125, 142] width 122 height 16
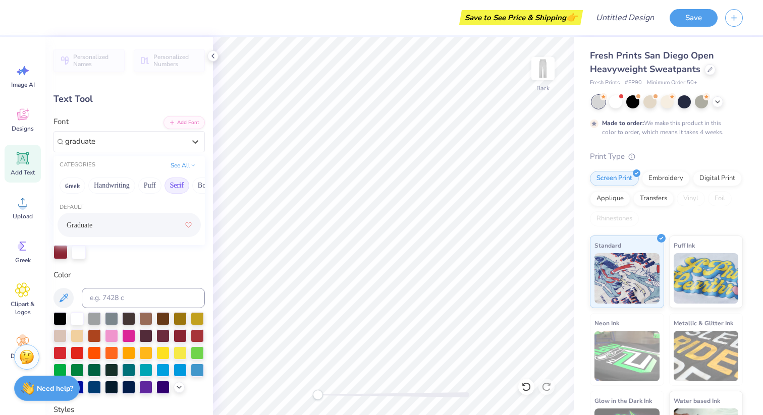
click at [92, 220] on span "Graduate" at bounding box center [80, 225] width 26 height 11
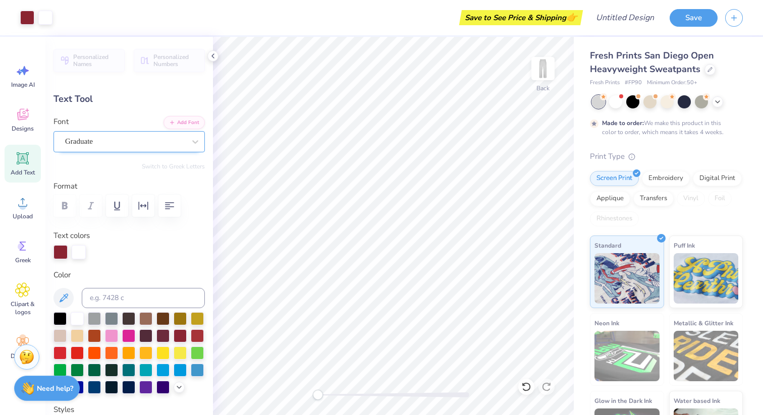
click at [141, 140] on div "Graduate" at bounding box center [125, 142] width 122 height 16
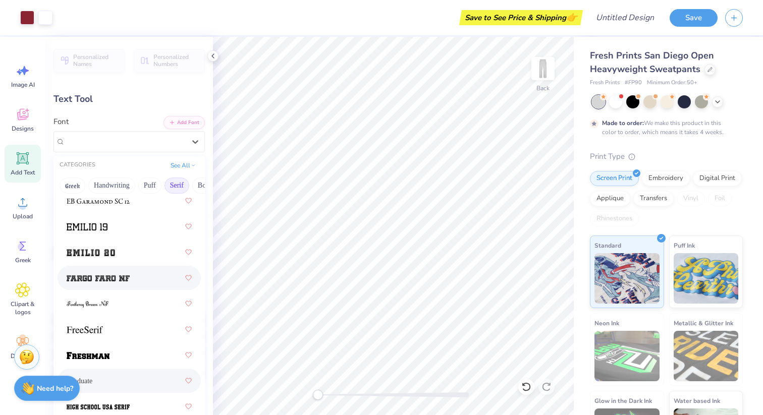
scroll to position [1112, 0]
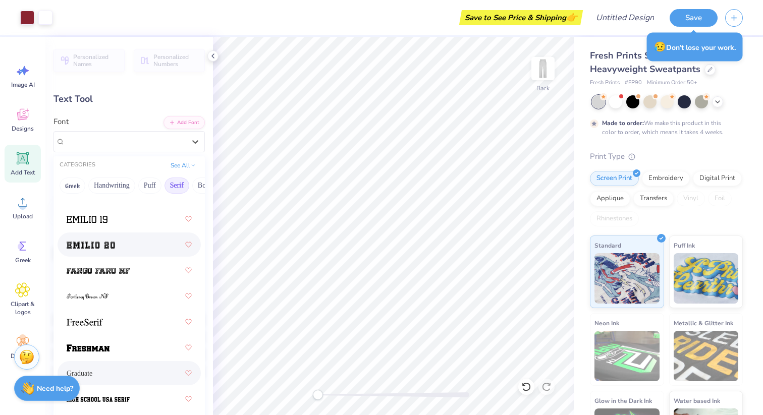
click at [122, 252] on div at bounding box center [129, 245] width 125 height 18
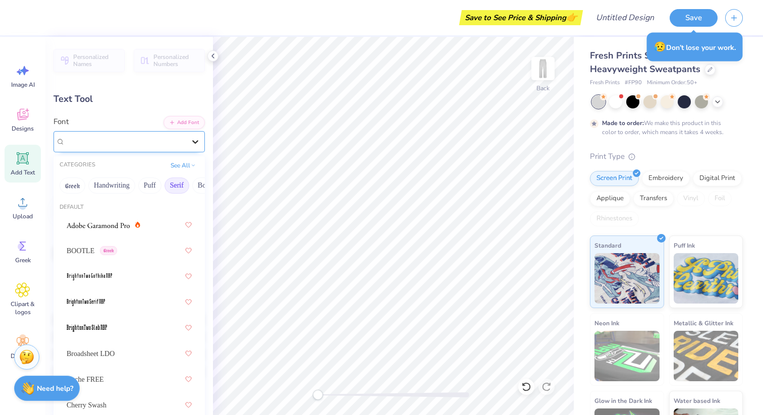
click at [195, 145] on icon at bounding box center [195, 142] width 10 height 10
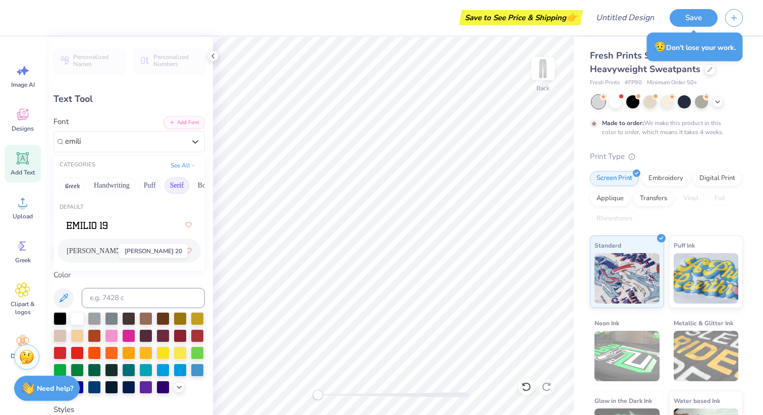
click at [107, 253] on span "[PERSON_NAME] 20" at bounding box center [99, 251] width 65 height 11
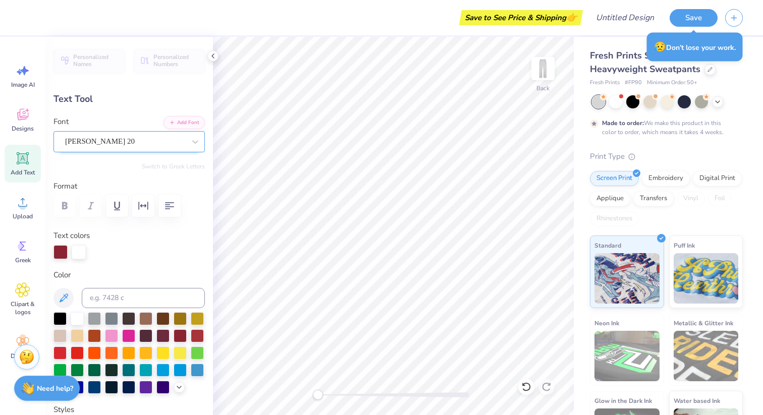
click at [175, 140] on div "[PERSON_NAME] 20" at bounding box center [125, 142] width 122 height 16
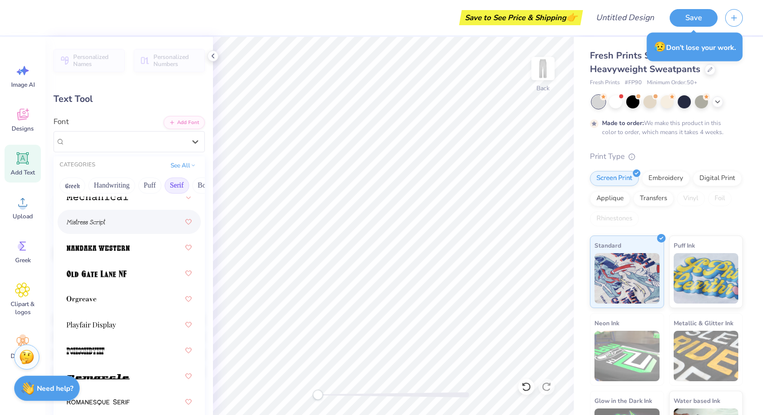
scroll to position [1753, 0]
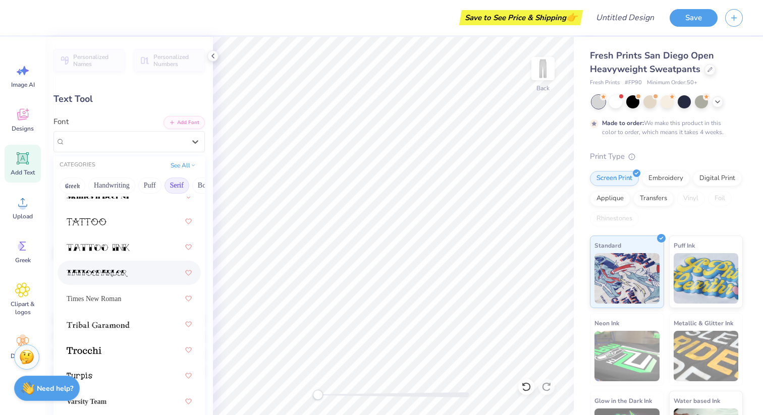
click at [139, 268] on div at bounding box center [129, 273] width 125 height 18
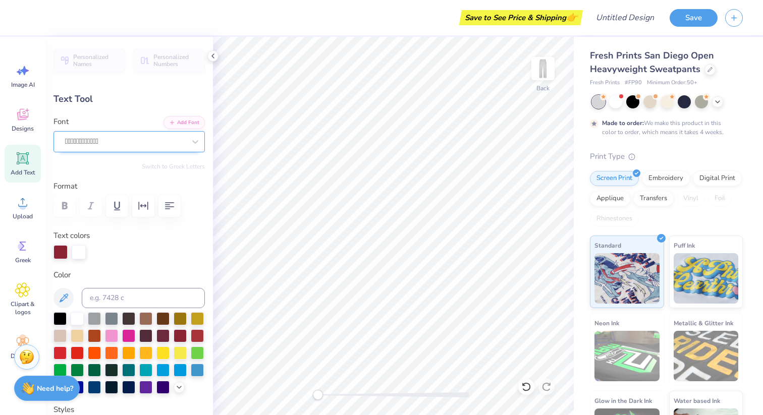
click at [124, 139] on div "" at bounding box center [125, 142] width 122 height 16
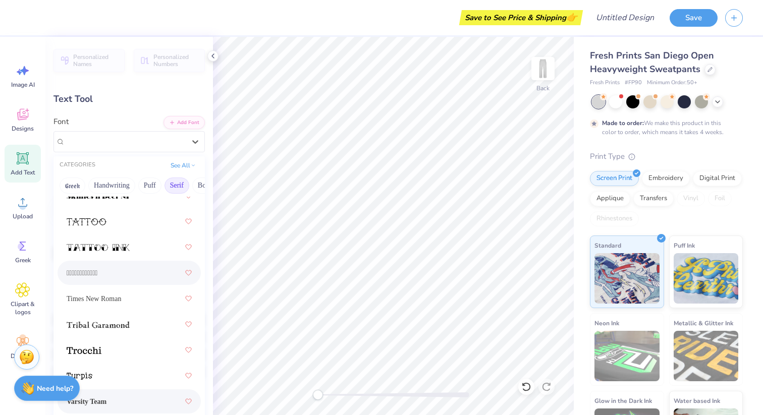
click at [106, 400] on span "Varsity Team" at bounding box center [87, 401] width 40 height 11
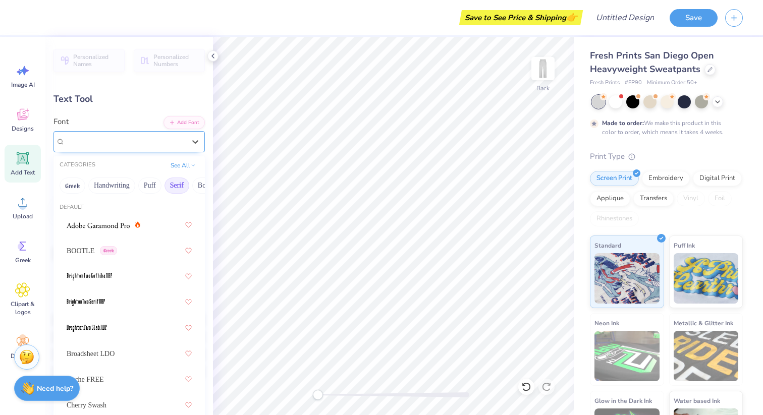
click at [175, 137] on div "[PERSON_NAME] 20" at bounding box center [125, 142] width 122 height 16
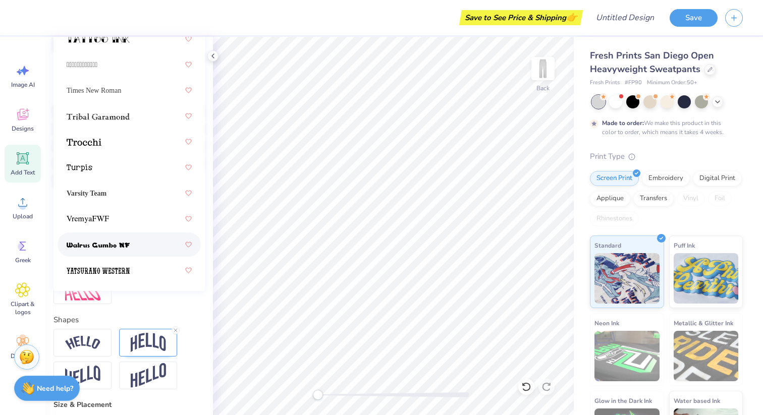
scroll to position [209, 0]
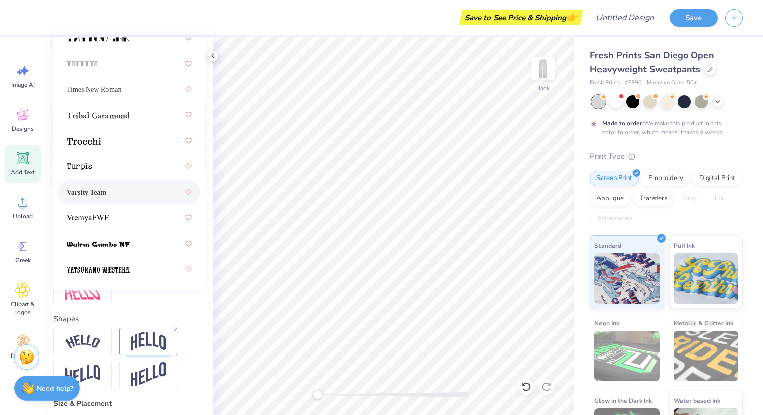
click at [127, 190] on div "Varsity Team" at bounding box center [129, 192] width 125 height 18
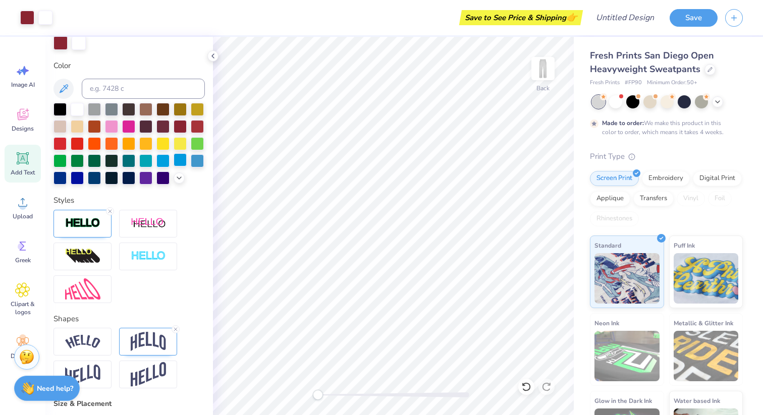
scroll to position [0, 0]
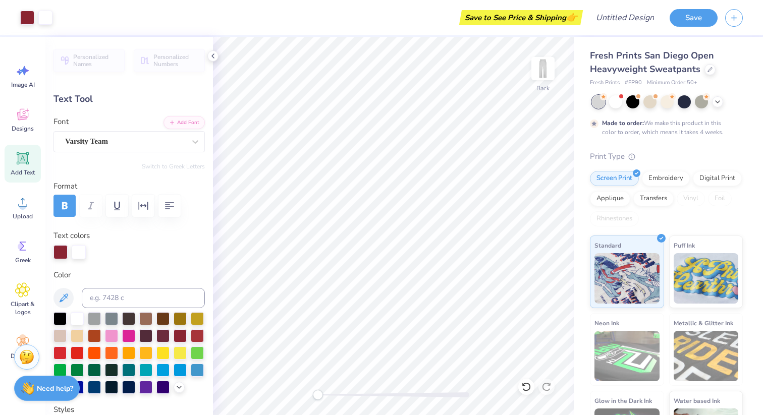
click at [162, 155] on div "Personalized Names Personalized Numbers Text Tool Add Font Font Varsity Team Sw…" at bounding box center [128, 226] width 167 height 378
click at [160, 142] on div "Varsity Team" at bounding box center [125, 142] width 122 height 16
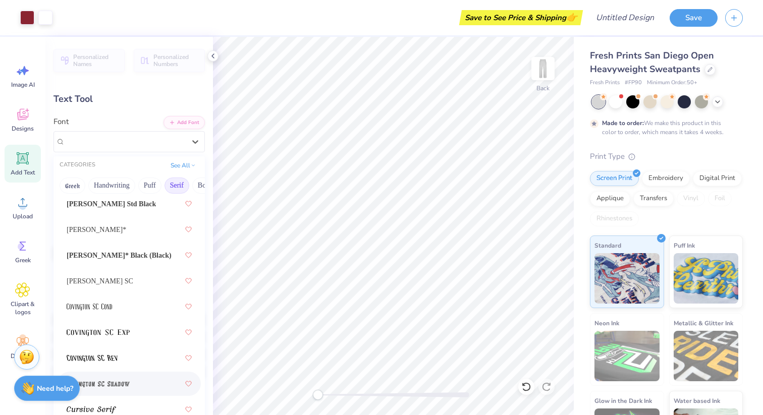
scroll to position [626, 0]
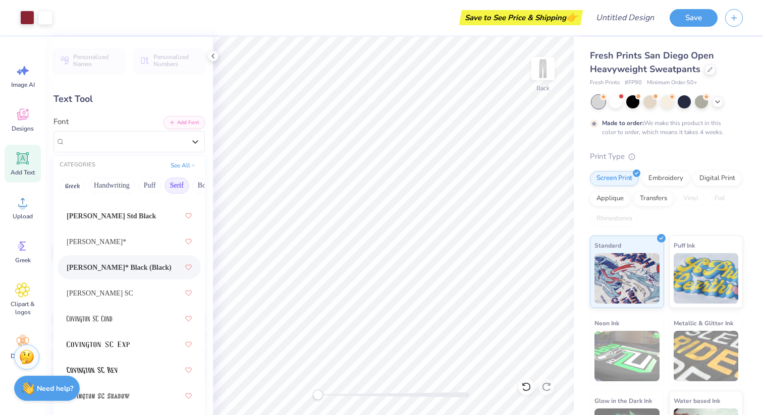
click at [133, 269] on span "[PERSON_NAME]* Black (Black)" at bounding box center [119, 267] width 105 height 11
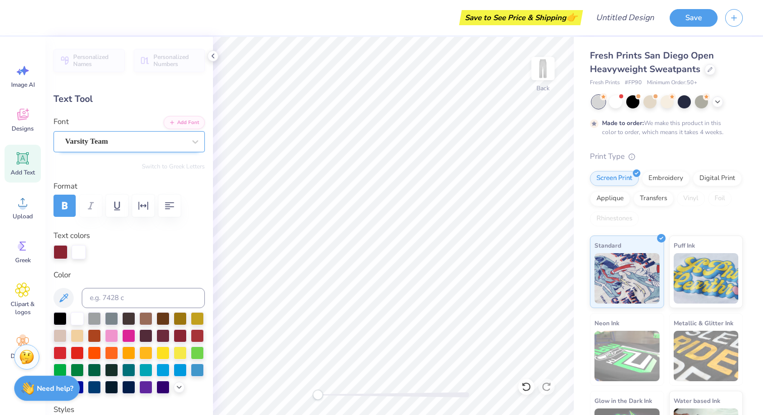
click at [182, 139] on div "Varsity Team" at bounding box center [125, 142] width 122 height 16
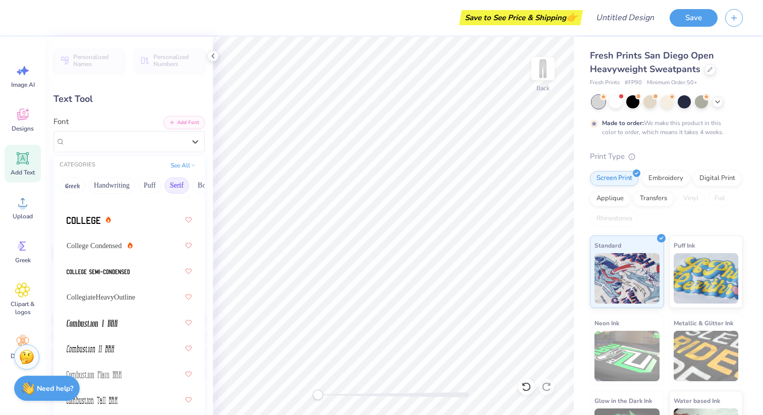
scroll to position [392, 0]
click at [150, 292] on div "CollegiateHeavyOutline" at bounding box center [129, 295] width 125 height 18
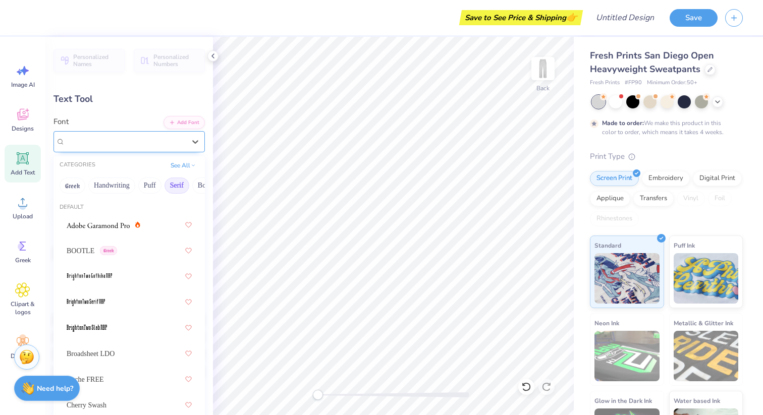
click at [156, 141] on div "CollegiateHeavyOutline" at bounding box center [125, 142] width 122 height 16
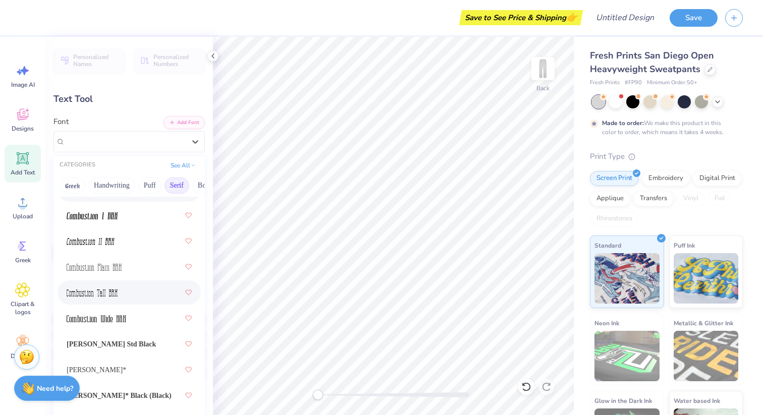
scroll to position [499, 0]
click at [134, 343] on div "[PERSON_NAME] Std Black" at bounding box center [129, 343] width 125 height 18
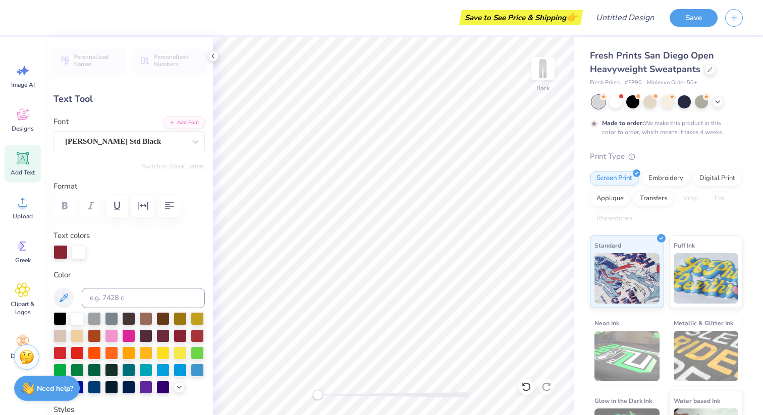
click at [147, 129] on div "Font [PERSON_NAME] Std Black" at bounding box center [128, 134] width 151 height 36
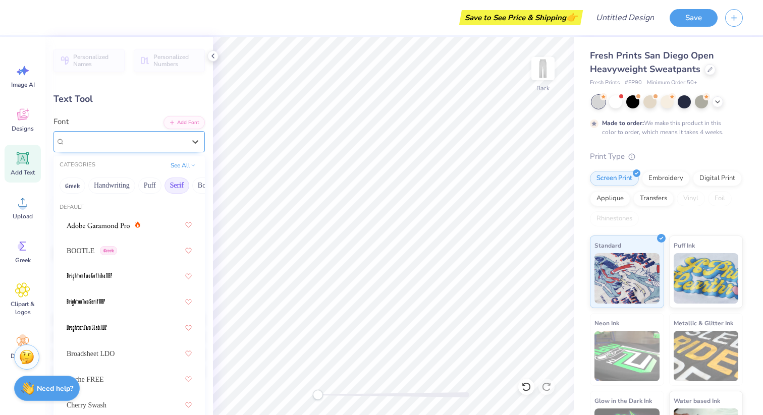
click at [147, 135] on div at bounding box center [125, 142] width 120 height 14
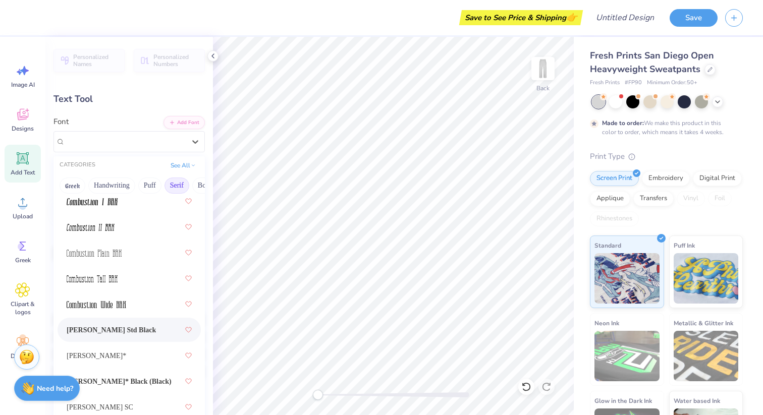
scroll to position [535, 0]
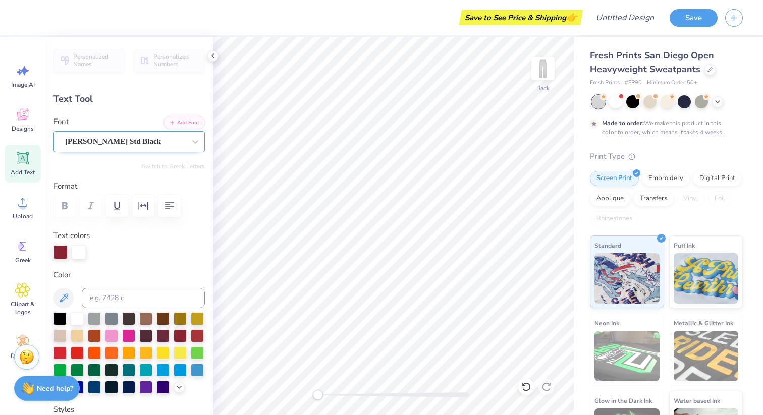
click at [144, 135] on div at bounding box center [125, 142] width 120 height 14
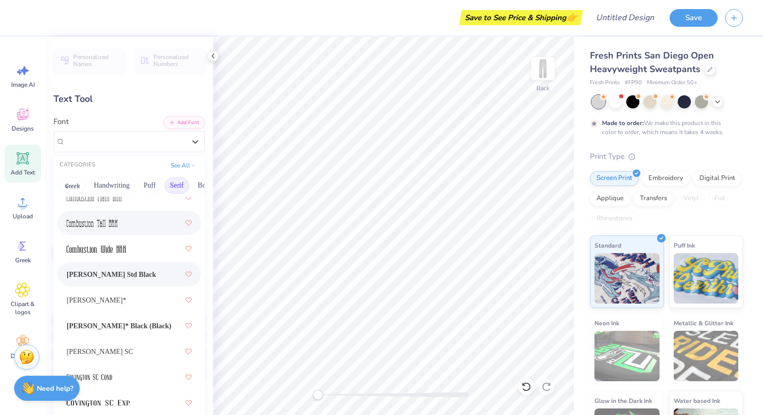
scroll to position [571, 0]
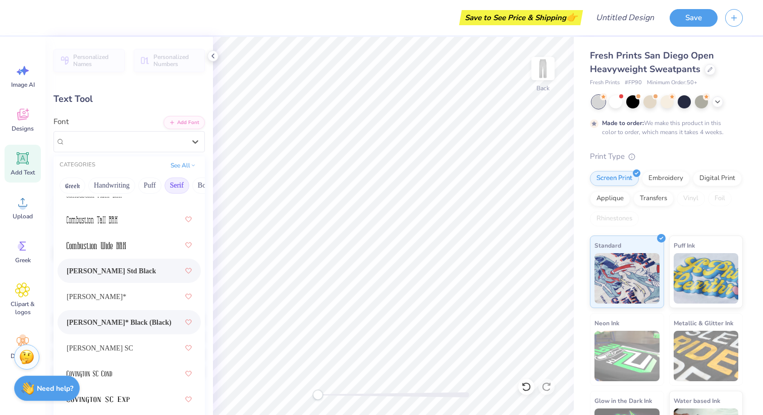
click at [141, 322] on span "[PERSON_NAME]* Black (Black)" at bounding box center [119, 322] width 105 height 11
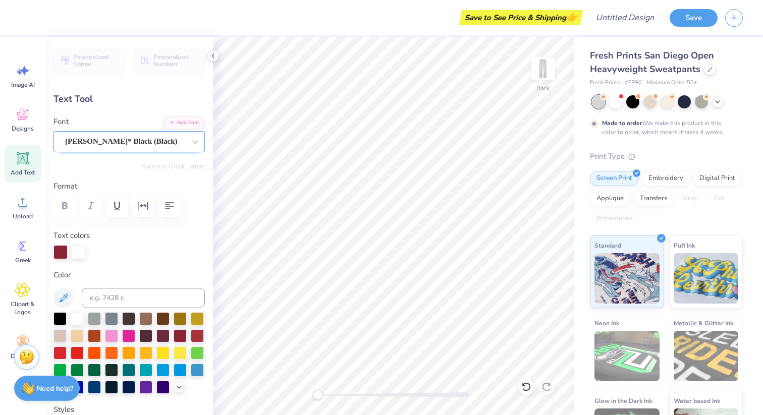
click at [175, 139] on div "[PERSON_NAME]* Black (Black)" at bounding box center [125, 142] width 122 height 16
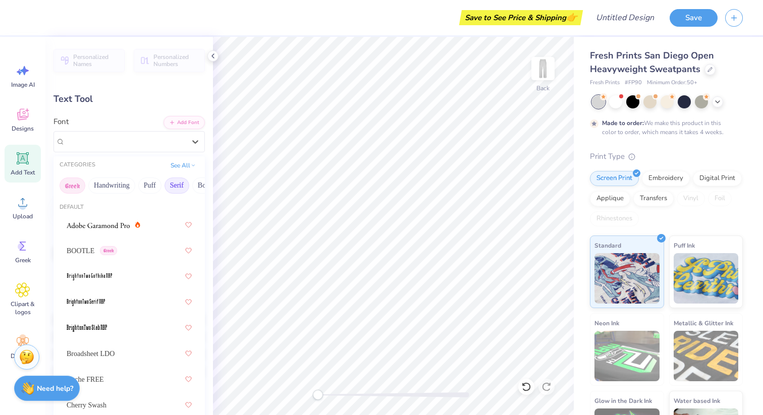
click at [72, 191] on button "Greek" at bounding box center [73, 186] width 26 height 16
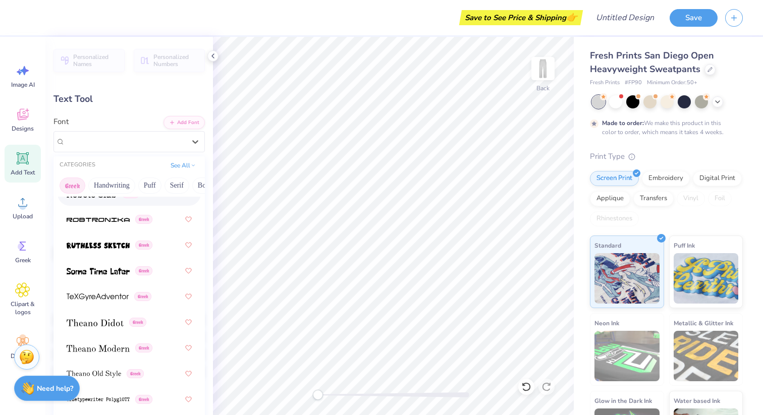
click at [115, 176] on div "Greek Handwriting Puff Serif Bold Calligraphy Retro Sans Serif Minimal Fantasy …" at bounding box center [128, 186] width 151 height 22
click at [116, 185] on button "Handwriting" at bounding box center [111, 186] width 47 height 16
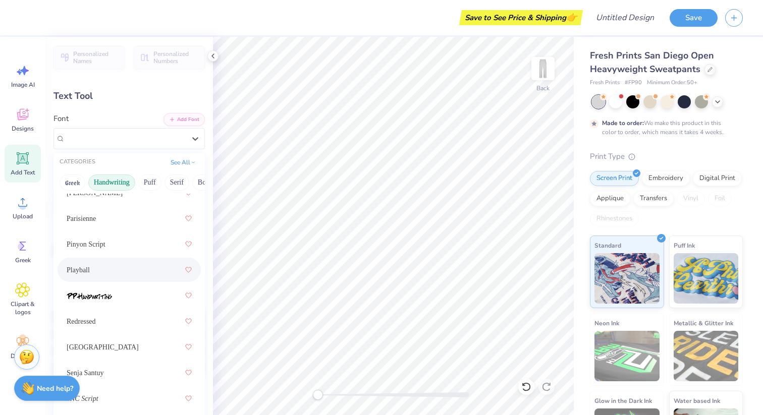
scroll to position [5, 0]
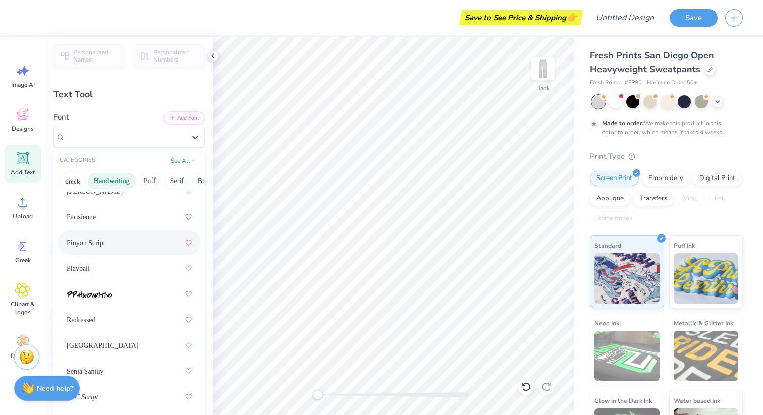
click at [109, 243] on div "Pinyon Script" at bounding box center [129, 243] width 125 height 18
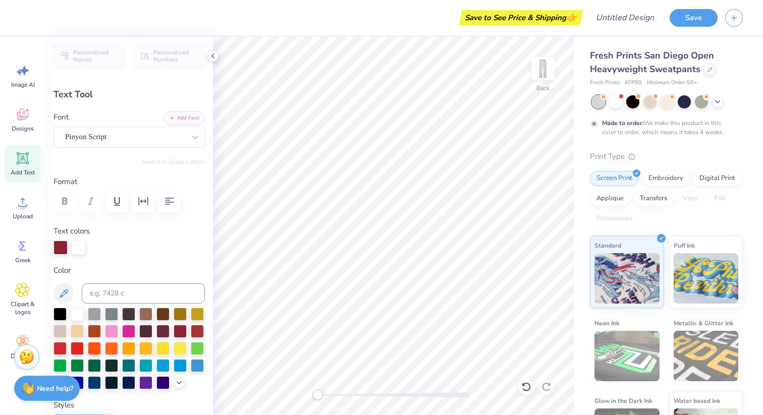
click at [110, 279] on div "Color" at bounding box center [128, 327] width 151 height 125
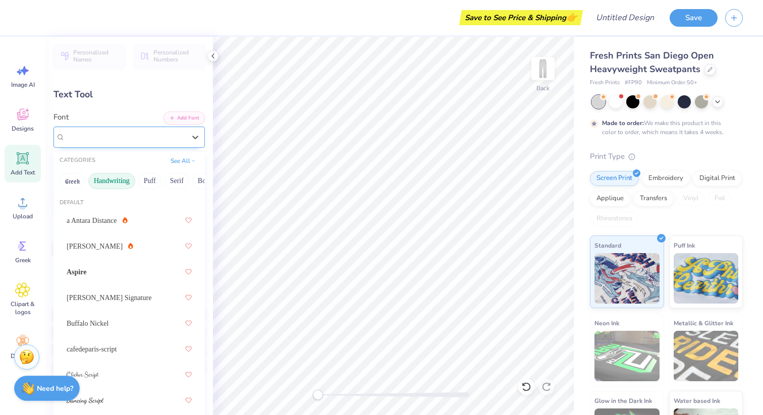
click at [98, 140] on div "Pinyon Script" at bounding box center [125, 137] width 122 height 16
click at [104, 227] on div "a Antara Distance" at bounding box center [129, 220] width 125 height 18
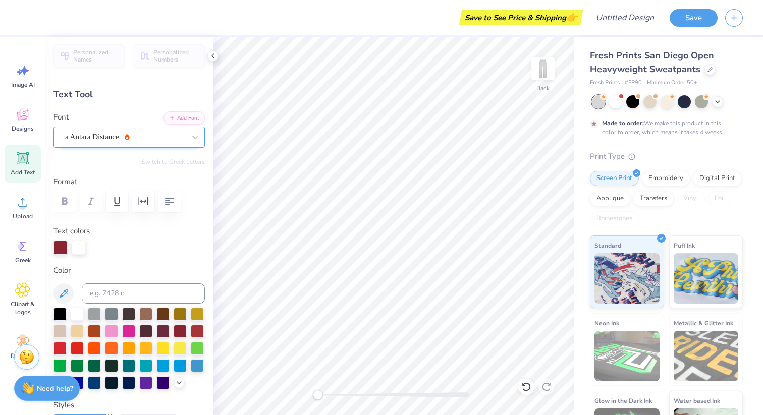
click at [97, 131] on div at bounding box center [125, 137] width 120 height 14
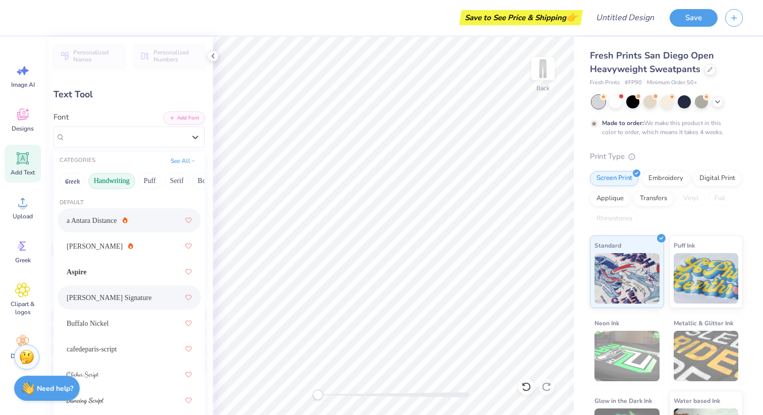
scroll to position [441, 0]
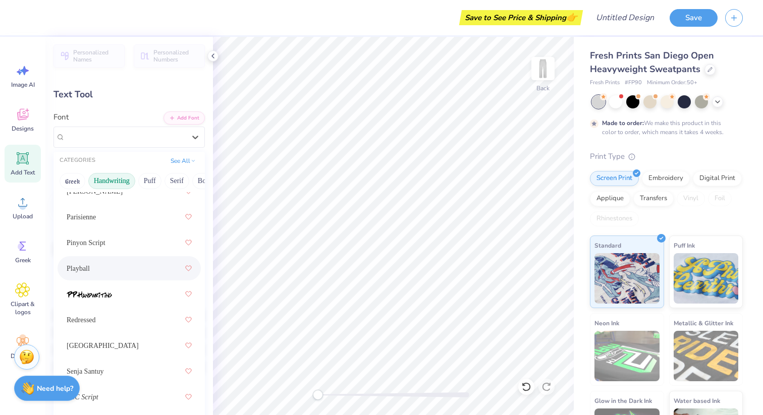
click at [101, 272] on div "Playball" at bounding box center [129, 268] width 125 height 18
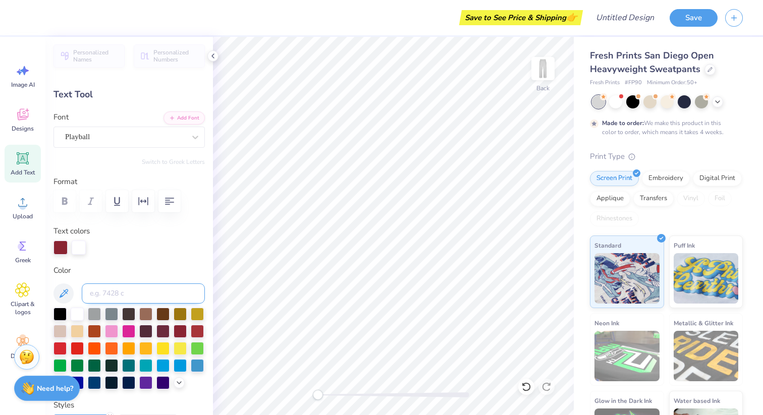
click at [106, 295] on input at bounding box center [143, 293] width 123 height 20
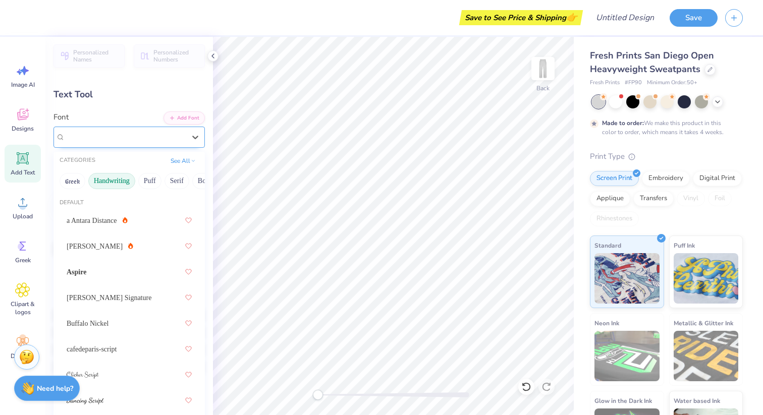
click at [111, 138] on div "Playball" at bounding box center [125, 137] width 122 height 16
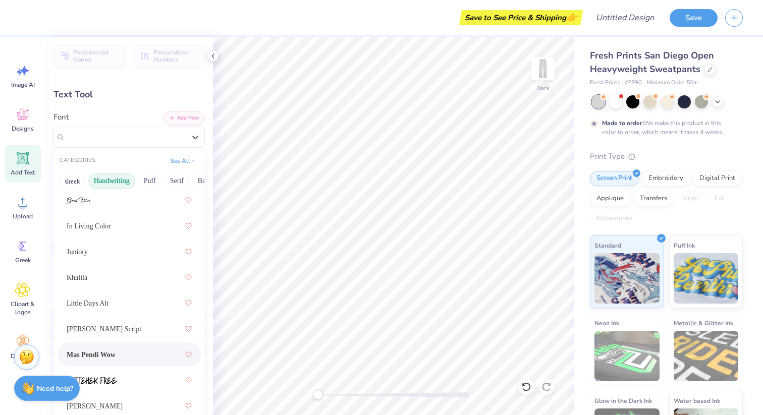
scroll to position [227, 0]
click at [120, 326] on span "[PERSON_NAME] Script" at bounding box center [104, 327] width 75 height 11
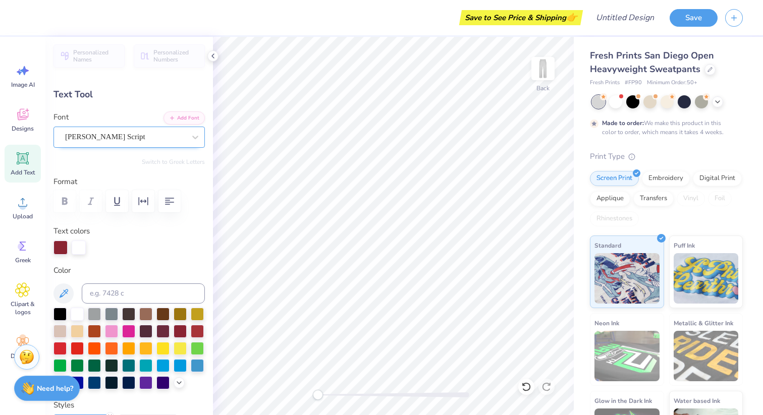
click at [109, 136] on div "[PERSON_NAME] Script" at bounding box center [125, 137] width 122 height 16
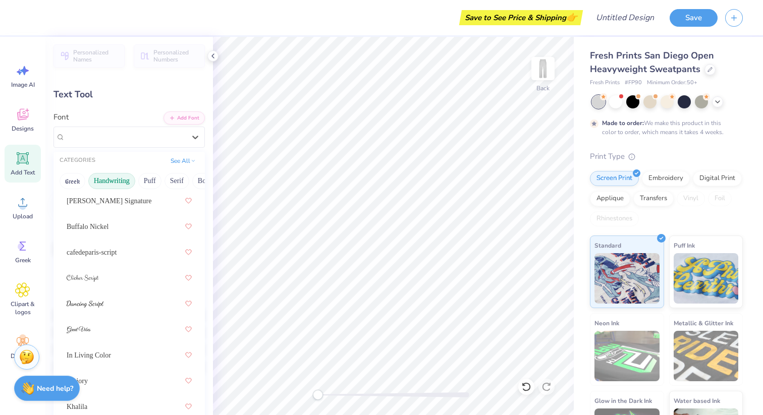
scroll to position [103, 0]
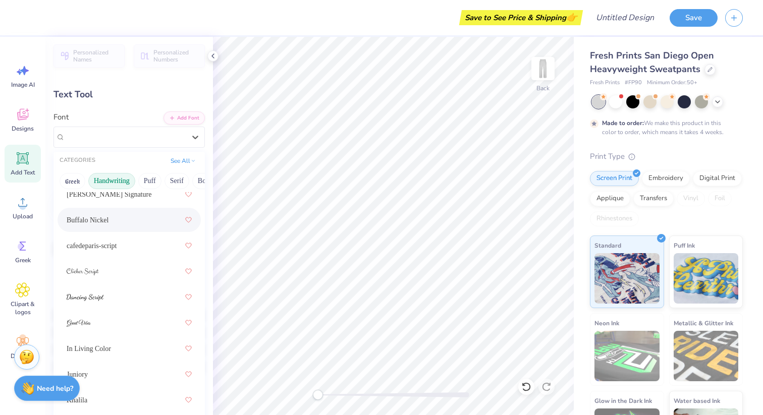
click at [108, 223] on span "Buffalo Nickel" at bounding box center [88, 220] width 42 height 11
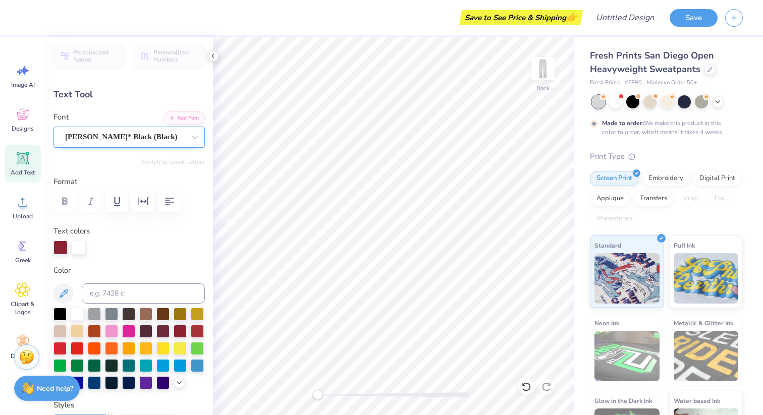
click at [164, 138] on div "[PERSON_NAME]* Black (Black)" at bounding box center [125, 137] width 122 height 16
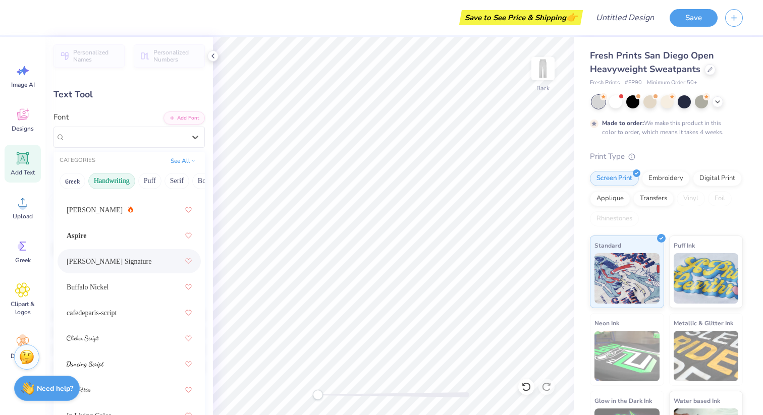
scroll to position [35, 0]
click at [130, 292] on div "Buffalo Nickel" at bounding box center [129, 288] width 125 height 18
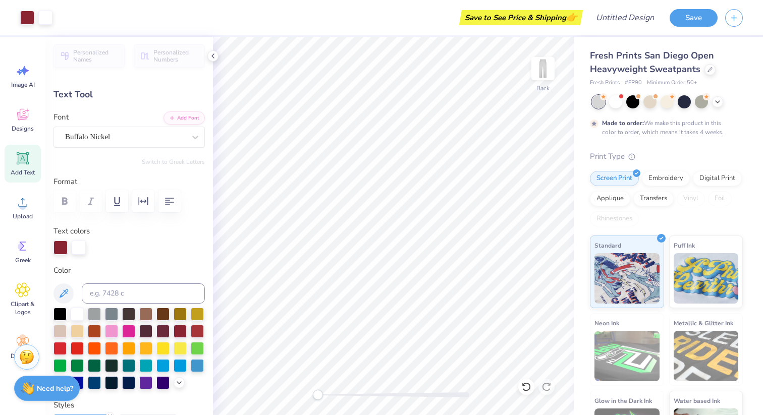
click at [174, 126] on div "Font Buffalo Nickel" at bounding box center [128, 129] width 151 height 36
click at [167, 137] on div "Buffalo Nickel" at bounding box center [125, 137] width 122 height 16
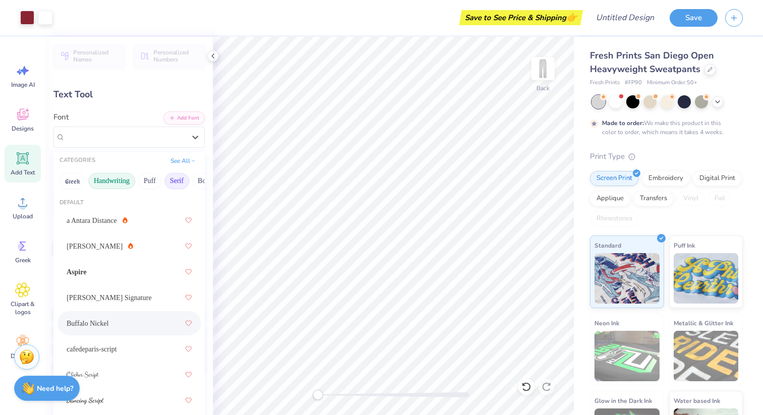
click at [180, 186] on button "Serif" at bounding box center [176, 181] width 25 height 16
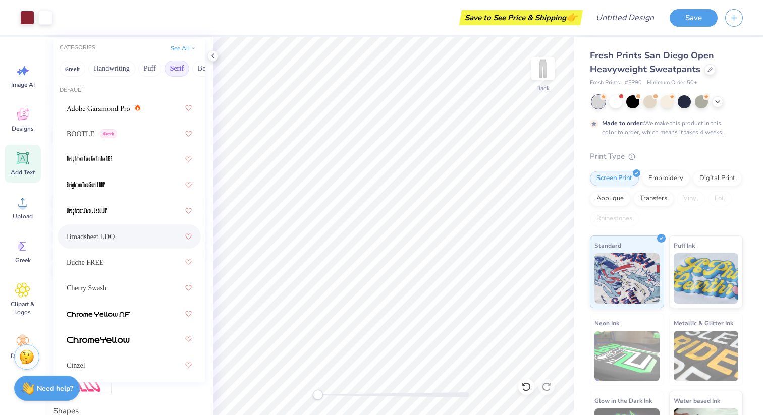
scroll to position [116, 0]
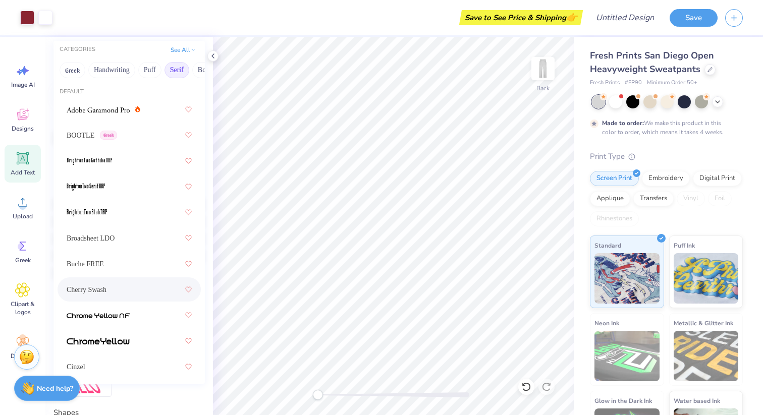
click at [123, 292] on div "Cherry Swash" at bounding box center [129, 289] width 125 height 18
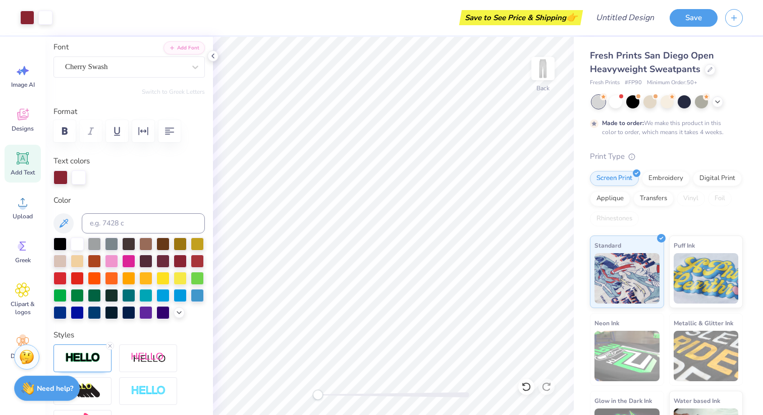
scroll to position [0, 0]
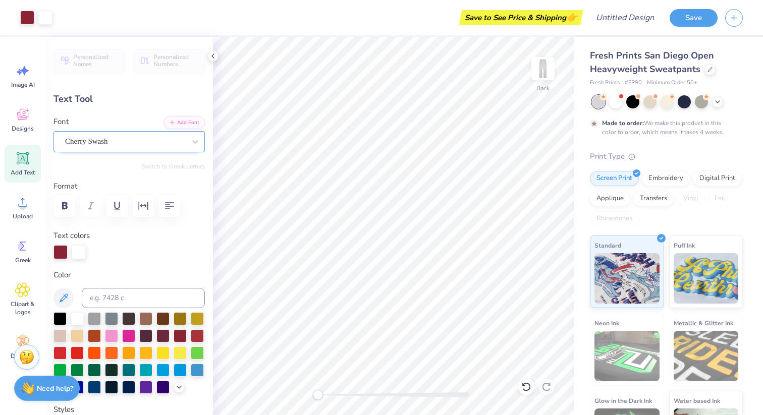
click at [137, 137] on div "Cherry Swash" at bounding box center [125, 142] width 122 height 16
click at [115, 140] on div "Buffalo Nickel" at bounding box center [125, 142] width 122 height 16
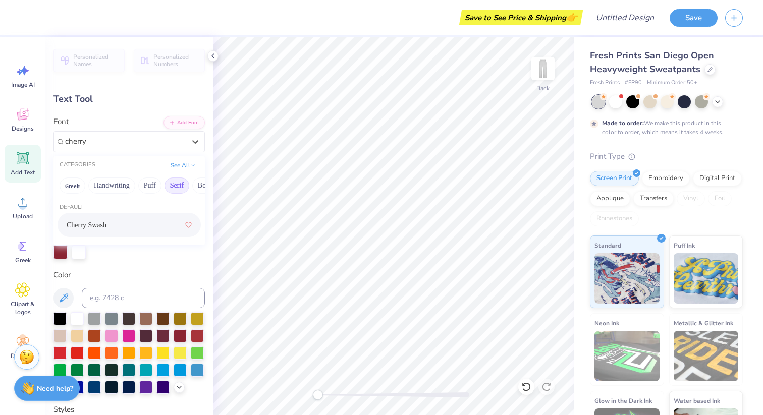
click at [129, 215] on div "Cherry Swash" at bounding box center [129, 225] width 143 height 24
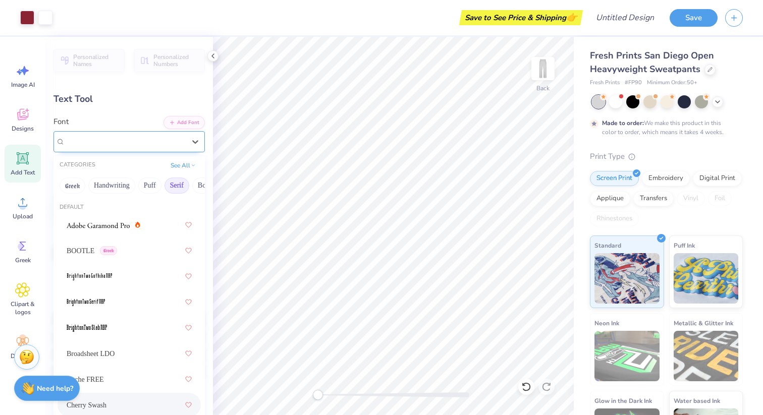
click at [86, 141] on div "Cherry Swash" at bounding box center [125, 142] width 122 height 16
click at [116, 258] on div "BOOTLE Greek" at bounding box center [129, 251] width 125 height 18
click at [134, 143] on div "BOOTLE Greek" at bounding box center [125, 142] width 122 height 16
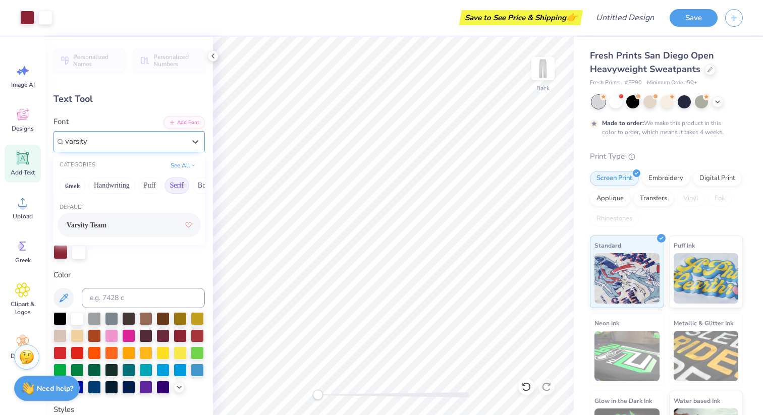
click at [135, 226] on div "Varsity Team" at bounding box center [129, 225] width 125 height 18
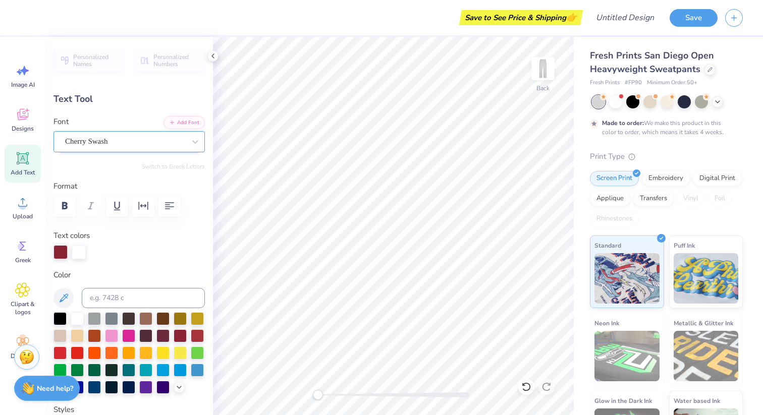
click at [134, 144] on div "Cherry Swash" at bounding box center [125, 142] width 122 height 16
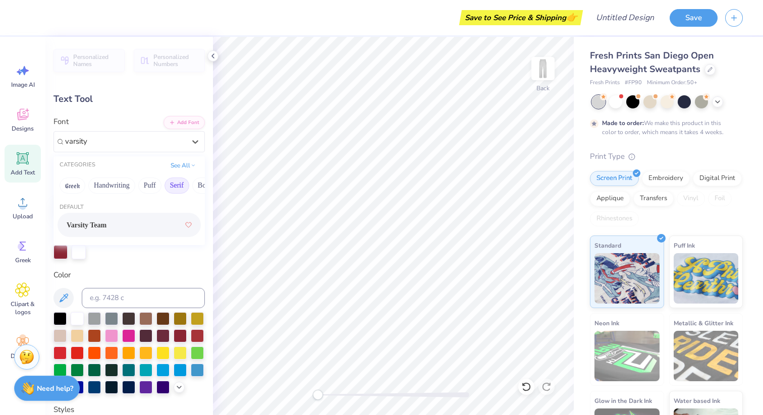
click at [104, 222] on span "Varsity Team" at bounding box center [87, 225] width 40 height 11
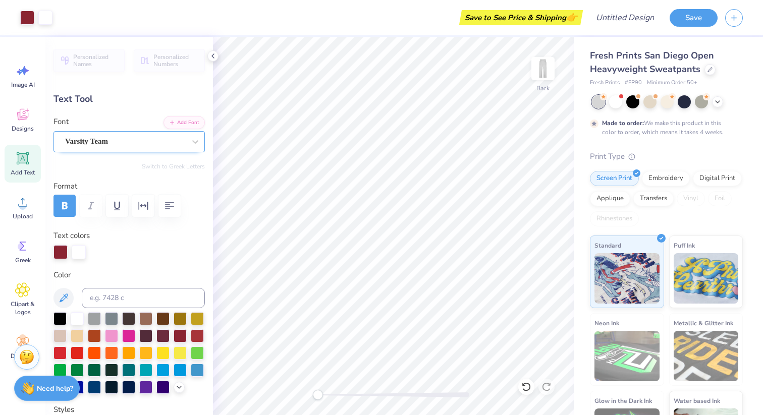
click at [114, 145] on div "Varsity Team" at bounding box center [125, 142] width 122 height 16
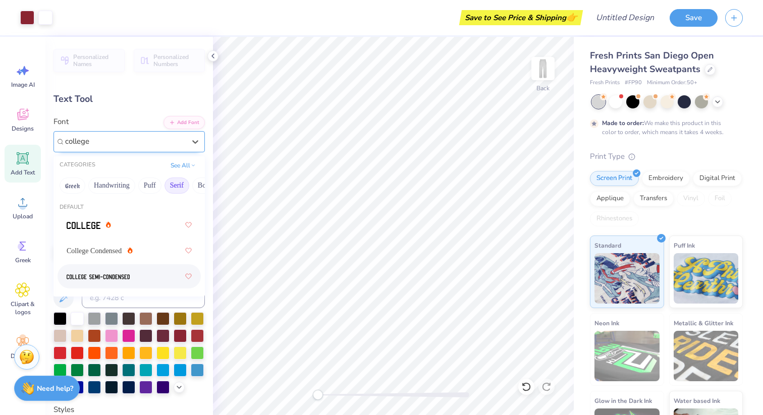
click at [104, 269] on div at bounding box center [129, 276] width 125 height 18
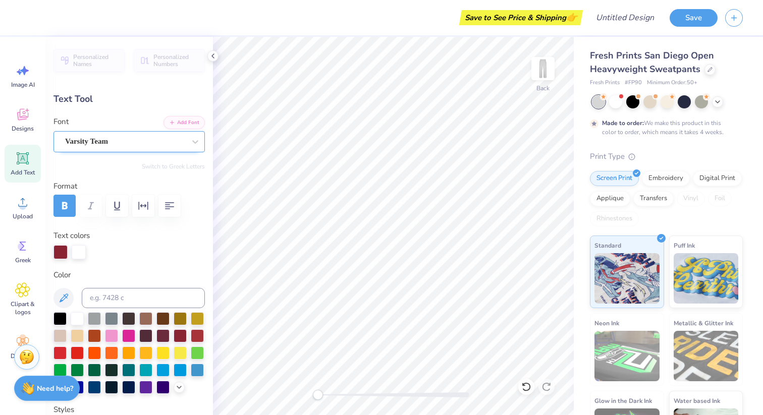
click at [127, 132] on div "Varsity Team" at bounding box center [128, 141] width 151 height 21
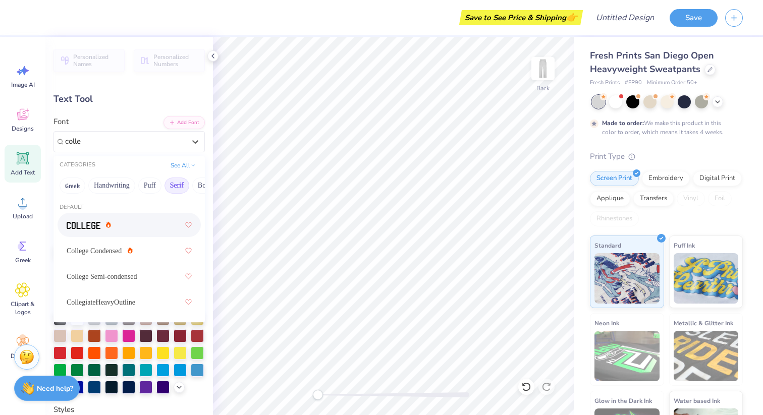
click at [107, 225] on icon at bounding box center [108, 225] width 5 height 6
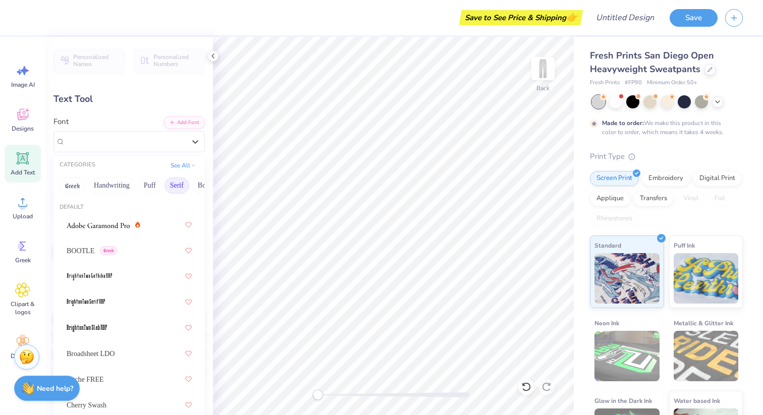
click at [140, 136] on div "College Semi-condensed" at bounding box center [125, 142] width 122 height 16
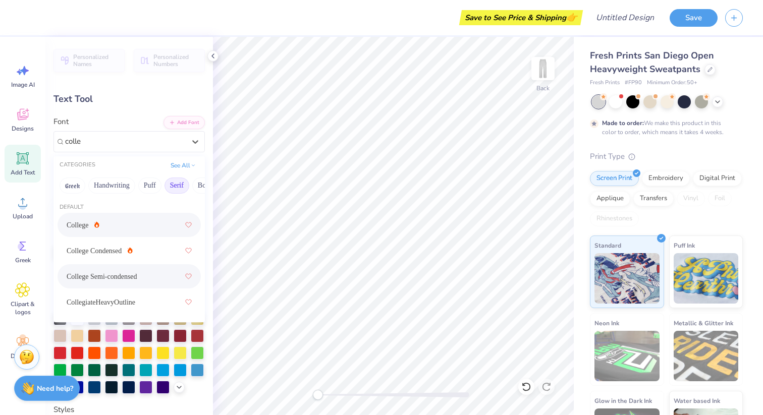
click at [113, 232] on div "College" at bounding box center [129, 225] width 125 height 18
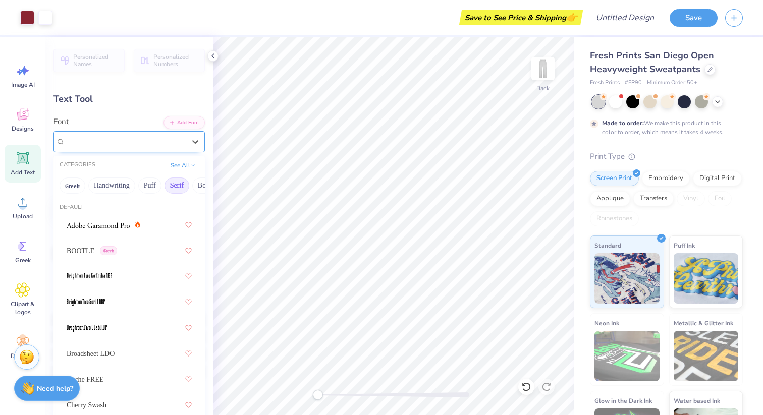
click at [138, 141] on div "College" at bounding box center [125, 142] width 122 height 16
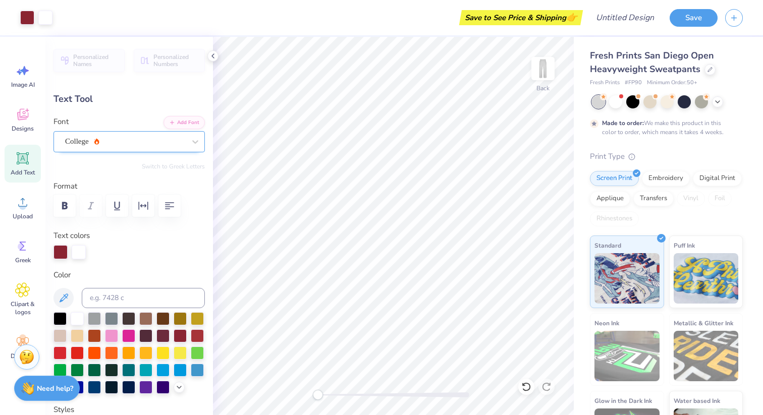
click at [117, 145] on div "College" at bounding box center [125, 142] width 122 height 16
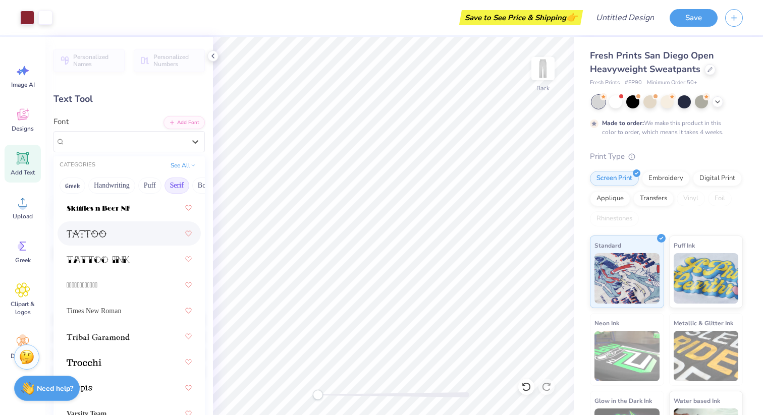
scroll to position [1719, 0]
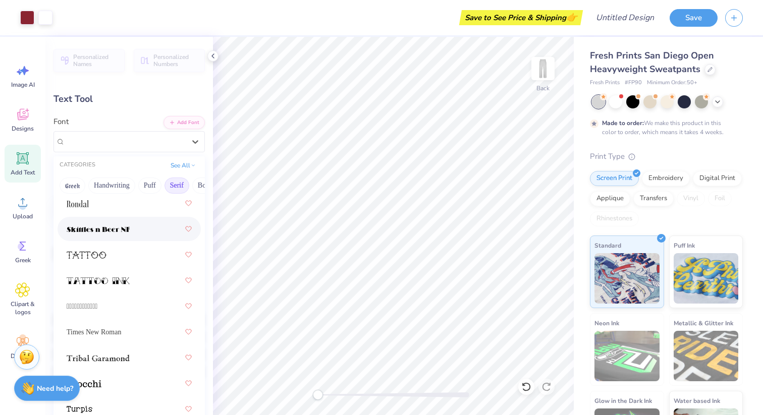
click at [136, 233] on div at bounding box center [129, 229] width 125 height 18
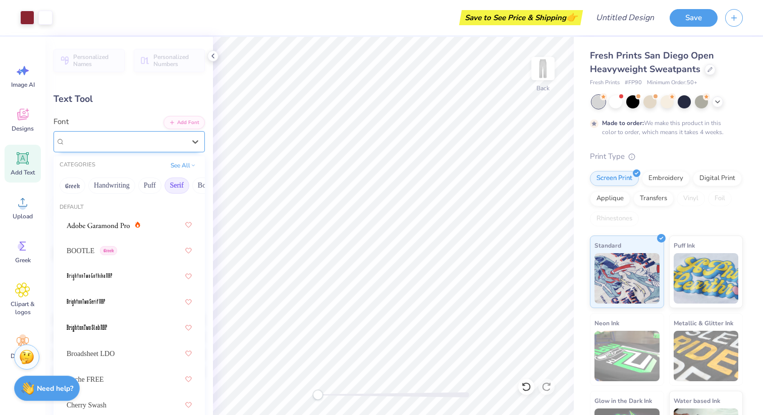
click at [167, 141] on div "Skittles n Beer NF" at bounding box center [125, 142] width 122 height 16
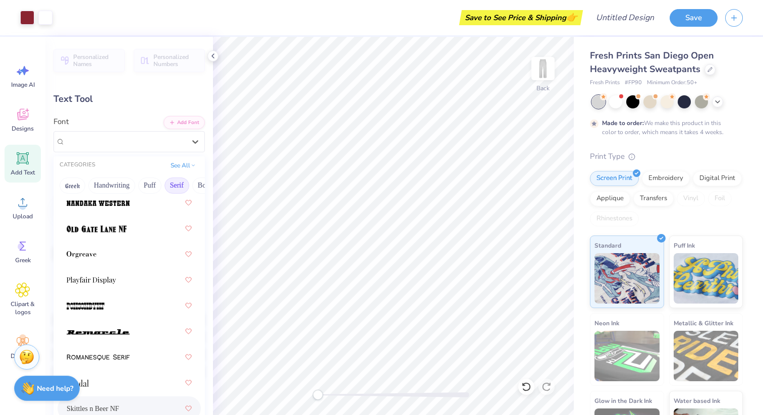
scroll to position [1430, 0]
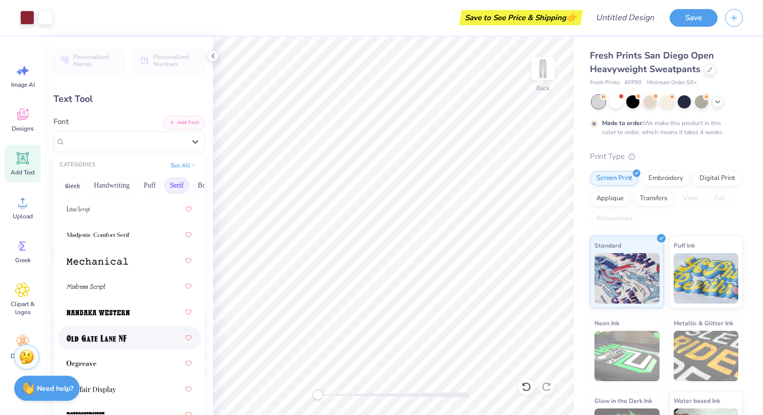
click at [153, 336] on div at bounding box center [129, 338] width 125 height 18
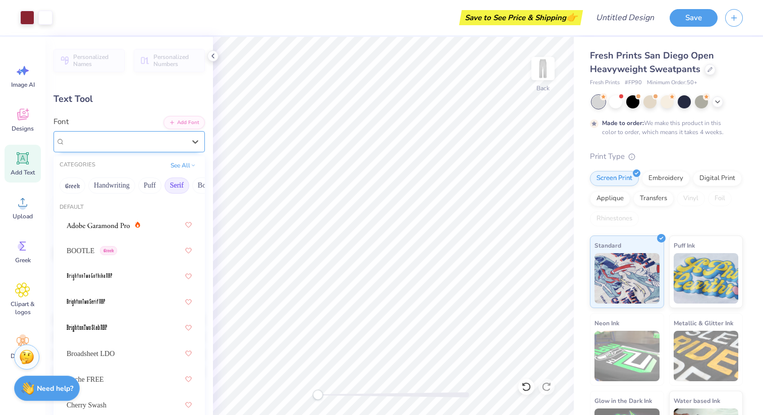
click at [144, 141] on div "Old Gate Lane NF" at bounding box center [125, 142] width 122 height 16
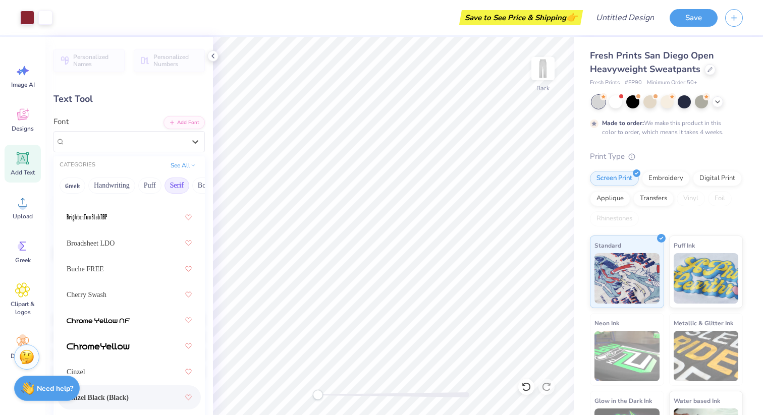
scroll to position [0, 0]
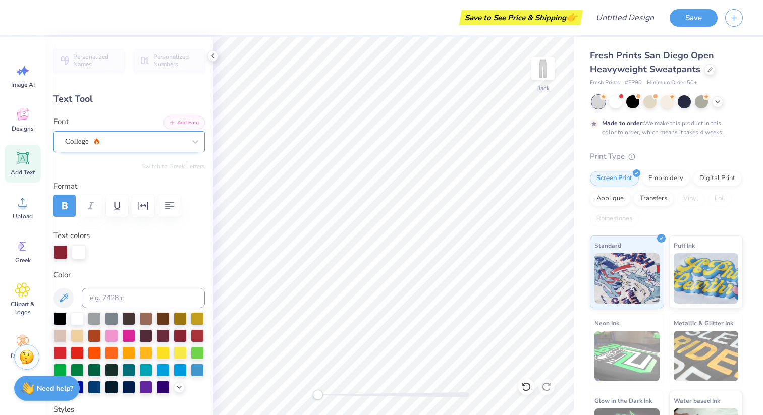
click at [151, 138] on div "College" at bounding box center [125, 142] width 122 height 16
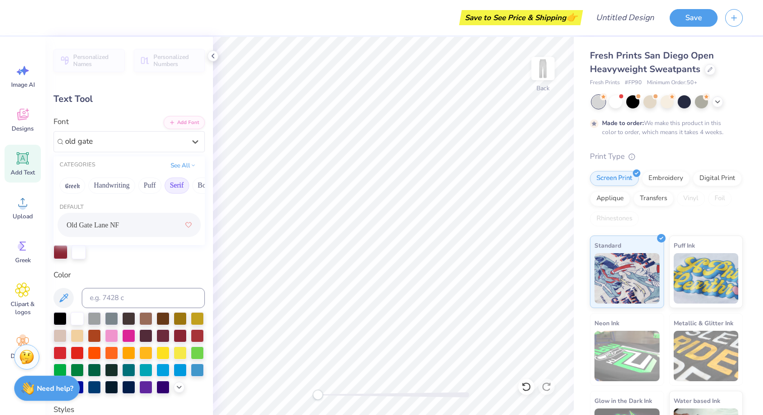
click at [107, 227] on span "Old Gate Lane NF" at bounding box center [93, 225] width 52 height 11
click at [121, 153] on div "Personalized Names Personalized Numbers Text Tool Add Font Font Old Gate Lane N…" at bounding box center [128, 226] width 167 height 378
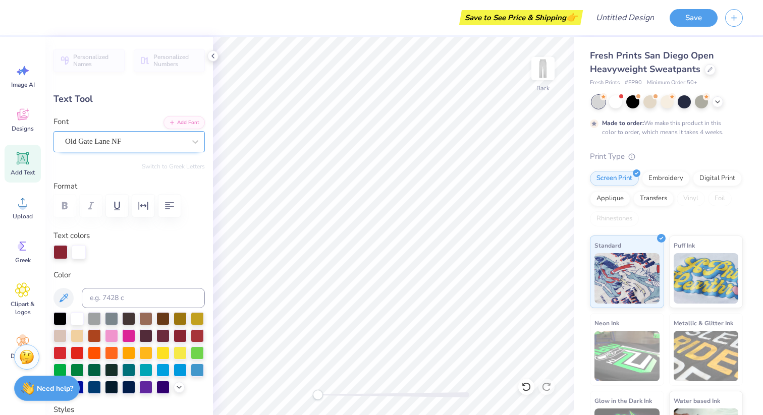
click at [121, 145] on div "Old Gate Lane NF" at bounding box center [125, 142] width 122 height 16
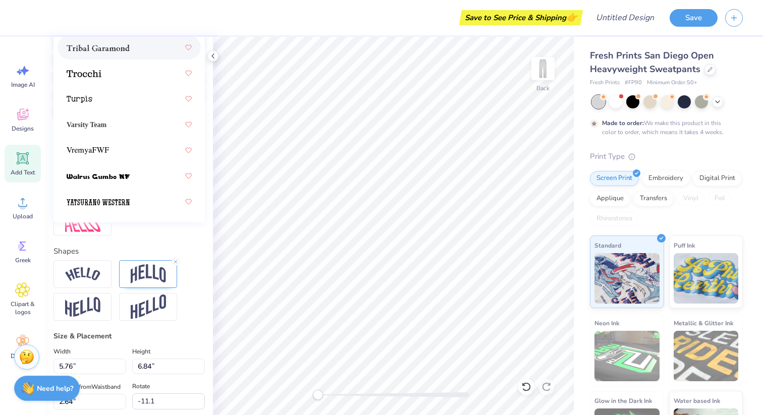
scroll to position [159, 0]
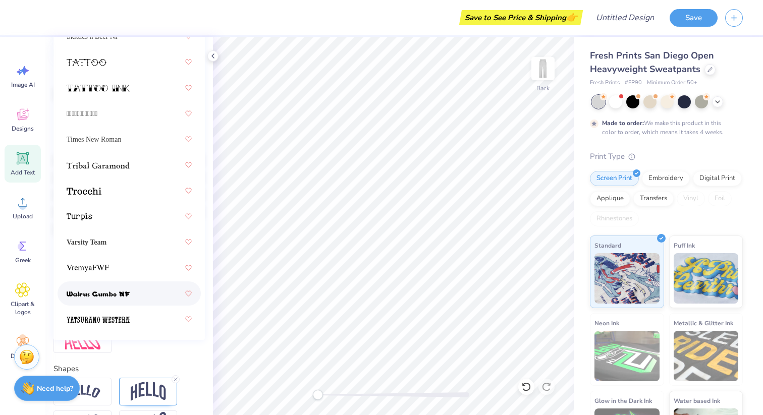
click at [134, 291] on div at bounding box center [129, 293] width 125 height 18
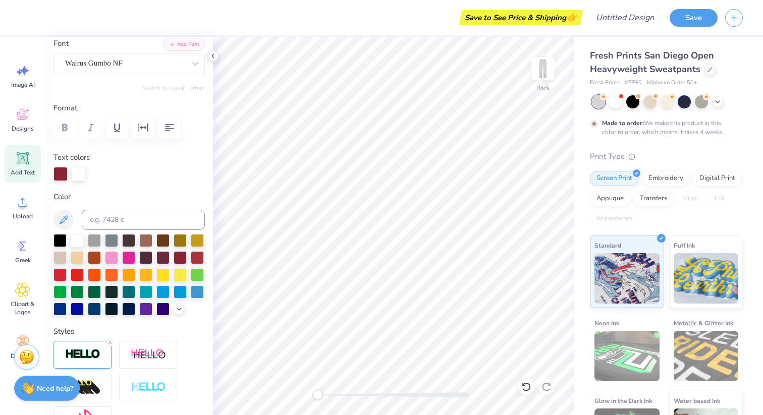
scroll to position [36, 0]
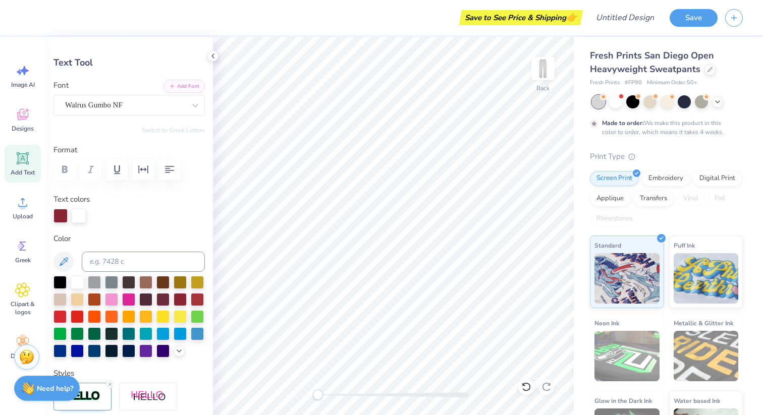
click at [156, 117] on div "Personalized Names Personalized Numbers Text Tool Add Font Font Walrus Gumbo NF…" at bounding box center [128, 226] width 167 height 378
click at [156, 102] on div "Walrus Gumbo NF" at bounding box center [125, 105] width 122 height 16
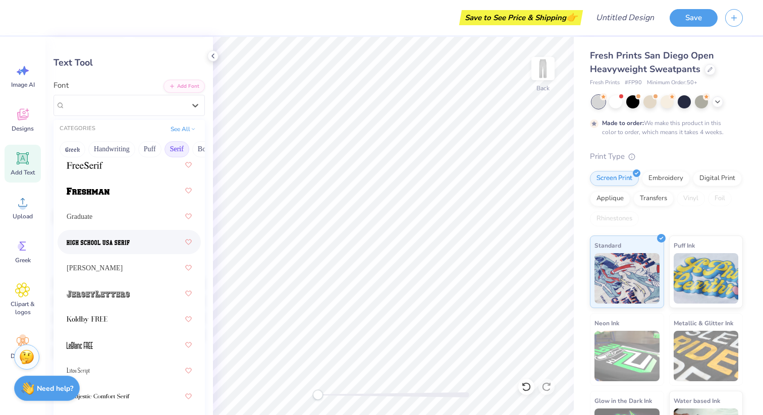
scroll to position [1231, 0]
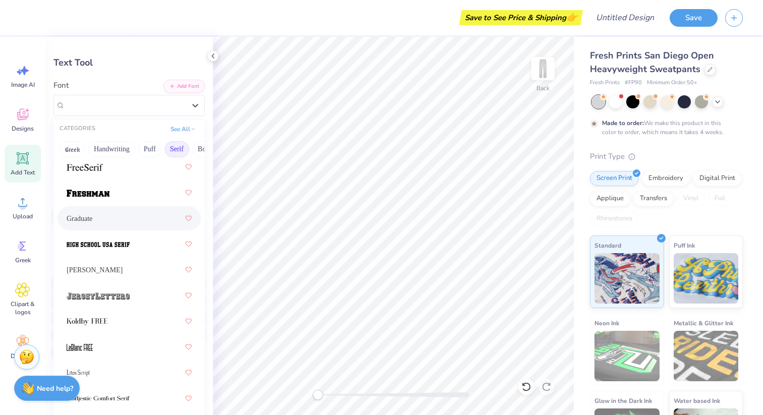
click at [137, 219] on div "Graduate" at bounding box center [129, 218] width 125 height 18
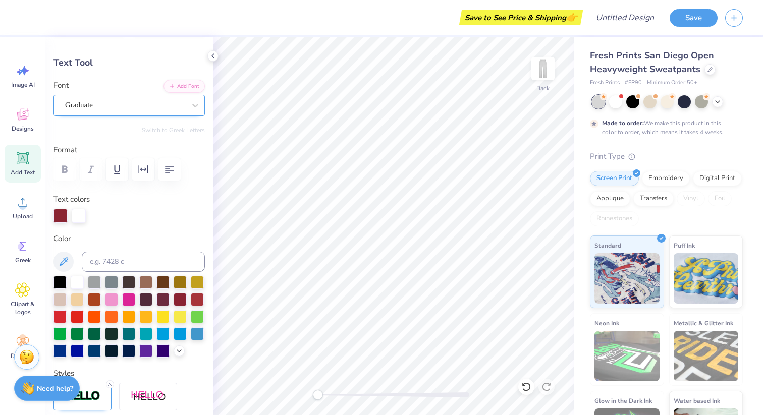
click at [147, 104] on div "Graduate" at bounding box center [125, 105] width 122 height 16
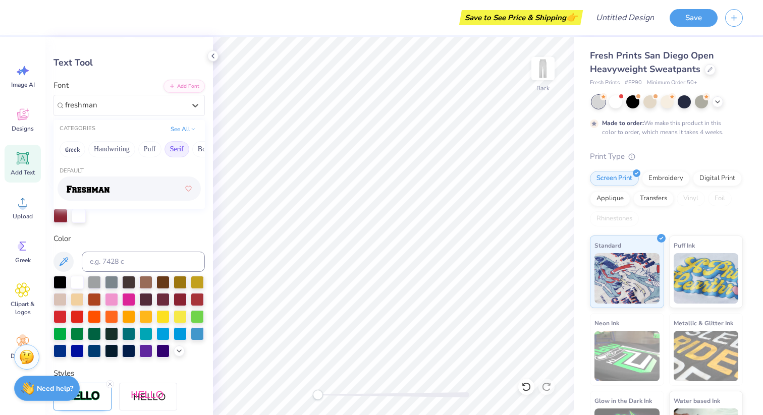
click at [133, 196] on div at bounding box center [129, 189] width 125 height 18
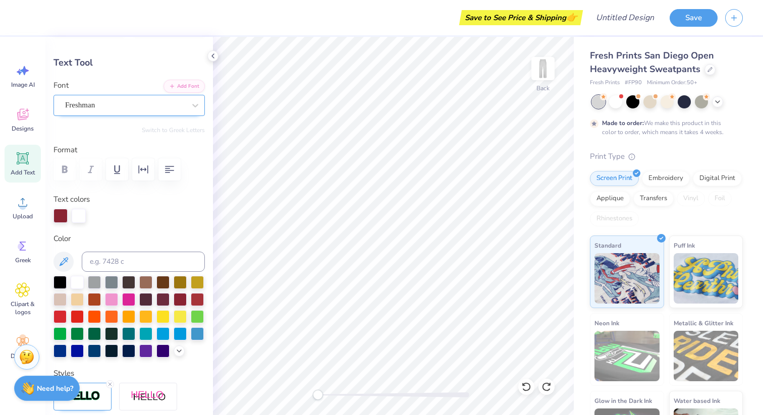
click at [157, 108] on div "Freshman" at bounding box center [125, 105] width 122 height 16
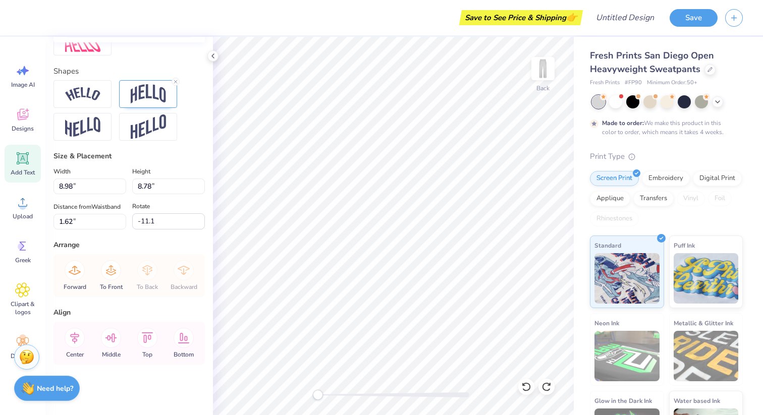
scroll to position [99, 0]
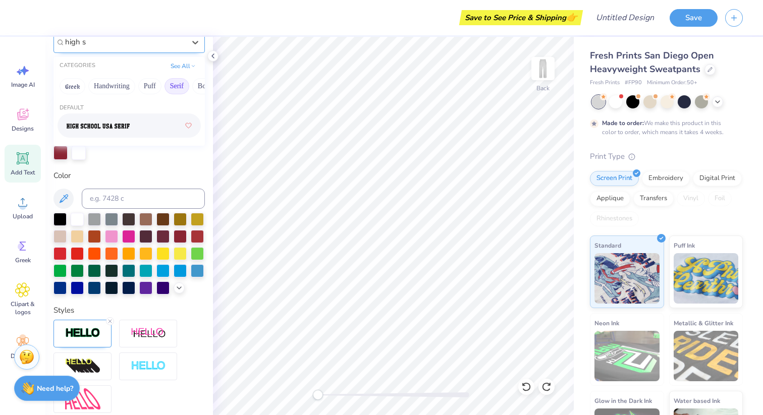
click at [126, 132] on div at bounding box center [129, 126] width 125 height 18
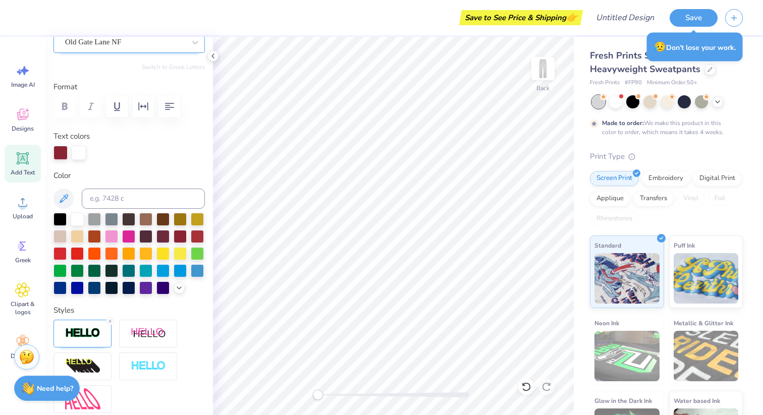
click at [144, 38] on div "Old Gate Lane NF" at bounding box center [125, 42] width 122 height 16
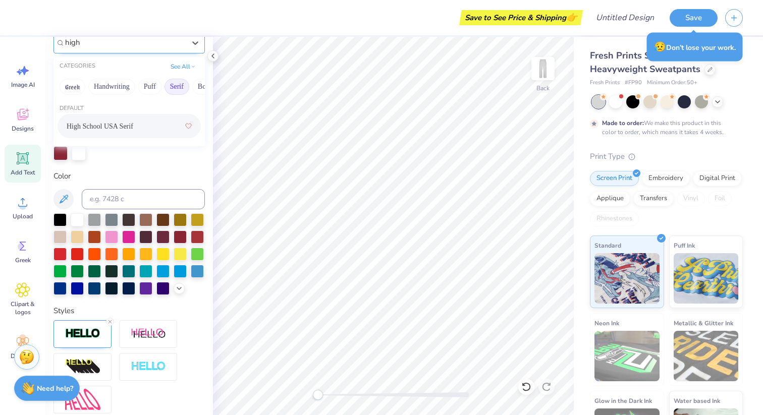
click at [133, 126] on span "High School USA Serif" at bounding box center [100, 126] width 67 height 11
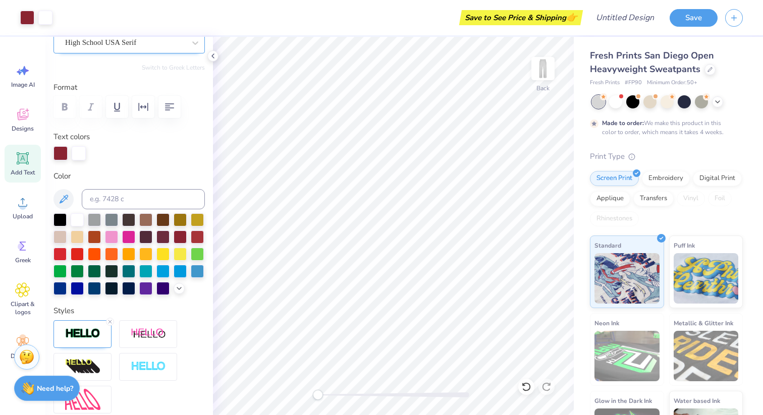
click at [104, 38] on div "High School USA Serif" at bounding box center [125, 43] width 122 height 16
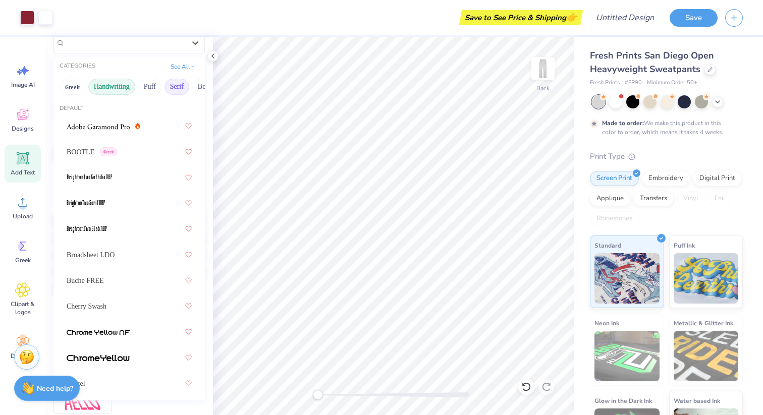
click at [127, 87] on button "Handwriting" at bounding box center [111, 87] width 47 height 16
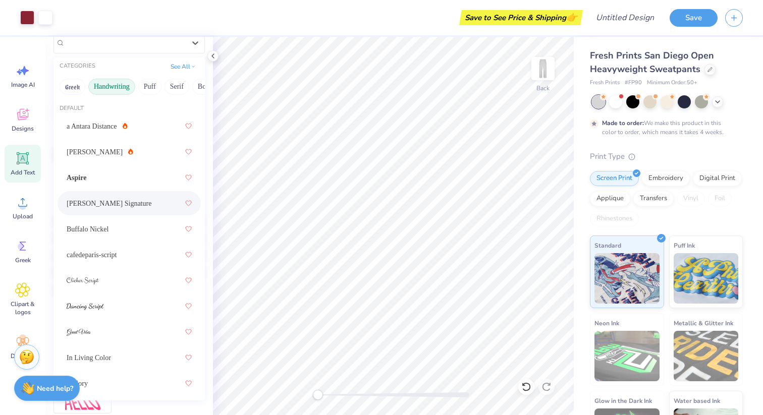
click at [137, 205] on span "[PERSON_NAME] Signature" at bounding box center [109, 203] width 85 height 11
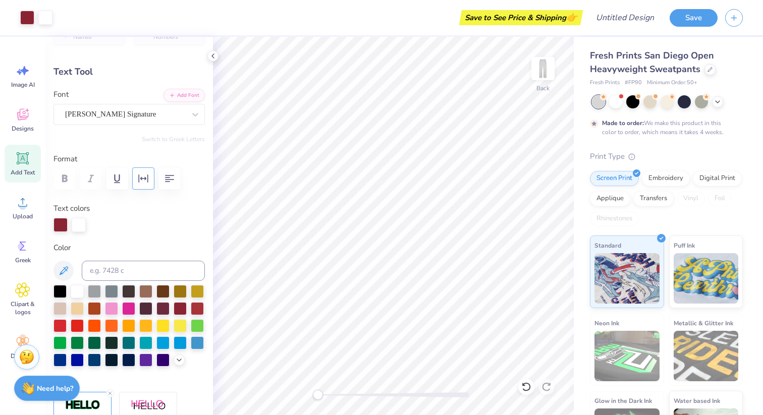
scroll to position [0, 0]
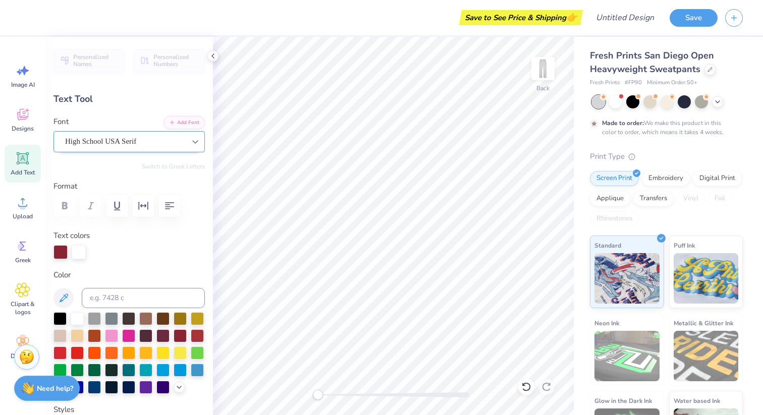
click at [187, 140] on div at bounding box center [195, 142] width 18 height 18
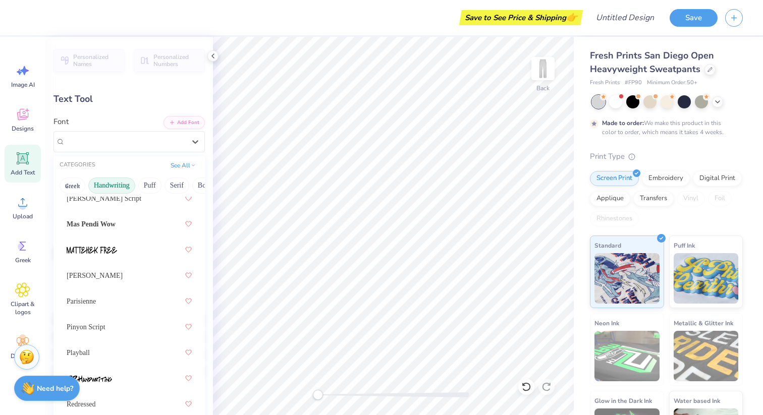
scroll to position [401, 0]
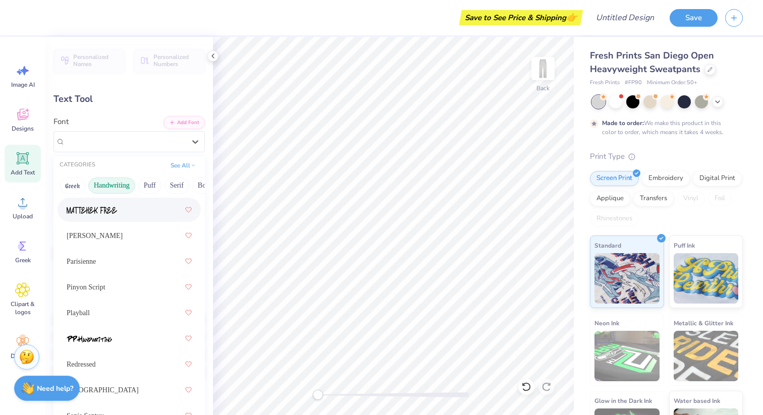
click at [147, 213] on div at bounding box center [129, 210] width 125 height 18
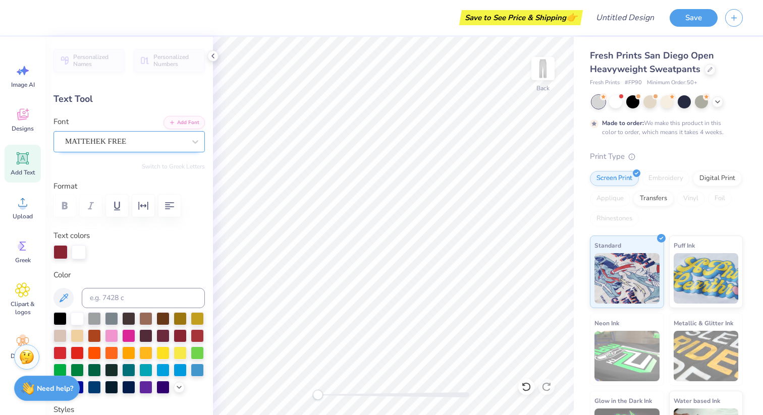
click at [149, 139] on div "MATTEHEK FREE" at bounding box center [125, 142] width 122 height 16
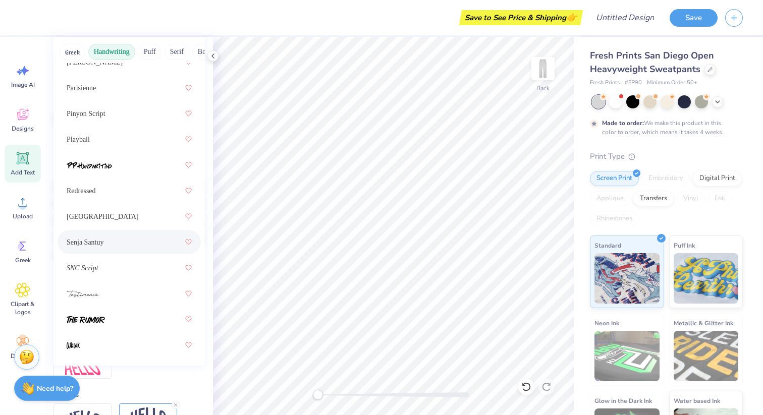
scroll to position [432, 0]
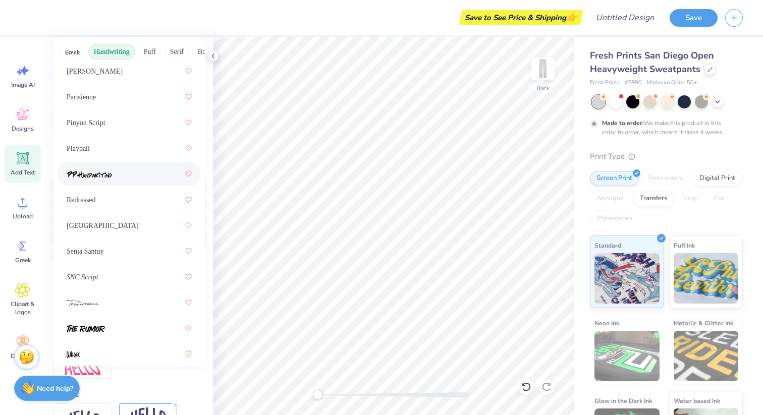
click at [130, 181] on div at bounding box center [129, 174] width 125 height 18
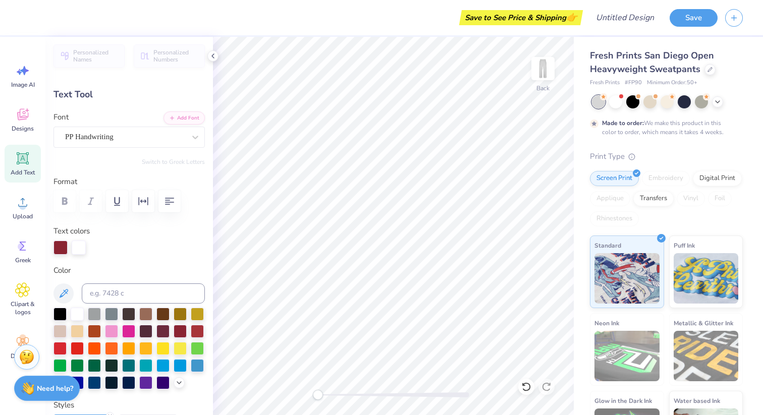
scroll to position [0, 0]
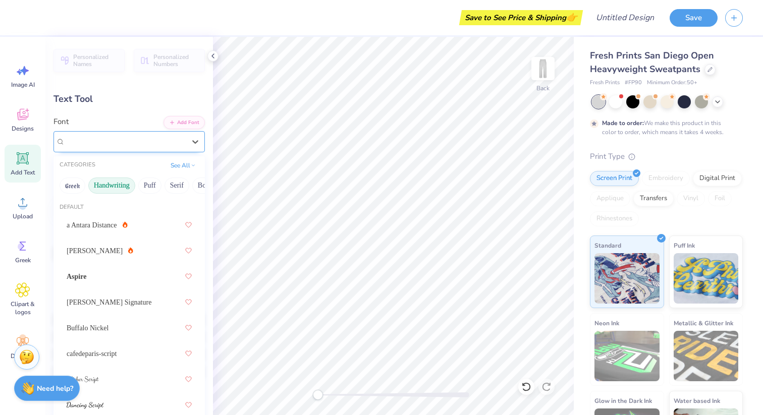
click at [131, 143] on div "PP Handwriting" at bounding box center [125, 142] width 122 height 16
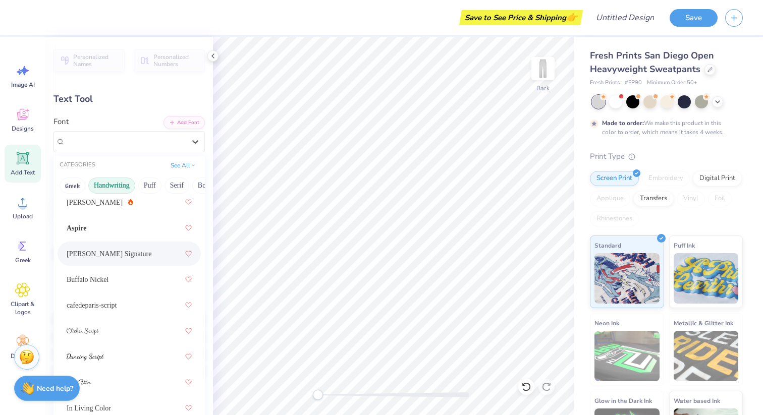
scroll to position [49, 0]
click at [120, 326] on div at bounding box center [129, 330] width 125 height 18
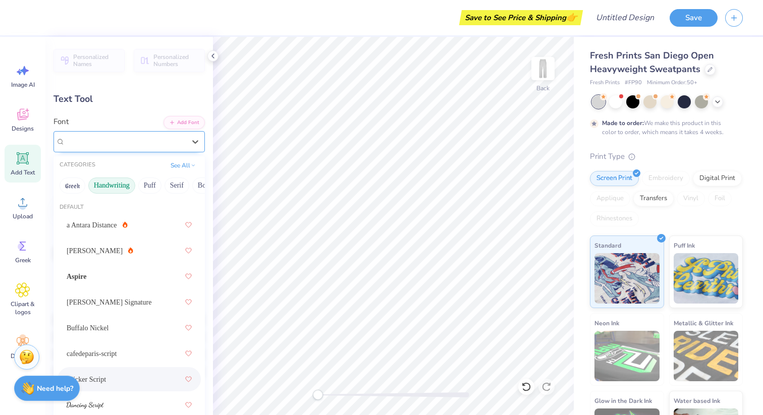
click at [149, 142] on div "Clicker Script" at bounding box center [125, 142] width 122 height 16
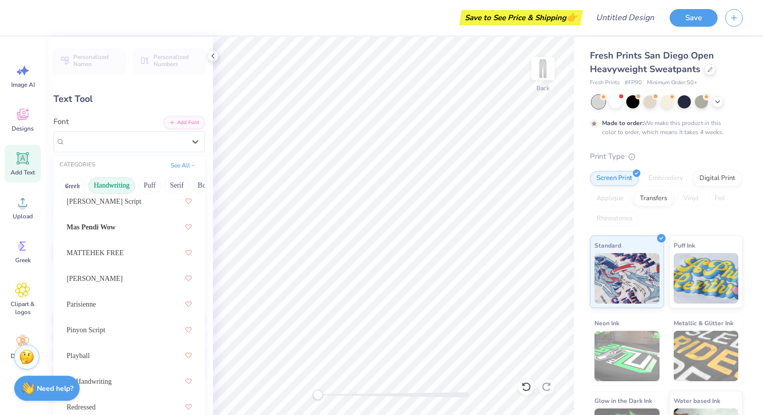
scroll to position [367, 0]
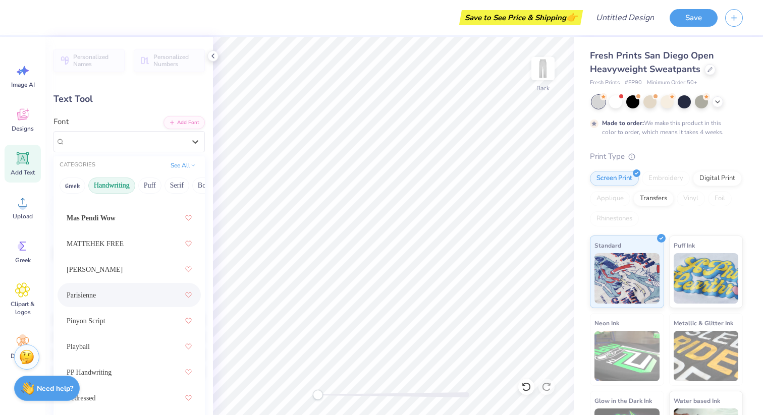
click at [137, 293] on div "Parisienne" at bounding box center [129, 295] width 125 height 18
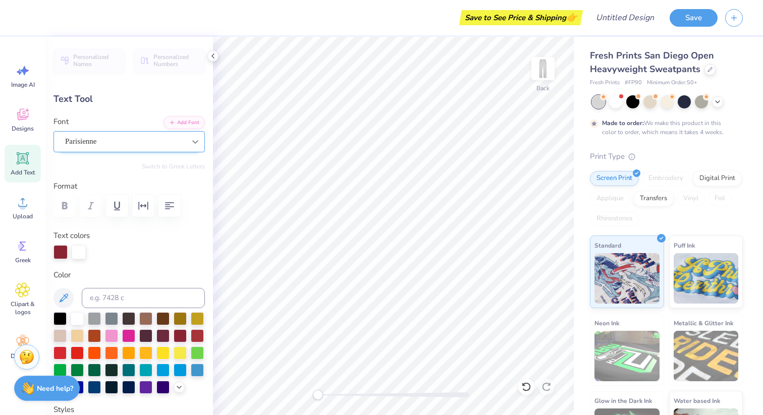
click at [187, 136] on div at bounding box center [195, 142] width 18 height 18
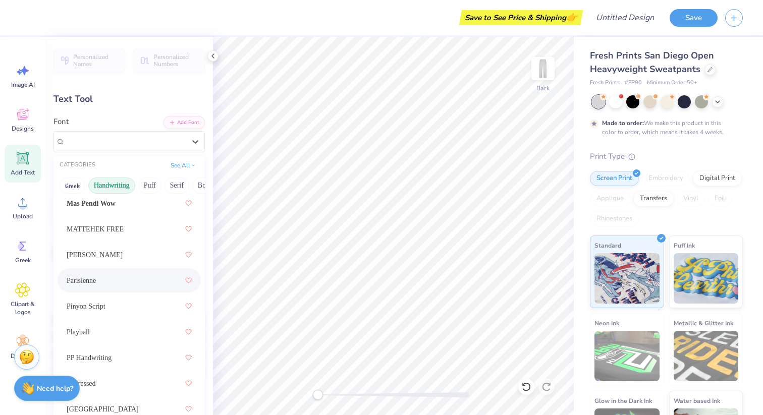
scroll to position [382, 0]
click at [152, 254] on div "[PERSON_NAME]" at bounding box center [129, 254] width 125 height 18
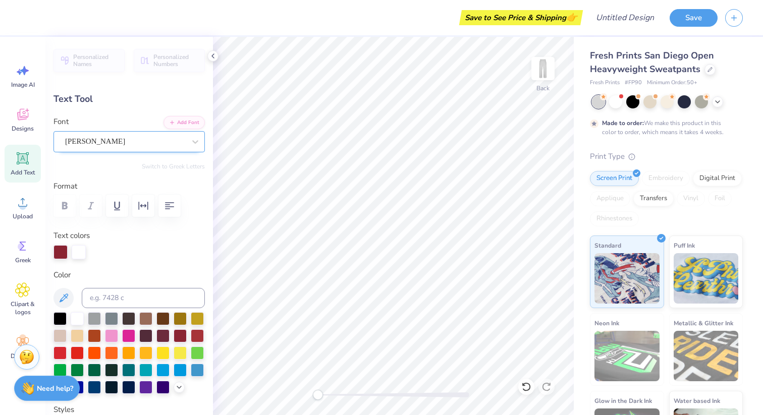
click at [169, 143] on div "[PERSON_NAME]" at bounding box center [125, 142] width 122 height 16
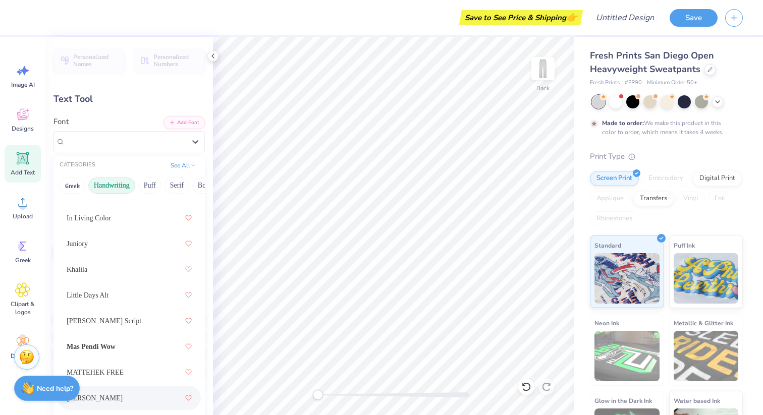
scroll to position [441, 0]
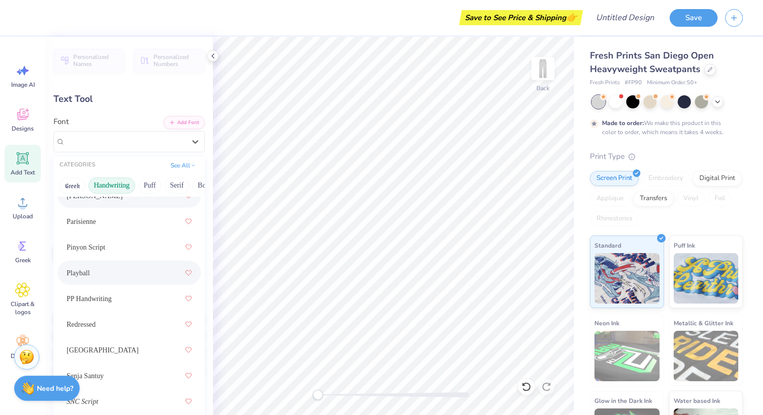
click at [152, 271] on div "Playball" at bounding box center [129, 273] width 125 height 18
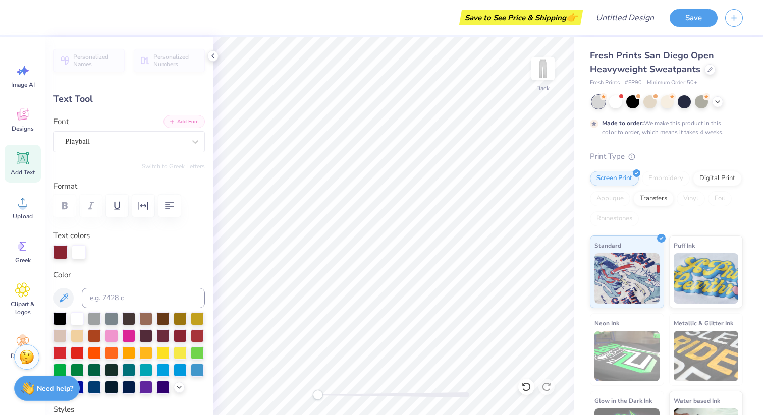
click at [184, 127] on button "Add Font" at bounding box center [183, 121] width 41 height 13
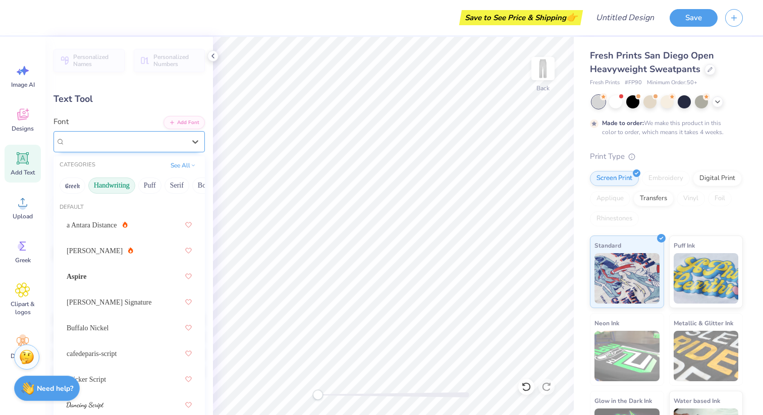
click at [170, 139] on div "Playball" at bounding box center [125, 142] width 122 height 16
click at [140, 239] on div "[PERSON_NAME]" at bounding box center [129, 251] width 143 height 24
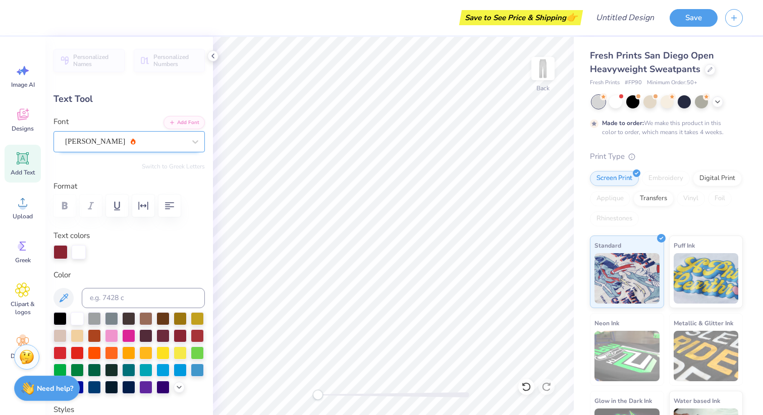
click at [156, 142] on div "[PERSON_NAME]" at bounding box center [125, 142] width 122 height 16
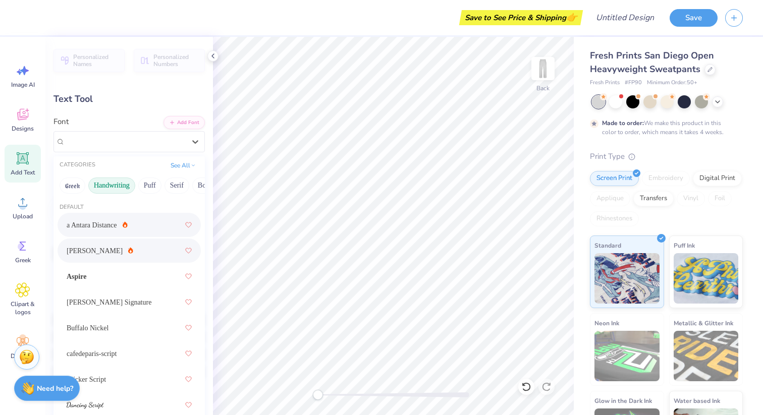
click at [149, 226] on div "a Antara Distance" at bounding box center [129, 225] width 125 height 18
click at [186, 137] on div "a Antara Distance" at bounding box center [125, 142] width 122 height 16
click at [155, 193] on div "Greek Handwriting Puff Serif Bold Calligraphy Retro Sans Serif Minimal Fantasy …" at bounding box center [128, 186] width 151 height 22
drag, startPoint x: 180, startPoint y: 186, endPoint x: 171, endPoint y: 186, distance: 8.1
click at [174, 186] on button "Serif" at bounding box center [176, 186] width 25 height 16
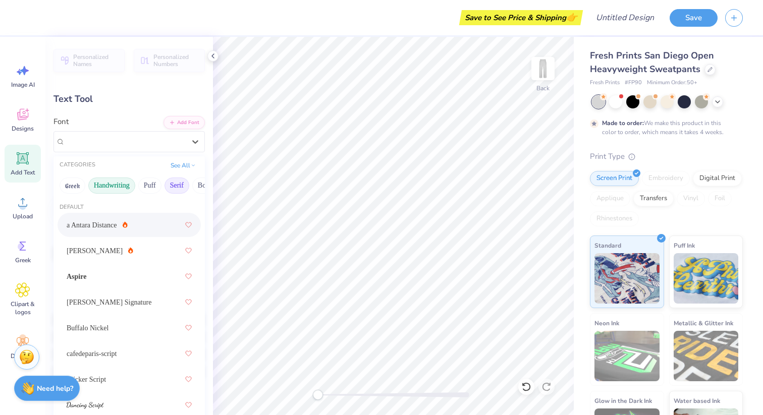
scroll to position [0, 1]
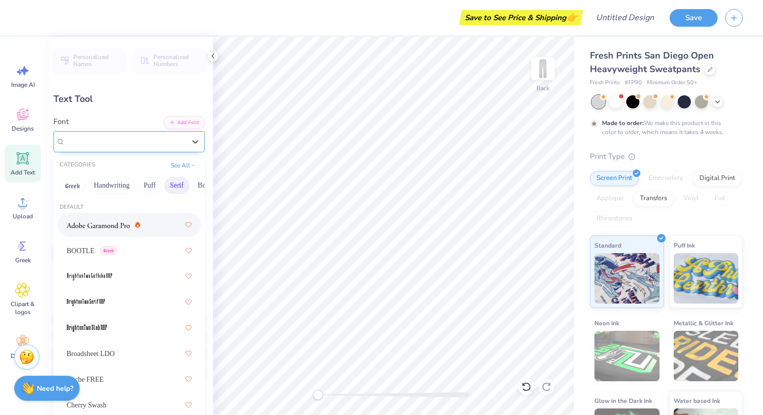
click at [137, 140] on div "a Antara Distance" at bounding box center [125, 142] width 122 height 16
click at [111, 188] on button "Handwriting" at bounding box center [111, 186] width 47 height 16
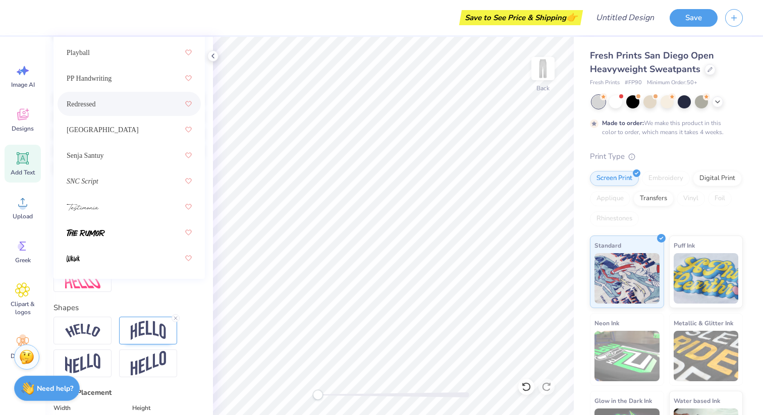
scroll to position [221, 0]
click at [115, 236] on div at bounding box center [129, 232] width 125 height 18
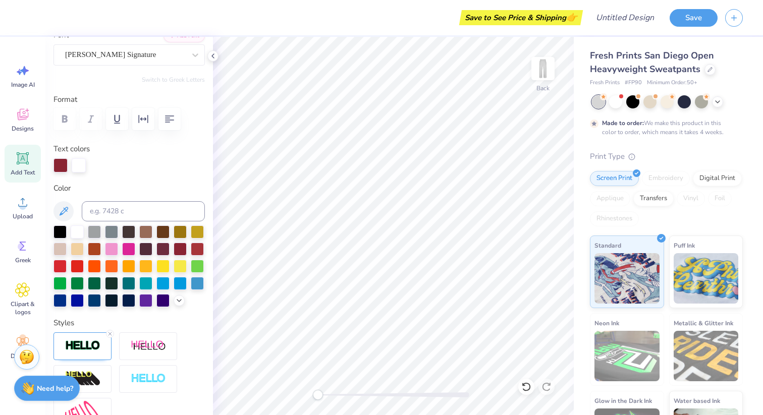
scroll to position [0, 0]
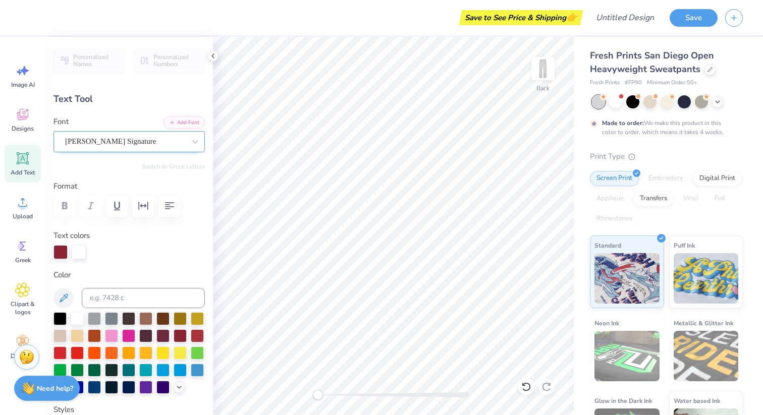
click at [134, 149] on div "[PERSON_NAME] Signature" at bounding box center [128, 141] width 151 height 21
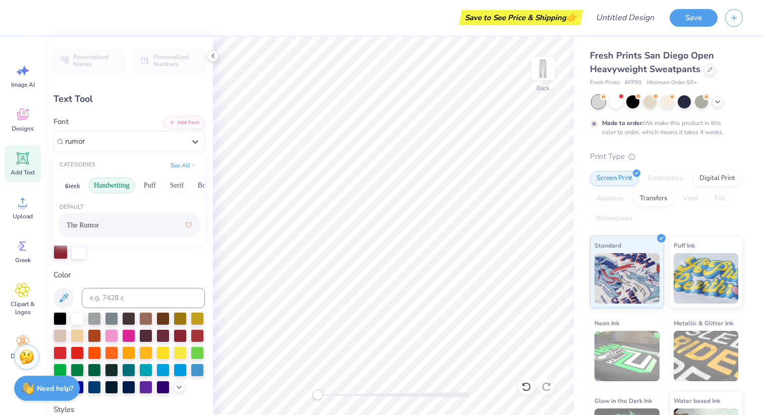
click at [87, 227] on span "The Rumor" at bounding box center [83, 225] width 32 height 11
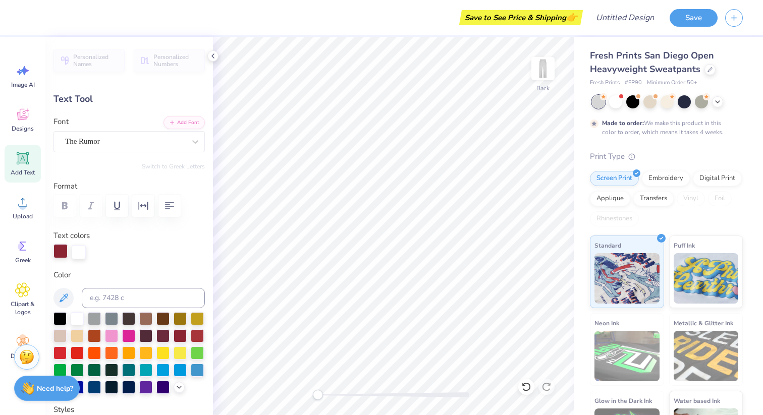
click at [60, 252] on div at bounding box center [60, 251] width 14 height 14
click at [60, 252] on div at bounding box center [60, 252] width 14 height 14
click at [78, 245] on div at bounding box center [79, 251] width 14 height 14
click at [182, 335] on div at bounding box center [180, 334] width 13 height 13
click at [178, 337] on div at bounding box center [180, 334] width 13 height 13
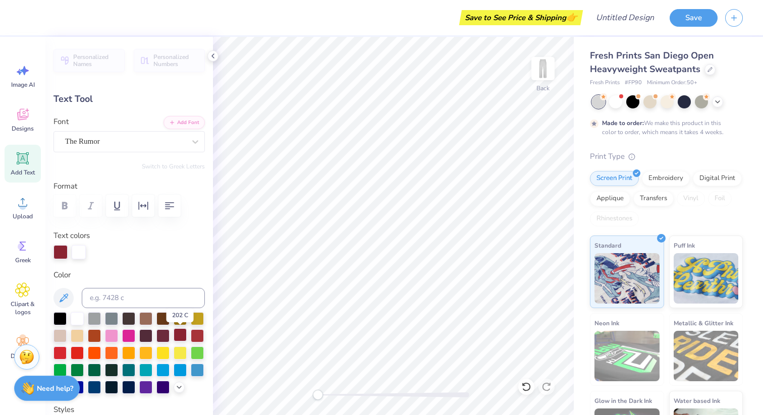
click at [181, 339] on div at bounding box center [180, 334] width 13 height 13
click at [179, 335] on div at bounding box center [180, 334] width 13 height 13
click at [81, 250] on div at bounding box center [79, 251] width 14 height 14
click at [182, 335] on div at bounding box center [180, 334] width 13 height 13
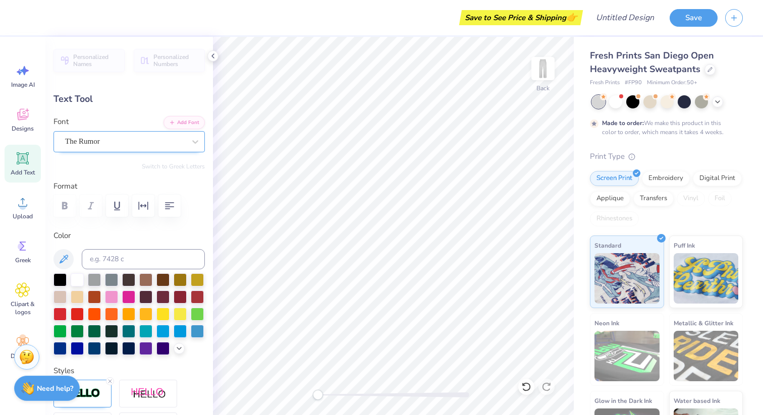
click at [184, 142] on div "The Rumor" at bounding box center [125, 142] width 122 height 16
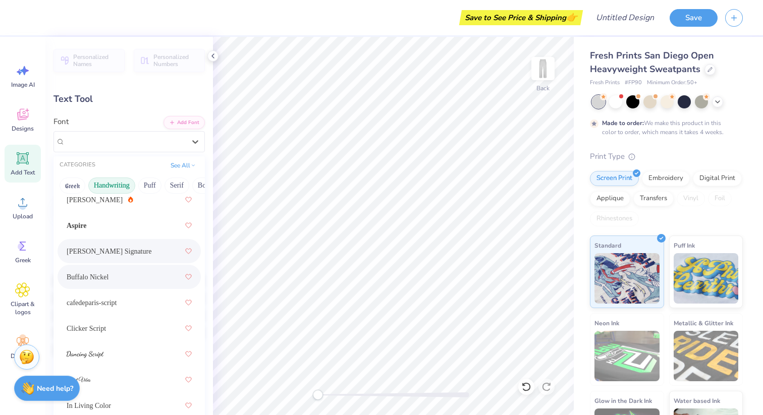
scroll to position [51, 0]
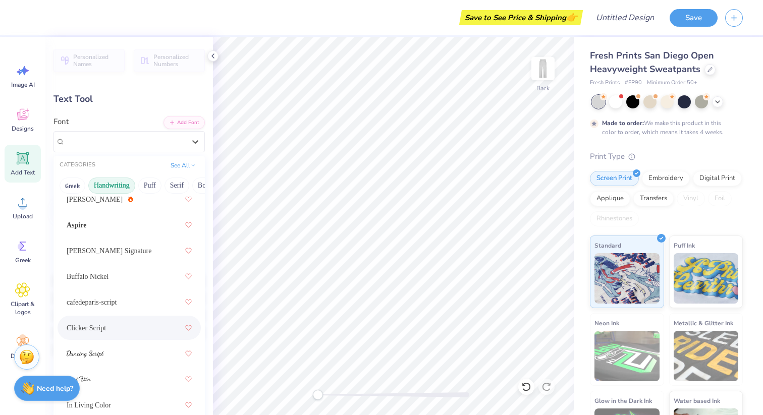
click at [130, 334] on div "Clicker Script" at bounding box center [129, 328] width 125 height 18
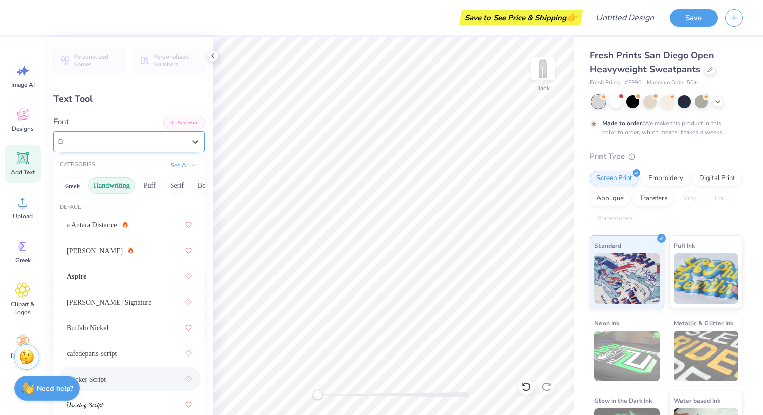
click at [146, 139] on div "Clicker Script" at bounding box center [125, 142] width 122 height 16
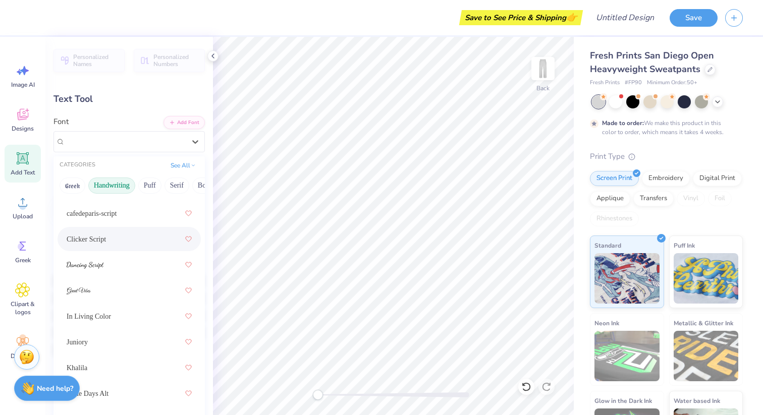
scroll to position [163, 0]
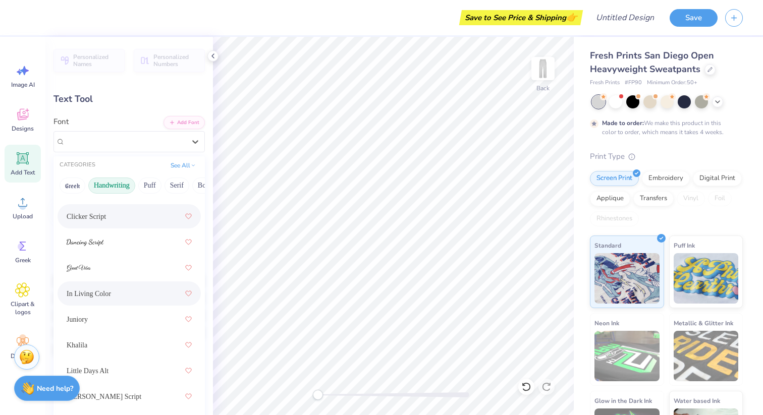
click at [109, 298] on div "In Living Color" at bounding box center [129, 293] width 125 height 18
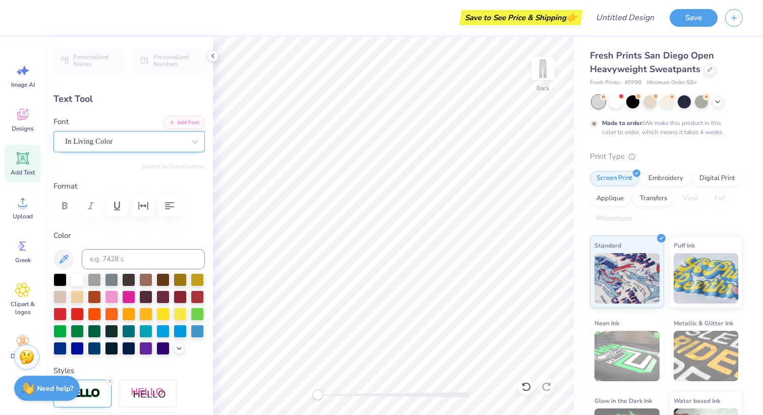
click at [136, 132] on div "In Living Color" at bounding box center [128, 141] width 151 height 21
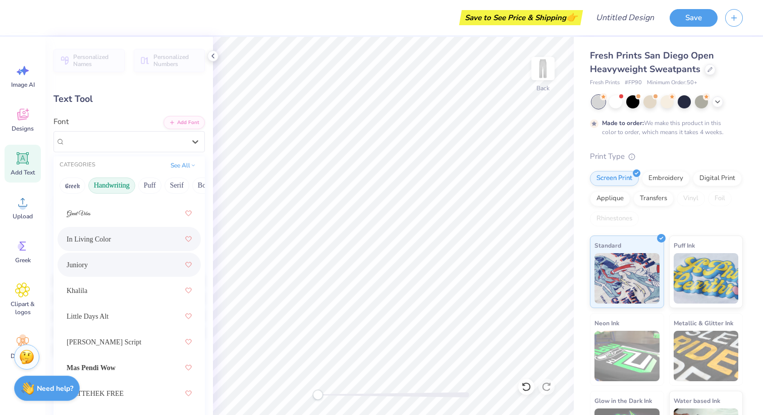
scroll to position [218, 0]
click at [120, 307] on div "Little Days Alt" at bounding box center [129, 316] width 125 height 18
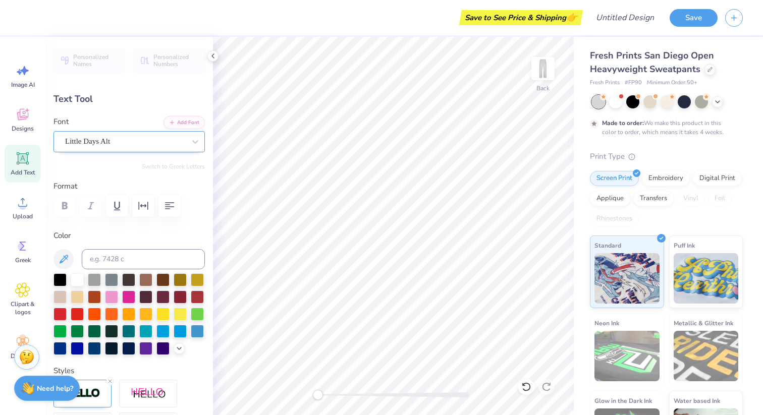
click at [138, 139] on div "Little Days Alt" at bounding box center [125, 142] width 122 height 16
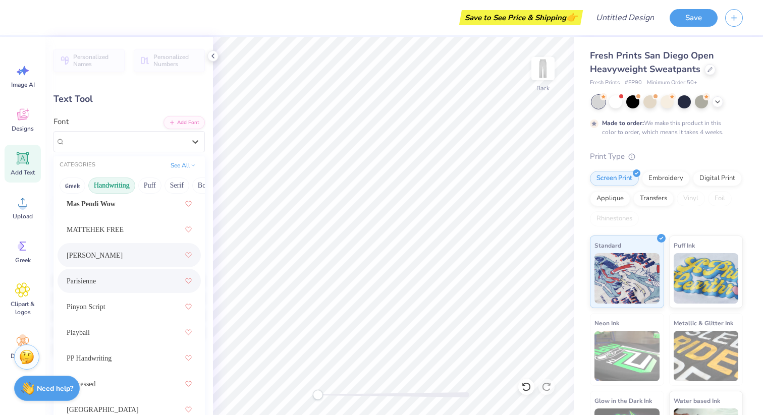
scroll to position [368, 0]
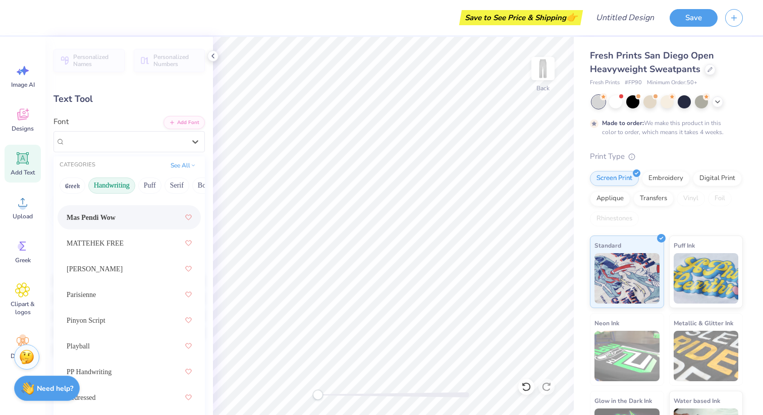
click at [133, 221] on div "Mas Pendi Wow" at bounding box center [129, 217] width 125 height 18
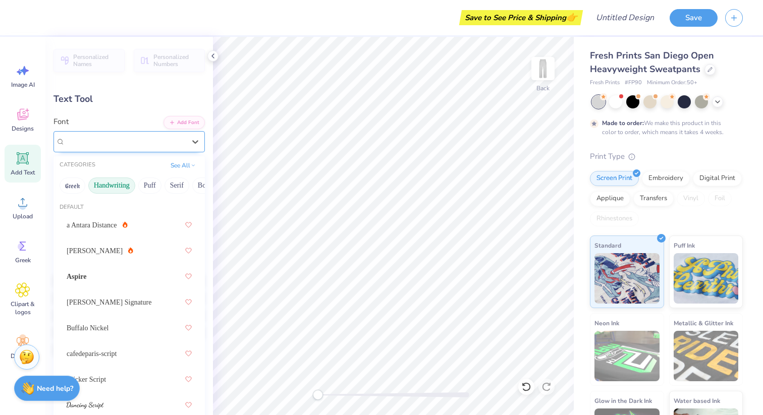
click at [157, 145] on div "Mas Pendi Wow" at bounding box center [125, 142] width 122 height 16
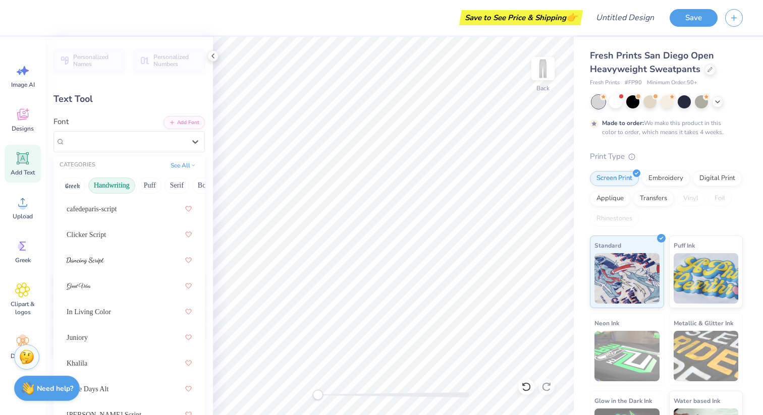
scroll to position [441, 0]
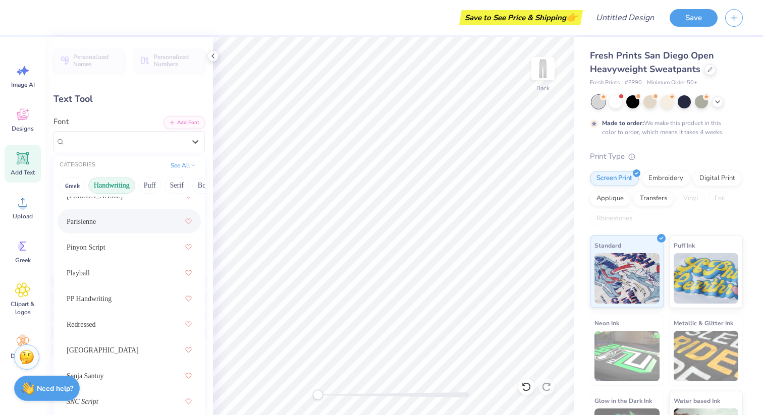
click at [131, 211] on div "Parisienne" at bounding box center [129, 221] width 143 height 24
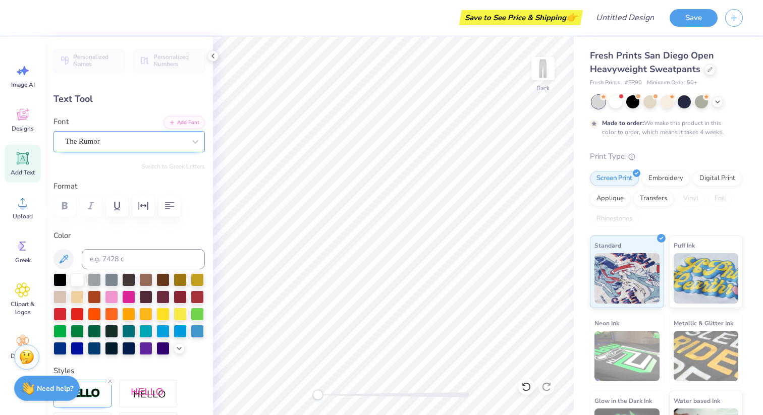
click at [170, 140] on div "The Rumor" at bounding box center [125, 142] width 122 height 16
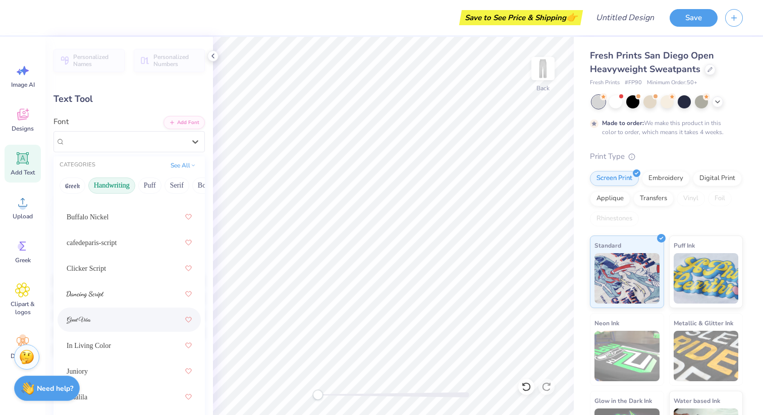
scroll to position [108, 0]
click at [145, 296] on div at bounding box center [129, 297] width 125 height 18
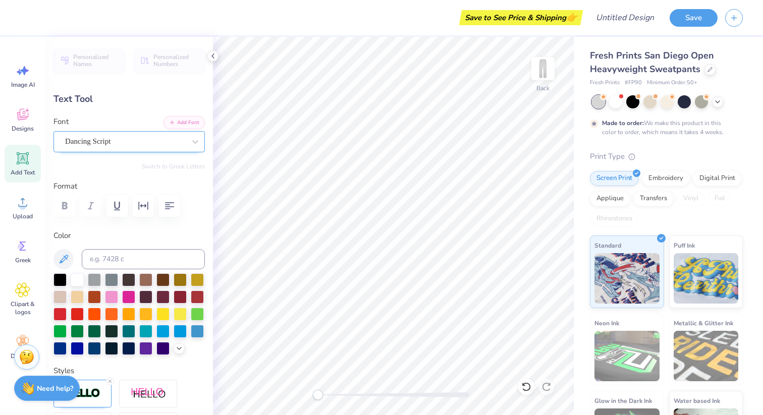
click at [148, 139] on div "Dancing Script" at bounding box center [125, 142] width 122 height 16
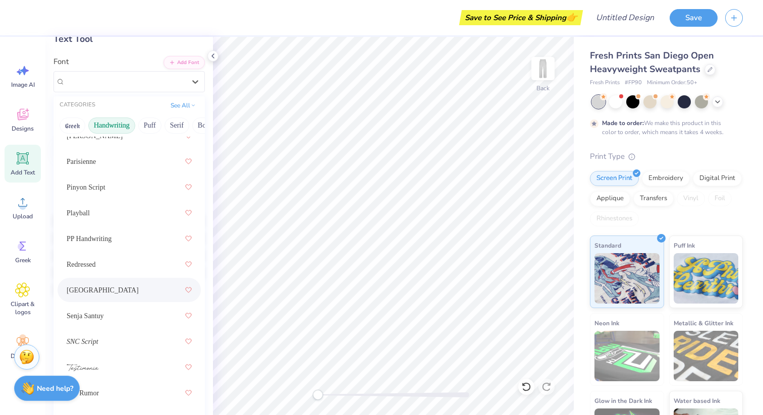
scroll to position [61, 0]
click at [127, 291] on div "[GEOGRAPHIC_DATA]" at bounding box center [129, 289] width 125 height 18
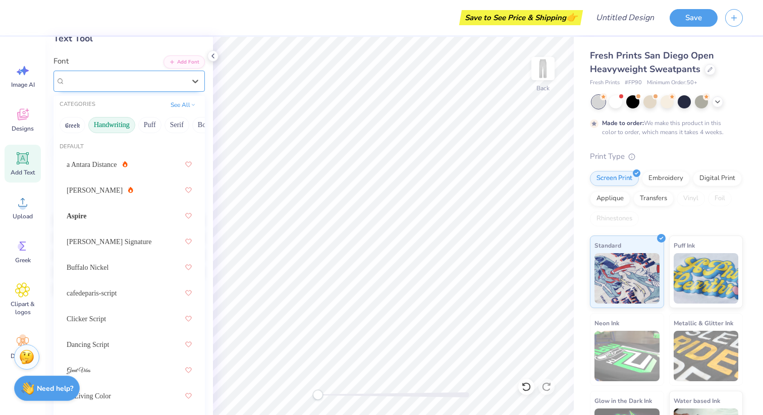
click at [142, 89] on div "[GEOGRAPHIC_DATA]" at bounding box center [128, 81] width 151 height 21
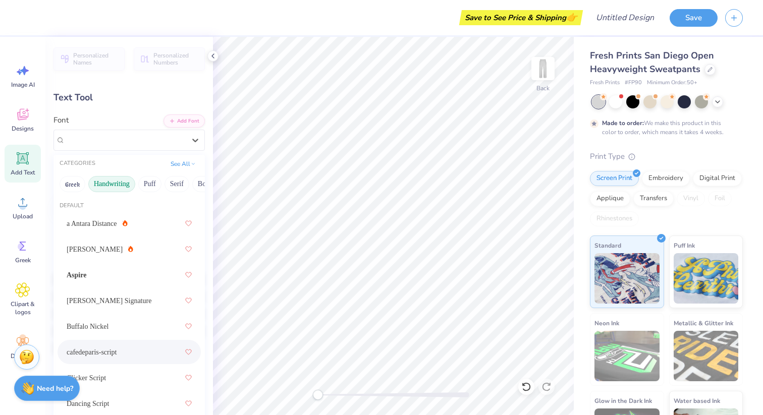
scroll to position [0, 0]
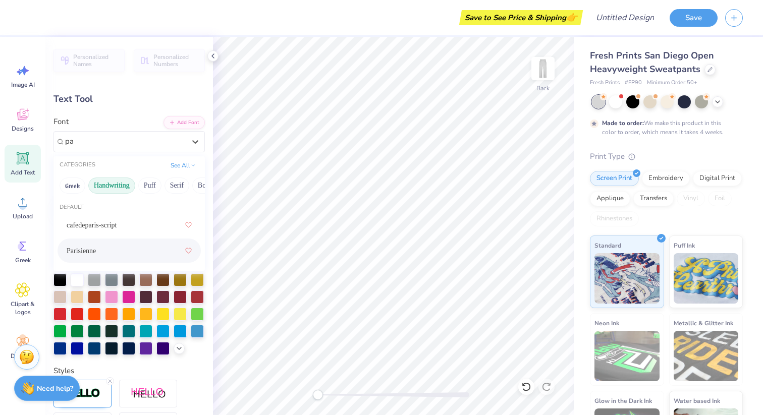
click at [92, 248] on span "Parisienne" at bounding box center [81, 251] width 29 height 11
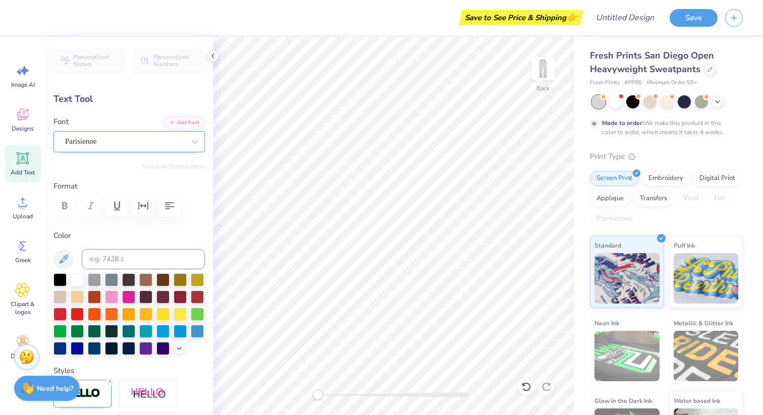
click at [137, 138] on div "Parisienne" at bounding box center [125, 142] width 122 height 16
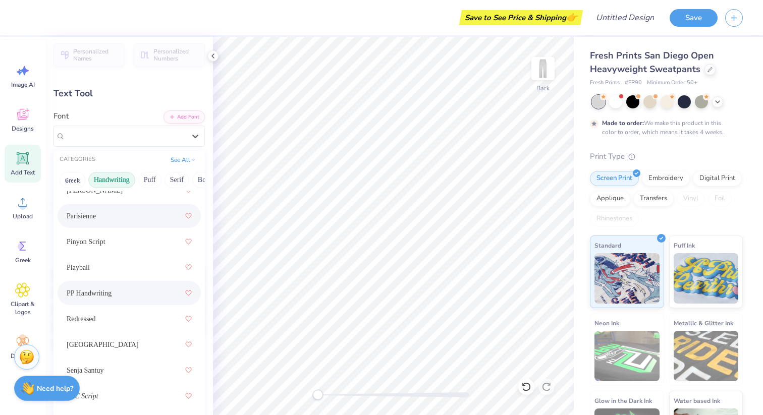
scroll to position [7, 0]
click at [146, 349] on div "[GEOGRAPHIC_DATA]" at bounding box center [129, 343] width 125 height 18
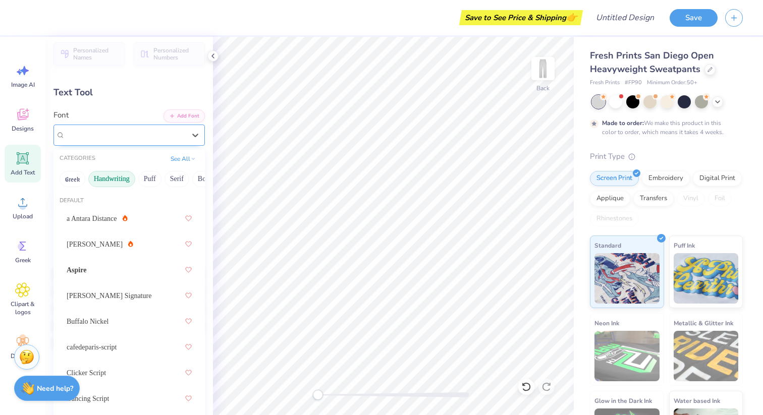
click at [157, 134] on div "[GEOGRAPHIC_DATA]" at bounding box center [125, 135] width 122 height 16
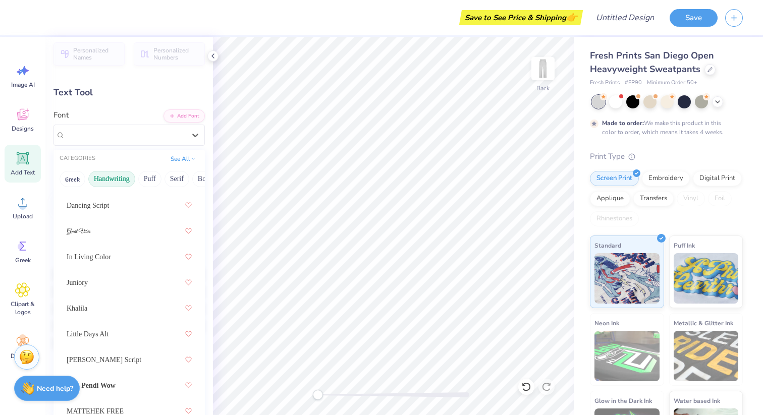
scroll to position [441, 0]
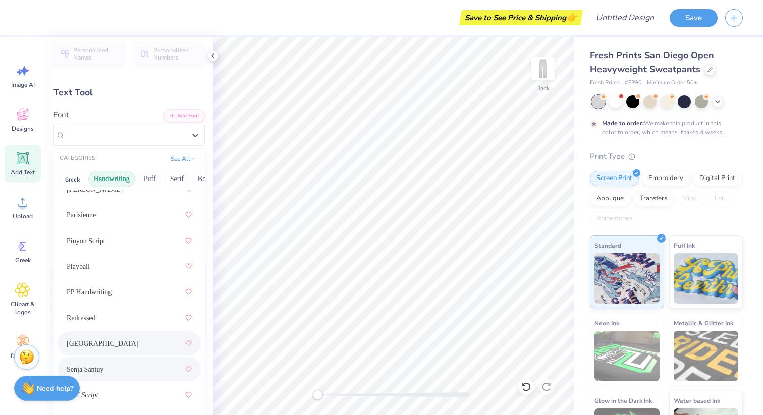
click at [123, 368] on div "Senja Santuy" at bounding box center [129, 369] width 125 height 18
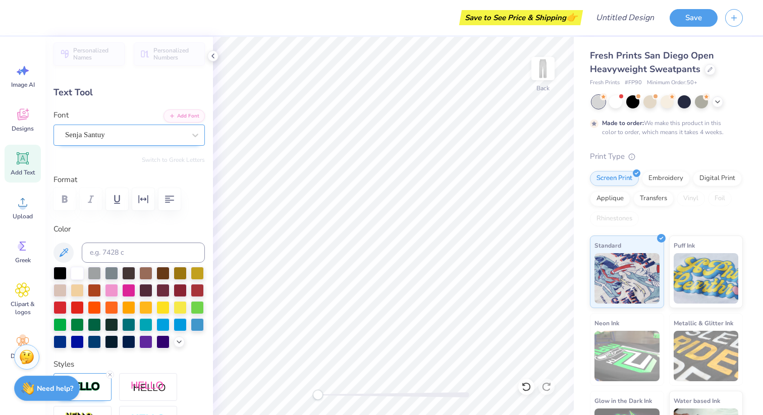
click at [129, 136] on div "Senja Santuy" at bounding box center [125, 135] width 122 height 16
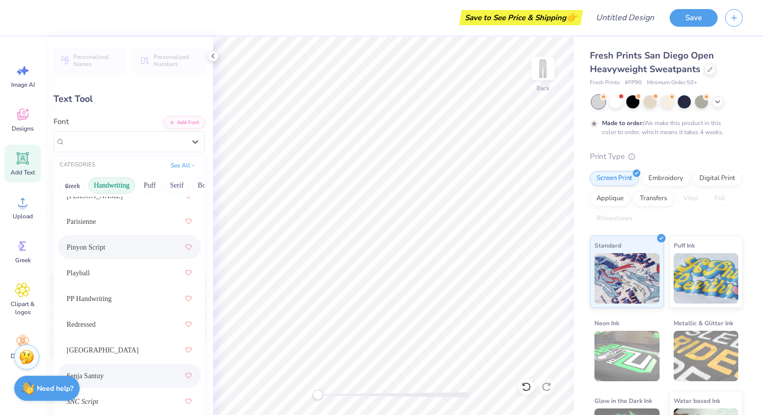
click at [127, 248] on div "Pinyon Script" at bounding box center [129, 247] width 125 height 18
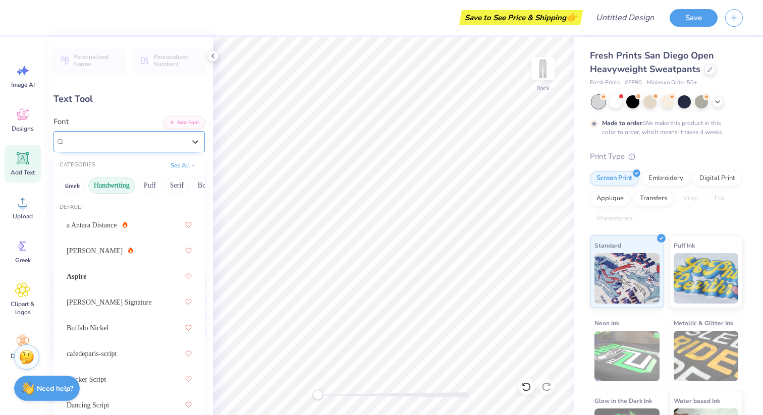
click at [180, 137] on div "Parisienne" at bounding box center [125, 142] width 122 height 16
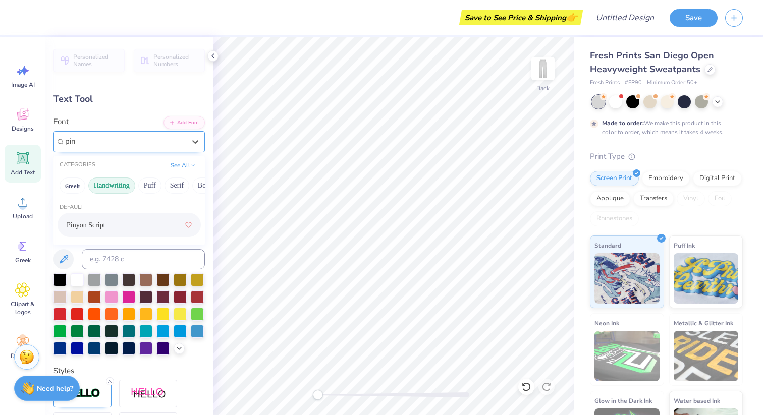
click at [130, 233] on div "Pinyon Script" at bounding box center [129, 225] width 125 height 18
click at [149, 140] on div "Pinyon Script" at bounding box center [125, 142] width 122 height 16
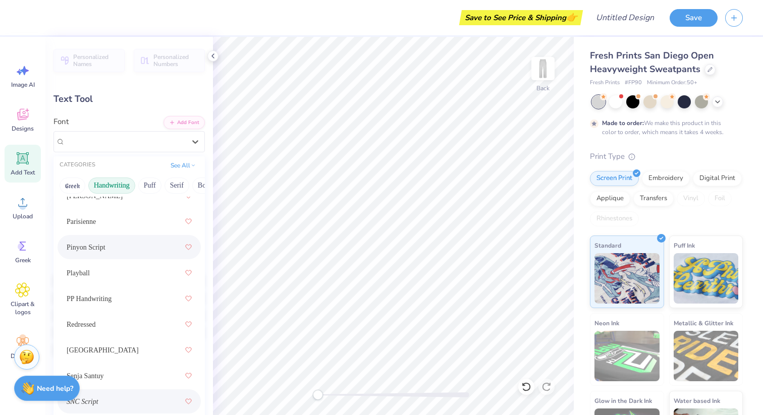
click at [146, 401] on div "SNC Script" at bounding box center [129, 401] width 125 height 18
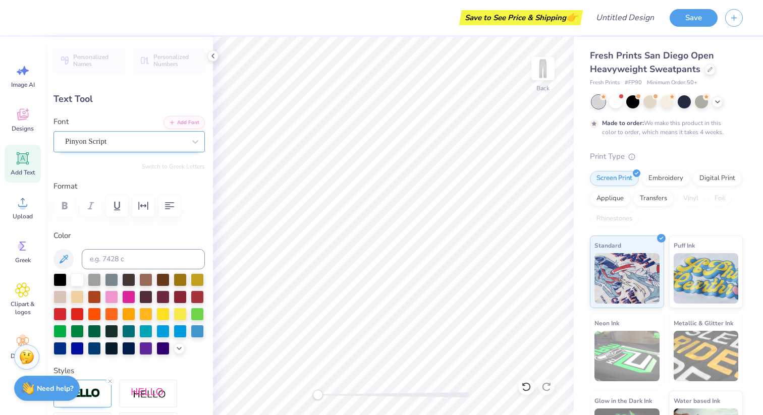
click at [180, 140] on div "Pinyon Script" at bounding box center [125, 142] width 122 height 16
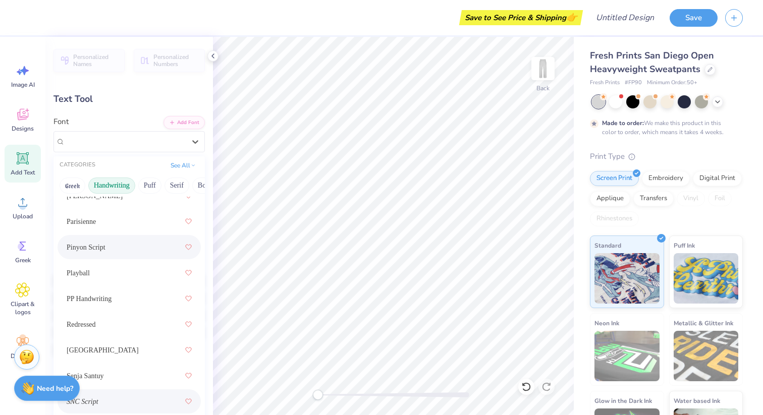
click at [136, 393] on div "SNC Script" at bounding box center [129, 401] width 125 height 18
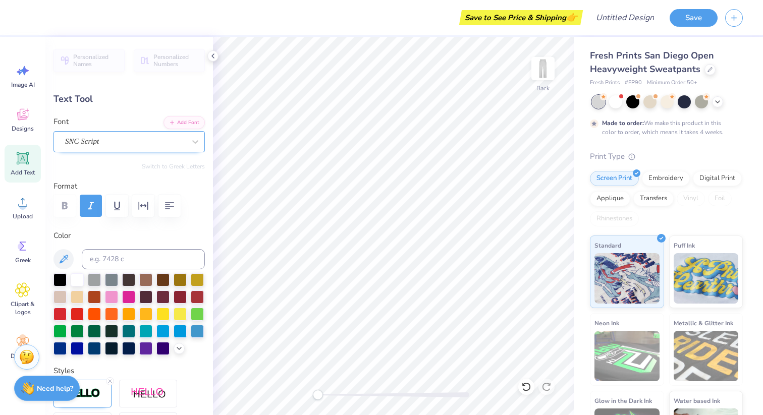
click at [164, 139] on div "SNC Script" at bounding box center [125, 142] width 122 height 16
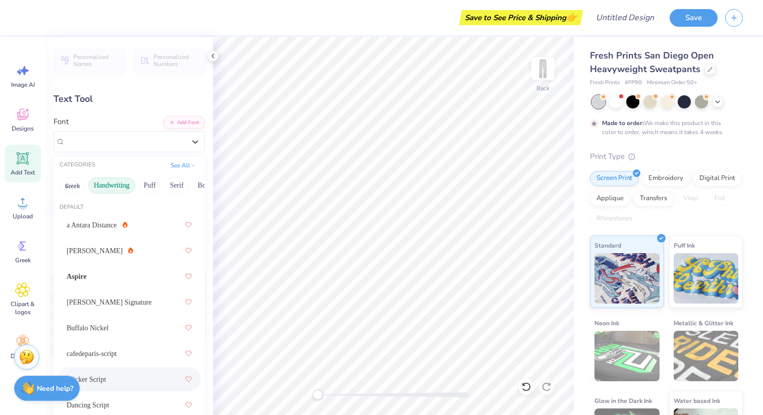
click at [143, 377] on div "Clicker Script" at bounding box center [129, 379] width 125 height 18
click at [153, 146] on div "Clicker Script" at bounding box center [125, 142] width 122 height 16
click at [122, 350] on div "cafedeparis-script" at bounding box center [129, 353] width 125 height 18
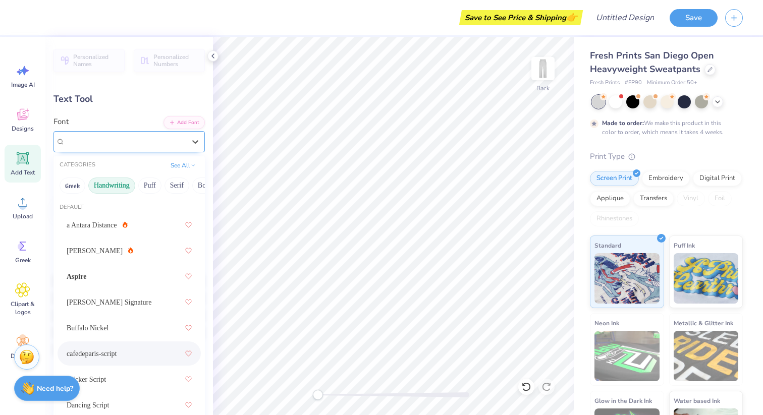
click at [141, 146] on div "cafedeparis-script" at bounding box center [125, 142] width 122 height 16
click at [126, 319] on div "Buffalo Nickel" at bounding box center [129, 328] width 125 height 18
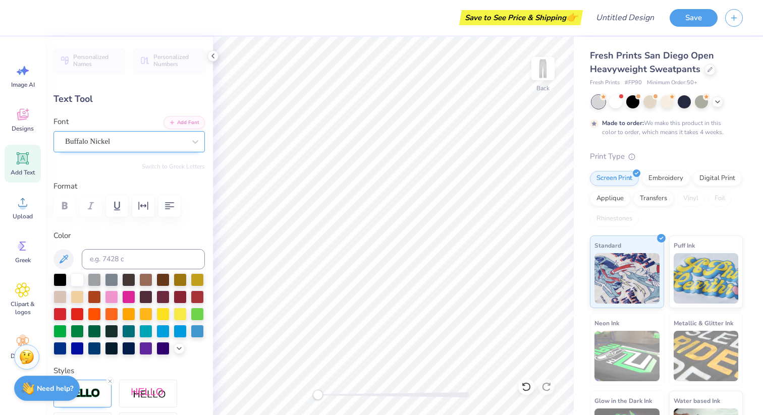
click at [138, 140] on div "Buffalo Nickel" at bounding box center [125, 142] width 122 height 16
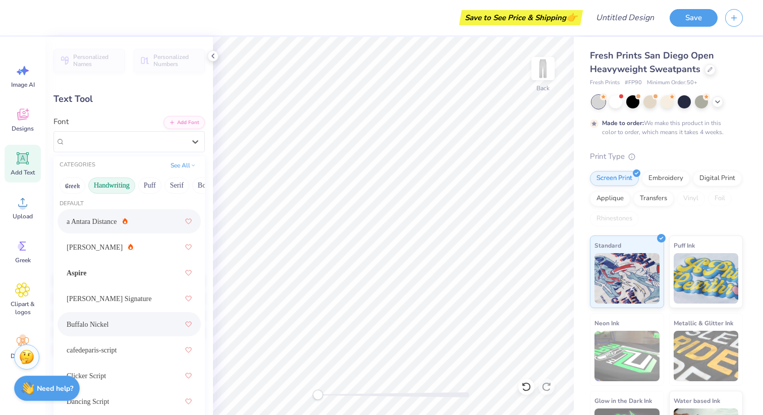
scroll to position [0, 0]
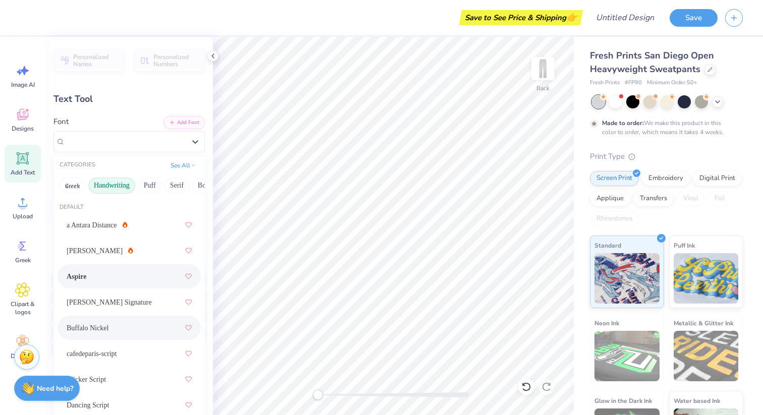
click at [116, 277] on div "Aspire" at bounding box center [129, 276] width 125 height 18
click at [128, 142] on div "Aspire" at bounding box center [125, 142] width 122 height 16
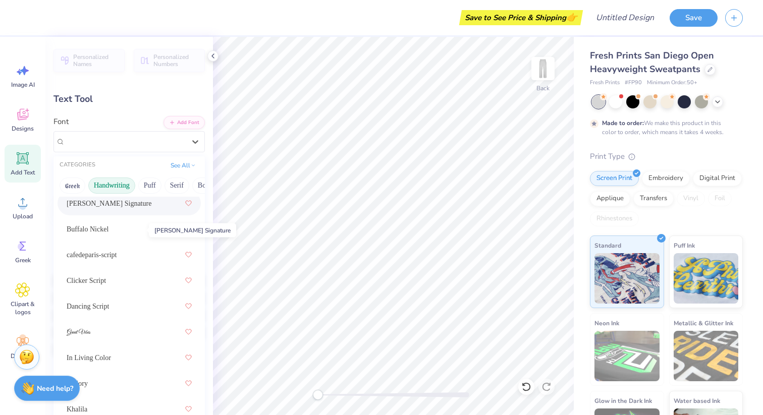
scroll to position [104, 0]
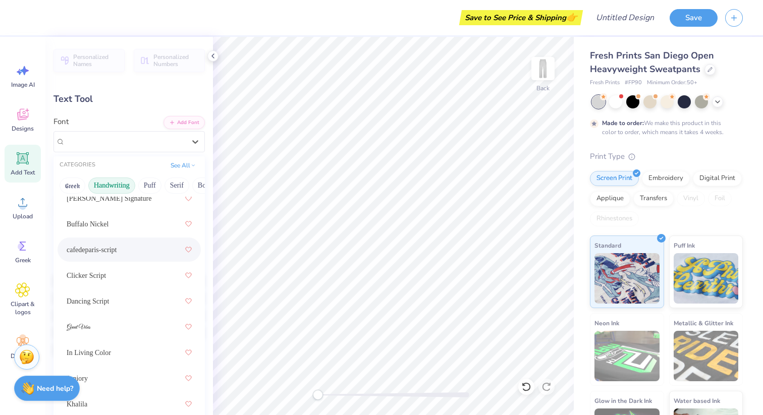
click at [122, 246] on div "cafedeparis-script" at bounding box center [129, 250] width 125 height 18
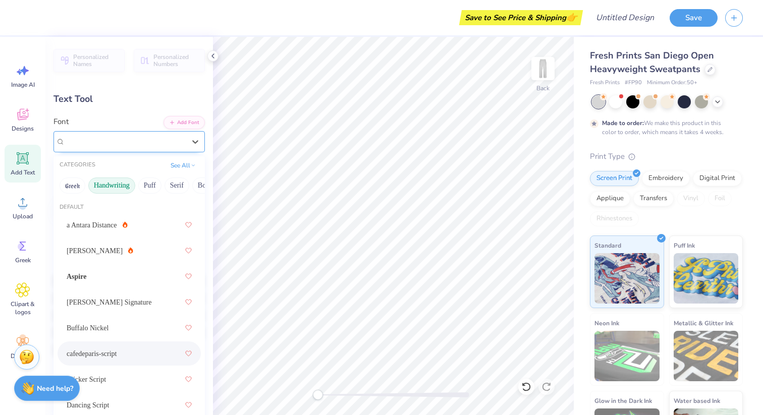
click at [136, 145] on div "cafedeparis-script" at bounding box center [125, 142] width 122 height 16
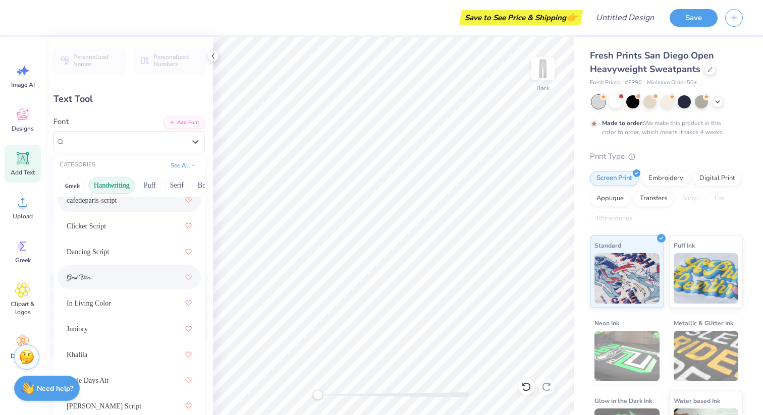
scroll to position [155, 0]
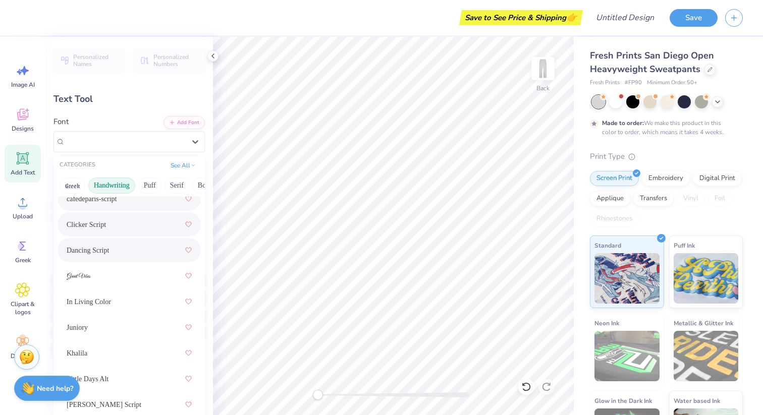
click at [137, 221] on div "Clicker Script" at bounding box center [129, 224] width 125 height 18
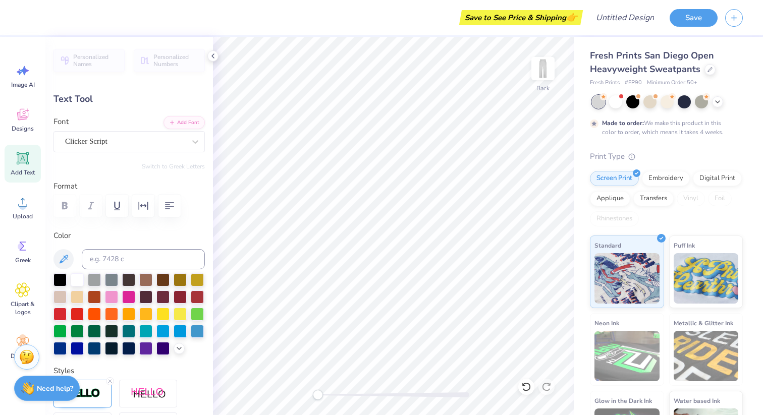
click at [130, 128] on div "Font Clicker Script" at bounding box center [128, 134] width 151 height 36
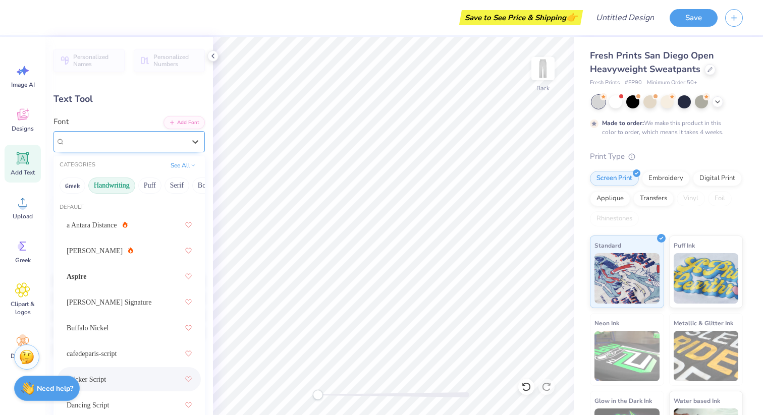
click at [129, 137] on div "Clicker Script" at bounding box center [125, 142] width 122 height 16
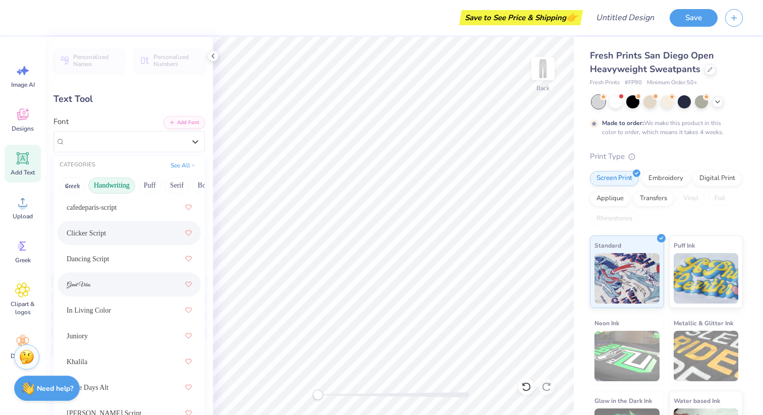
scroll to position [149, 0]
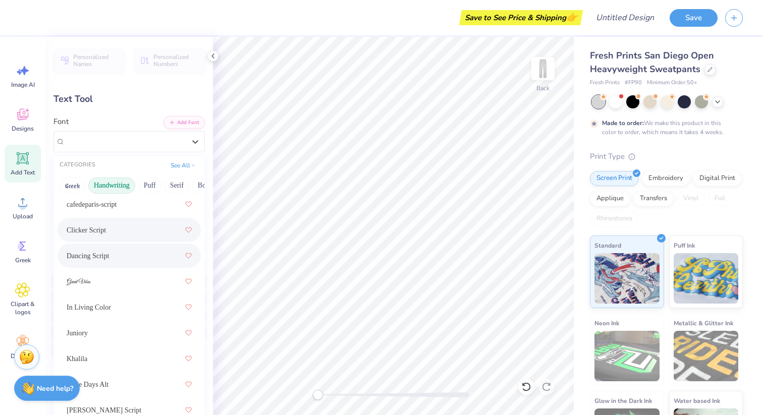
click at [116, 252] on div "Dancing Script" at bounding box center [129, 256] width 125 height 18
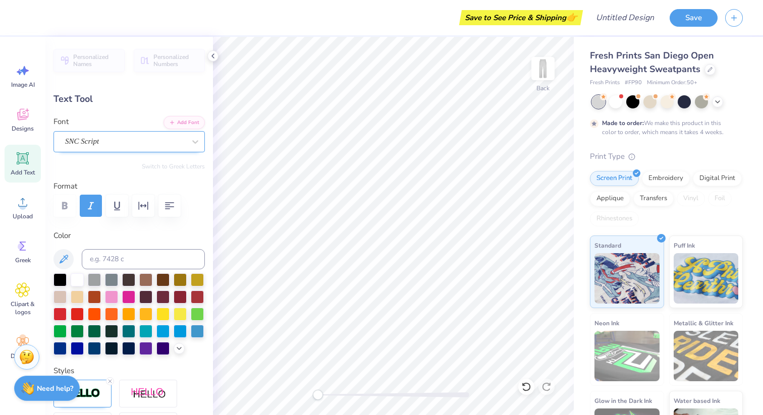
click at [153, 145] on div "SNC Script" at bounding box center [125, 142] width 122 height 16
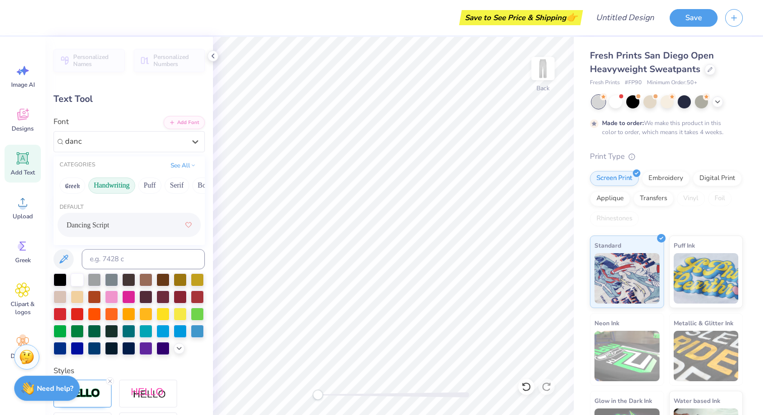
click at [105, 227] on div "Dancing Script" at bounding box center [129, 225] width 125 height 18
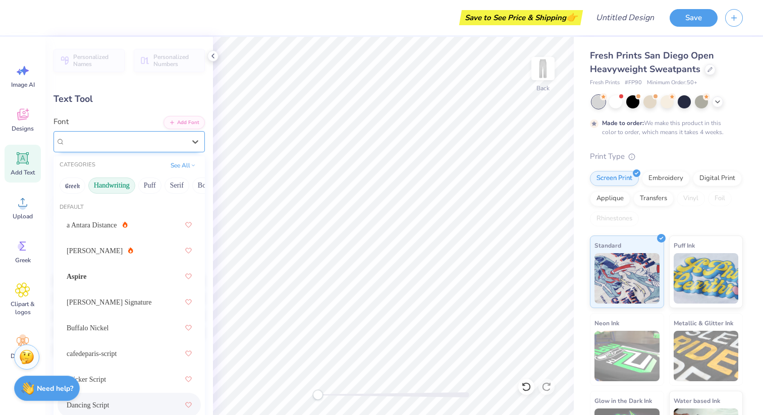
click at [178, 142] on div "Dancing Script" at bounding box center [125, 142] width 122 height 16
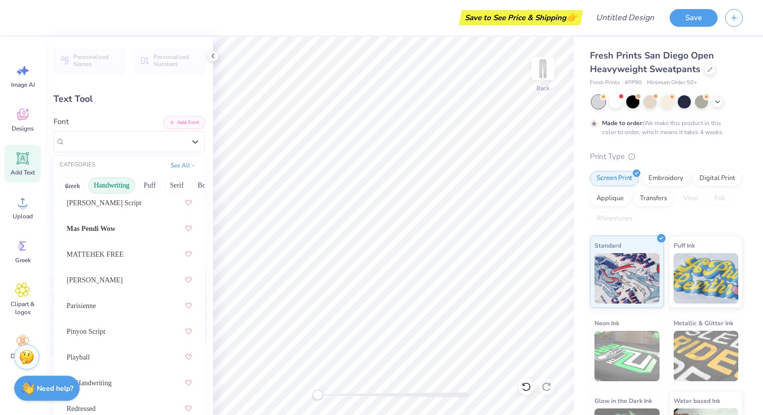
scroll to position [362, 0]
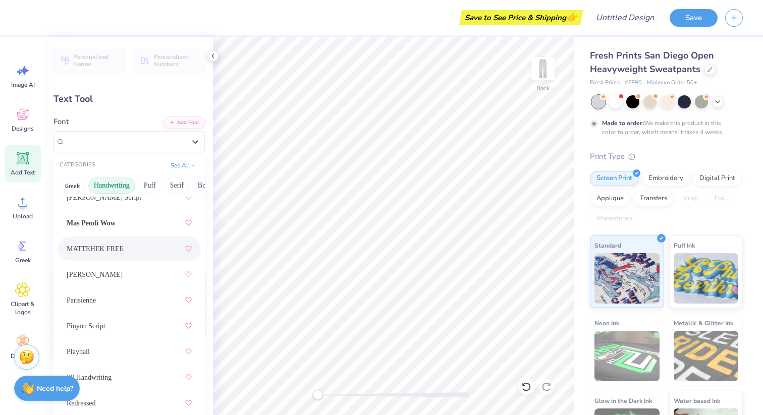
click at [147, 250] on div "MATTEHEK FREE" at bounding box center [129, 249] width 125 height 18
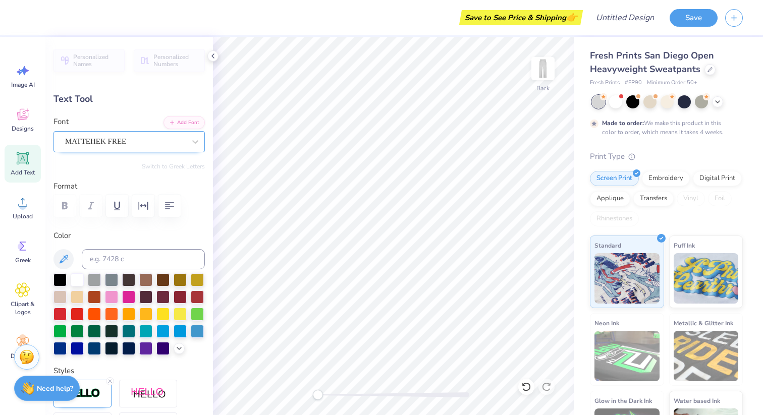
click at [168, 133] on div "MATTEHEK FREE" at bounding box center [128, 141] width 151 height 21
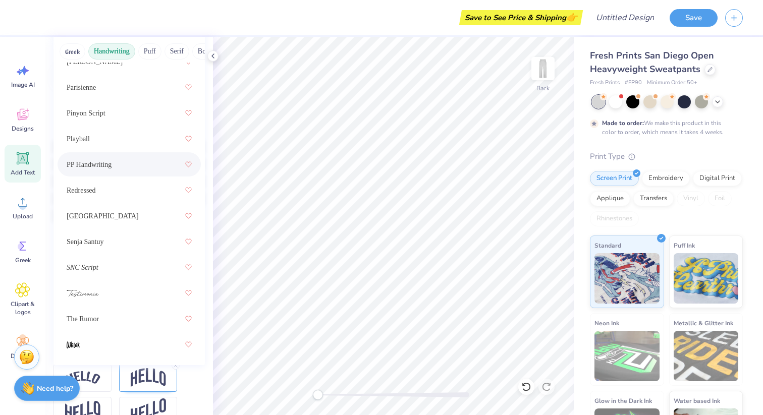
scroll to position [103, 0]
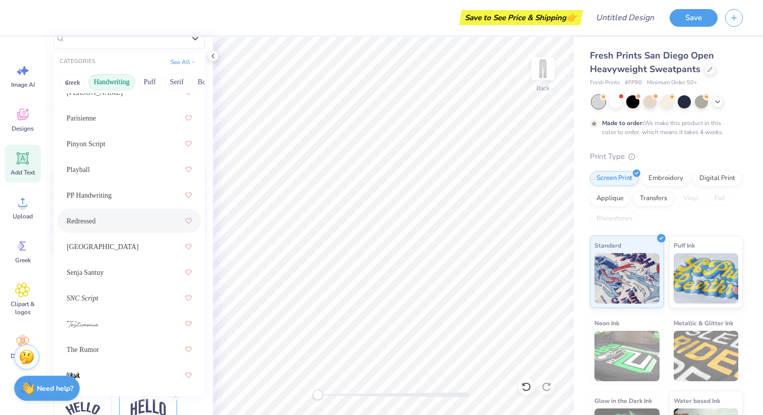
click at [145, 221] on div "Redressed" at bounding box center [129, 221] width 125 height 18
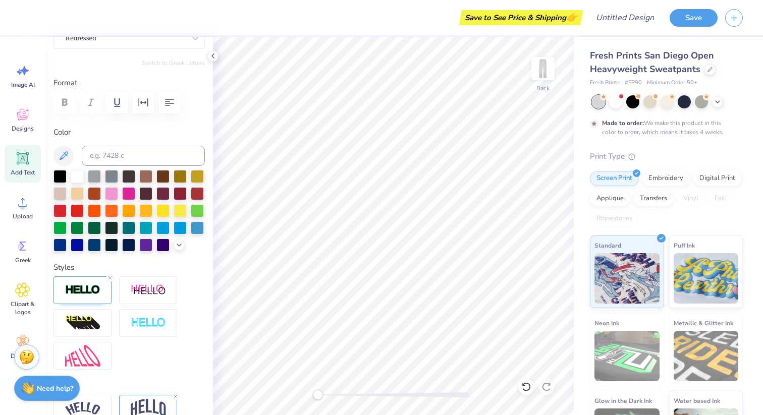
scroll to position [103, 0]
